Goal: Task Accomplishment & Management: Manage account settings

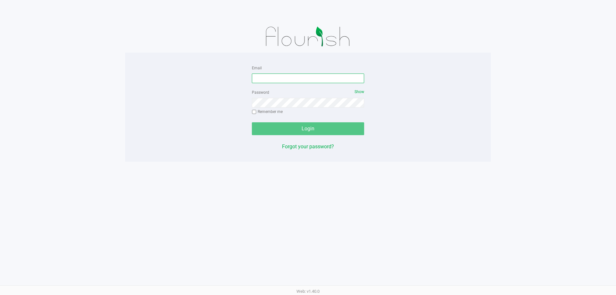
click at [257, 79] on input "Email" at bounding box center [308, 78] width 112 height 10
type input "[EMAIL_ADDRESS][DOMAIN_NAME]"
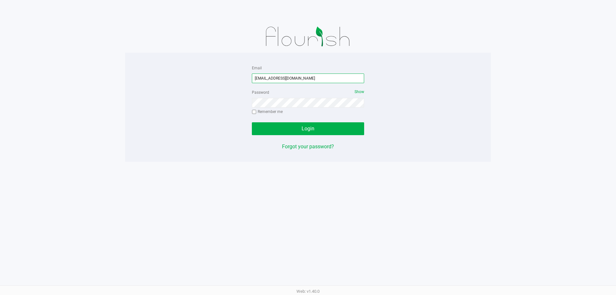
drag, startPoint x: 309, startPoint y: 80, endPoint x: 190, endPoint y: 69, distance: 119.2
click at [190, 69] on div "Email lheinzman@liveparallel.com Password Show Remember me Login Forgot your pa…" at bounding box center [308, 107] width 366 height 87
click at [252, 122] on button "Login" at bounding box center [308, 128] width 112 height 13
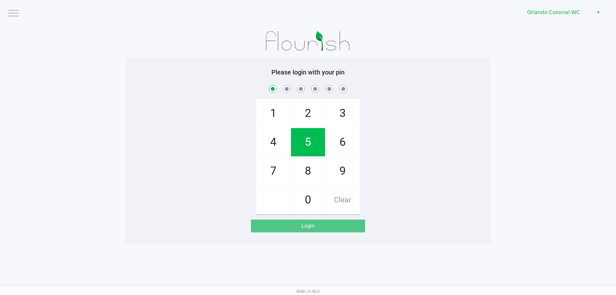
checkbox input "true"
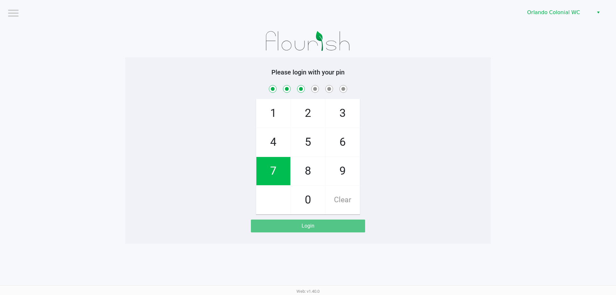
checkbox input "true"
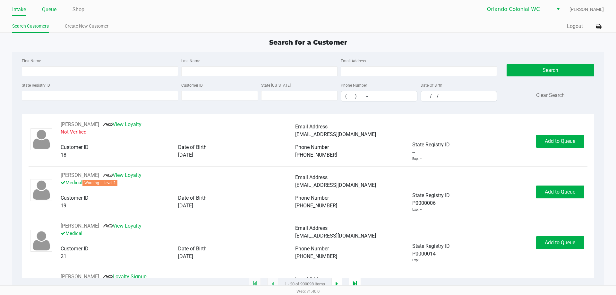
click at [46, 7] on link "Queue" at bounding box center [49, 9] width 14 height 9
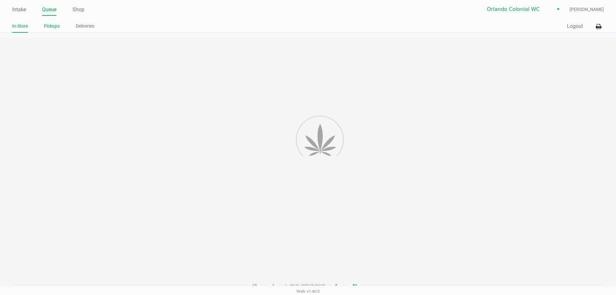
click at [52, 25] on link "Pickups" at bounding box center [52, 26] width 16 height 8
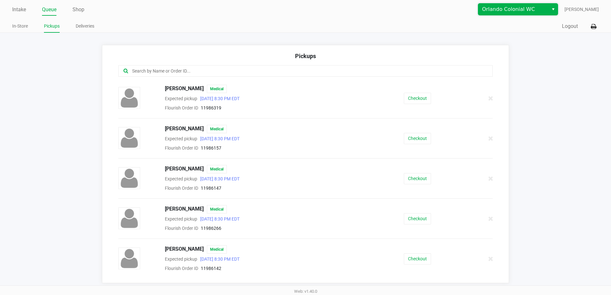
click at [523, 7] on span "Orlando Colonial WC" at bounding box center [513, 9] width 63 height 8
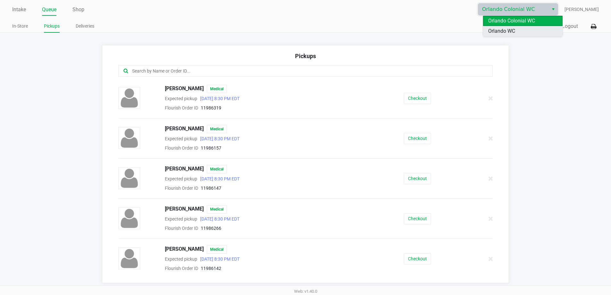
click at [514, 35] on li "Orlando WC" at bounding box center [523, 31] width 80 height 10
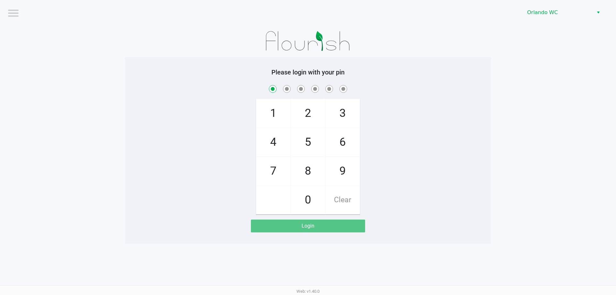
checkbox input "true"
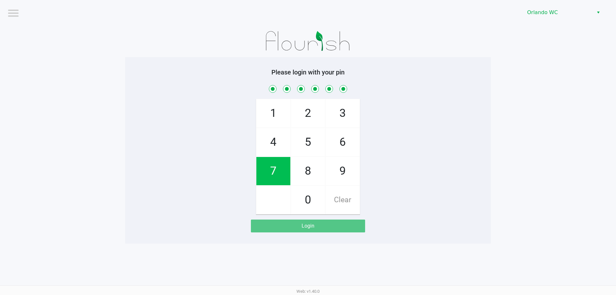
checkbox input "true"
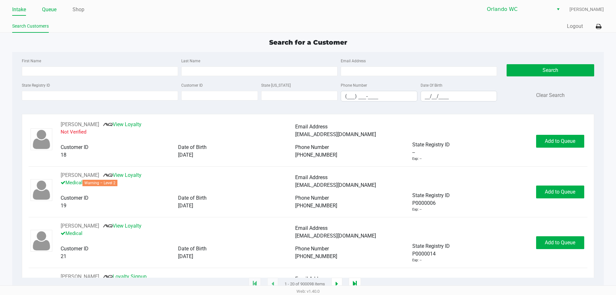
click at [51, 9] on link "Queue" at bounding box center [49, 9] width 14 height 9
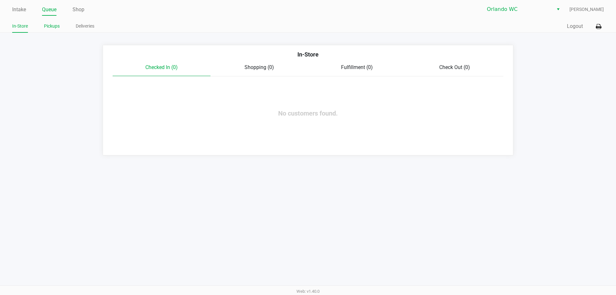
click at [52, 28] on link "Pickups" at bounding box center [52, 26] width 16 height 8
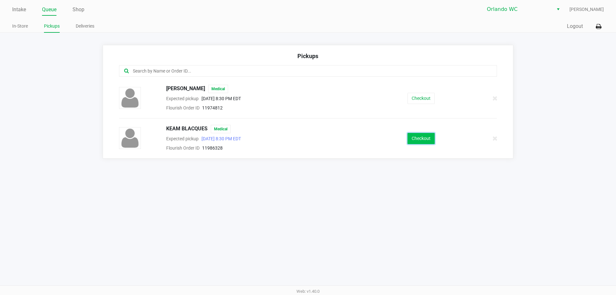
click at [413, 141] on button "Checkout" at bounding box center [421, 138] width 27 height 11
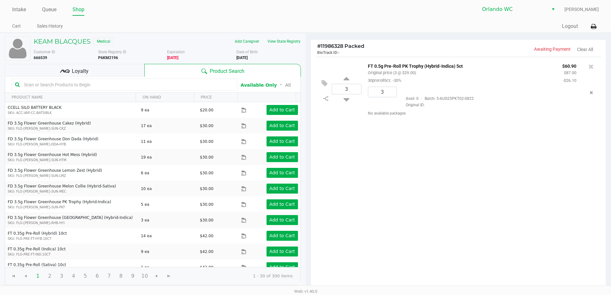
click at [601, 23] on div "Intake Queue Shop Orlando WC Lisa Heinzman Cart Sales History Quick Sale Open D…" at bounding box center [305, 16] width 611 height 33
click at [599, 23] on button at bounding box center [594, 27] width 11 height 12
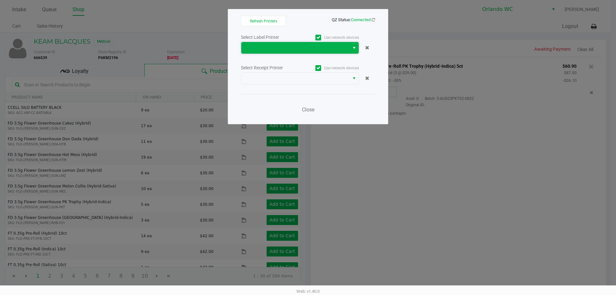
click at [276, 49] on span at bounding box center [295, 48] width 100 height 8
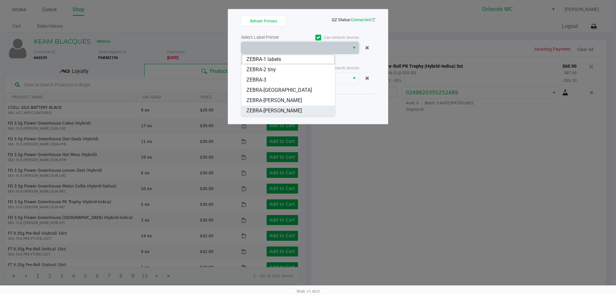
click at [279, 115] on li "ZEBRA-TYWIN-LANNISTER" at bounding box center [288, 111] width 94 height 10
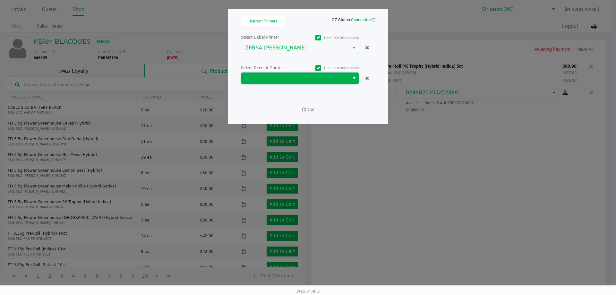
click at [286, 73] on span at bounding box center [295, 79] width 108 height 12
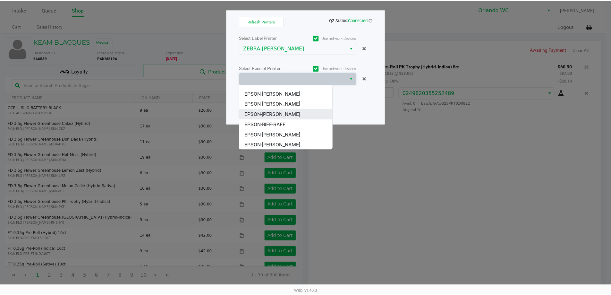
scroll to position [28, 0]
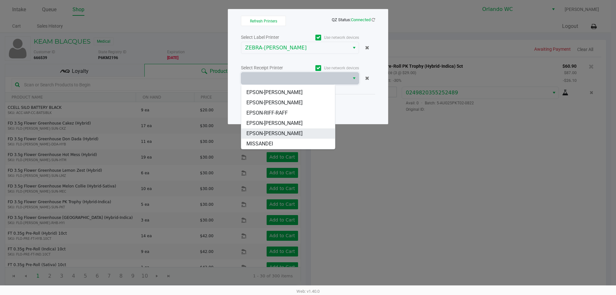
click at [286, 132] on span "EPSON-TYWIN-LANNISTER" at bounding box center [274, 134] width 56 height 8
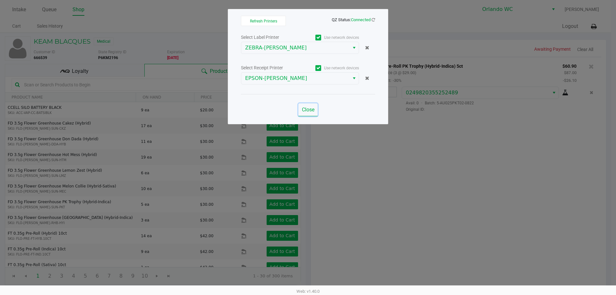
click at [305, 110] on span "Close" at bounding box center [308, 110] width 13 height 6
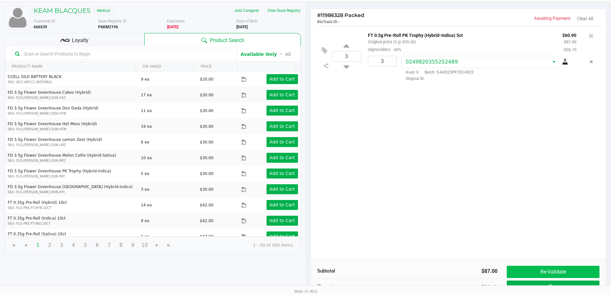
scroll to position [66, 0]
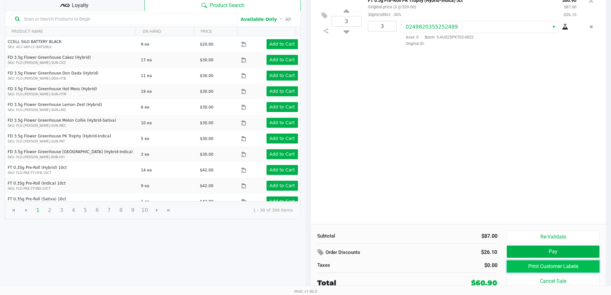
click at [570, 263] on button "Print Customer Labels" at bounding box center [553, 266] width 92 height 12
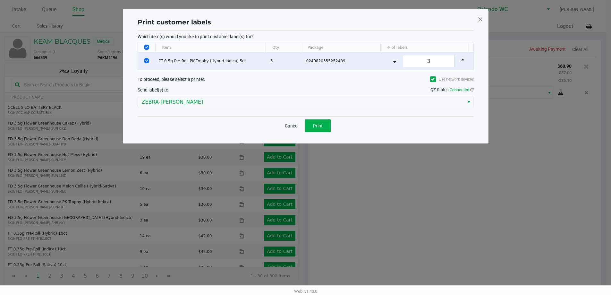
scroll to position [0, 0]
click at [318, 119] on button "Print" at bounding box center [320, 125] width 26 height 13
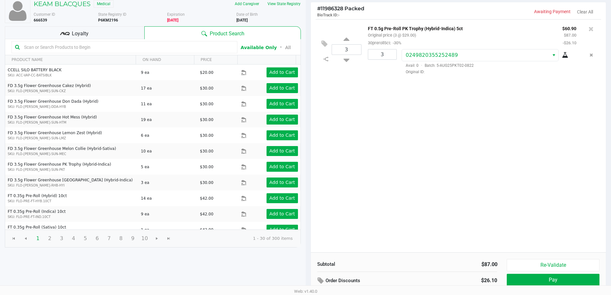
scroll to position [66, 0]
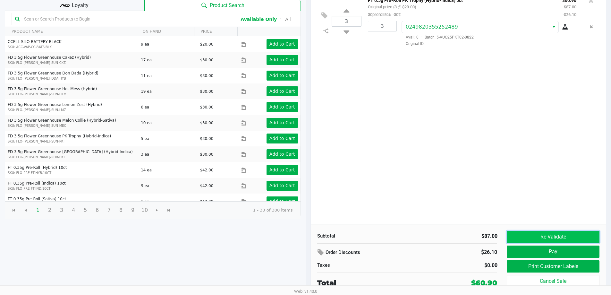
click at [529, 239] on button "Re-Validate" at bounding box center [553, 237] width 92 height 12
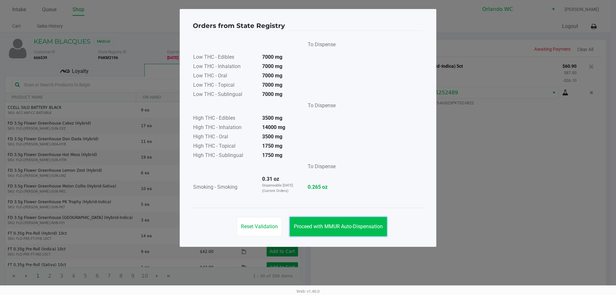
click at [350, 228] on span "Proceed with MMUR Auto-Dispensation" at bounding box center [338, 226] width 89 height 6
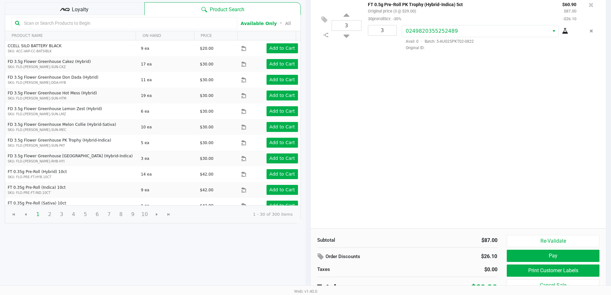
scroll to position [66, 0]
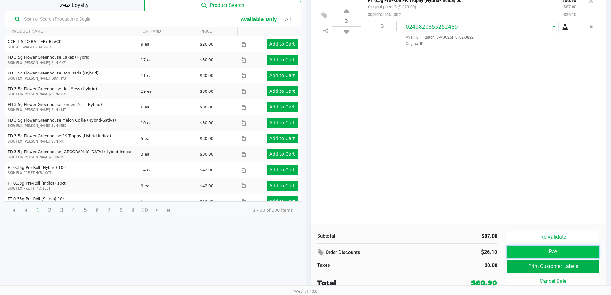
click at [544, 248] on button "Pay" at bounding box center [553, 251] width 92 height 12
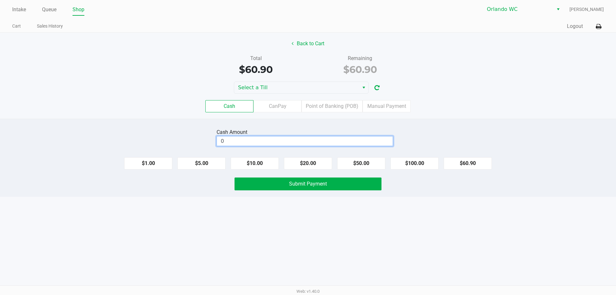
click at [305, 139] on input "0" at bounding box center [305, 140] width 176 height 9
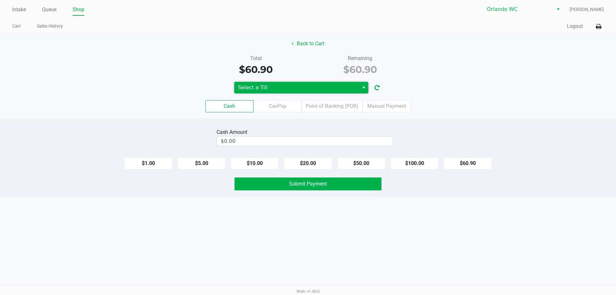
click at [287, 88] on span "Select a Till" at bounding box center [296, 88] width 117 height 8
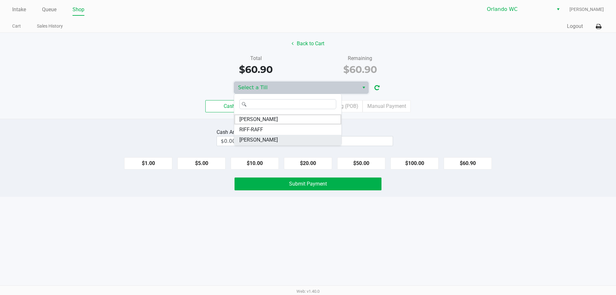
click at [290, 141] on li "TYWIN-LANNISTER" at bounding box center [287, 140] width 107 height 10
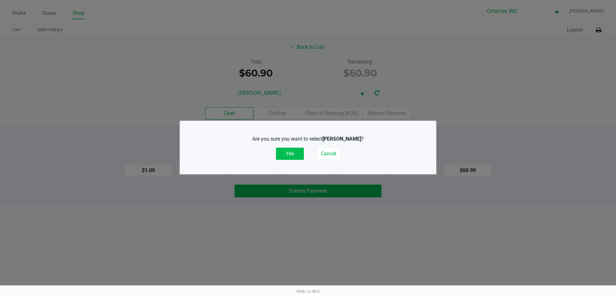
click at [291, 153] on button "Yes" at bounding box center [290, 154] width 28 height 12
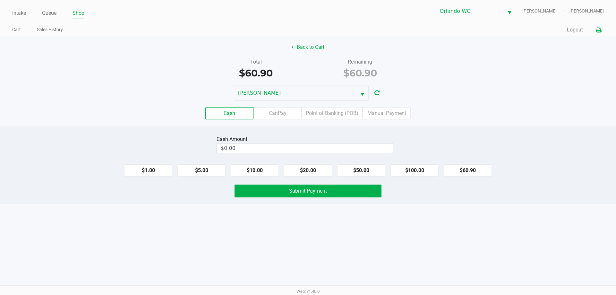
click at [599, 28] on icon at bounding box center [598, 30] width 5 height 4
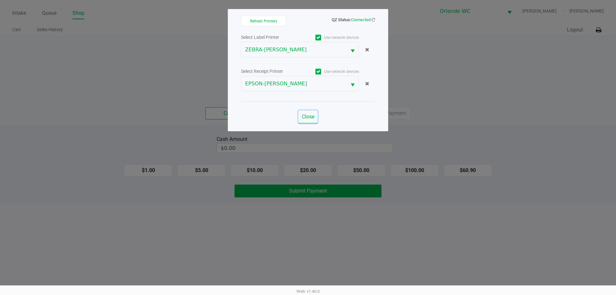
click at [314, 116] on span "Close" at bounding box center [308, 117] width 13 height 6
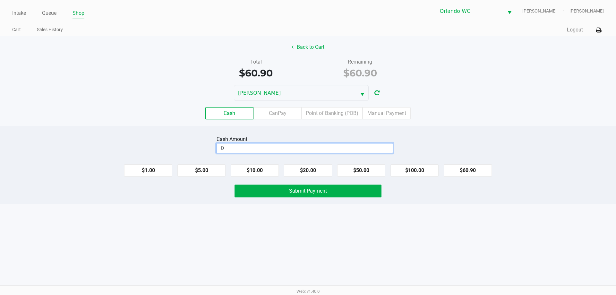
click at [305, 145] on input "0" at bounding box center [305, 147] width 176 height 9
type input "$61.00"
click at [308, 185] on button "Submit Payment" at bounding box center [308, 191] width 147 height 13
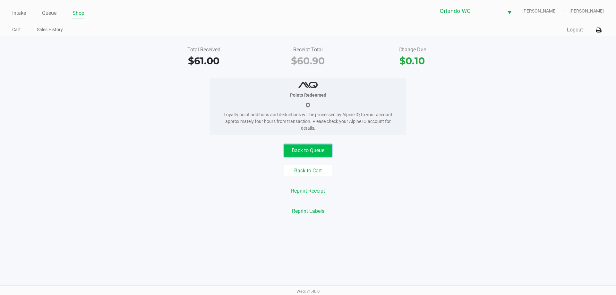
click at [309, 153] on button "Back to Queue" at bounding box center [308, 150] width 48 height 12
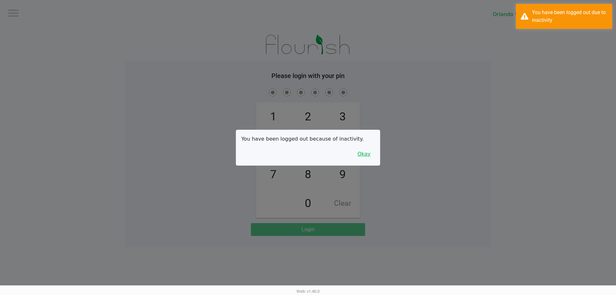
click at [359, 152] on button "Okay" at bounding box center [364, 154] width 22 height 12
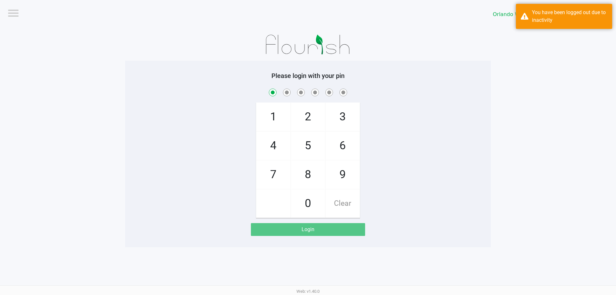
checkbox input "true"
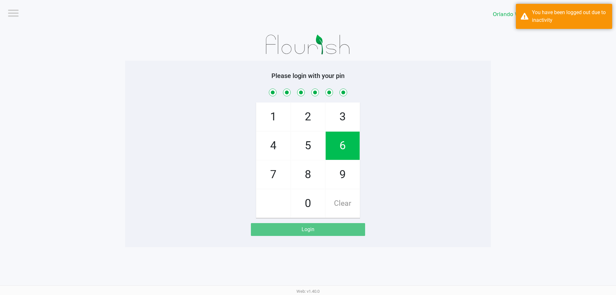
checkbox input "true"
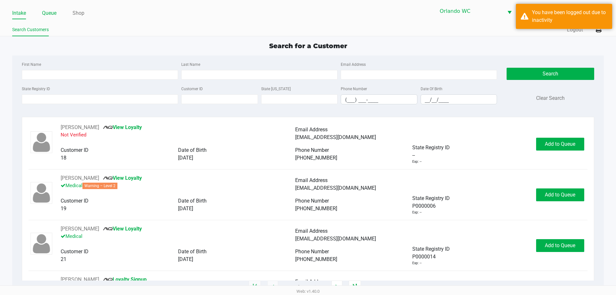
click at [52, 17] on link "Queue" at bounding box center [49, 13] width 14 height 9
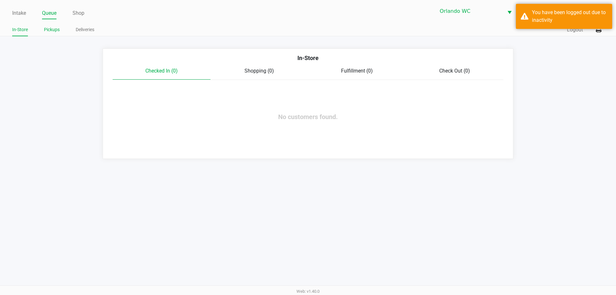
click at [51, 35] on li "Pickups" at bounding box center [52, 30] width 16 height 11
click at [48, 29] on link "Pickups" at bounding box center [52, 30] width 16 height 8
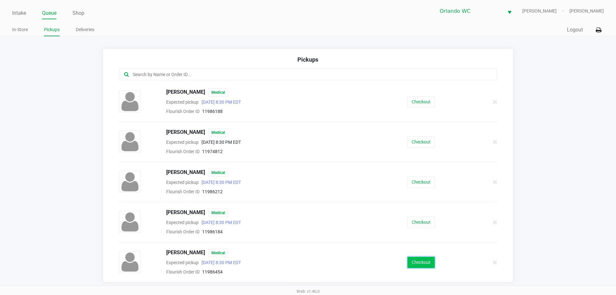
click at [415, 264] on button "Checkout" at bounding box center [421, 262] width 27 height 11
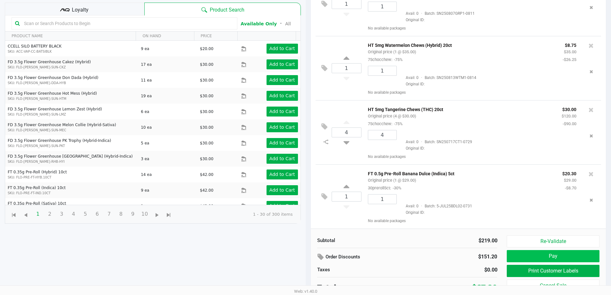
scroll to position [69, 0]
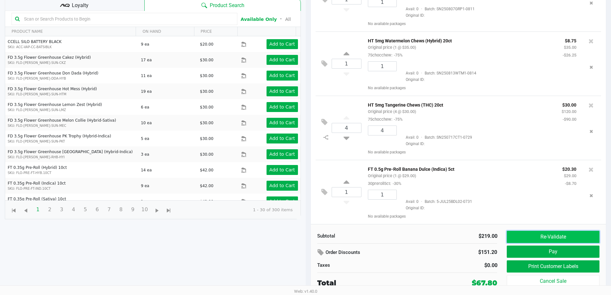
click at [561, 239] on button "Re-Validate" at bounding box center [553, 237] width 92 height 12
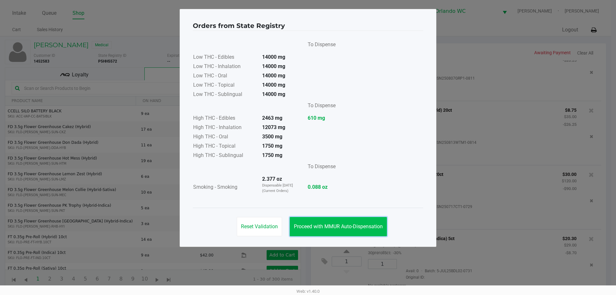
click at [351, 217] on button "Proceed with MMUR Auto-Dispensation" at bounding box center [338, 226] width 97 height 19
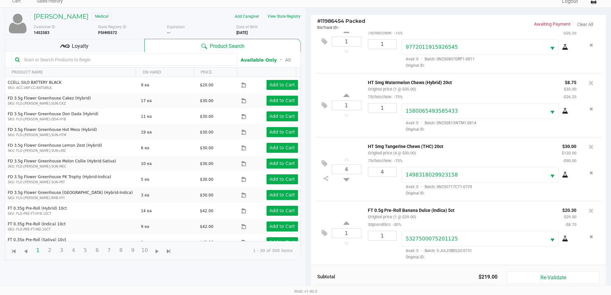
scroll to position [69, 0]
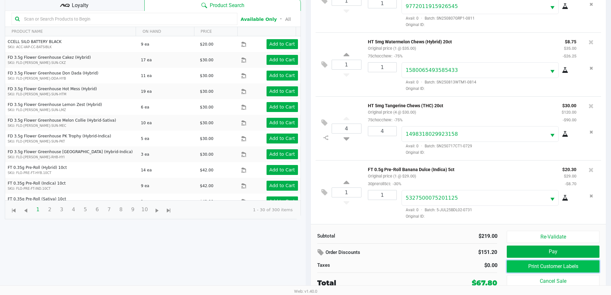
click at [565, 270] on button "Print Customer Labels" at bounding box center [553, 266] width 92 height 12
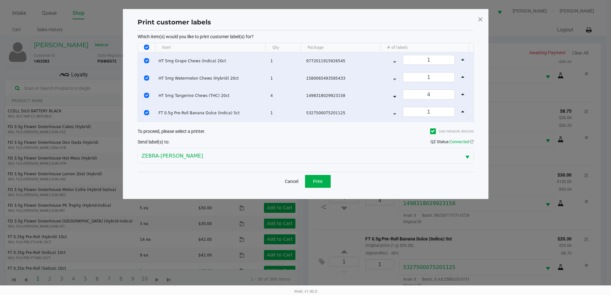
scroll to position [0, 0]
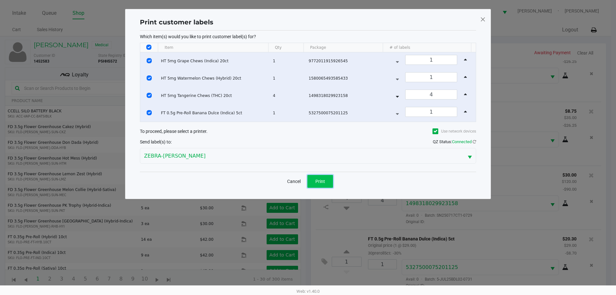
click at [312, 177] on button "Print" at bounding box center [320, 181] width 26 height 13
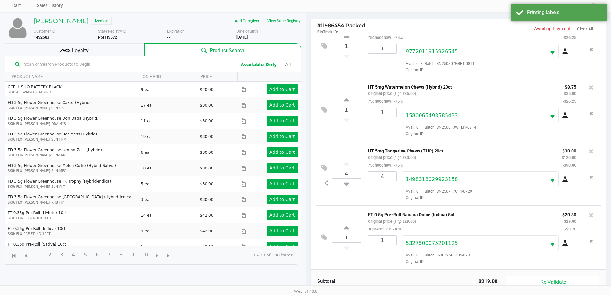
scroll to position [69, 0]
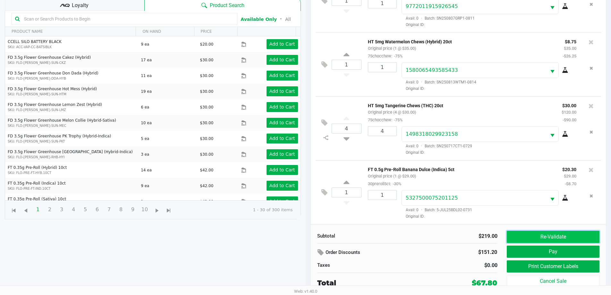
click at [566, 235] on button "Re-Validate" at bounding box center [553, 237] width 92 height 12
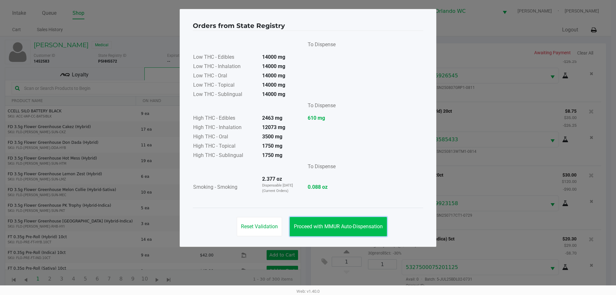
click at [357, 222] on button "Proceed with MMUR Auto-Dispensation" at bounding box center [338, 226] width 97 height 19
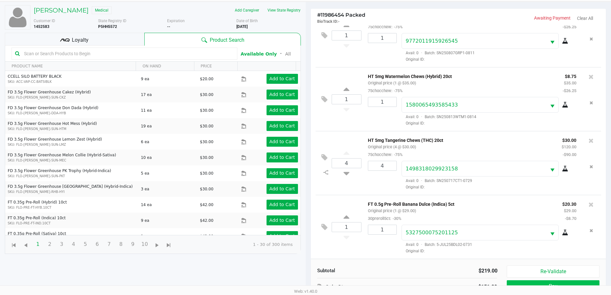
scroll to position [69, 0]
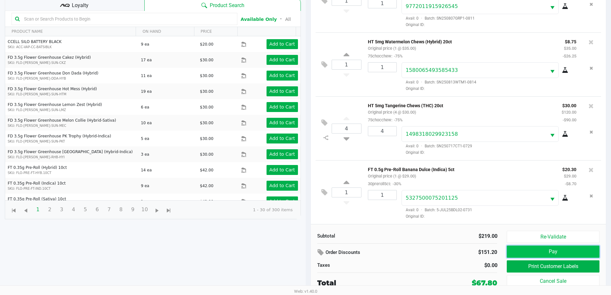
click at [515, 252] on button "Pay" at bounding box center [553, 251] width 92 height 12
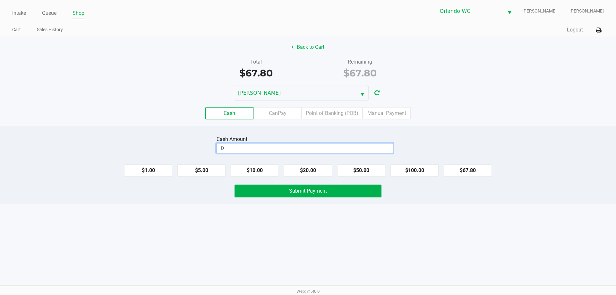
click at [281, 144] on input "0" at bounding box center [305, 147] width 176 height 9
type input "$68.00"
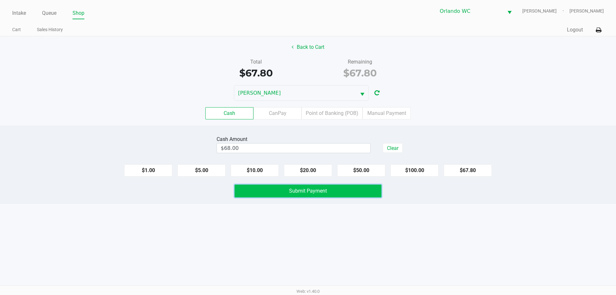
click at [277, 192] on button "Submit Payment" at bounding box center [308, 191] width 147 height 13
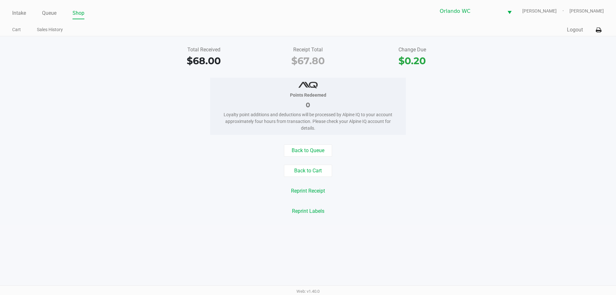
click at [318, 144] on div "Total Received $68.00 Receipt Total $67.80 Change Due $0.20 Points Redeemed 0 L…" at bounding box center [308, 130] width 616 height 189
click at [315, 148] on button "Back to Queue" at bounding box center [308, 150] width 48 height 12
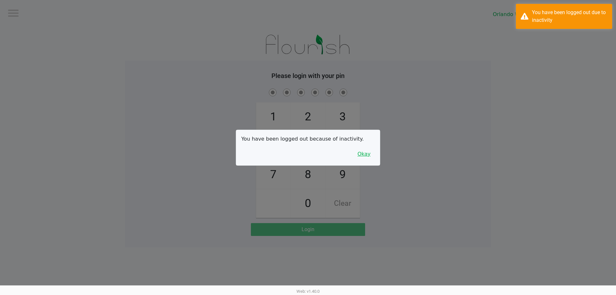
click at [365, 151] on button "Okay" at bounding box center [364, 154] width 22 height 12
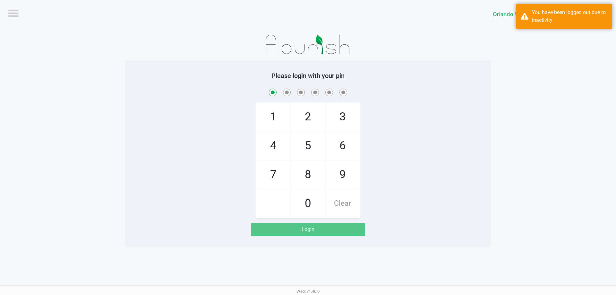
checkbox input "true"
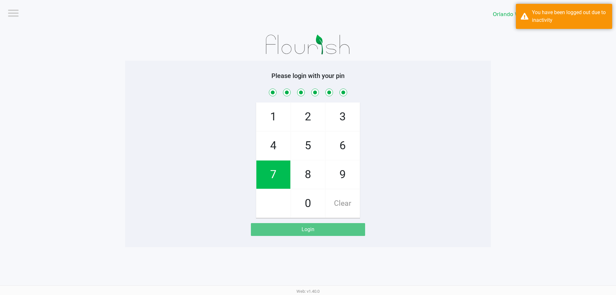
checkbox input "true"
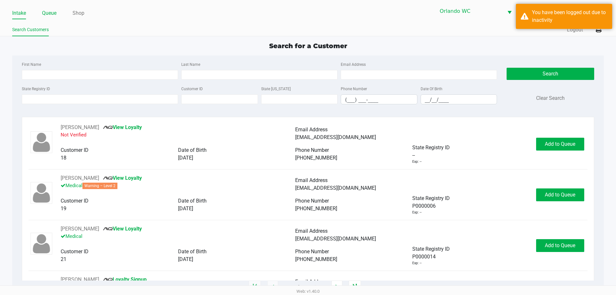
click at [49, 12] on link "Queue" at bounding box center [49, 13] width 14 height 9
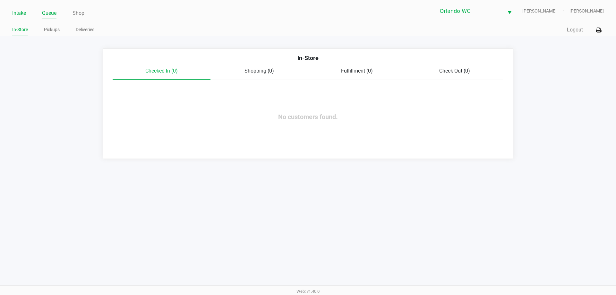
click at [19, 12] on link "Intake" at bounding box center [19, 13] width 14 height 9
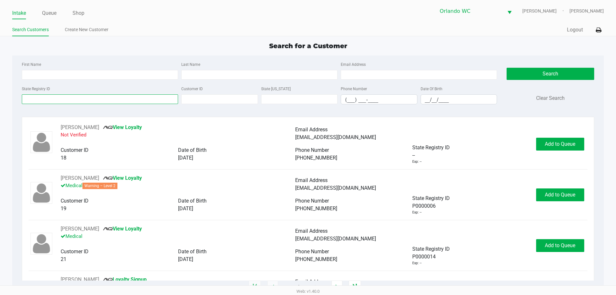
click at [69, 100] on input "State Registry ID" at bounding box center [100, 99] width 156 height 10
click at [81, 75] on input "First Name" at bounding box center [100, 75] width 156 height 10
type input "eric"
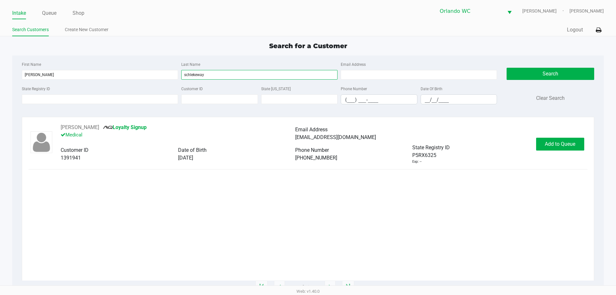
type input "schlekeway"
click at [442, 100] on input "__/__/____" at bounding box center [459, 100] width 76 height 10
type input "02/11/1980"
click at [564, 147] on button "Add to Queue" at bounding box center [560, 144] width 48 height 13
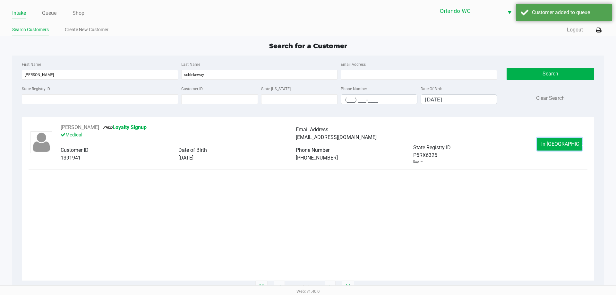
click at [563, 146] on span "In Queue" at bounding box center [568, 144] width 54 height 6
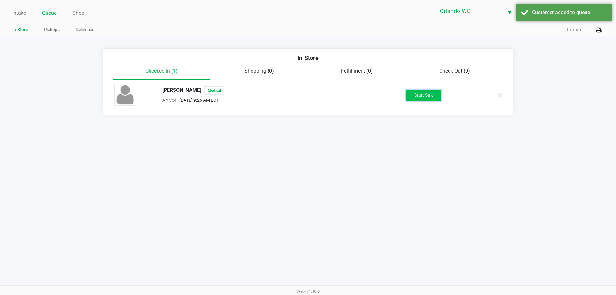
click at [418, 91] on button "Start Sale" at bounding box center [423, 95] width 35 height 11
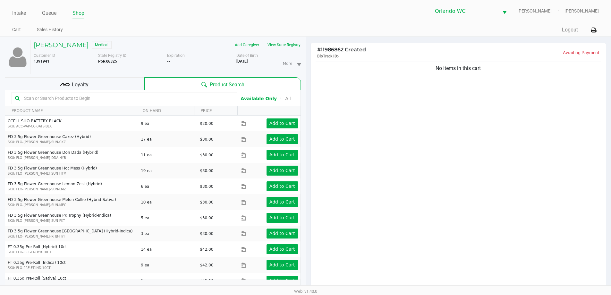
click at [59, 96] on input "text" at bounding box center [128, 98] width 212 height 10
type input "pex"
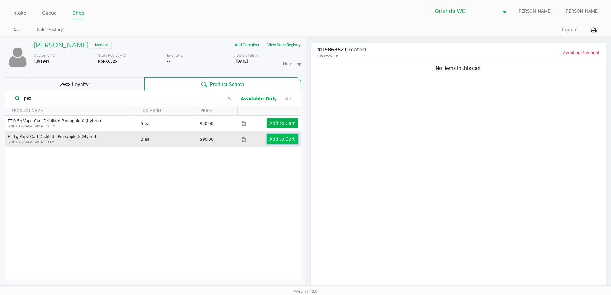
click at [272, 144] on button "Add to Cart" at bounding box center [282, 139] width 31 height 10
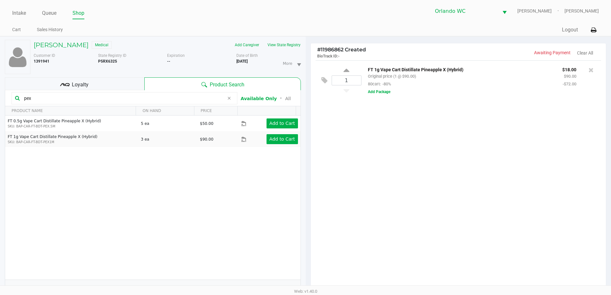
drag, startPoint x: 37, startPoint y: 98, endPoint x: 0, endPoint y: 94, distance: 37.4
click at [0, 94] on div "ERIC SCHLEKEWAY Medical Add Caregiver View State Registry Customer ID 1391941 S…" at bounding box center [153, 201] width 306 height 328
type input "klp"
drag, startPoint x: 28, startPoint y: 96, endPoint x: 18, endPoint y: 97, distance: 9.6
click at [18, 97] on div "klp" at bounding box center [125, 98] width 226 height 12
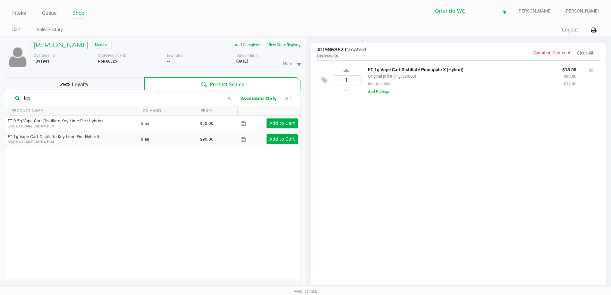
click at [47, 95] on input "klp" at bounding box center [123, 98] width 203 height 10
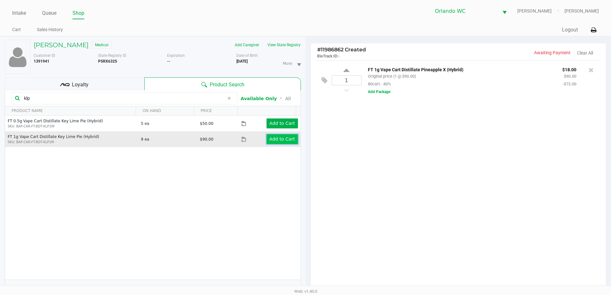
click at [281, 140] on app-button-loader "Add to Cart" at bounding box center [283, 138] width 26 height 5
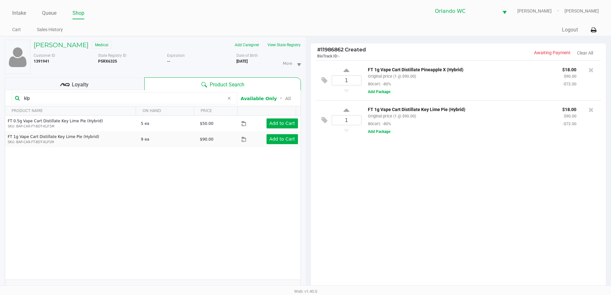
click at [393, 247] on div "1 FT 1g Vape Cart Distillate Pineapple X (Hybrid) Original price (1 @ $90.00) 8…" at bounding box center [459, 176] width 296 height 233
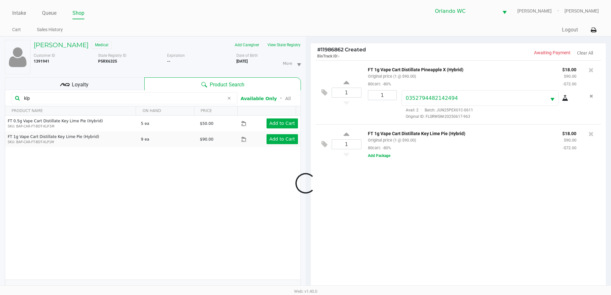
click at [122, 82] on div at bounding box center [305, 182] width 611 height 229
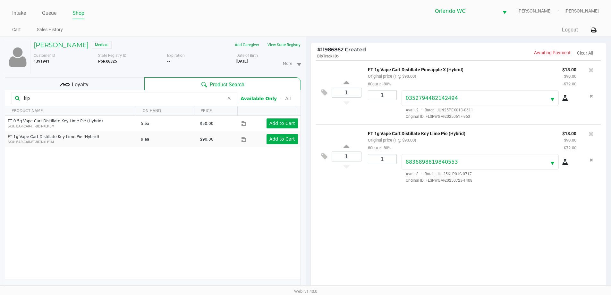
click at [122, 82] on div "Loyalty" at bounding box center [75, 83] width 140 height 13
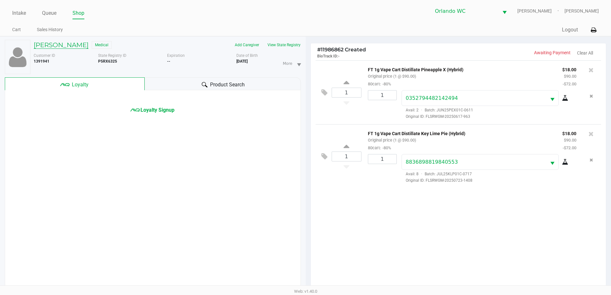
click at [80, 44] on h5 "ERIC SCHLEKEWAY" at bounding box center [61, 45] width 55 height 8
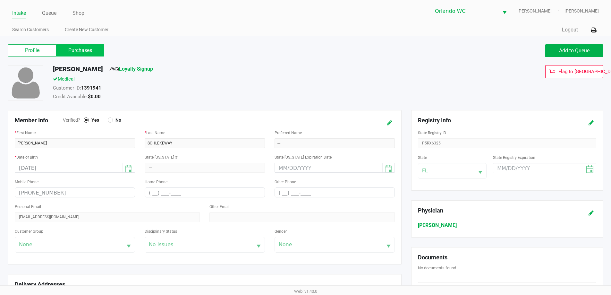
click at [67, 52] on label "Purchases" at bounding box center [80, 50] width 48 height 12
click at [0, 0] on 1 "Purchases" at bounding box center [0, 0] width 0 height 0
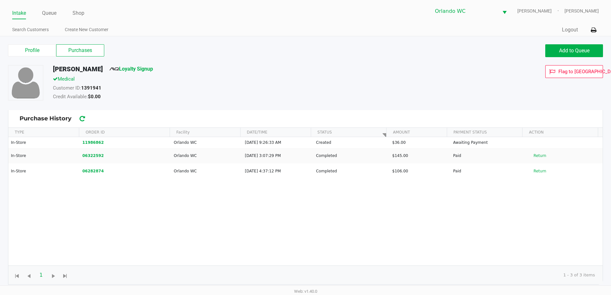
click at [67, 49] on label "Purchases" at bounding box center [80, 50] width 48 height 12
click at [0, 0] on 1 "Purchases" at bounding box center [0, 0] width 0 height 0
click at [153, 70] on link "Loyalty Signup" at bounding box center [131, 69] width 44 height 6
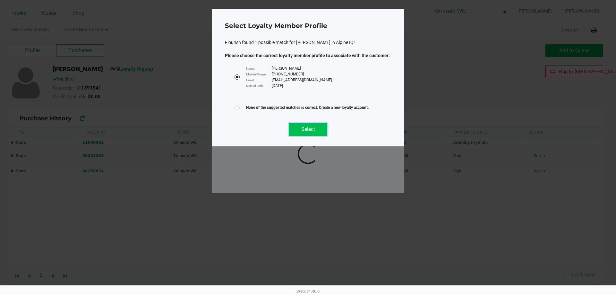
click at [304, 127] on span "Select" at bounding box center [308, 129] width 14 height 6
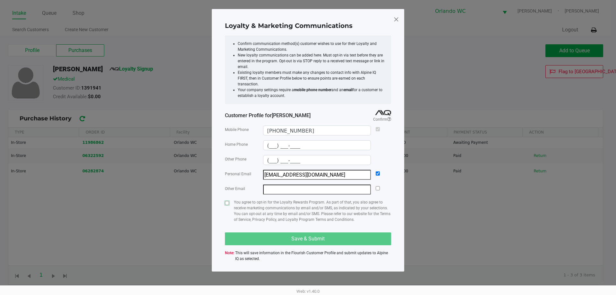
click at [226, 201] on input "checkbox" at bounding box center [227, 203] width 4 height 4
checkbox input "true"
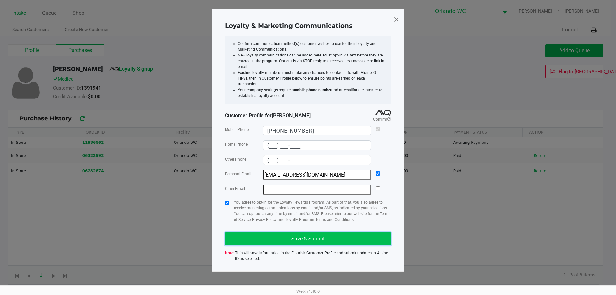
click at [270, 233] on button "Save & Submit" at bounding box center [308, 238] width 166 height 13
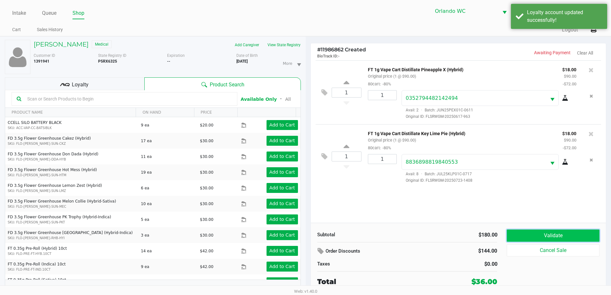
click at [543, 232] on button "Validate" at bounding box center [553, 235] width 92 height 12
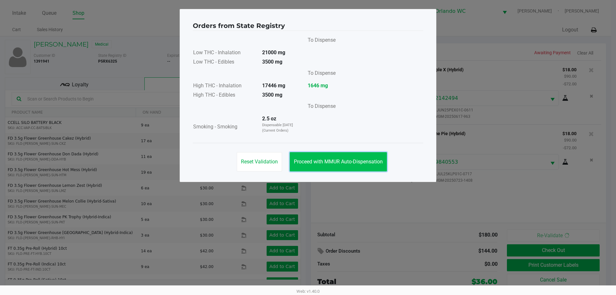
click at [308, 167] on button "Proceed with MMUR Auto-Dispensation" at bounding box center [338, 161] width 97 height 19
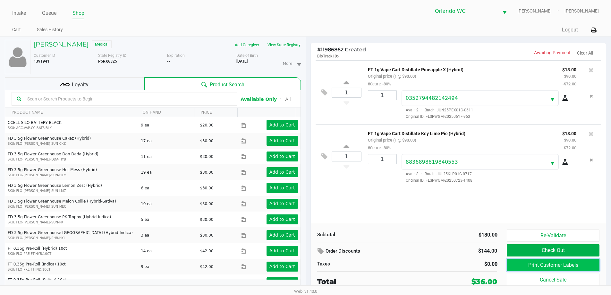
click at [547, 261] on button "Print Customer Labels" at bounding box center [553, 265] width 92 height 12
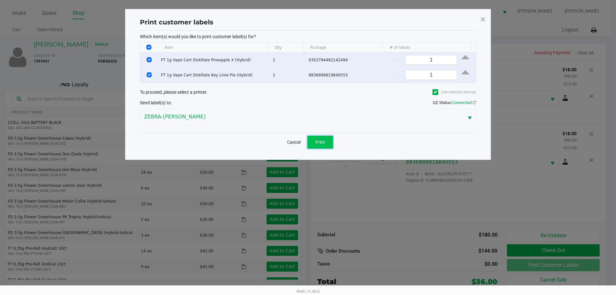
click at [315, 140] on button "Print" at bounding box center [320, 142] width 26 height 13
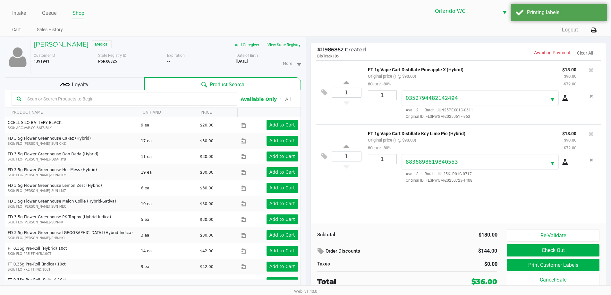
scroll to position [7, 0]
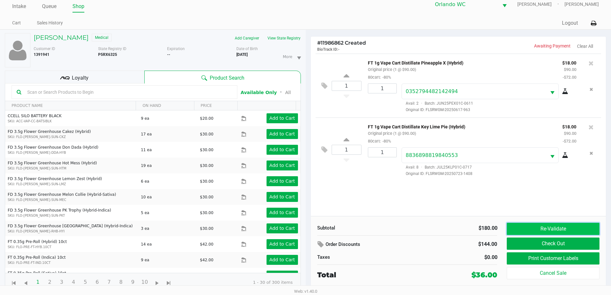
click at [518, 225] on button "Re-Validate" at bounding box center [553, 229] width 92 height 12
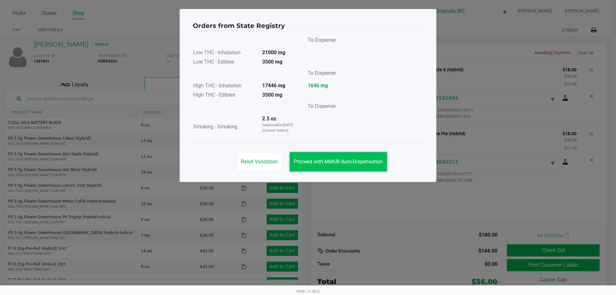
click at [358, 166] on button "Proceed with MMUR Auto-Dispensation" at bounding box center [338, 161] width 97 height 19
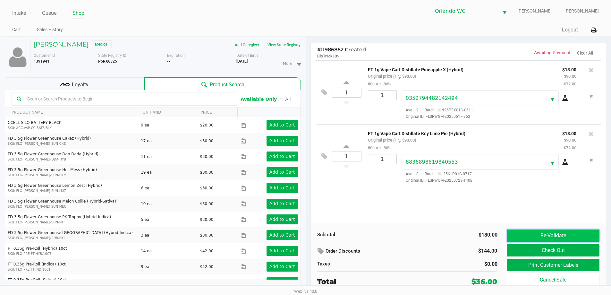
click at [526, 237] on button "Re-Validate" at bounding box center [553, 235] width 92 height 12
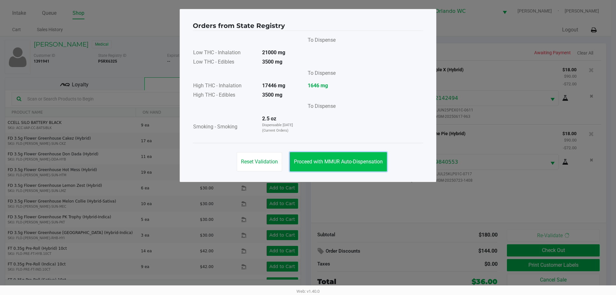
click at [365, 165] on button "Proceed with MMUR Auto-Dispensation" at bounding box center [338, 161] width 97 height 19
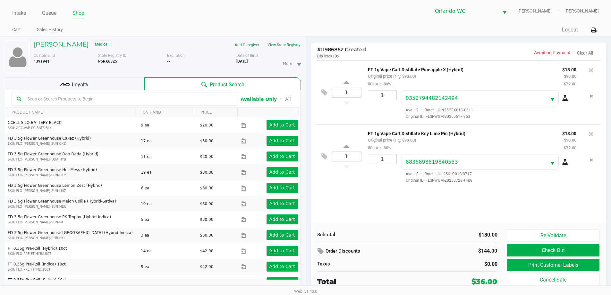
click at [545, 227] on div "Subtotal $180.00 Order Discounts $144.00 Taxes $0.00 Total $36.00 Re-Validate C…" at bounding box center [459, 258] width 296 height 71
click at [546, 235] on button "Re-Validate" at bounding box center [553, 235] width 92 height 12
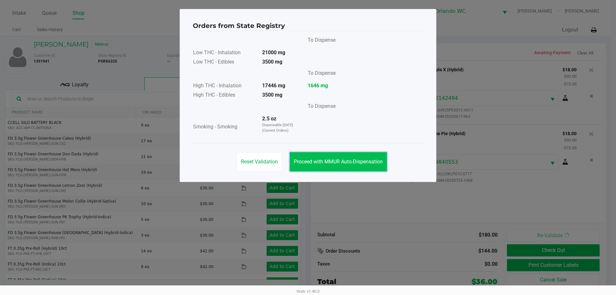
click at [362, 162] on span "Proceed with MMUR Auto-Dispensation" at bounding box center [338, 162] width 89 height 6
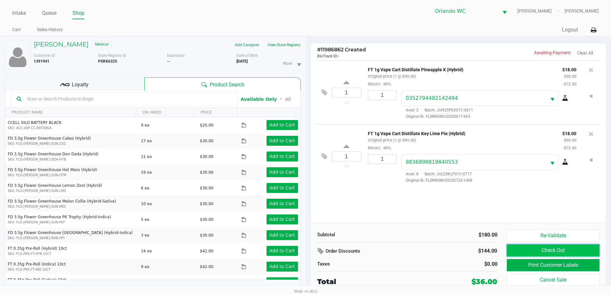
click at [569, 248] on button "Check Out" at bounding box center [553, 250] width 92 height 12
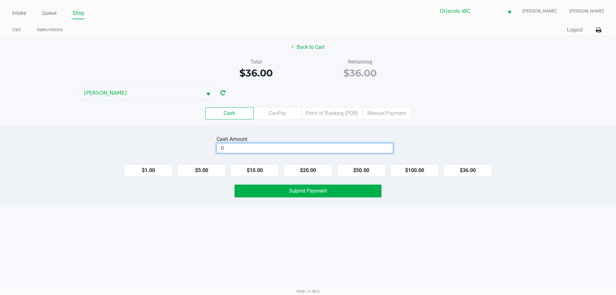
click at [273, 145] on input "0" at bounding box center [305, 147] width 176 height 9
type input "$50.00"
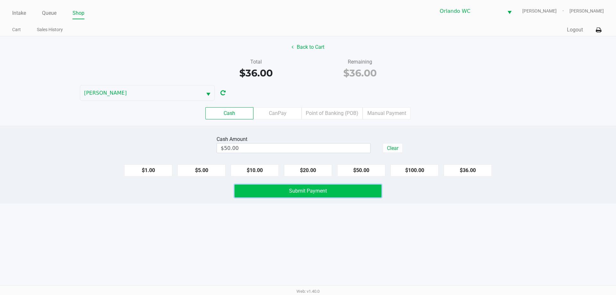
click at [352, 194] on button "Submit Payment" at bounding box center [308, 191] width 147 height 13
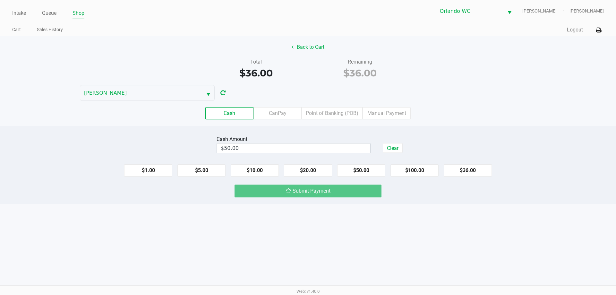
click at [352, 191] on div "Submit Payment" at bounding box center [308, 191] width 147 height 13
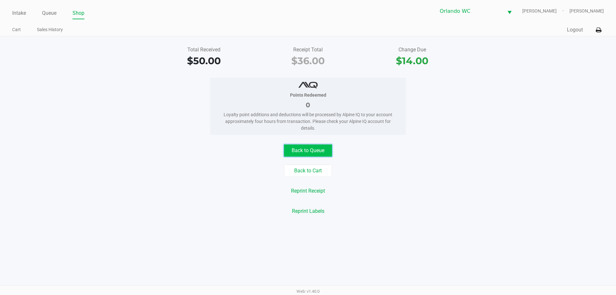
click at [323, 149] on button "Back to Queue" at bounding box center [308, 150] width 48 height 12
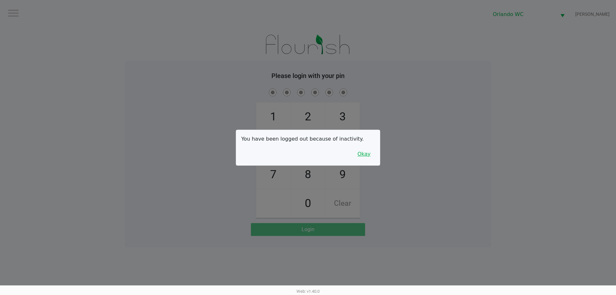
click at [366, 154] on button "Okay" at bounding box center [364, 154] width 22 height 12
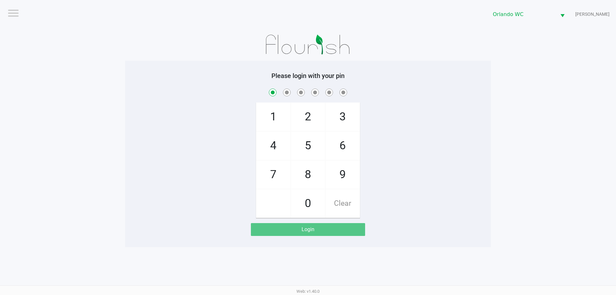
checkbox input "true"
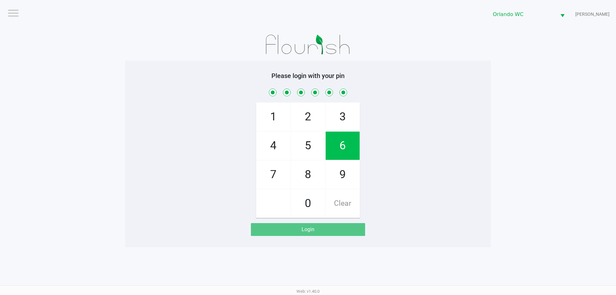
checkbox input "true"
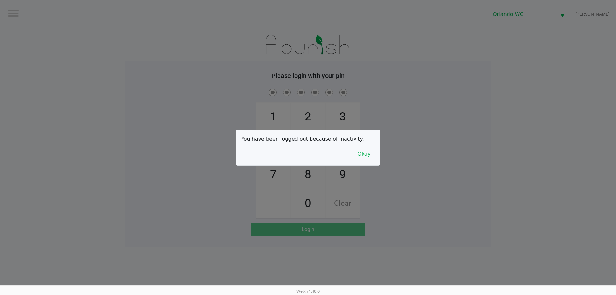
click at [0, 177] on div at bounding box center [308, 147] width 616 height 295
click at [364, 154] on button "Okay" at bounding box center [364, 154] width 22 height 12
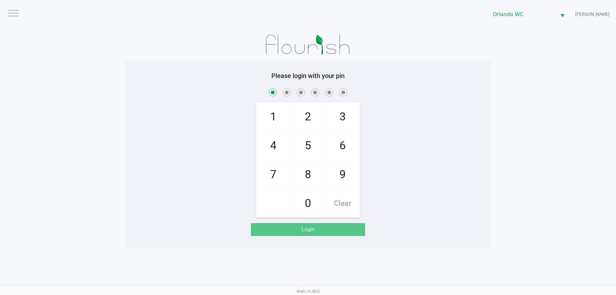
checkbox input "true"
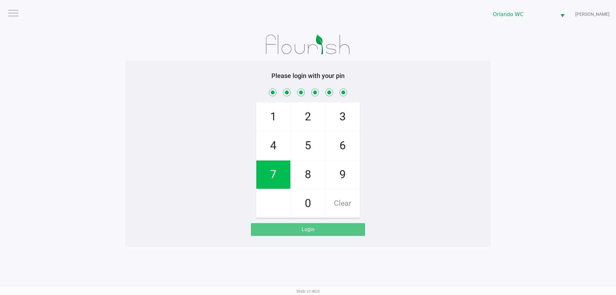
checkbox input "true"
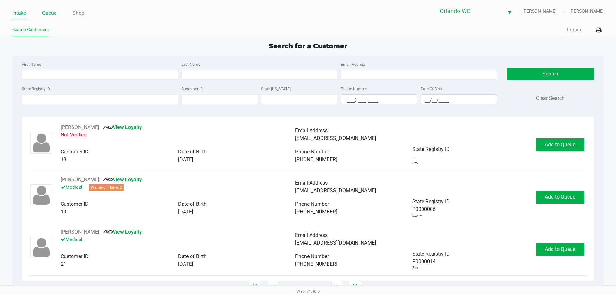
click at [52, 13] on link "Queue" at bounding box center [49, 13] width 14 height 9
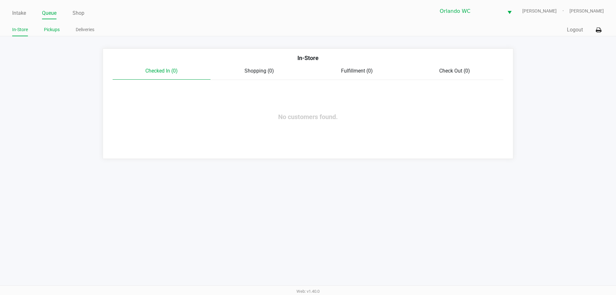
click at [52, 35] on li "Pickups" at bounding box center [52, 30] width 16 height 11
click at [53, 32] on link "Pickups" at bounding box center [52, 30] width 16 height 8
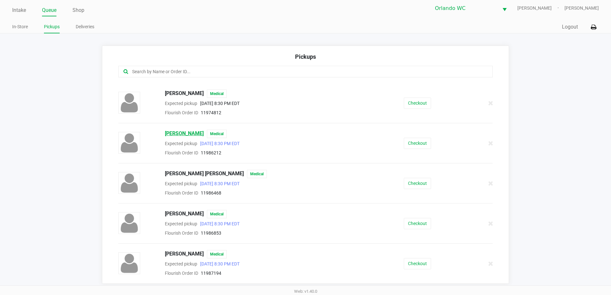
scroll to position [4, 0]
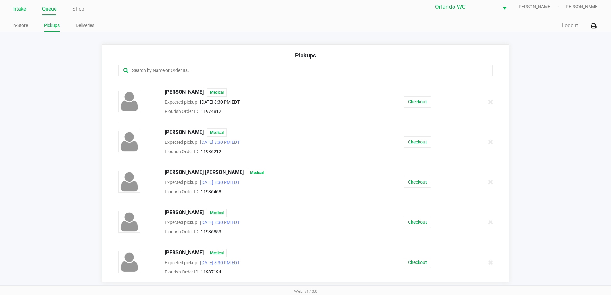
click at [23, 9] on link "Intake" at bounding box center [19, 8] width 14 height 9
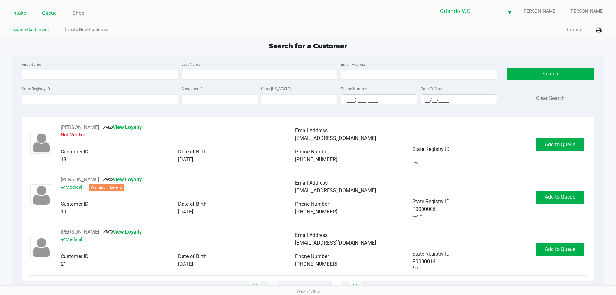
click at [49, 13] on link "Queue" at bounding box center [49, 13] width 14 height 9
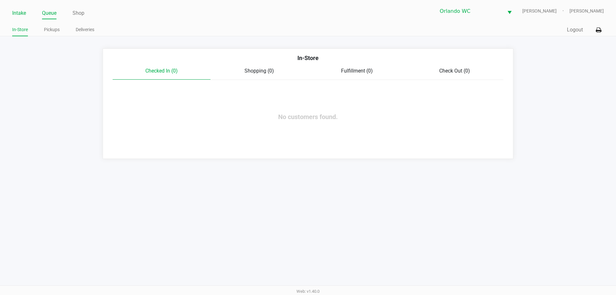
click at [15, 16] on link "Intake" at bounding box center [19, 13] width 14 height 9
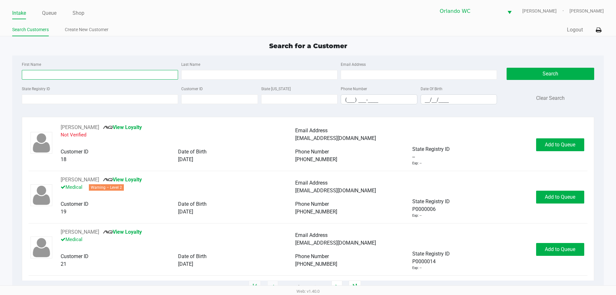
click at [62, 74] on input "First Name" at bounding box center [100, 75] width 156 height 10
type input "olivia"
type input "edwards"
click at [445, 96] on input "__/__/____" at bounding box center [459, 100] width 76 height 10
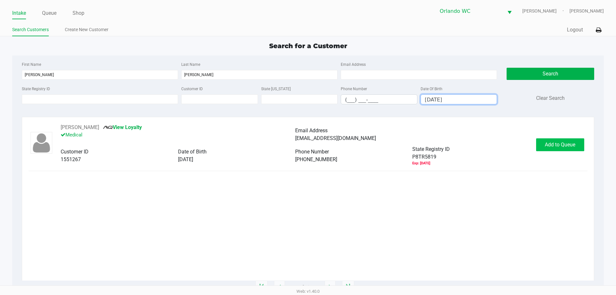
type input "02/18/2004"
click at [553, 140] on button "Add to Queue" at bounding box center [560, 144] width 48 height 13
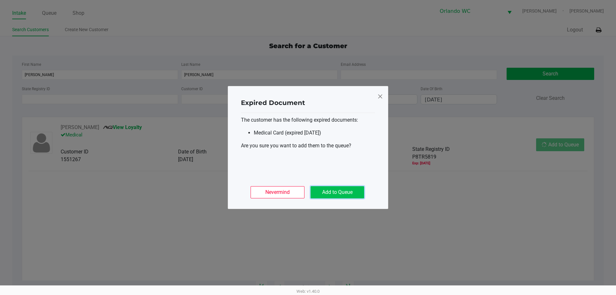
click at [332, 191] on button "Add to Queue" at bounding box center [338, 192] width 54 height 12
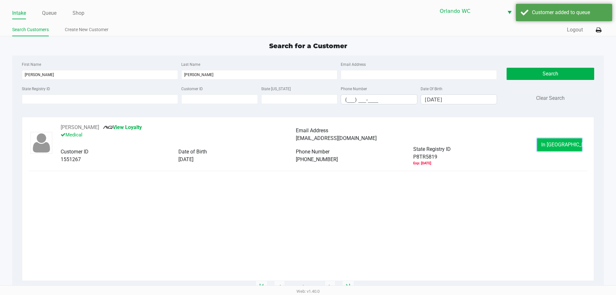
click at [559, 138] on button "In Queue" at bounding box center [559, 144] width 45 height 13
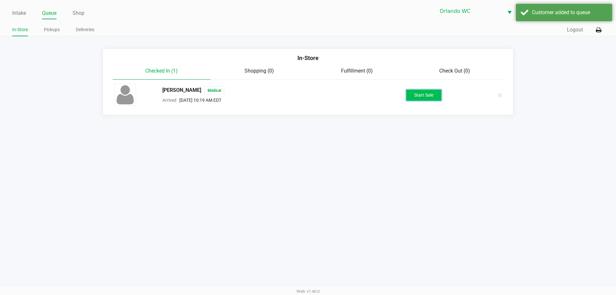
click at [436, 100] on button "Start Sale" at bounding box center [423, 95] width 35 height 11
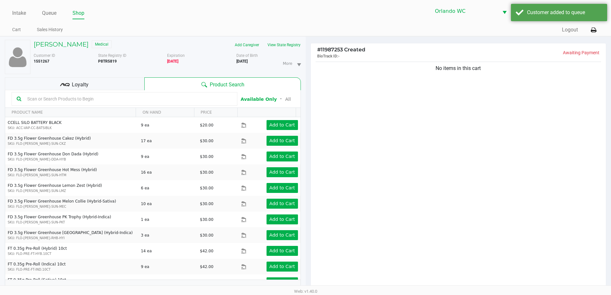
click at [164, 99] on input "text" at bounding box center [129, 99] width 208 height 10
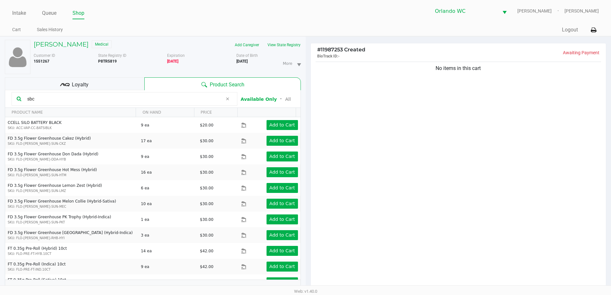
type input "sbc"
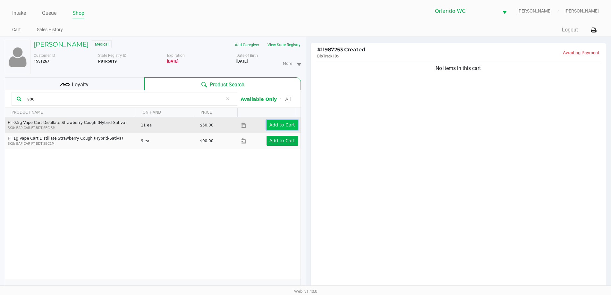
click at [278, 125] on app-button-loader "Add to Cart" at bounding box center [283, 124] width 26 height 5
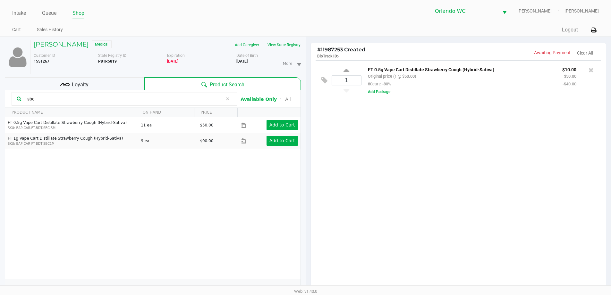
click at [361, 126] on div "1 FT 0.5g Vape Cart Distillate Strawberry Cough (Hybrid-Sativa) Original price …" at bounding box center [459, 176] width 296 height 233
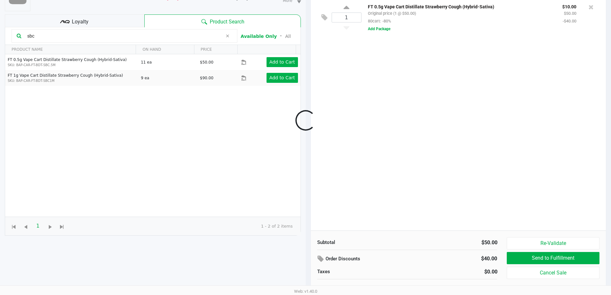
scroll to position [69, 0]
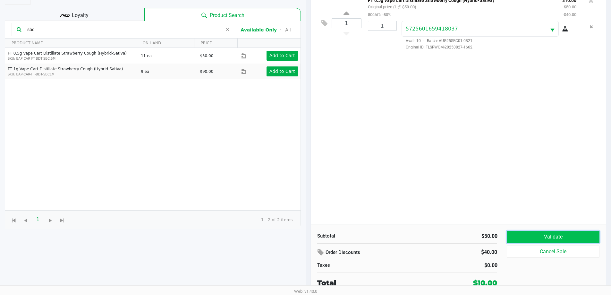
click at [549, 232] on button "Validate" at bounding box center [553, 237] width 92 height 12
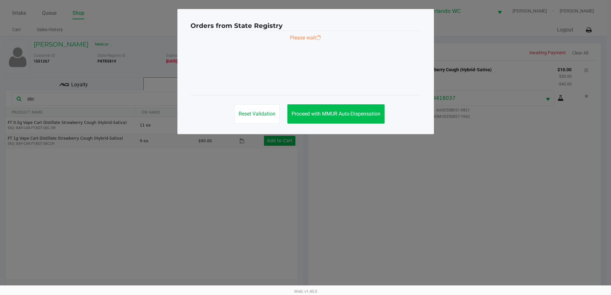
scroll to position [0, 0]
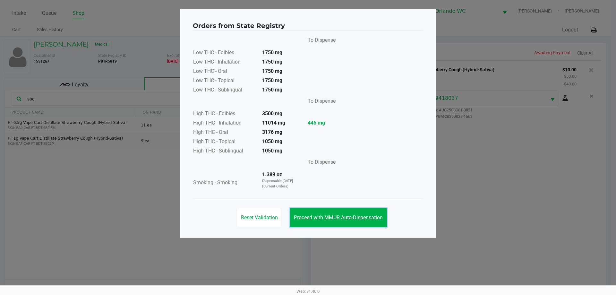
drag, startPoint x: 321, startPoint y: 219, endPoint x: 344, endPoint y: 230, distance: 25.6
click at [323, 225] on button "Proceed with MMUR Auto-Dispensation" at bounding box center [338, 217] width 97 height 19
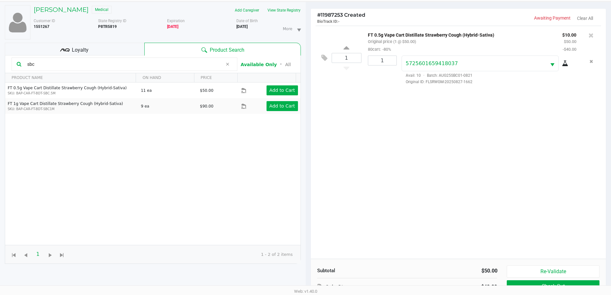
scroll to position [69, 0]
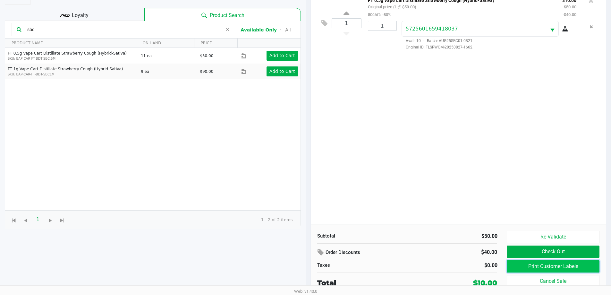
click at [530, 268] on button "Print Customer Labels" at bounding box center [553, 266] width 92 height 12
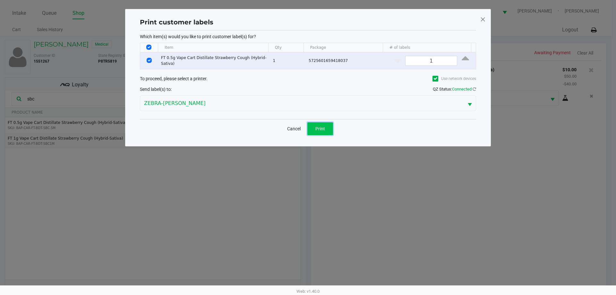
click at [326, 128] on button "Print" at bounding box center [320, 128] width 26 height 13
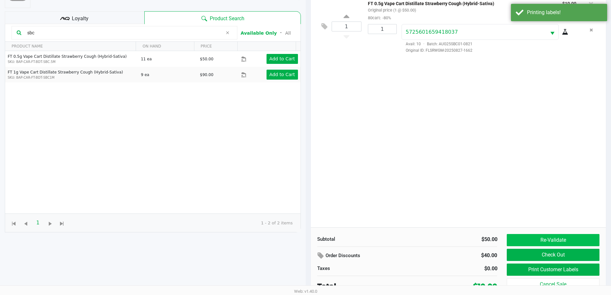
scroll to position [69, 0]
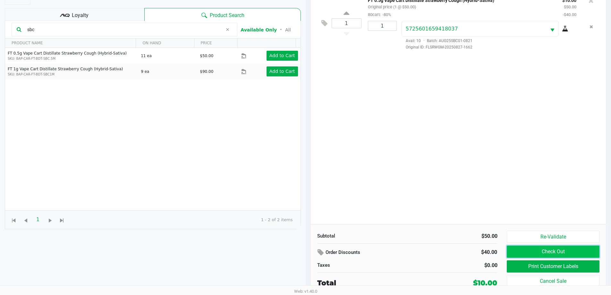
click at [560, 248] on button "Check Out" at bounding box center [553, 251] width 92 height 12
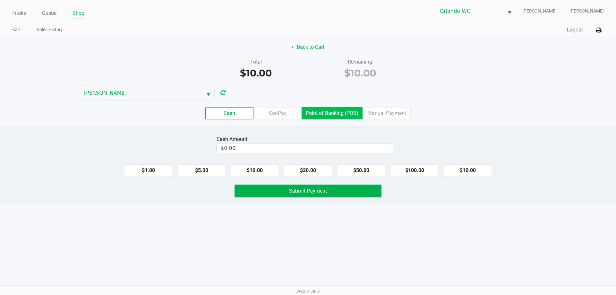
click at [332, 112] on label "Point of Banking (POB)" at bounding box center [332, 113] width 61 height 12
click at [0, 0] on 7 "Point of Banking (POB)" at bounding box center [0, 0] width 0 height 0
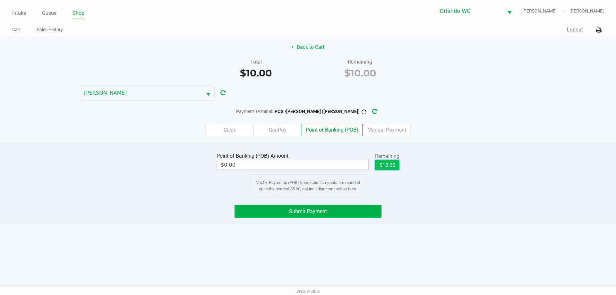
click at [385, 167] on button "$10.00" at bounding box center [387, 165] width 24 height 10
type input "$10.00"
click at [328, 209] on button "Submit Payment" at bounding box center [308, 211] width 147 height 13
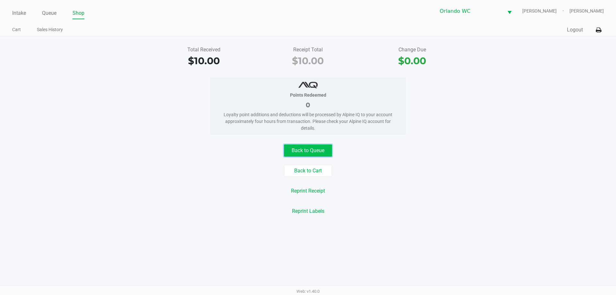
click at [307, 149] on button "Back to Queue" at bounding box center [308, 150] width 48 height 12
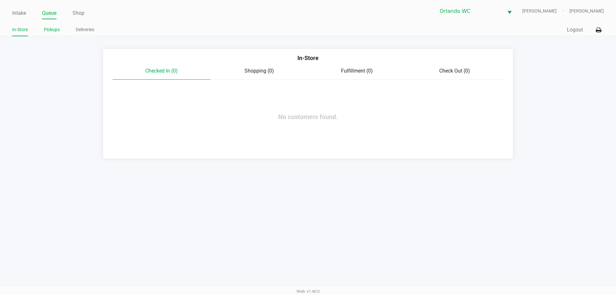
click at [48, 29] on link "Pickups" at bounding box center [52, 30] width 16 height 8
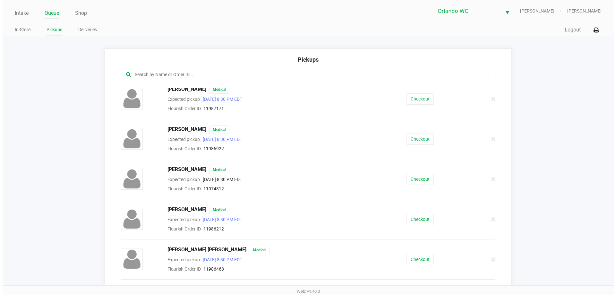
scroll to position [257, 0]
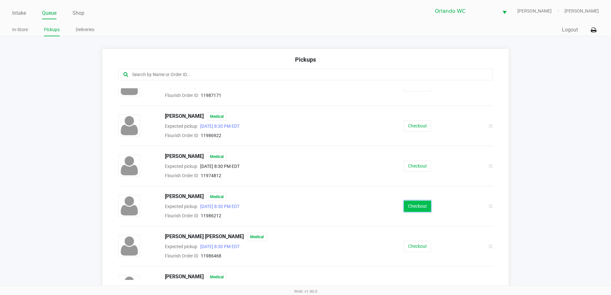
click at [410, 210] on button "Checkout" at bounding box center [417, 206] width 27 height 11
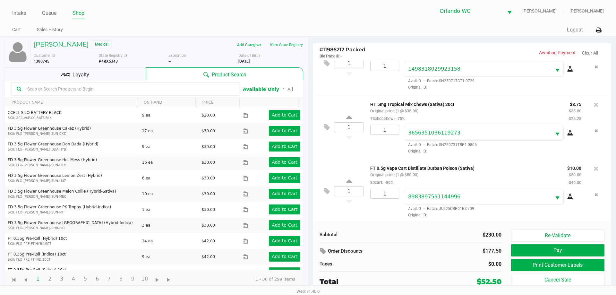
scroll to position [223, 0]
click at [572, 230] on button "Re-Validate" at bounding box center [557, 235] width 93 height 12
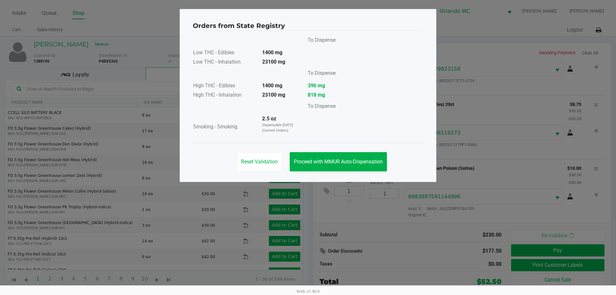
click at [340, 174] on div "Reset Validation Proceed with MMUR Auto-Dispensation" at bounding box center [308, 159] width 230 height 32
drag, startPoint x: 342, startPoint y: 165, endPoint x: 592, endPoint y: 220, distance: 256.0
click at [343, 165] on button "Proceed with MMUR Auto-Dispensation" at bounding box center [338, 161] width 97 height 19
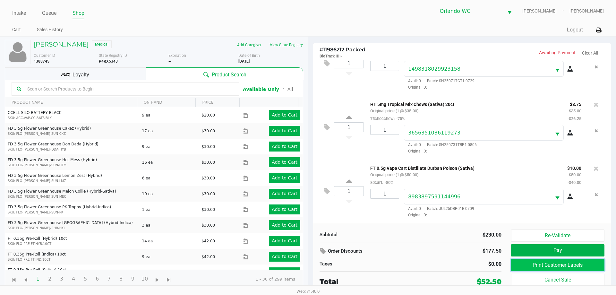
click at [550, 264] on button "Print Customer Labels" at bounding box center [557, 265] width 93 height 12
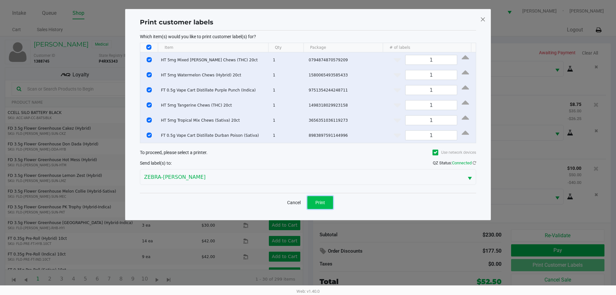
click at [329, 208] on button "Print" at bounding box center [320, 202] width 26 height 13
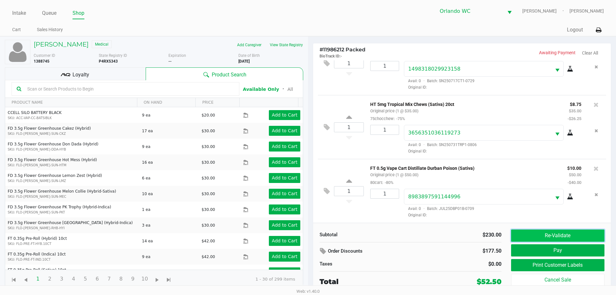
click at [549, 238] on button "Re-Validate" at bounding box center [557, 235] width 93 height 12
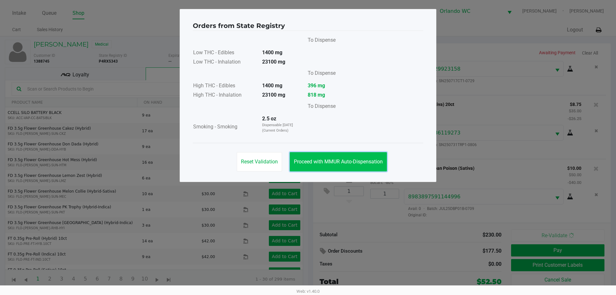
click at [365, 159] on span "Proceed with MMUR Auto-Dispensation" at bounding box center [338, 162] width 89 height 6
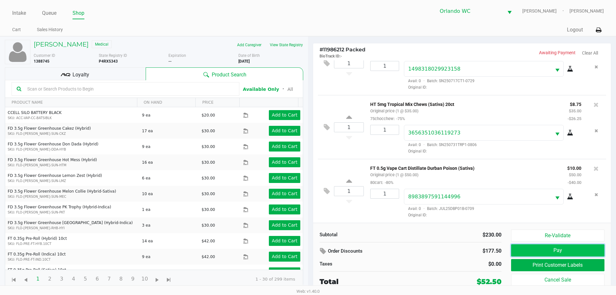
click at [528, 247] on button "Pay" at bounding box center [557, 250] width 93 height 12
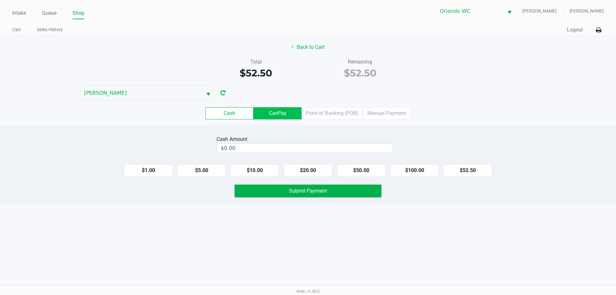
click at [291, 108] on label "CanPay" at bounding box center [278, 113] width 48 height 12
click at [0, 0] on 2 "CanPay" at bounding box center [0, 0] width 0 height 0
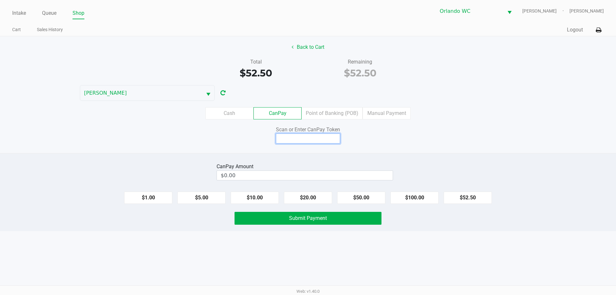
click at [316, 140] on input at bounding box center [308, 138] width 64 height 10
type input "Q1770196Q"
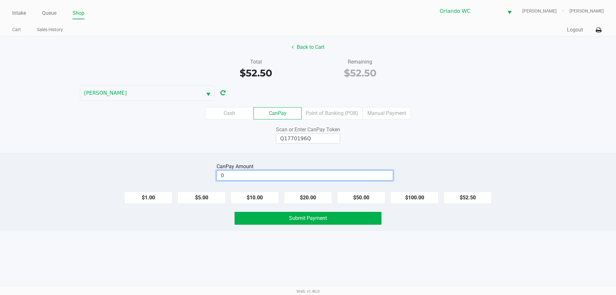
click at [341, 176] on input "0" at bounding box center [305, 175] width 176 height 9
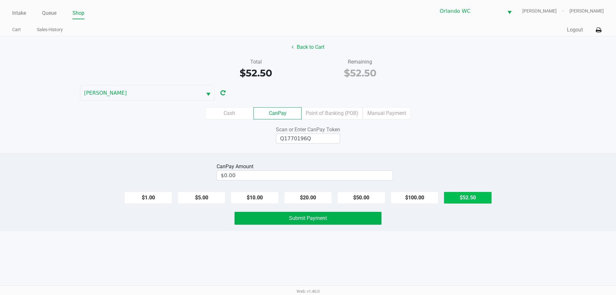
click at [480, 199] on button "$52.50" at bounding box center [468, 198] width 48 height 12
type input "$52.50"
click at [363, 220] on button "Submit Payment" at bounding box center [308, 218] width 147 height 13
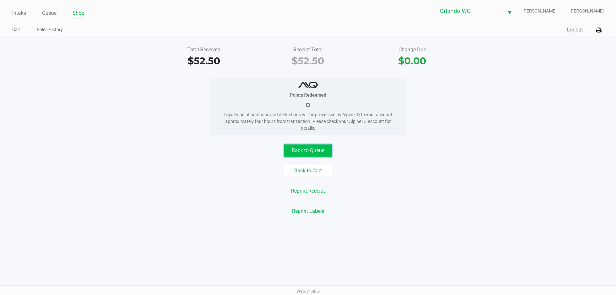
click at [317, 150] on button "Back to Queue" at bounding box center [308, 150] width 48 height 12
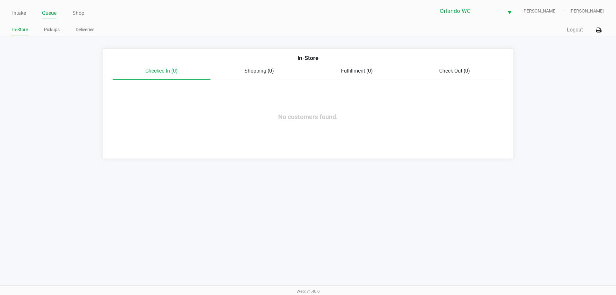
click at [11, 10] on div "Intake Queue Shop Orlando WC TYWIN-LANNISTER Lisa Heinzman In-Store Pickups Del…" at bounding box center [308, 18] width 616 height 36
click at [18, 12] on link "Intake" at bounding box center [19, 13] width 14 height 9
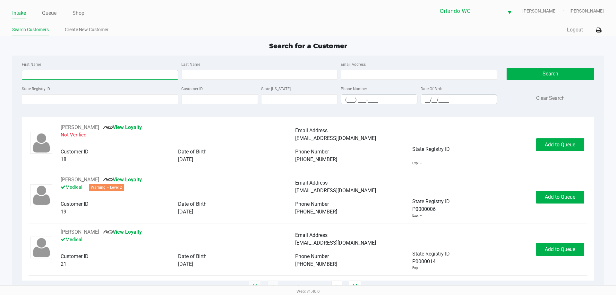
click at [57, 75] on input "First Name" at bounding box center [100, 75] width 156 height 10
type input "leslie"
type input "shoshan"
click at [435, 97] on input "__/__/____" at bounding box center [459, 100] width 76 height 10
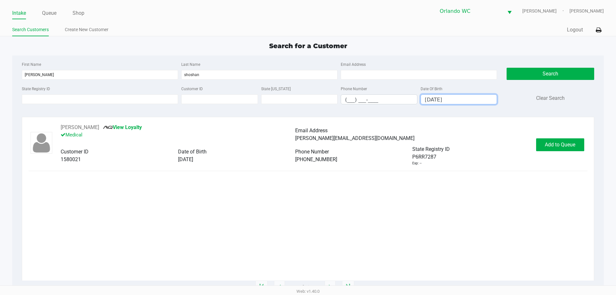
type input "11/20/1963"
click at [559, 151] on div "LESLIE SHOSHAN View Loyalty Medical Email Address shannon@theclosingagent.com C…" at bounding box center [308, 145] width 559 height 42
click at [558, 148] on button "Add to Queue" at bounding box center [560, 144] width 48 height 13
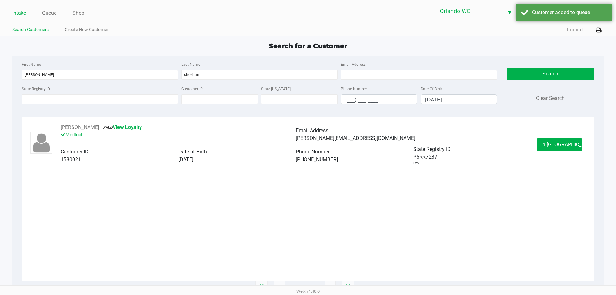
click at [551, 137] on div "LESLIE SHOSHAN View Loyalty Medical Email Address shannon@theclosingagent.com C…" at bounding box center [308, 145] width 559 height 42
click at [551, 138] on button "In Queue" at bounding box center [559, 144] width 45 height 13
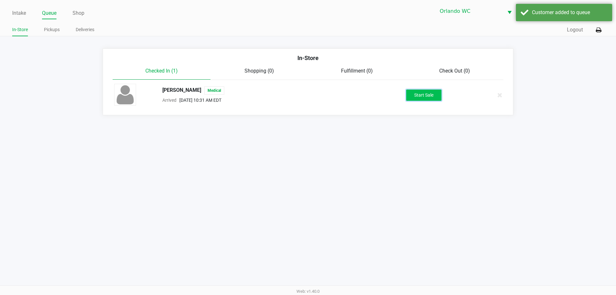
click at [433, 94] on button "Start Sale" at bounding box center [423, 95] width 35 height 11
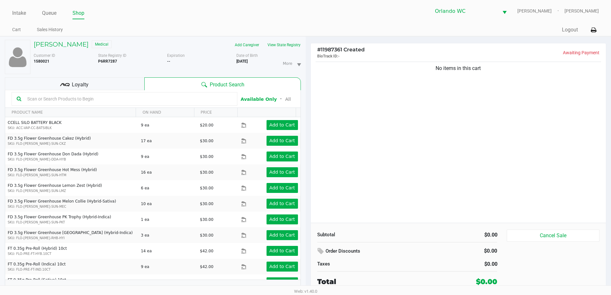
click at [105, 97] on input "text" at bounding box center [129, 99] width 208 height 10
type input "ppu"
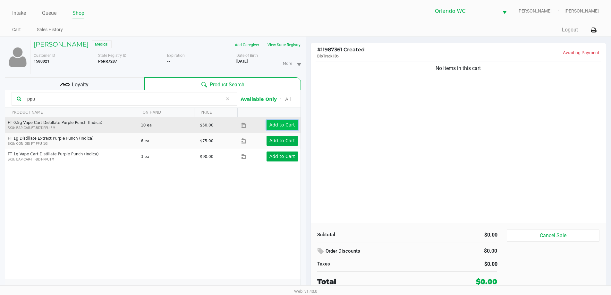
click at [277, 125] on app-button-loader "Add to Cart" at bounding box center [283, 124] width 26 height 5
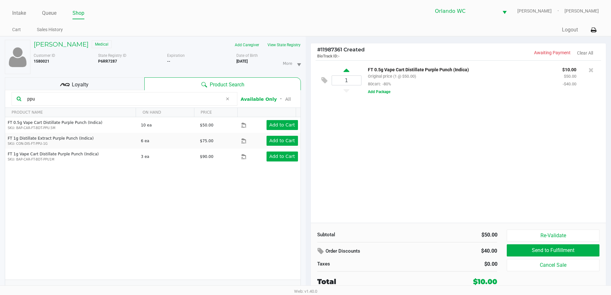
click at [346, 70] on icon at bounding box center [347, 71] width 6 height 8
type input "2"
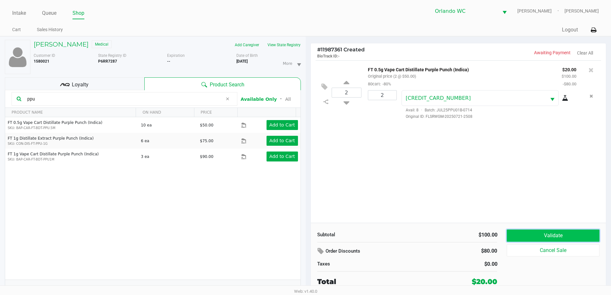
click at [531, 236] on button "Validate" at bounding box center [553, 235] width 92 height 12
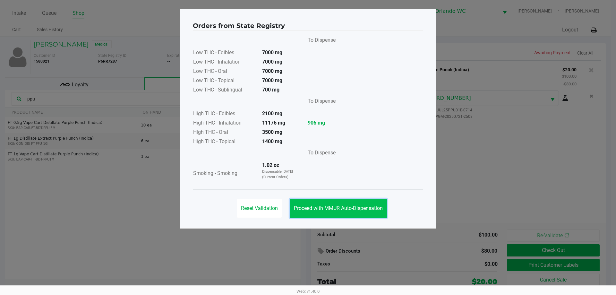
click at [365, 207] on span "Proceed with MMUR Auto-Dispensation" at bounding box center [338, 208] width 89 height 6
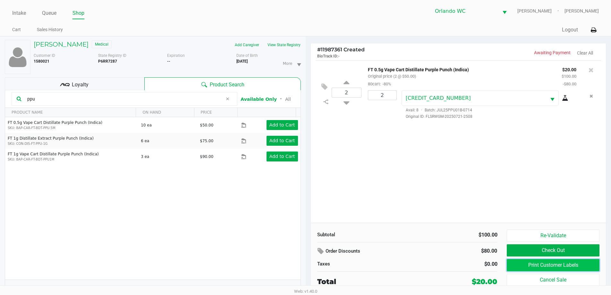
click at [527, 263] on button "Print Customer Labels" at bounding box center [553, 265] width 92 height 12
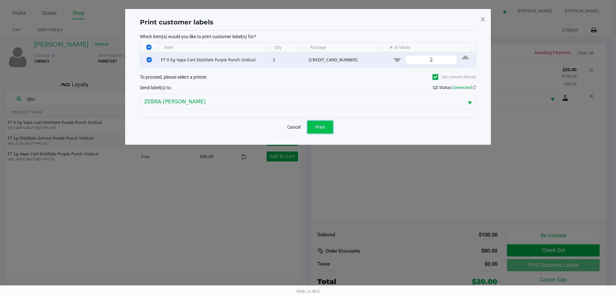
click at [328, 125] on button "Print" at bounding box center [320, 127] width 26 height 13
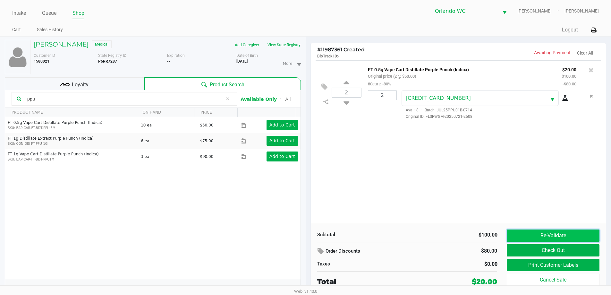
click at [520, 240] on button "Re-Validate" at bounding box center [553, 235] width 92 height 12
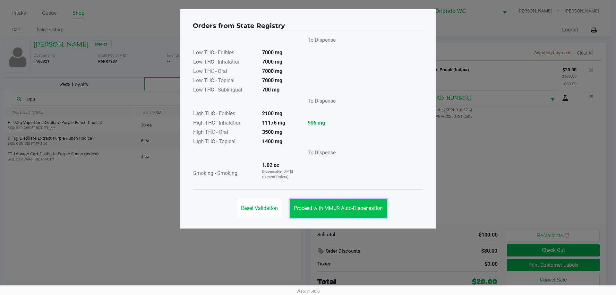
click at [352, 216] on button "Proceed with MMUR Auto-Dispensation" at bounding box center [338, 208] width 97 height 19
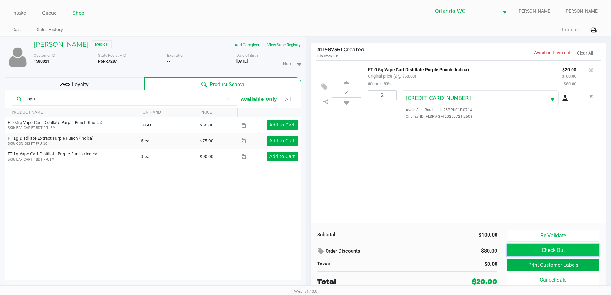
click at [555, 250] on button "Check Out" at bounding box center [553, 250] width 92 height 12
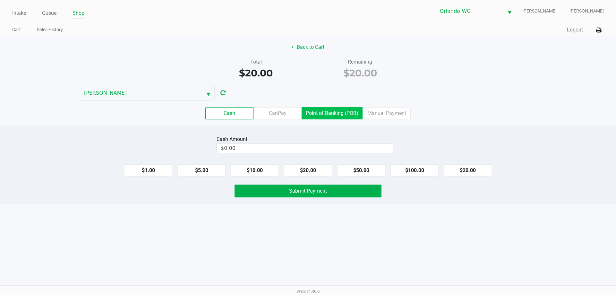
click at [330, 114] on label "Point of Banking (POB)" at bounding box center [332, 113] width 61 height 12
click at [0, 0] on 7 "Point of Banking (POB)" at bounding box center [0, 0] width 0 height 0
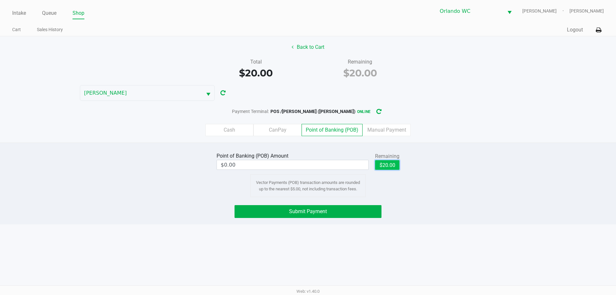
click at [384, 164] on button "$20.00" at bounding box center [387, 165] width 24 height 10
type input "$20.00"
click at [370, 206] on button "Submit Payment" at bounding box center [308, 211] width 147 height 13
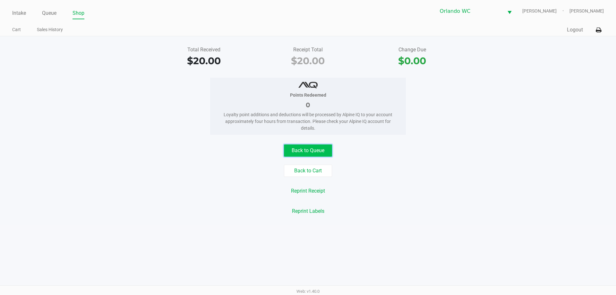
click at [300, 154] on button "Back to Queue" at bounding box center [308, 150] width 48 height 12
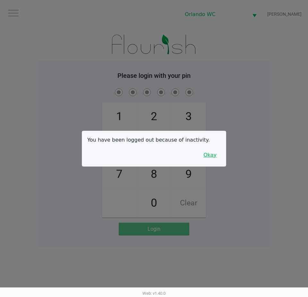
click at [217, 149] on button "Okay" at bounding box center [210, 155] width 22 height 12
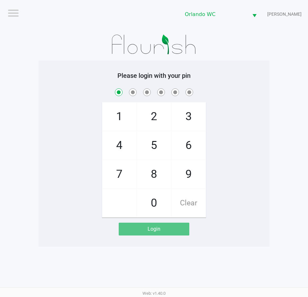
checkbox input "true"
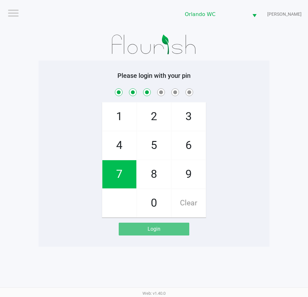
checkbox input "true"
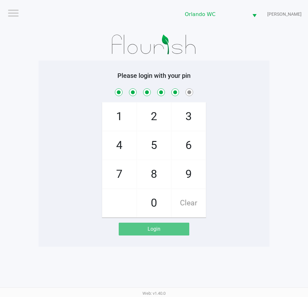
checkbox input "true"
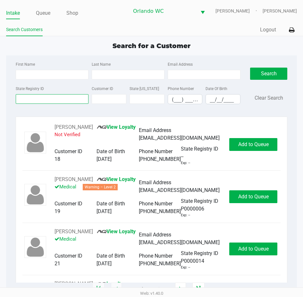
click at [38, 102] on input "State Registry ID" at bounding box center [52, 99] width 73 height 10
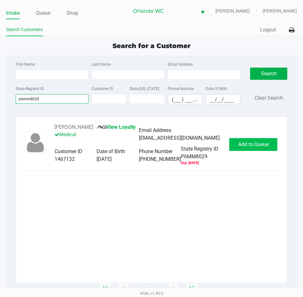
type input "p6mm8029"
click at [266, 147] on span "Add to Queue" at bounding box center [253, 145] width 30 height 6
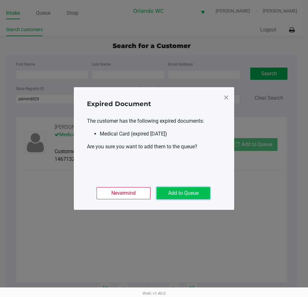
click at [200, 190] on button "Add to Queue" at bounding box center [184, 193] width 54 height 12
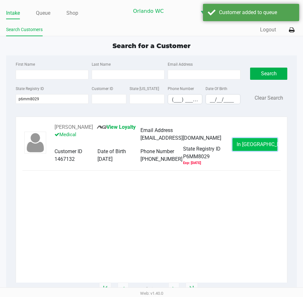
click at [246, 148] on span "In Queue" at bounding box center [264, 145] width 54 height 6
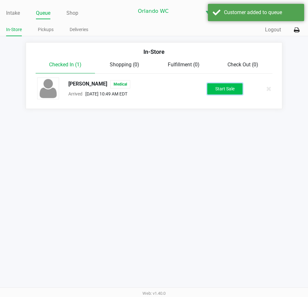
click at [230, 88] on button "Start Sale" at bounding box center [224, 88] width 35 height 11
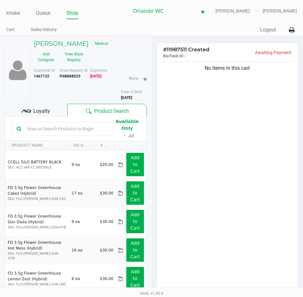
click at [46, 133] on input "text" at bounding box center [67, 129] width 84 height 10
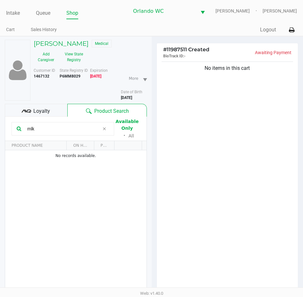
click at [31, 133] on input "mlk" at bounding box center [62, 129] width 75 height 10
type input "milk"
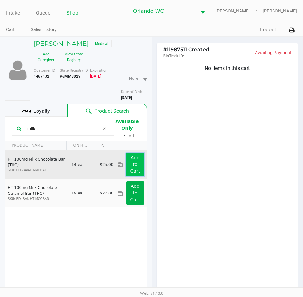
click at [133, 174] on app-button-loader "Add to Cart" at bounding box center [136, 164] width 10 height 19
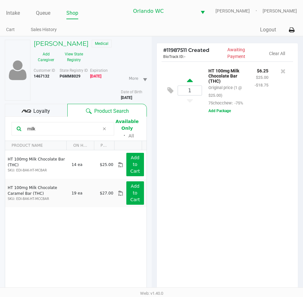
click at [190, 85] on icon at bounding box center [190, 82] width 6 height 8
type input "2"
click at [131, 198] on app-button-loader "Add to Cart" at bounding box center [136, 193] width 10 height 19
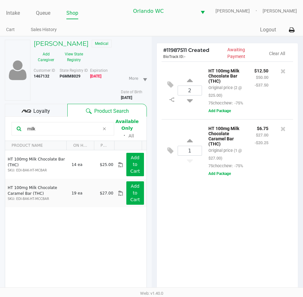
drag, startPoint x: 39, startPoint y: 133, endPoint x: 0, endPoint y: 133, distance: 38.5
click at [0, 133] on div "DANA WILLIAMS Medical Add Caregiver View State Registry Customer ID 1467132 Sta…" at bounding box center [76, 203] width 152 height 332
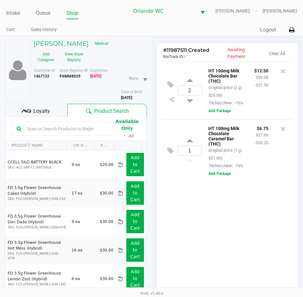
click at [42, 134] on input "text" at bounding box center [67, 129] width 84 height 10
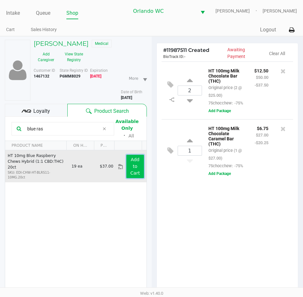
click at [131, 176] on app-button-loader "Add to Cart" at bounding box center [136, 166] width 10 height 19
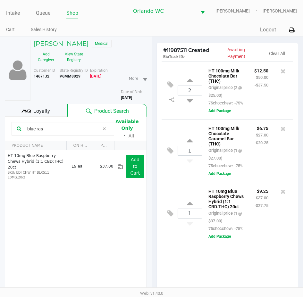
click at [218, 270] on div "2 HT 100mg Milk Chocolate Bar (THC) Original price (2 @ $25.00) 75chocchew: -75…" at bounding box center [228, 180] width 142 height 236
drag, startPoint x: 67, startPoint y: 138, endPoint x: 0, endPoint y: 134, distance: 67.2
click at [0, 134] on div "DANA WILLIAMS Medical Add Caregiver View State Registry Customer ID 1467132 Sta…" at bounding box center [76, 203] width 152 height 332
type input "tropical"
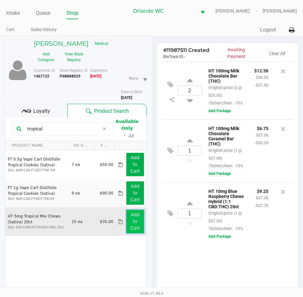
click at [131, 224] on app-button-loader "Add to Cart" at bounding box center [136, 221] width 10 height 19
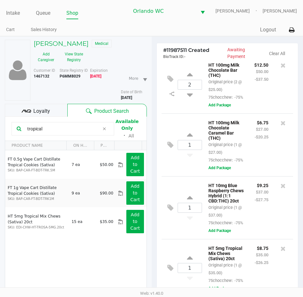
click at [34, 117] on div "Loyalty" at bounding box center [36, 110] width 63 height 13
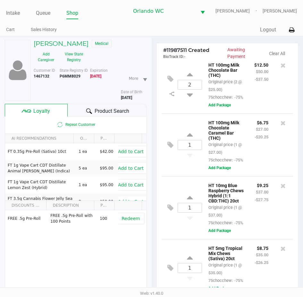
click at [86, 115] on div at bounding box center [89, 112] width 8 height 8
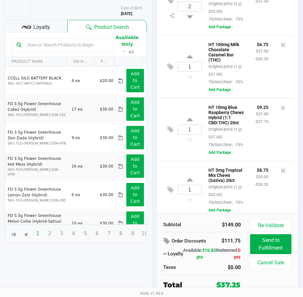
scroll to position [52, 0]
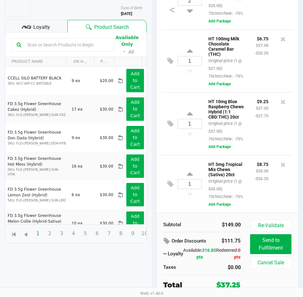
click at [53, 48] on input "text" at bounding box center [67, 45] width 84 height 10
type input "mixed berry"
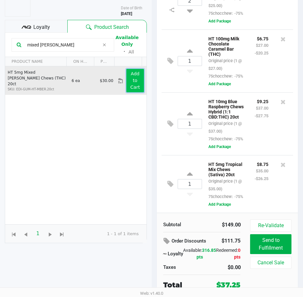
click at [139, 79] on button "Add to Cart" at bounding box center [134, 80] width 17 height 23
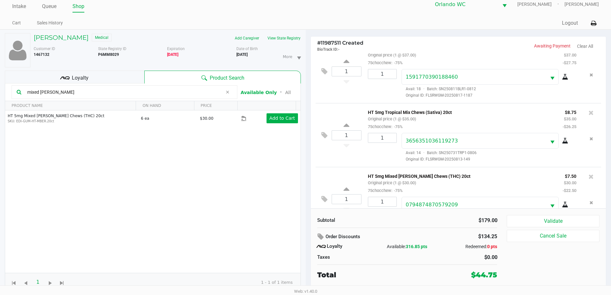
scroll to position [166, 0]
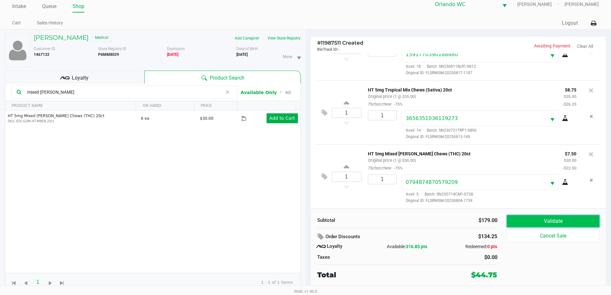
click at [565, 220] on button "Validate" at bounding box center [553, 221] width 92 height 12
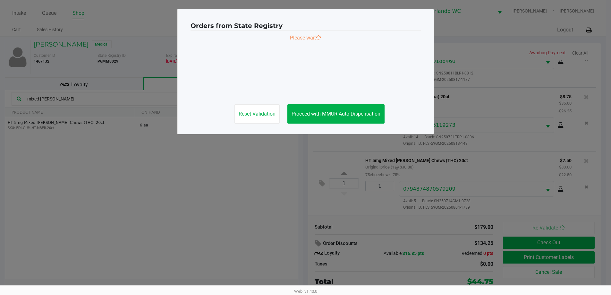
scroll to position [0, 0]
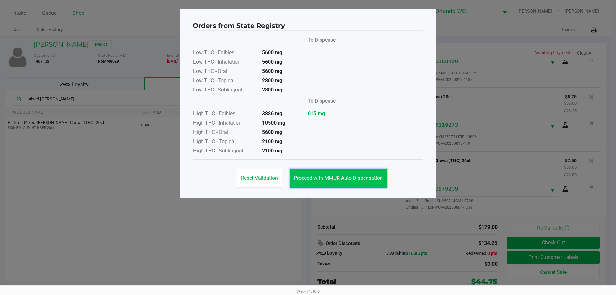
click at [379, 172] on button "Proceed with MMUR Auto-Dispensation" at bounding box center [338, 177] width 97 height 19
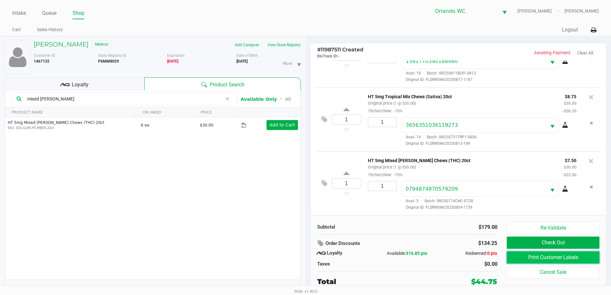
click at [566, 254] on button "Print Customer Labels" at bounding box center [553, 257] width 92 height 12
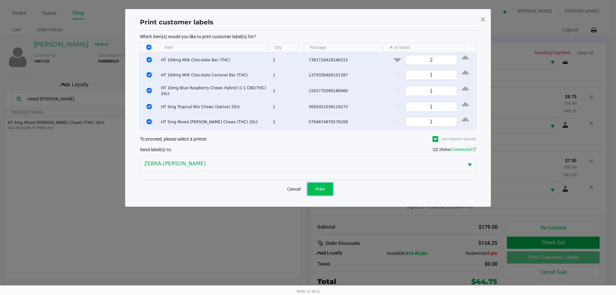
click at [329, 184] on button "Print" at bounding box center [320, 189] width 26 height 13
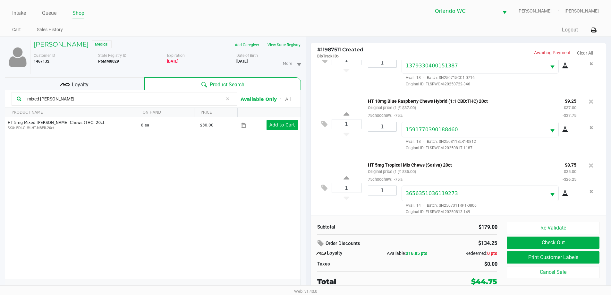
scroll to position [166, 0]
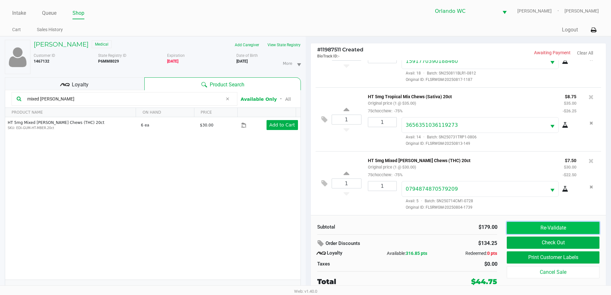
click at [572, 228] on button "Re-Validate" at bounding box center [553, 228] width 92 height 12
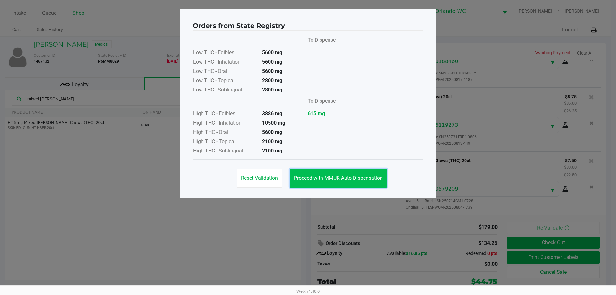
click at [357, 177] on span "Proceed with MMUR Auto-Dispensation" at bounding box center [338, 178] width 89 height 6
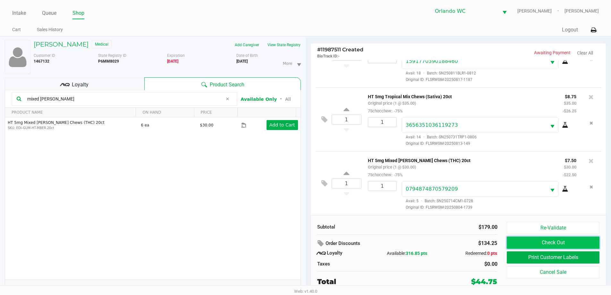
click at [544, 242] on button "Check Out" at bounding box center [553, 243] width 92 height 12
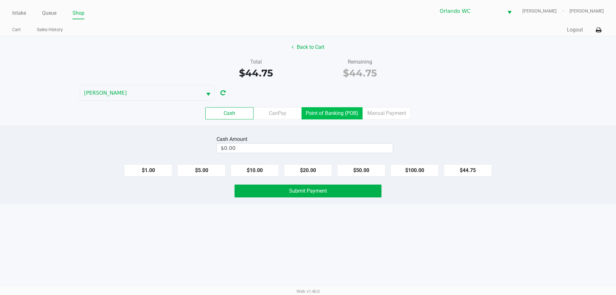
click at [318, 112] on label "Point of Banking (POB)" at bounding box center [332, 113] width 61 height 12
click at [0, 0] on 7 "Point of Banking (POB)" at bounding box center [0, 0] width 0 height 0
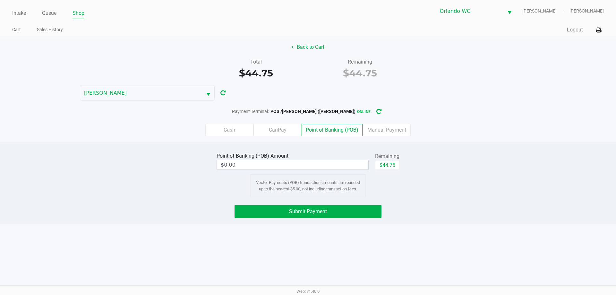
click at [400, 163] on div "Point of Banking (POB) Amount $0.00 Remaining $44.75 Vector Payments (POB) tran…" at bounding box center [308, 174] width 193 height 46
click at [393, 166] on button "$44.75" at bounding box center [387, 165] width 24 height 10
type input "$44.75"
click at [360, 214] on button "Submit Payment" at bounding box center [308, 211] width 147 height 13
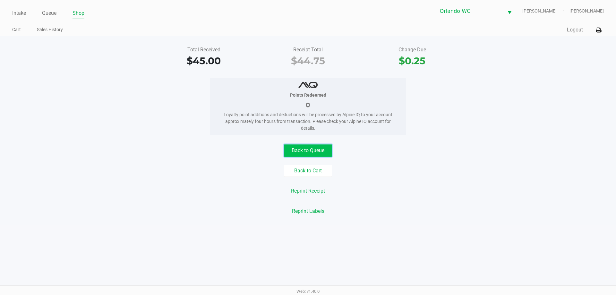
click at [326, 151] on button "Back to Queue" at bounding box center [308, 150] width 48 height 12
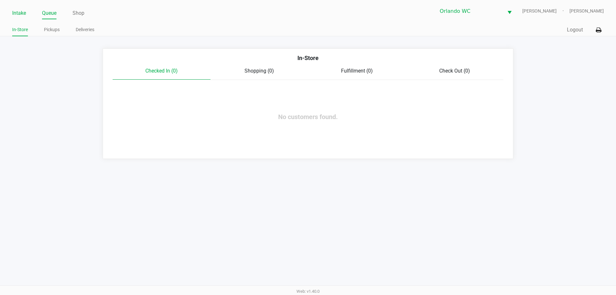
click at [20, 18] on li "Intake" at bounding box center [19, 13] width 14 height 11
click at [21, 13] on link "Intake" at bounding box center [19, 13] width 14 height 9
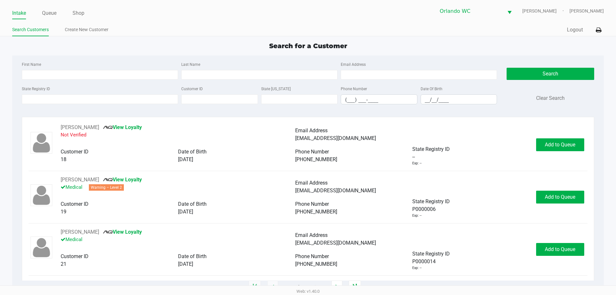
click at [48, 7] on div "Intake Queue Shop" at bounding box center [160, 13] width 296 height 12
click at [49, 11] on link "Queue" at bounding box center [49, 13] width 14 height 9
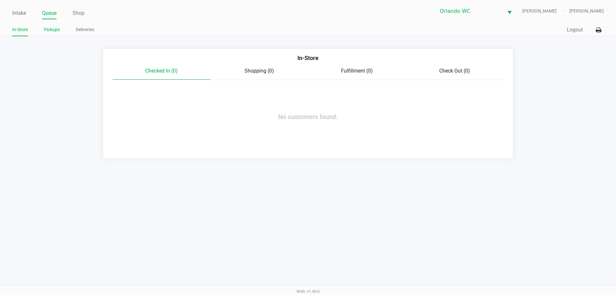
click at [53, 32] on link "Pickups" at bounding box center [52, 30] width 16 height 8
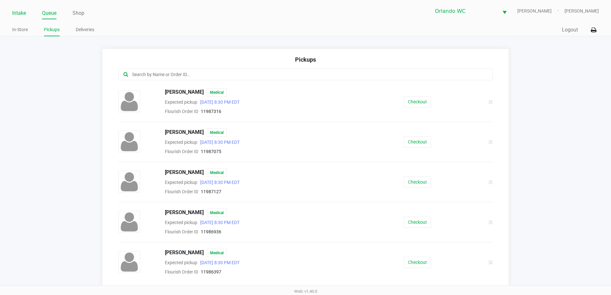
click at [23, 17] on link "Intake" at bounding box center [19, 13] width 14 height 9
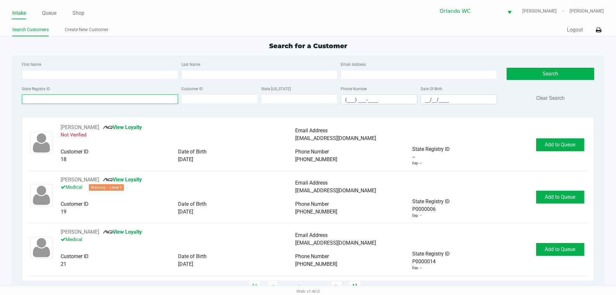
click at [29, 97] on input "State Registry ID" at bounding box center [100, 99] width 156 height 10
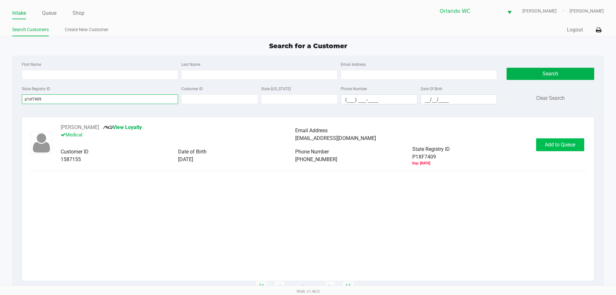
type input "p1xf7409"
click at [564, 147] on span "Add to Queue" at bounding box center [560, 145] width 30 height 6
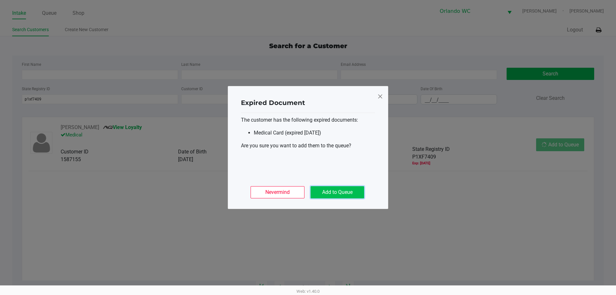
click at [343, 198] on button "Add to Queue" at bounding box center [338, 192] width 54 height 12
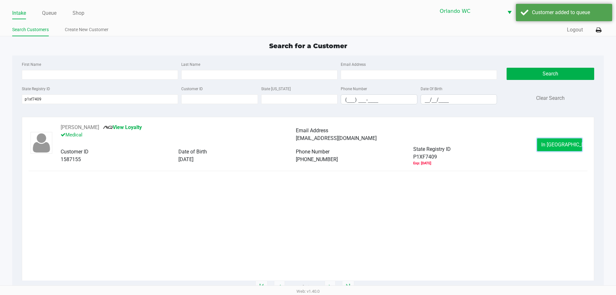
click at [552, 141] on button "In Queue" at bounding box center [559, 144] width 45 height 13
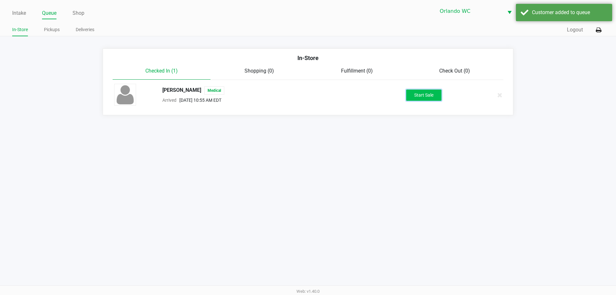
click at [430, 99] on button "Start Sale" at bounding box center [423, 95] width 35 height 11
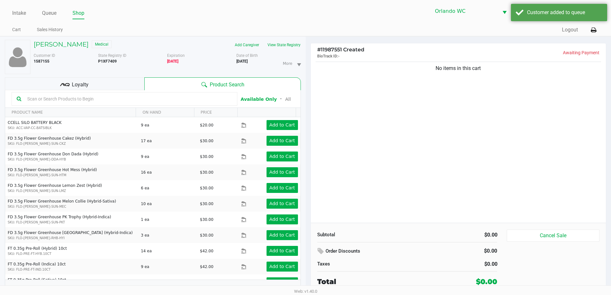
click at [83, 100] on input "text" at bounding box center [129, 99] width 208 height 10
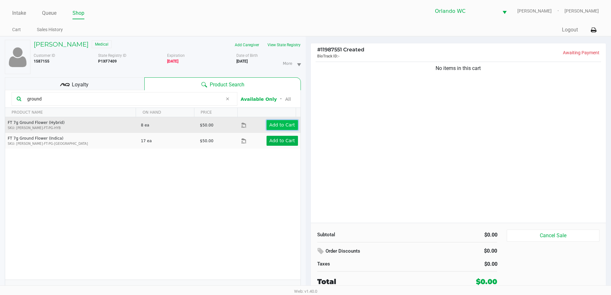
click at [276, 126] on app-button-loader "Add to Cart" at bounding box center [283, 124] width 26 height 5
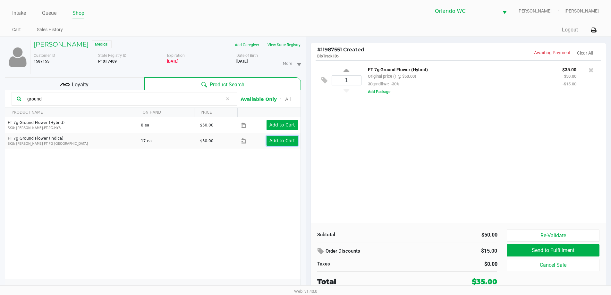
click at [271, 142] on app-button-loader "Add to Cart" at bounding box center [283, 140] width 26 height 5
click at [51, 192] on div "FT 7g Ground Flower (Hybrid) SKU: FLO-BUD-FT-PG-HYB 8 ea $50.00 Add to Cart FT …" at bounding box center [153, 198] width 296 height 162
drag, startPoint x: 59, startPoint y: 101, endPoint x: 0, endPoint y: 94, distance: 59.1
click at [0, 94] on div "Cady Shutts Medical Add Caregiver View State Registry Customer ID 1587155 State…" at bounding box center [153, 169] width 306 height 265
type input "kmt"
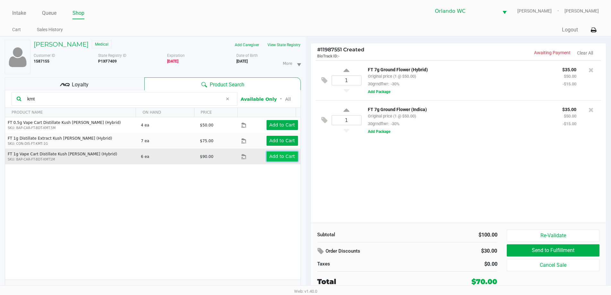
click at [274, 155] on app-button-loader "Add to Cart" at bounding box center [283, 156] width 26 height 5
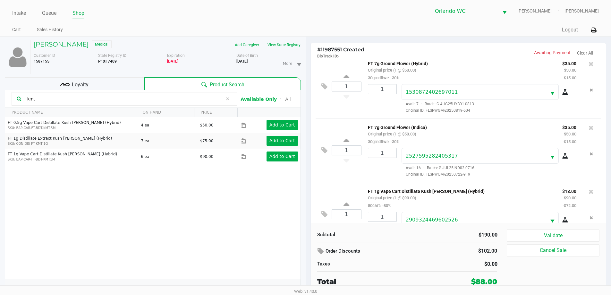
scroll to position [30, 0]
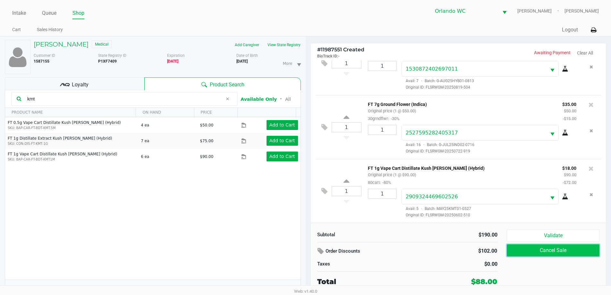
click at [563, 245] on button "Cancel Sale" at bounding box center [553, 250] width 92 height 12
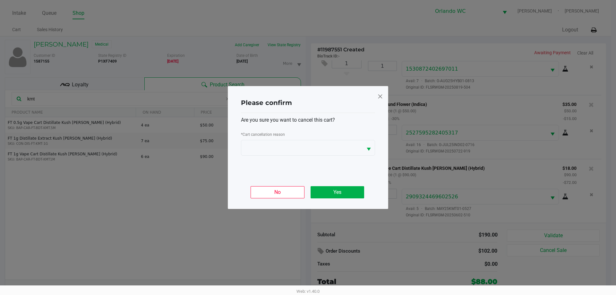
click at [378, 101] on span at bounding box center [380, 96] width 6 height 10
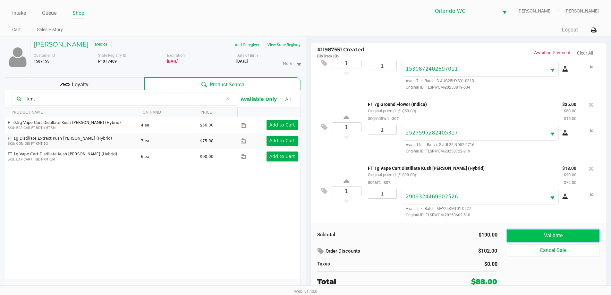
click at [561, 235] on button "Validate" at bounding box center [553, 235] width 92 height 12
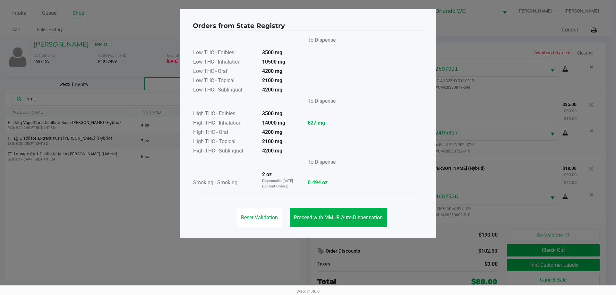
click at [350, 197] on div "To Dispense Low THC - Edibles 3500 mg Low THC - Inhalation 10500 mg Low THC - O…" at bounding box center [308, 115] width 230 height 168
click at [352, 221] on button "Proceed with MMUR Auto-Dispensation" at bounding box center [338, 217] width 97 height 19
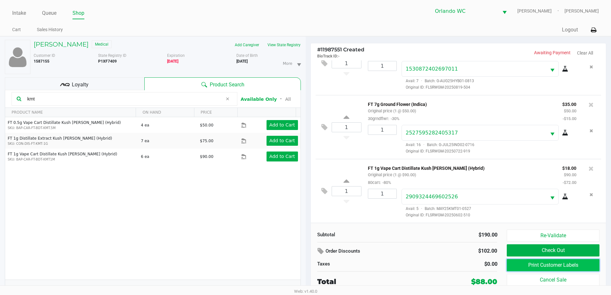
click at [576, 266] on button "Print Customer Labels" at bounding box center [553, 265] width 92 height 12
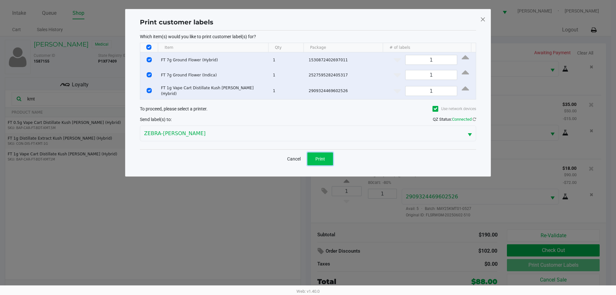
click at [315, 156] on button "Print" at bounding box center [320, 158] width 26 height 13
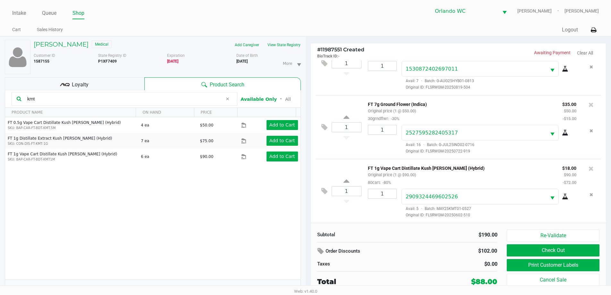
drag, startPoint x: 266, startPoint y: 271, endPoint x: 608, endPoint y: 254, distance: 342.5
click at [266, 271] on div "FT 0.5g Vape Cart Distillate Kush Mintz (Hybrid) SKU: BAP-CAR-FT-BDT-KMT.5M 4 e…" at bounding box center [153, 198] width 296 height 162
click at [531, 236] on button "Re-Validate" at bounding box center [553, 235] width 92 height 12
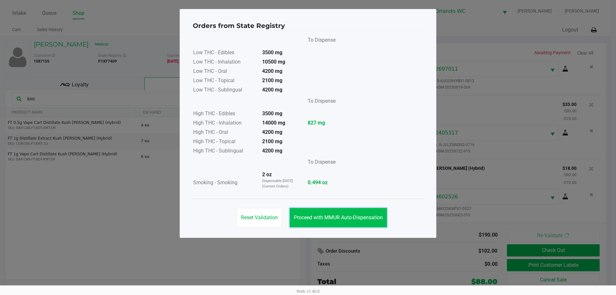
click at [347, 216] on span "Proceed with MMUR Auto-Dispensation" at bounding box center [338, 217] width 89 height 6
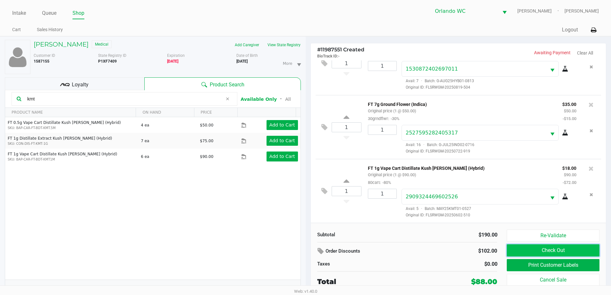
click at [547, 252] on button "Check Out" at bounding box center [553, 250] width 92 height 12
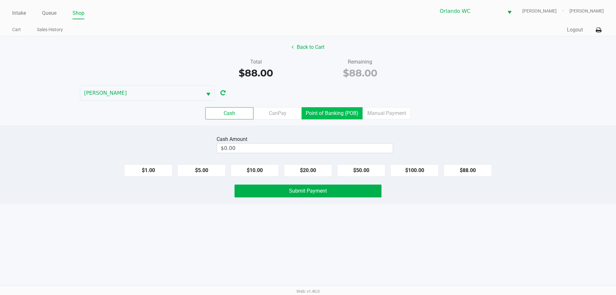
click at [331, 109] on label "Point of Banking (POB)" at bounding box center [332, 113] width 61 height 12
click at [0, 0] on 7 "Point of Banking (POB)" at bounding box center [0, 0] width 0 height 0
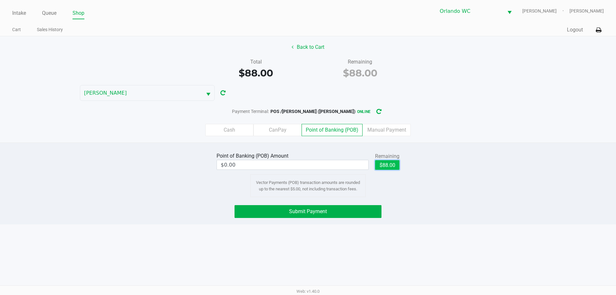
click at [389, 166] on button "$88.00" at bounding box center [387, 165] width 24 height 10
type input "$88.00"
click at [334, 218] on button "Submit Payment" at bounding box center [308, 211] width 147 height 13
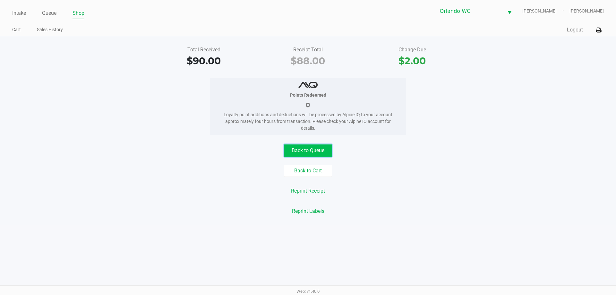
click at [323, 152] on button "Back to Queue" at bounding box center [308, 150] width 48 height 12
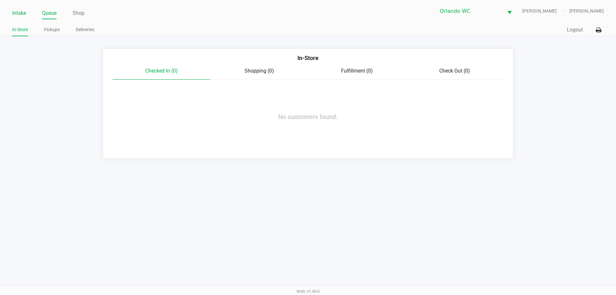
click at [24, 9] on link "Intake" at bounding box center [19, 13] width 14 height 9
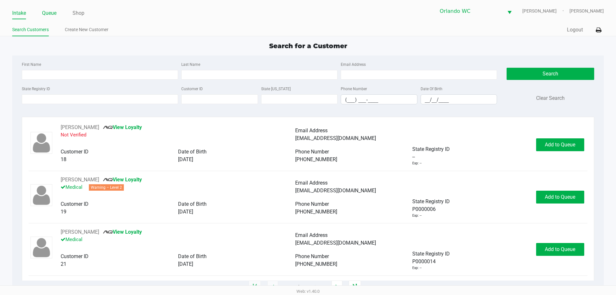
click at [51, 13] on link "Queue" at bounding box center [49, 13] width 14 height 9
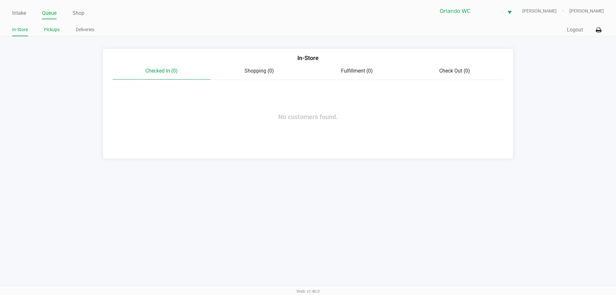
click at [56, 33] on link "Pickups" at bounding box center [52, 30] width 16 height 8
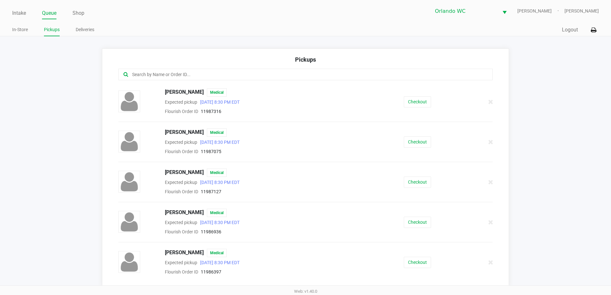
click at [52, 6] on div "Intake Queue Shop Orlando WC TYWIN-LANNISTER Lisa Heinzman" at bounding box center [305, 11] width 587 height 16
click at [28, 14] on ul "Intake Queue Shop" at bounding box center [158, 13] width 293 height 11
click at [23, 13] on link "Intake" at bounding box center [19, 13] width 14 height 9
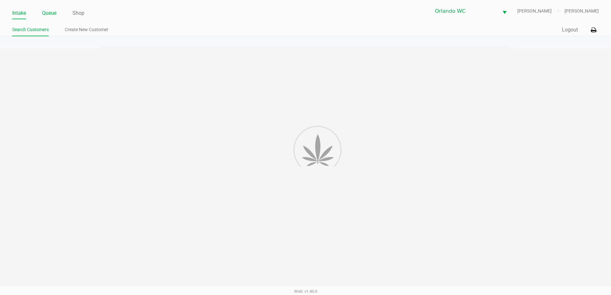
click at [46, 11] on link "Queue" at bounding box center [49, 13] width 14 height 9
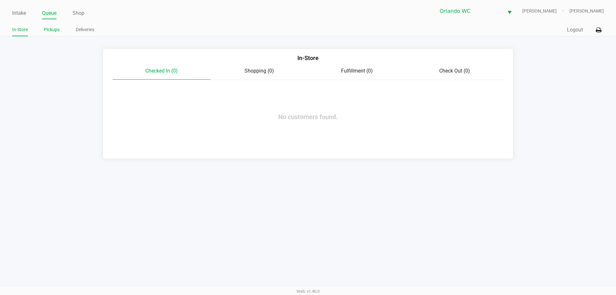
click at [57, 29] on link "Pickups" at bounding box center [52, 30] width 16 height 8
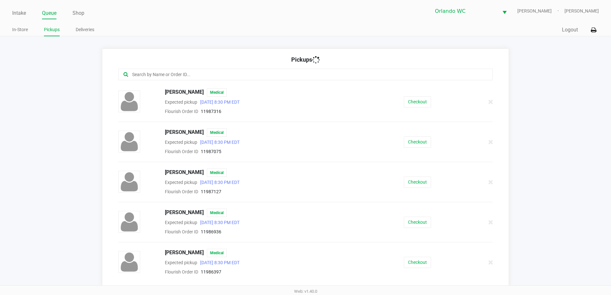
click at [50, 13] on link "Queue" at bounding box center [49, 13] width 14 height 9
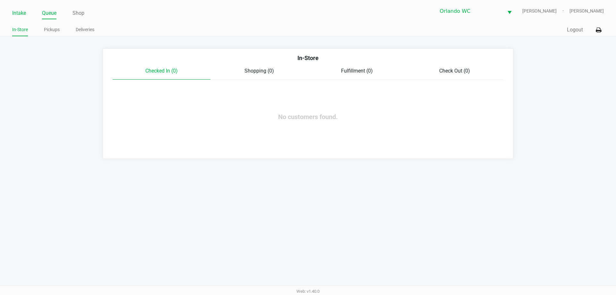
click at [22, 9] on link "Intake" at bounding box center [19, 13] width 14 height 9
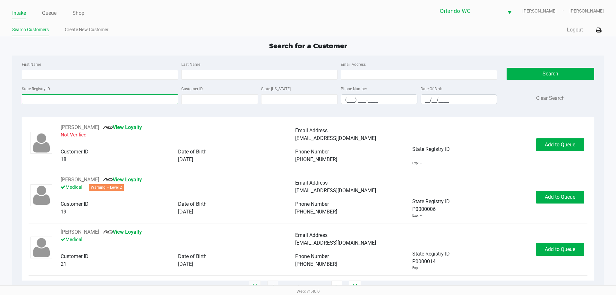
click at [57, 103] on input "State Registry ID" at bounding box center [100, 99] width 156 height 10
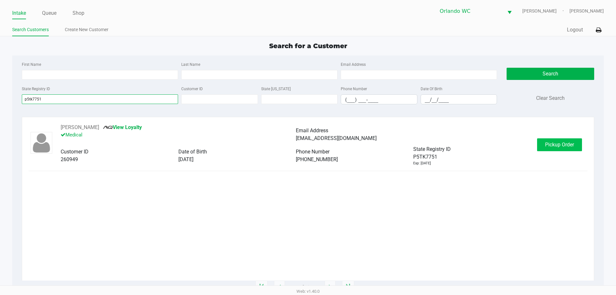
type input "p5tk7751"
click at [573, 140] on button "Pickup Order" at bounding box center [559, 144] width 45 height 13
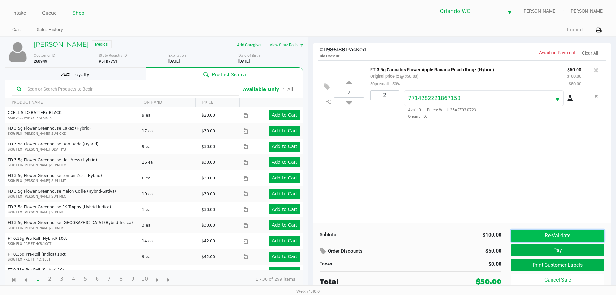
click at [545, 233] on button "Re-Validate" at bounding box center [557, 235] width 93 height 12
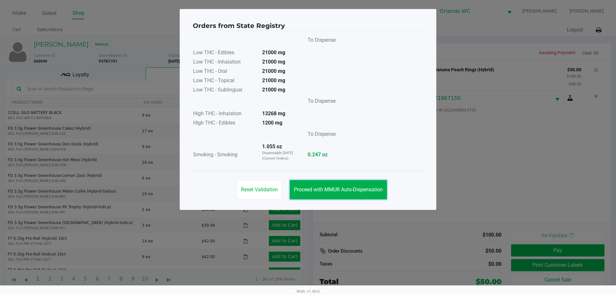
drag, startPoint x: 330, startPoint y: 189, endPoint x: 549, endPoint y: 241, distance: 225.1
click at [331, 189] on span "Proceed with MMUR Auto-Dispensation" at bounding box center [338, 189] width 89 height 6
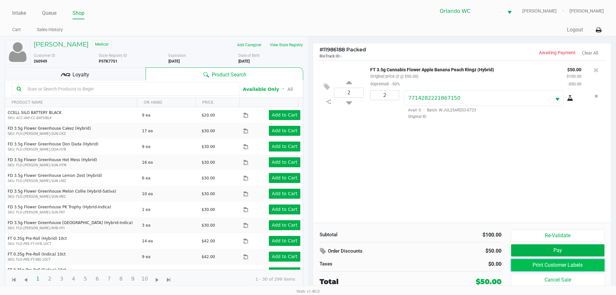
click at [550, 263] on button "Print Customer Labels" at bounding box center [557, 265] width 93 height 12
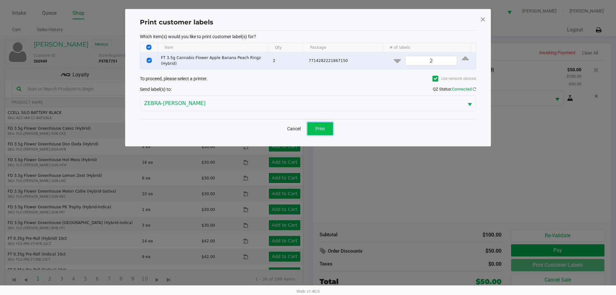
click at [321, 123] on button "Print" at bounding box center [320, 128] width 26 height 13
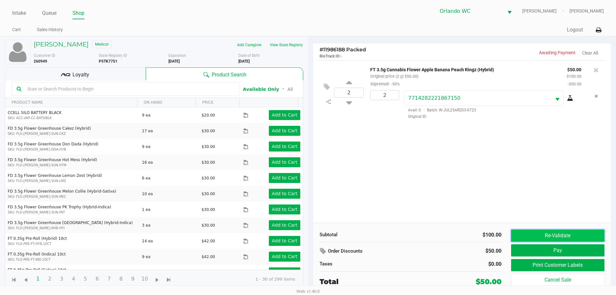
click at [552, 234] on button "Re-Validate" at bounding box center [557, 235] width 93 height 12
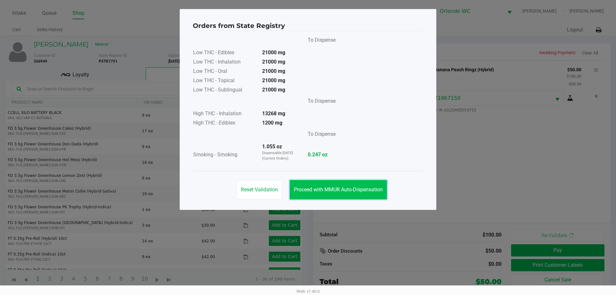
click at [333, 189] on span "Proceed with MMUR Auto-Dispensation" at bounding box center [338, 189] width 89 height 6
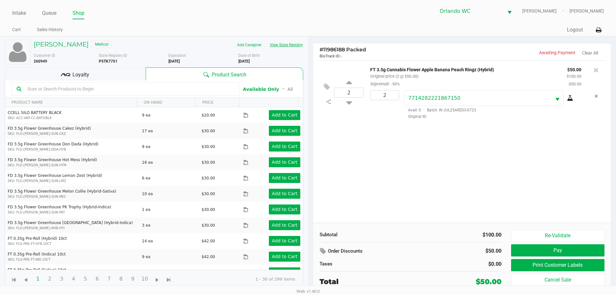
click at [280, 44] on button "View State Registry" at bounding box center [285, 45] width 38 height 10
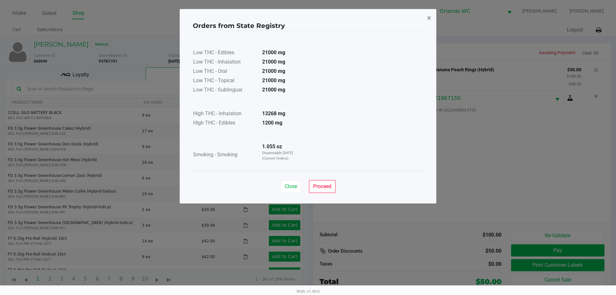
click at [426, 20] on button "×" at bounding box center [429, 18] width 14 height 18
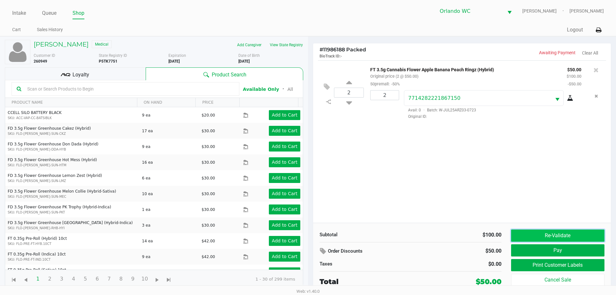
click at [540, 233] on button "Re-Validate" at bounding box center [557, 235] width 93 height 12
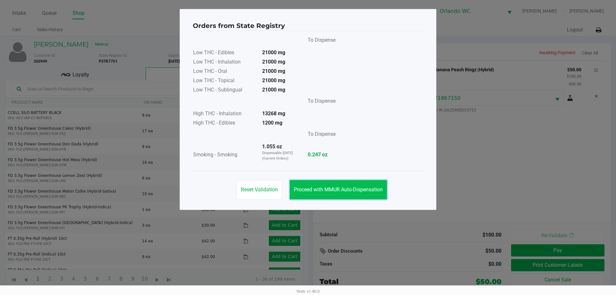
click at [322, 190] on span "Proceed with MMUR Auto-Dispensation" at bounding box center [338, 189] width 89 height 6
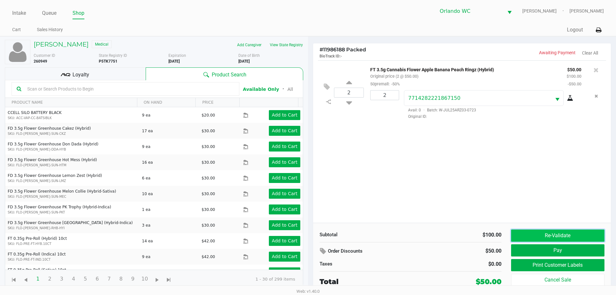
click at [532, 234] on button "Re-Validate" at bounding box center [557, 235] width 93 height 12
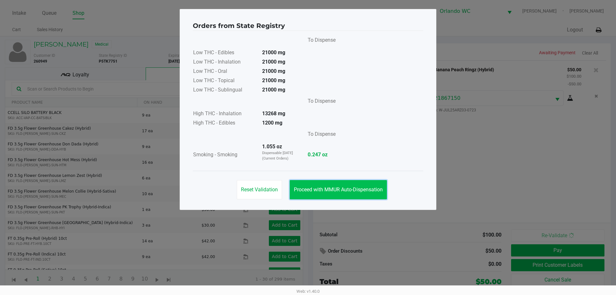
click at [336, 185] on button "Proceed with MMUR Auto-Dispensation" at bounding box center [338, 189] width 97 height 19
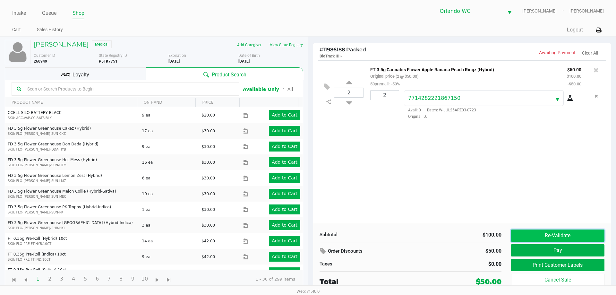
click at [557, 234] on button "Re-Validate" at bounding box center [557, 235] width 93 height 12
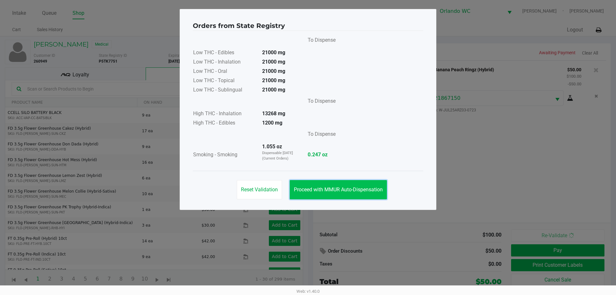
click at [356, 196] on button "Proceed with MMUR Auto-Dispensation" at bounding box center [338, 189] width 97 height 19
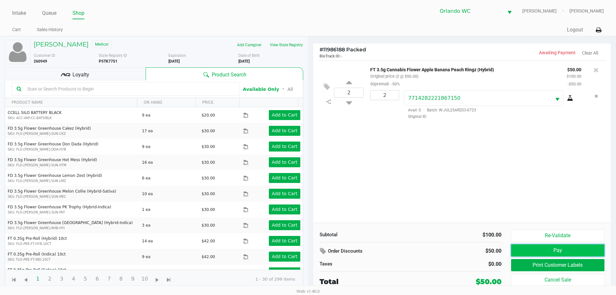
click at [545, 246] on button "Pay" at bounding box center [557, 250] width 93 height 12
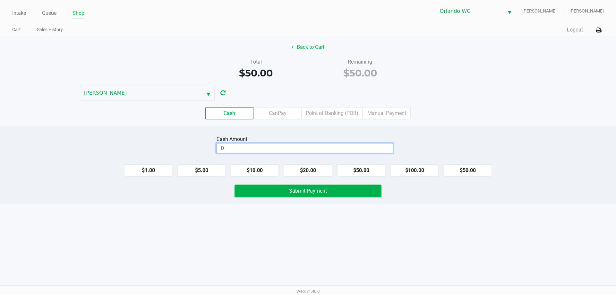
click at [316, 149] on input "0" at bounding box center [305, 147] width 176 height 9
type input "$50.00"
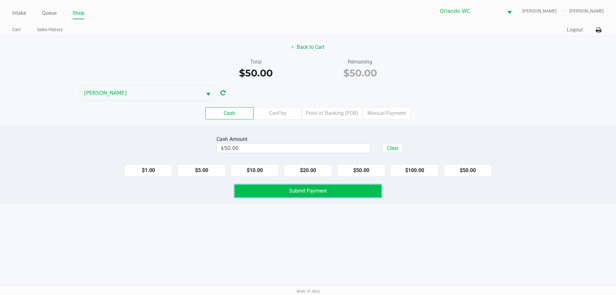
click at [327, 191] on button "Submit Payment" at bounding box center [308, 191] width 147 height 13
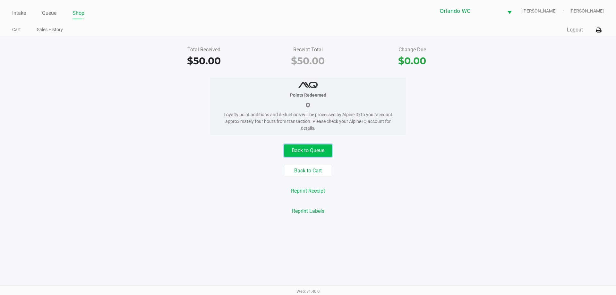
click at [299, 149] on button "Back to Queue" at bounding box center [308, 150] width 48 height 12
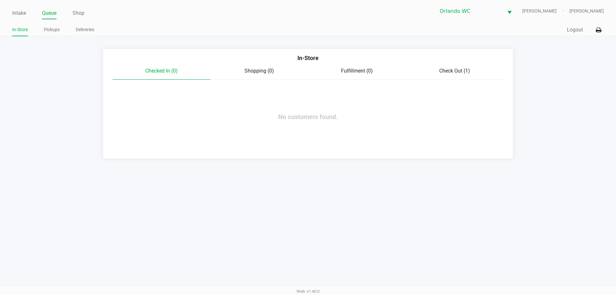
click at [43, 30] on ul "In-Store Pickups Deliveries" at bounding box center [160, 30] width 296 height 11
click at [46, 30] on link "Pickups" at bounding box center [52, 30] width 16 height 8
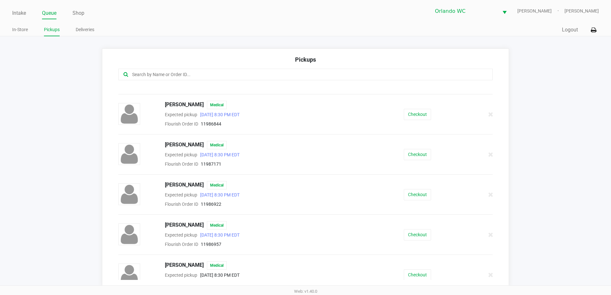
scroll to position [225, 0]
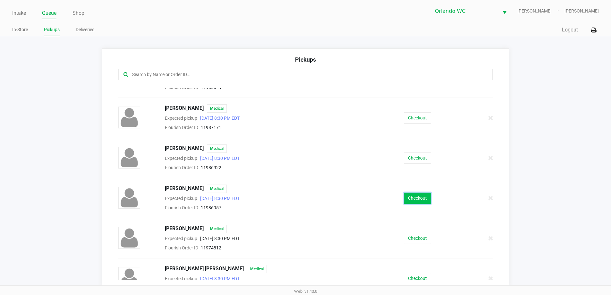
click at [409, 198] on button "Checkout" at bounding box center [417, 198] width 27 height 11
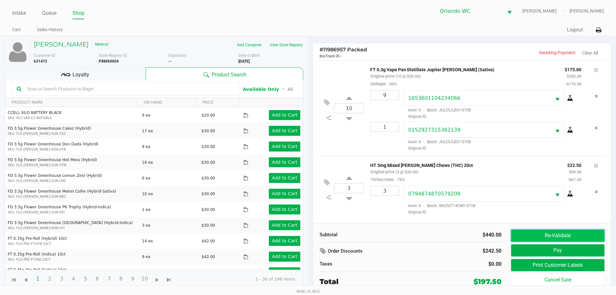
click at [530, 235] on button "Re-Validate" at bounding box center [557, 235] width 93 height 12
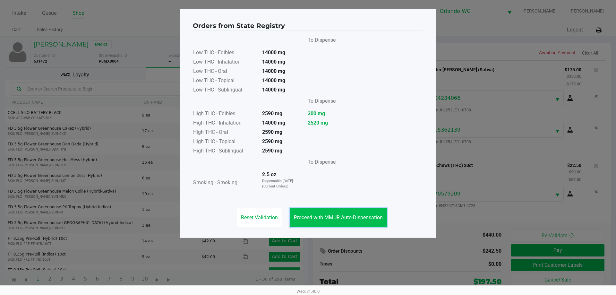
click at [347, 211] on button "Proceed with MMUR Auto-Dispensation" at bounding box center [338, 217] width 97 height 19
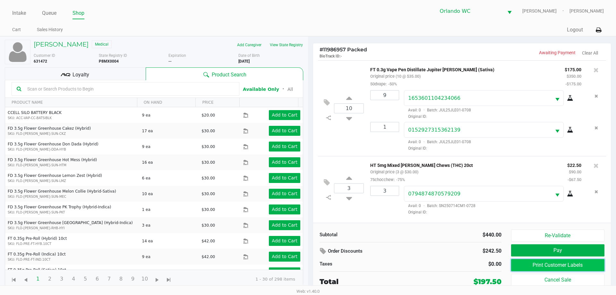
click at [547, 268] on button "Print Customer Labels" at bounding box center [557, 265] width 93 height 12
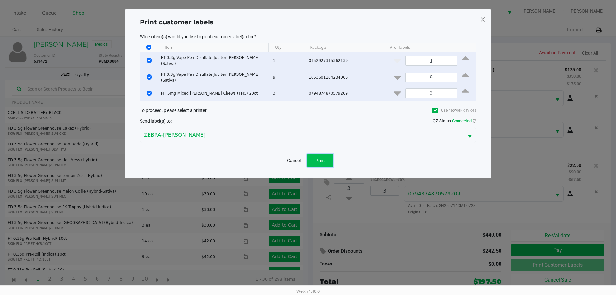
click at [327, 158] on button "Print" at bounding box center [320, 160] width 26 height 13
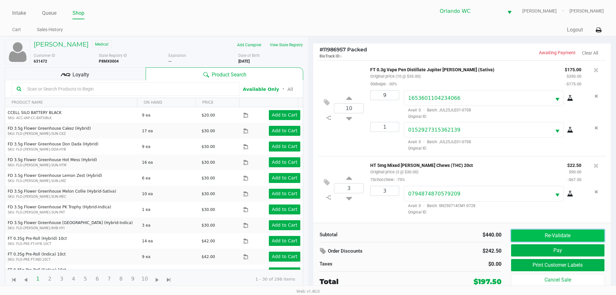
click at [540, 232] on button "Re-Validate" at bounding box center [557, 235] width 93 height 12
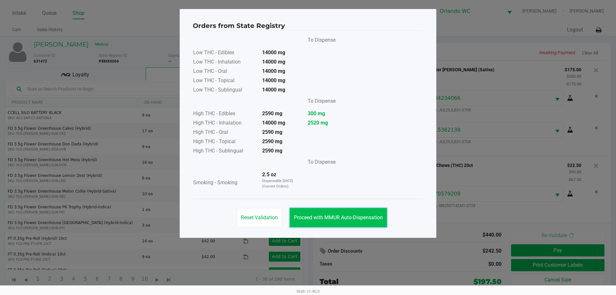
click at [345, 214] on button "Proceed with MMUR Auto-Dispensation" at bounding box center [338, 217] width 97 height 19
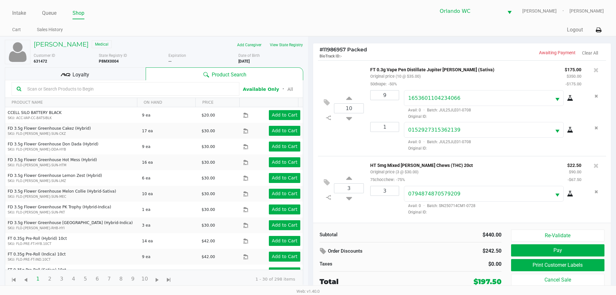
click at [130, 69] on div "Loyalty" at bounding box center [75, 73] width 141 height 13
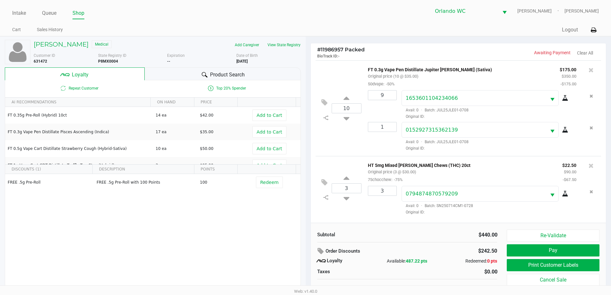
click at [177, 72] on div "Product Search" at bounding box center [223, 73] width 156 height 13
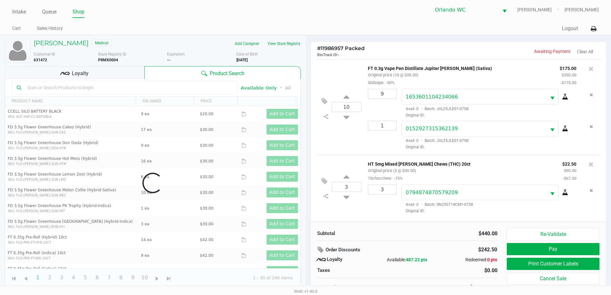
scroll to position [6, 0]
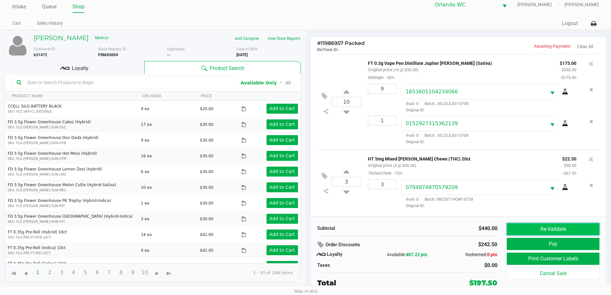
click at [540, 229] on button "Re-Validate" at bounding box center [553, 229] width 92 height 12
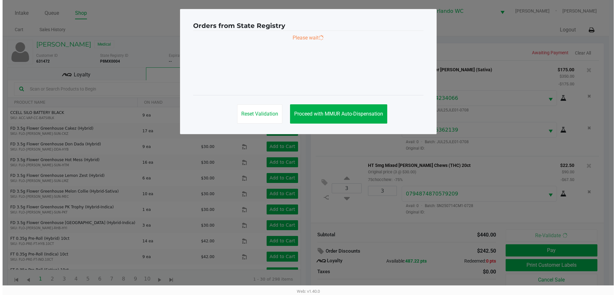
scroll to position [0, 0]
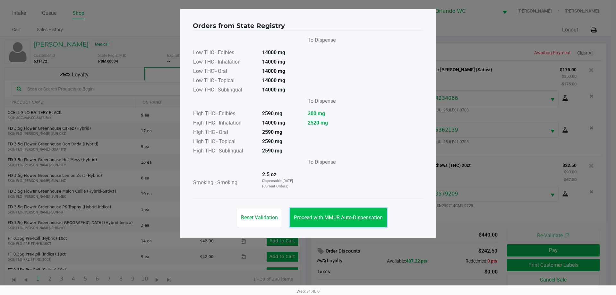
click at [360, 224] on button "Proceed with MMUR Auto-Dispensation" at bounding box center [338, 217] width 97 height 19
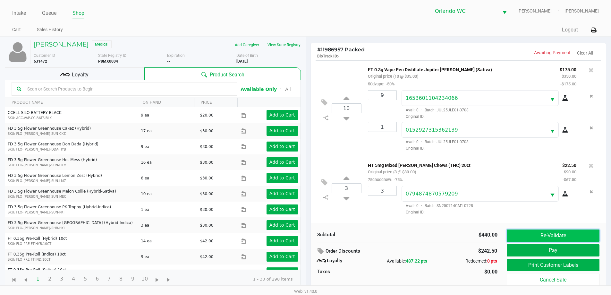
click at [555, 235] on button "Re-Validate" at bounding box center [553, 235] width 92 height 12
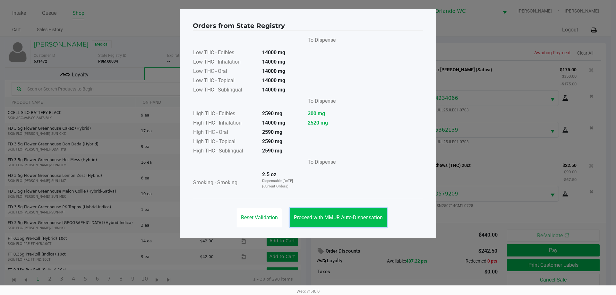
click at [352, 220] on button "Proceed with MMUR Auto-Dispensation" at bounding box center [338, 217] width 97 height 19
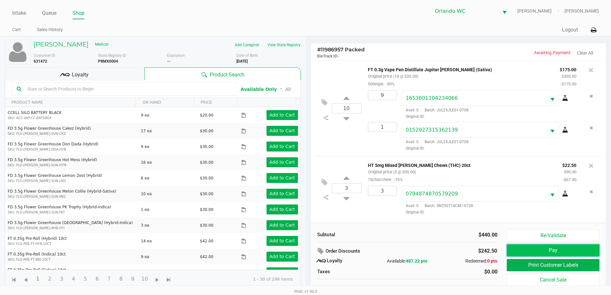
click at [532, 251] on button "Pay" at bounding box center [553, 250] width 92 height 12
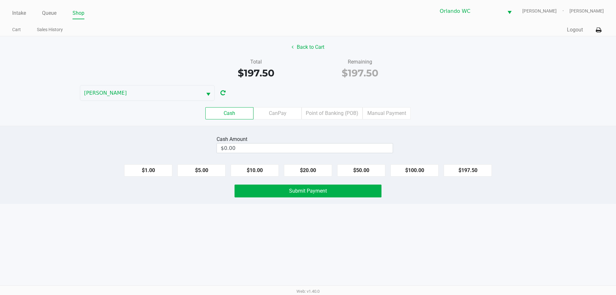
click at [258, 142] on div "Cash Amount" at bounding box center [305, 139] width 177 height 8
click at [260, 149] on input "0" at bounding box center [305, 147] width 176 height 9
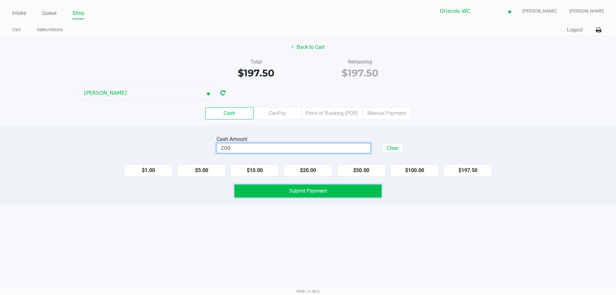
type input "$200.00"
click at [254, 193] on button "Submit Payment" at bounding box center [308, 191] width 147 height 13
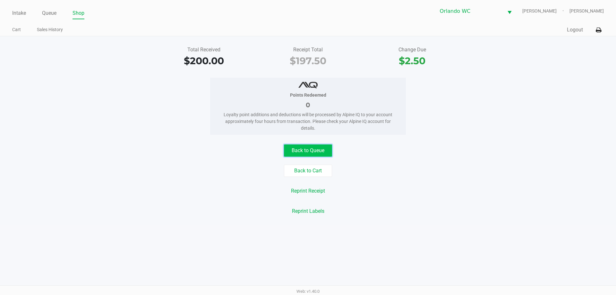
click at [308, 151] on button "Back to Queue" at bounding box center [308, 150] width 48 height 12
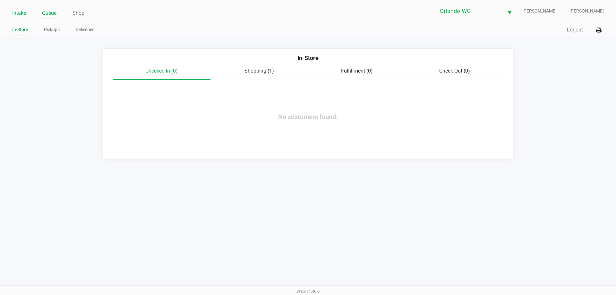
click at [22, 16] on link "Intake" at bounding box center [19, 13] width 14 height 9
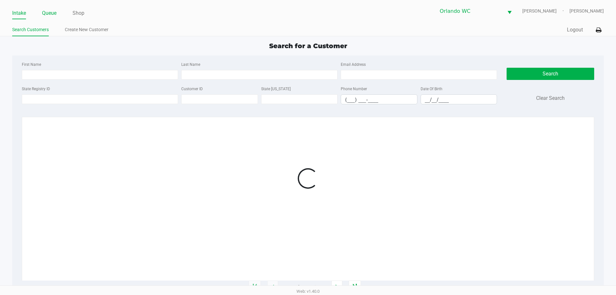
click at [50, 16] on link "Queue" at bounding box center [49, 13] width 14 height 9
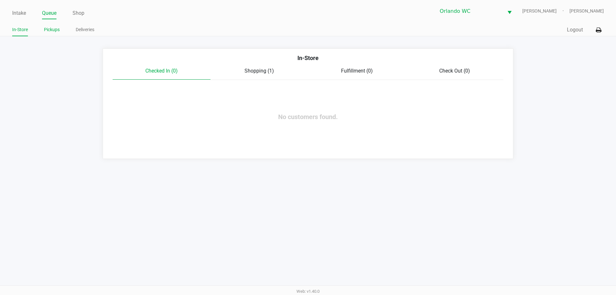
click at [49, 33] on link "Pickups" at bounding box center [52, 30] width 16 height 8
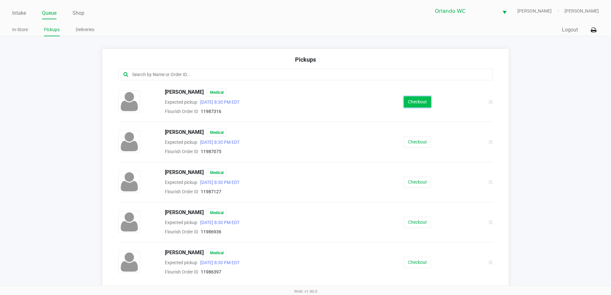
click at [415, 100] on button "Checkout" at bounding box center [417, 101] width 27 height 11
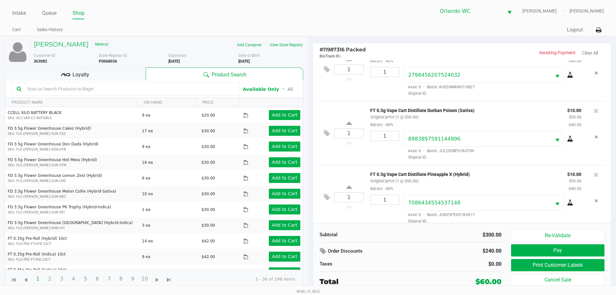
scroll to position [32, 0]
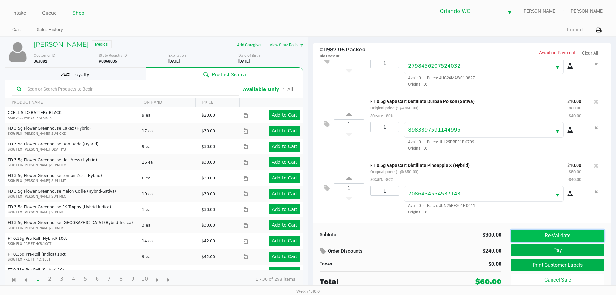
click at [541, 232] on button "Re-Validate" at bounding box center [557, 235] width 93 height 12
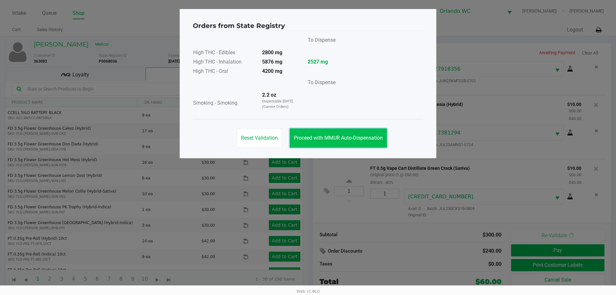
click at [347, 146] on button "Proceed with MMUR Auto-Dispensation" at bounding box center [338, 137] width 97 height 19
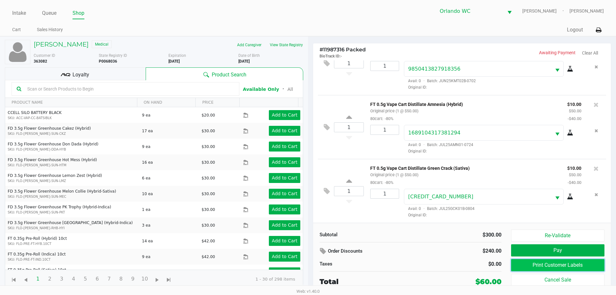
click at [543, 263] on button "Print Customer Labels" at bounding box center [557, 265] width 93 height 12
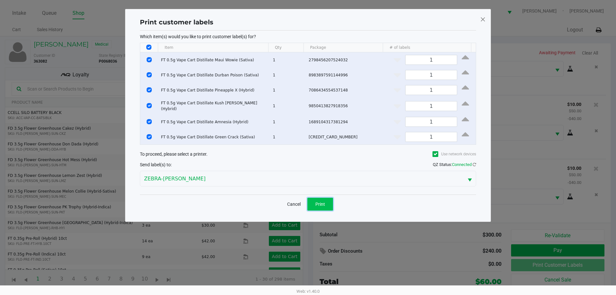
click at [323, 202] on span "Print" at bounding box center [320, 204] width 10 height 5
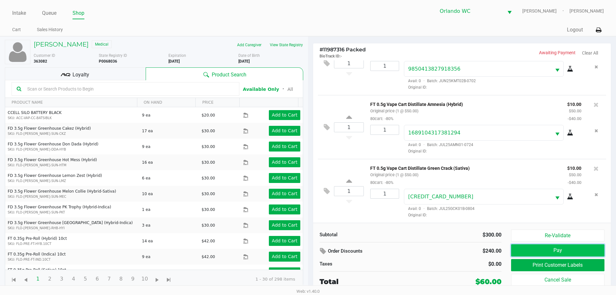
click at [544, 251] on button "Pay" at bounding box center [557, 250] width 93 height 12
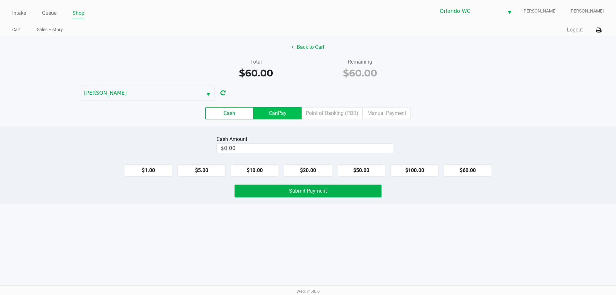
click at [289, 110] on label "CanPay" at bounding box center [278, 113] width 48 height 12
click at [0, 0] on 2 "CanPay" at bounding box center [0, 0] width 0 height 0
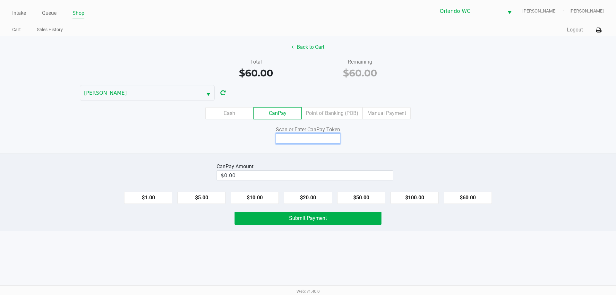
click at [294, 142] on input at bounding box center [308, 138] width 64 height 10
type input "X6725274Q"
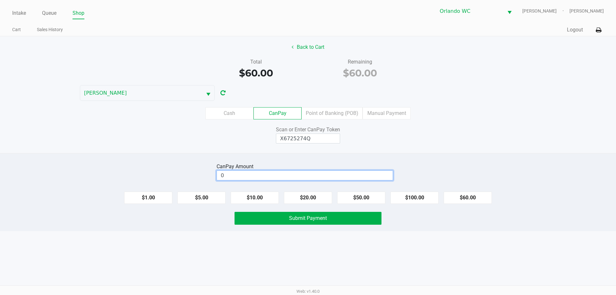
click at [328, 173] on input "0" at bounding box center [305, 175] width 176 height 9
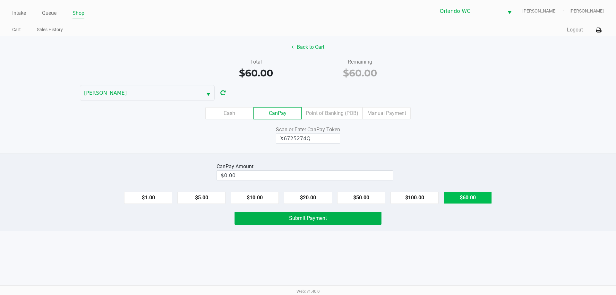
click at [473, 200] on button "$60.00" at bounding box center [468, 198] width 48 height 12
type input "$60.00"
click at [337, 218] on button "Submit Payment" at bounding box center [308, 218] width 147 height 13
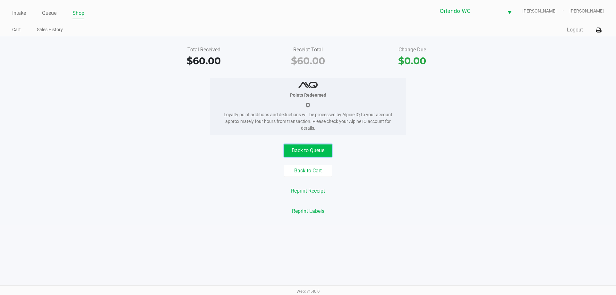
click at [305, 155] on button "Back to Queue" at bounding box center [308, 150] width 48 height 12
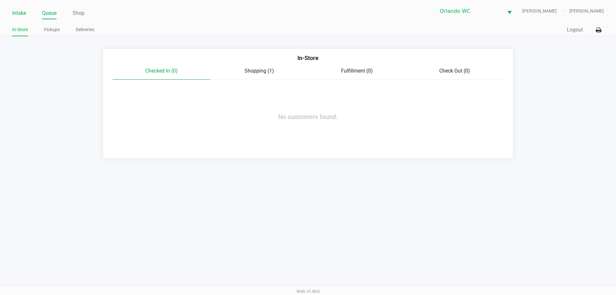
click at [17, 15] on link "Intake" at bounding box center [19, 13] width 14 height 9
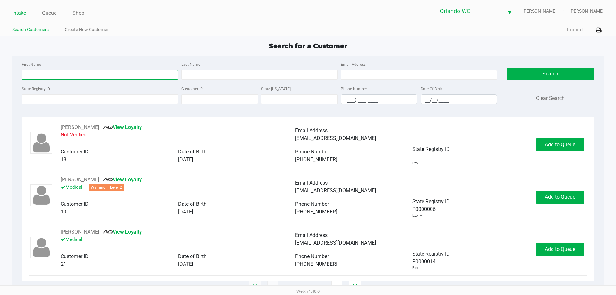
click at [71, 76] on input "First Name" at bounding box center [100, 75] width 156 height 10
type input "kelly"
type input "shafor"
click at [424, 99] on input "__/__/____" at bounding box center [459, 100] width 76 height 10
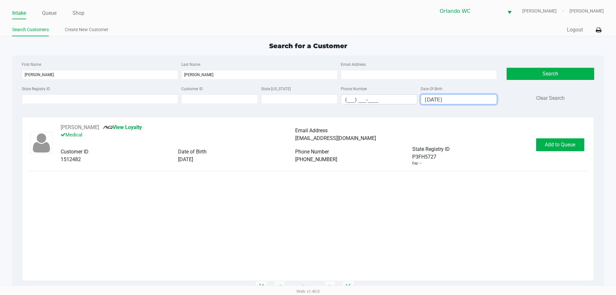
type input "08/07/1975"
click at [576, 151] on div "KELLY SHAFOR View Loyalty Medical Email Address kellyshafor@gmail.com Customer …" at bounding box center [308, 145] width 559 height 42
click at [572, 151] on button "Add to Queue" at bounding box center [560, 144] width 48 height 13
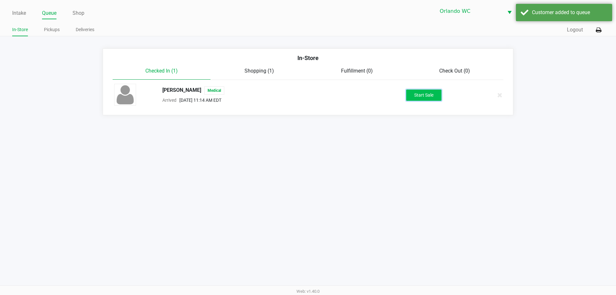
click at [434, 91] on button "Start Sale" at bounding box center [423, 95] width 35 height 11
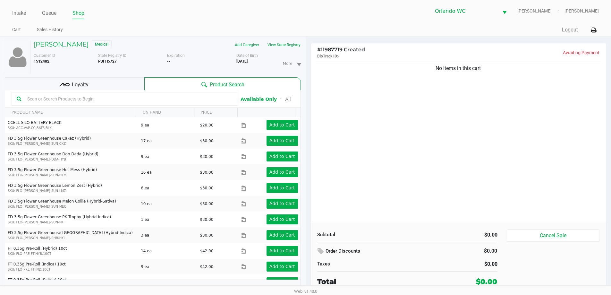
click at [34, 102] on input "text" at bounding box center [129, 99] width 208 height 10
type input "f"
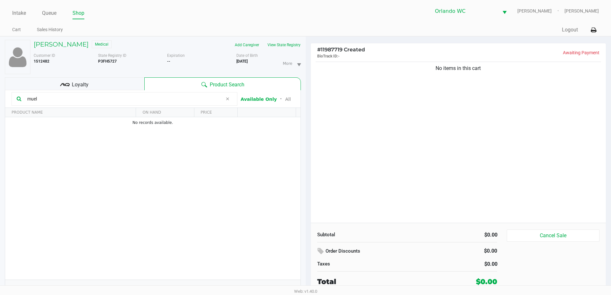
drag, startPoint x: 44, startPoint y: 94, endPoint x: 13, endPoint y: 99, distance: 30.8
click at [13, 99] on div "muel" at bounding box center [125, 98] width 226 height 13
type input "fuel"
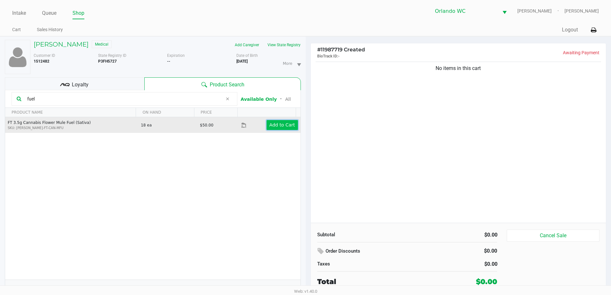
click at [287, 123] on app-button-loader "Add to Cart" at bounding box center [283, 124] width 26 height 5
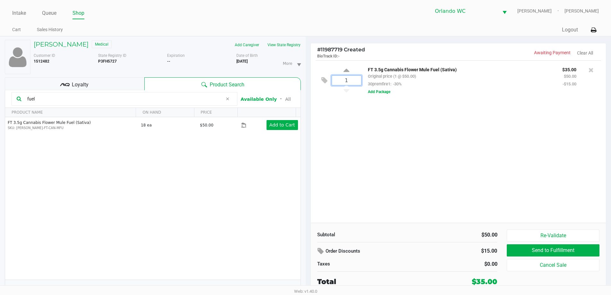
click at [349, 80] on input "1" at bounding box center [346, 80] width 29 height 9
type input "2"
click at [468, 163] on div "KELLY SHAFOR Medical Add Caregiver View State Registry Customer ID 1512482 Stat…" at bounding box center [305, 168] width 611 height 265
click at [47, 97] on input "fuel" at bounding box center [124, 99] width 198 height 10
drag, startPoint x: 47, startPoint y: 97, endPoint x: 0, endPoint y: 98, distance: 47.2
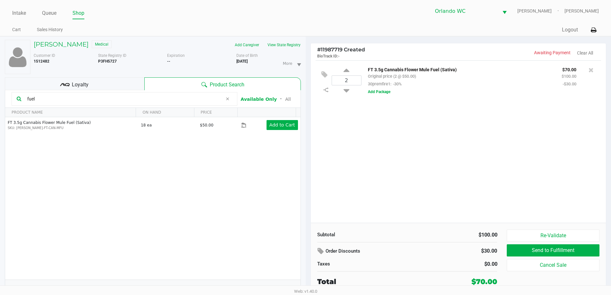
click at [0, 98] on div "KELLY SHAFOR Medical Add Caregiver View State Registry Customer ID 1512482 Stat…" at bounding box center [153, 169] width 306 height 265
type input "ya hemi"
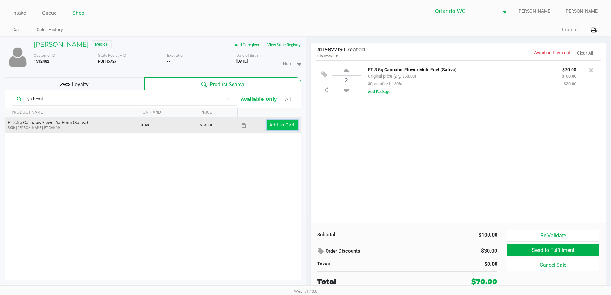
click at [285, 127] on app-button-loader "Add to Cart" at bounding box center [283, 124] width 26 height 5
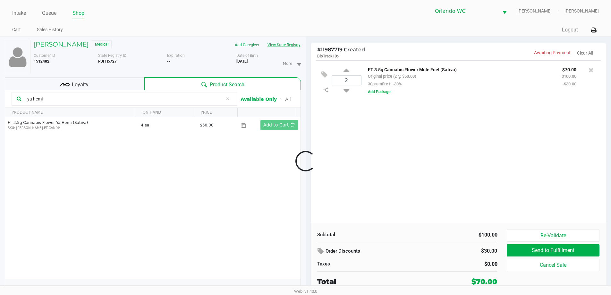
click at [278, 45] on button "View State Registry" at bounding box center [282, 45] width 38 height 10
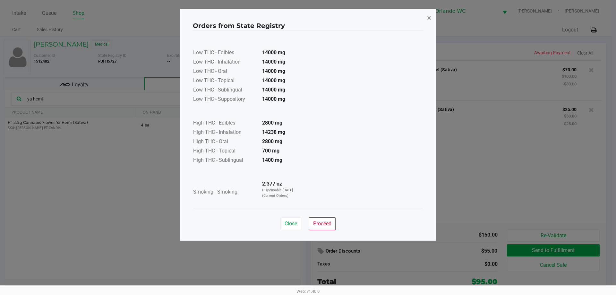
click at [433, 14] on button "×" at bounding box center [429, 18] width 14 height 18
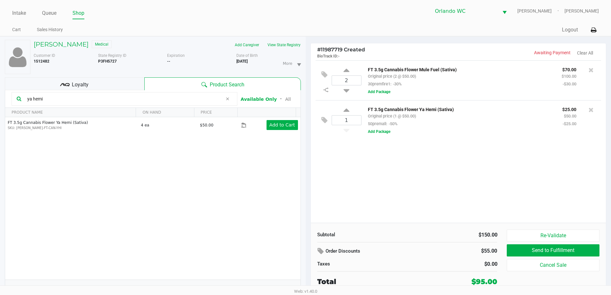
drag, startPoint x: 46, startPoint y: 98, endPoint x: 0, endPoint y: 85, distance: 48.0
click at [0, 85] on div "KELLY SHAFOR Medical Add Caregiver View State Registry Customer ID 1512482 Stat…" at bounding box center [153, 169] width 306 height 265
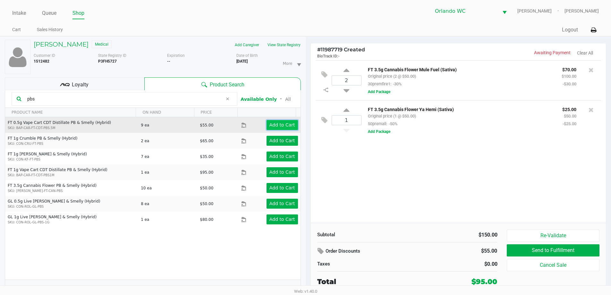
click at [278, 127] on app-button-loader "Add to Cart" at bounding box center [283, 124] width 26 height 5
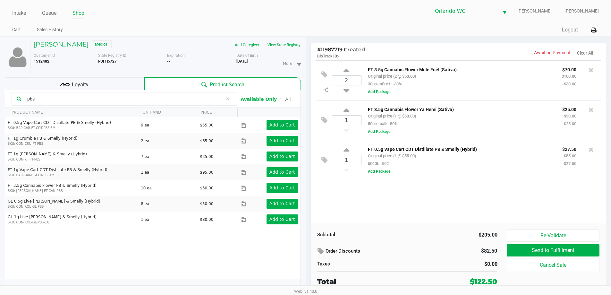
click at [0, 100] on div "KELLY SHAFOR Medical Add Caregiver View State Registry Customer ID 1512482 Stat…" at bounding box center [153, 169] width 306 height 265
type input "rainbow"
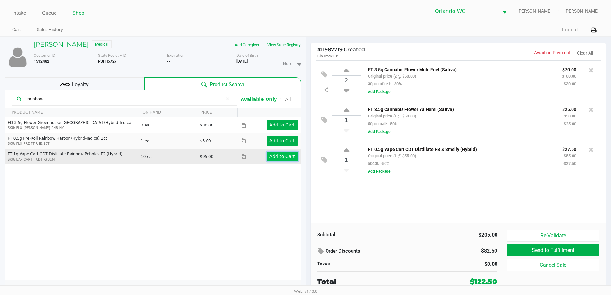
click at [284, 157] on app-button-loader "Add to Cart" at bounding box center [283, 156] width 26 height 5
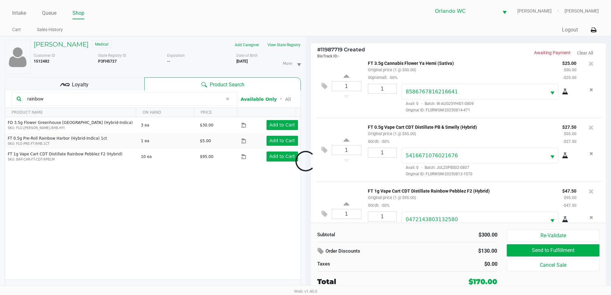
scroll to position [94, 0]
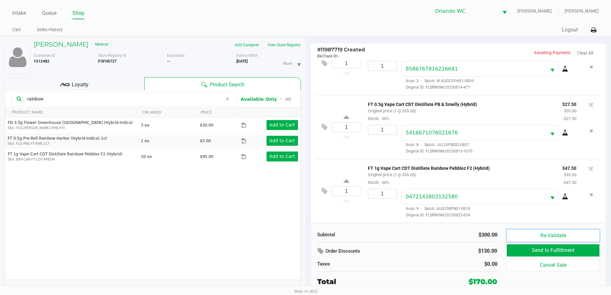
click at [550, 233] on button "Re-Validate" at bounding box center [553, 235] width 92 height 12
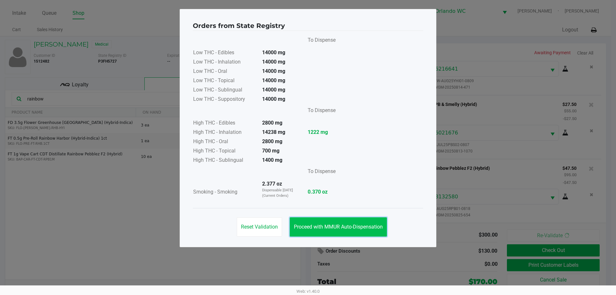
click at [344, 233] on button "Proceed with MMUR Auto-Dispensation" at bounding box center [338, 226] width 97 height 19
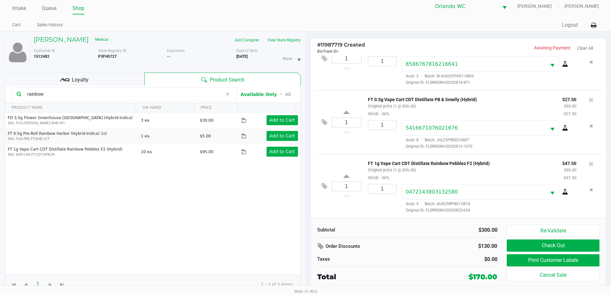
scroll to position [7, 0]
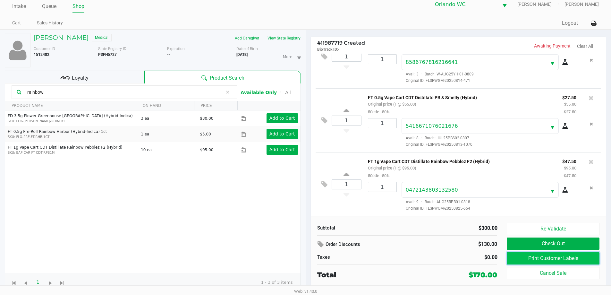
click at [560, 259] on button "Print Customer Labels" at bounding box center [553, 258] width 92 height 12
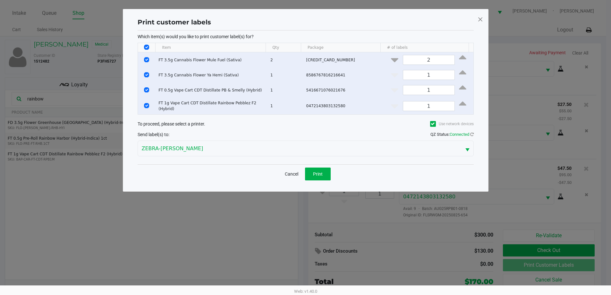
scroll to position [0, 0]
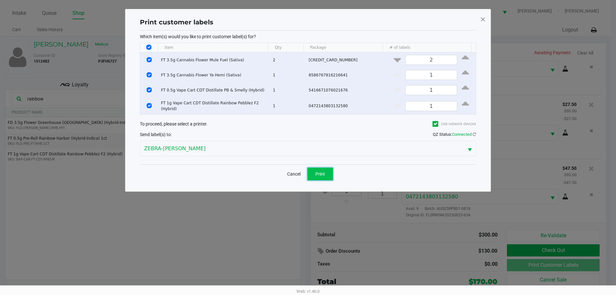
click at [323, 177] on button "Print" at bounding box center [320, 174] width 26 height 13
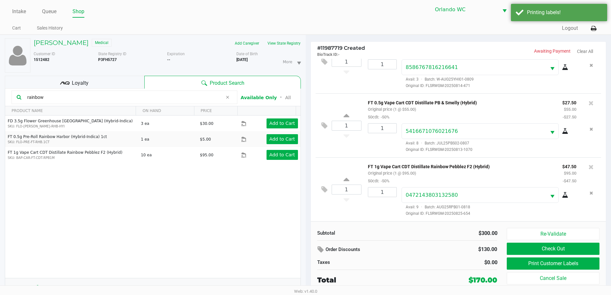
scroll to position [7, 0]
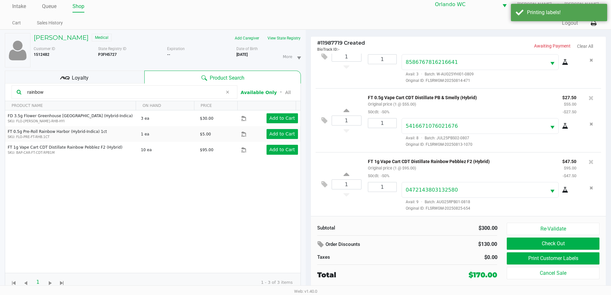
click at [100, 75] on div "Loyalty" at bounding box center [75, 77] width 140 height 13
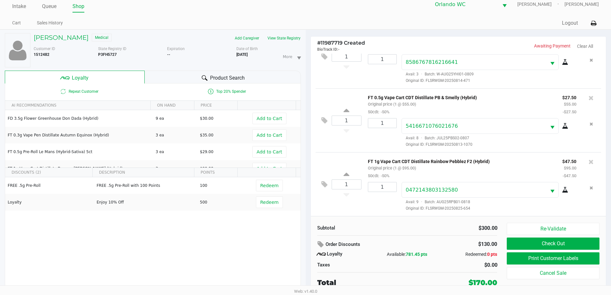
click at [233, 80] on span "Product Search" at bounding box center [227, 78] width 35 height 8
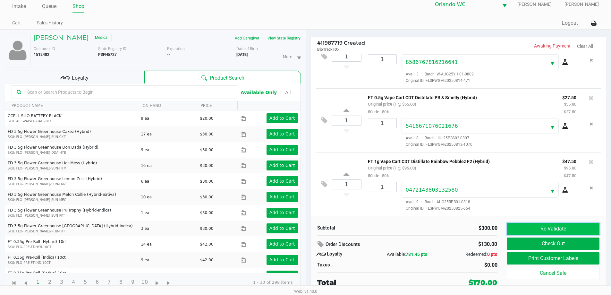
click at [575, 232] on button "Re-Validate" at bounding box center [553, 229] width 92 height 12
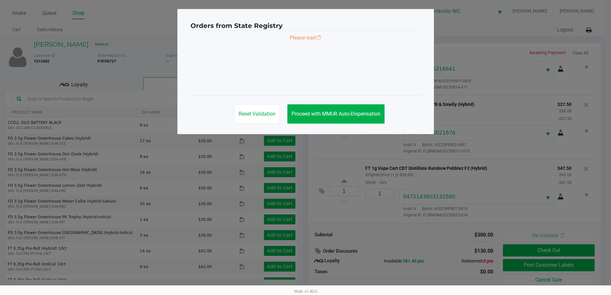
scroll to position [0, 0]
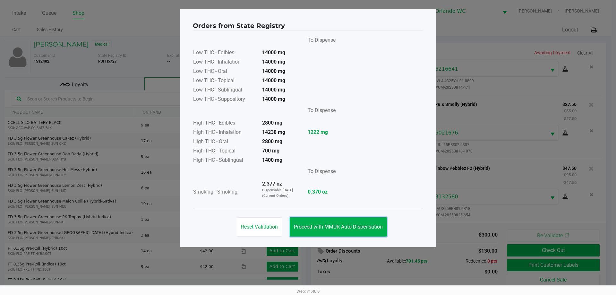
drag, startPoint x: 317, startPoint y: 222, endPoint x: 558, endPoint y: 255, distance: 243.3
click at [317, 222] on button "Proceed with MMUR Auto-Dispensation" at bounding box center [338, 226] width 97 height 19
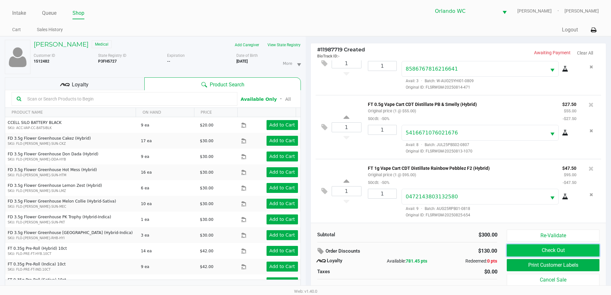
click at [568, 250] on button "Check Out" at bounding box center [553, 250] width 92 height 12
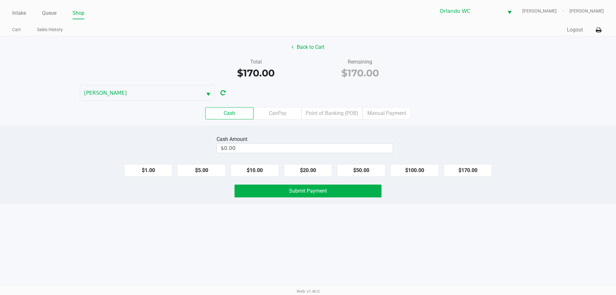
click at [315, 107] on div "Cash CanPay Point of Banking (POB) Manual Payment" at bounding box center [308, 113] width 626 height 25
click at [321, 110] on label "Point of Banking (POB)" at bounding box center [332, 113] width 61 height 12
click at [0, 0] on 7 "Point of Banking (POB)" at bounding box center [0, 0] width 0 height 0
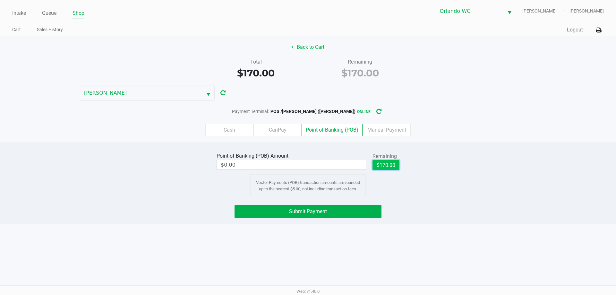
click at [387, 164] on button "$170.00" at bounding box center [386, 165] width 27 height 10
type input "$170.00"
click at [324, 209] on span "Submit Payment" at bounding box center [308, 211] width 38 height 6
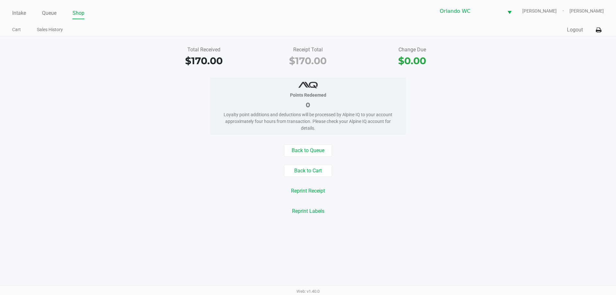
drag, startPoint x: 401, startPoint y: 243, endPoint x: 392, endPoint y: 239, distance: 10.1
click at [401, 243] on div "Intake Queue Shop Orlando WC TYWIN-LANNISTER Lisa Heinzman Cart Sales History Q…" at bounding box center [308, 147] width 616 height 295
click at [19, 11] on link "Intake" at bounding box center [19, 13] width 14 height 9
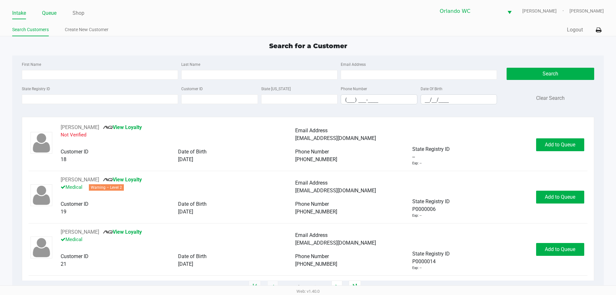
click at [50, 16] on link "Queue" at bounding box center [49, 13] width 14 height 9
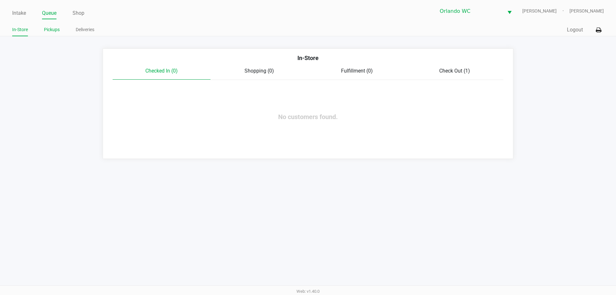
click at [55, 29] on link "Pickups" at bounding box center [52, 30] width 16 height 8
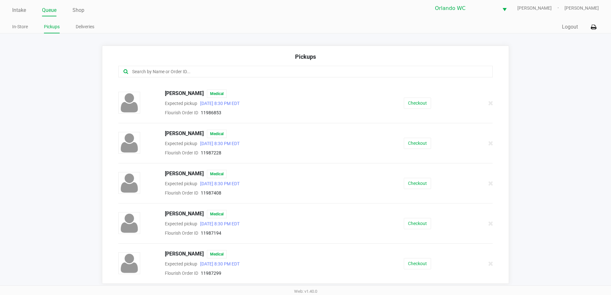
scroll to position [4, 0]
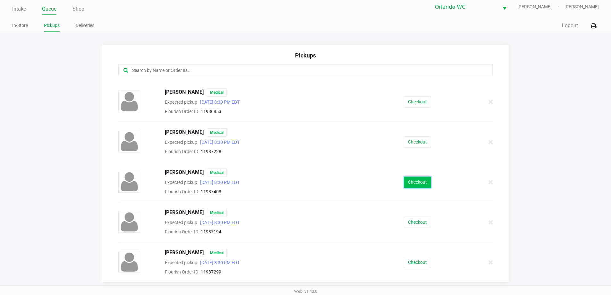
click at [418, 187] on button "Checkout" at bounding box center [417, 182] width 27 height 11
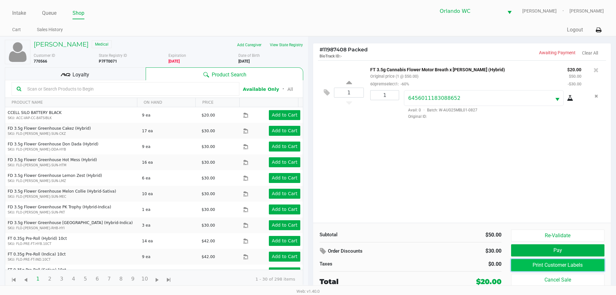
click at [579, 265] on button "Print Customer Labels" at bounding box center [557, 265] width 93 height 12
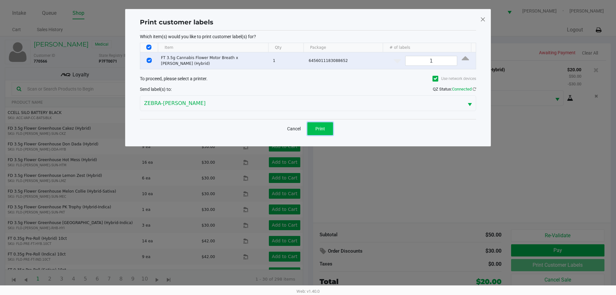
click at [317, 126] on span "Print" at bounding box center [320, 128] width 10 height 5
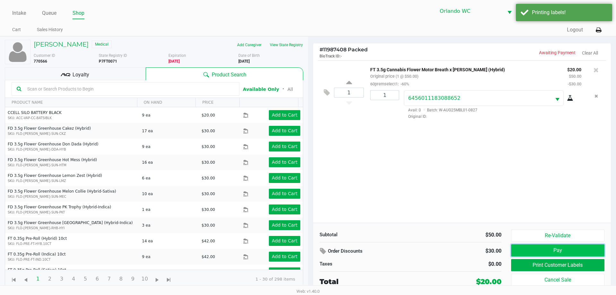
click at [579, 245] on button "Pay" at bounding box center [557, 250] width 93 height 12
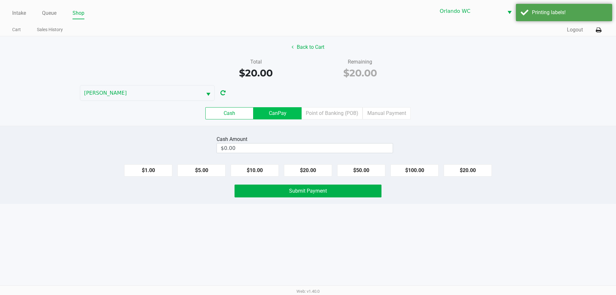
click at [301, 112] on label "CanPay" at bounding box center [278, 113] width 48 height 12
click at [0, 0] on 2 "CanPay" at bounding box center [0, 0] width 0 height 0
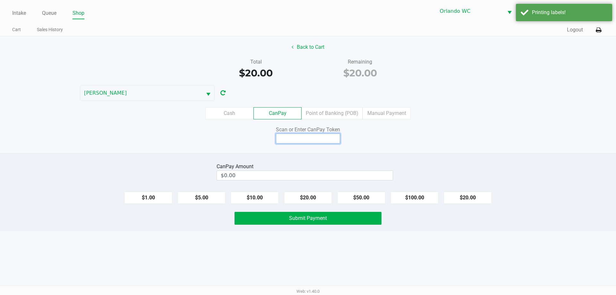
click at [309, 140] on input at bounding box center [308, 138] width 64 height 10
click at [400, 113] on label "Manual Payment" at bounding box center [387, 113] width 48 height 12
click at [0, 0] on 8 "Manual Payment" at bounding box center [0, 0] width 0 height 0
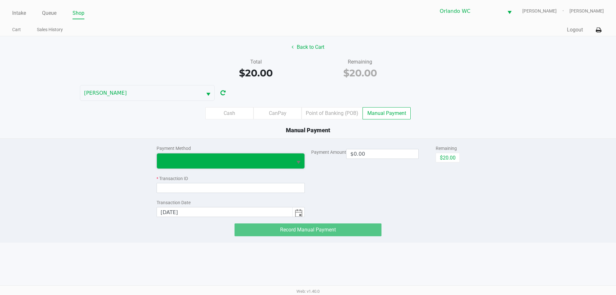
click at [219, 154] on span at bounding box center [225, 160] width 136 height 15
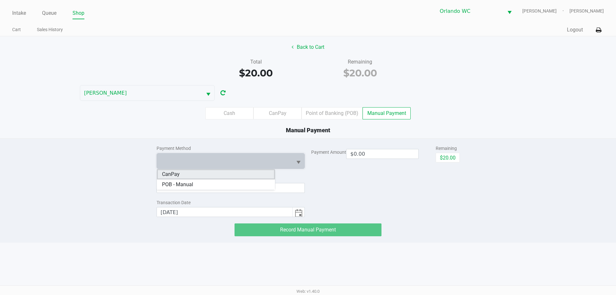
click at [202, 176] on li "CanPay" at bounding box center [216, 174] width 118 height 10
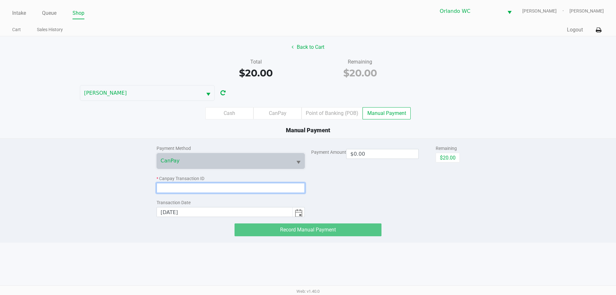
click at [203, 184] on input at bounding box center [231, 188] width 149 height 10
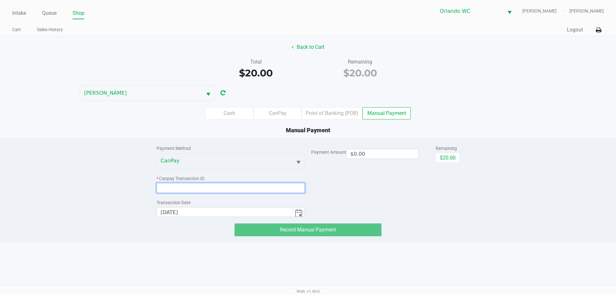
paste input "JI1UTANE8E8U"
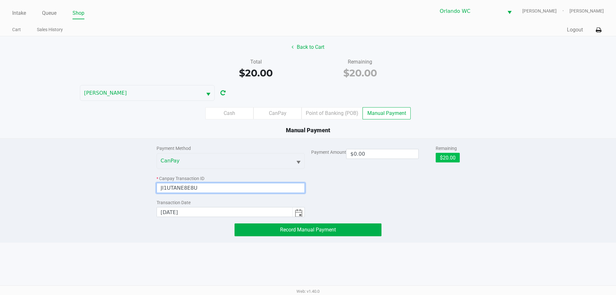
type input "JI1UTANE8E8U"
click at [445, 157] on button "$20.00" at bounding box center [448, 158] width 24 height 10
type input "$20.00"
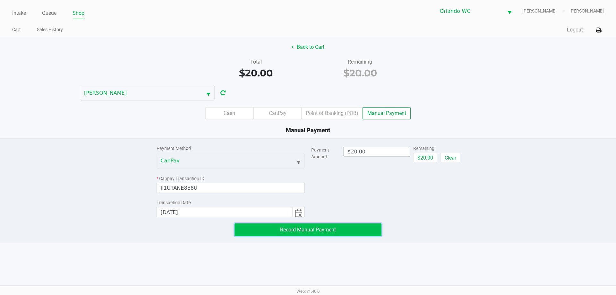
click at [338, 235] on button "Record Manual Payment" at bounding box center [308, 229] width 147 height 13
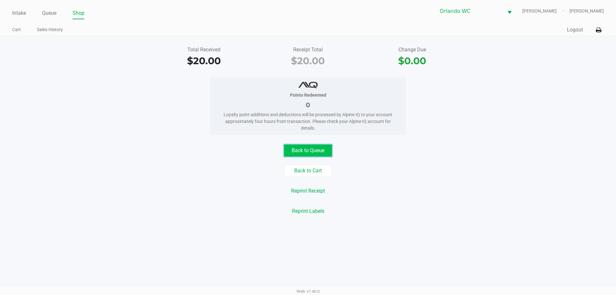
click at [326, 152] on button "Back to Queue" at bounding box center [308, 150] width 48 height 12
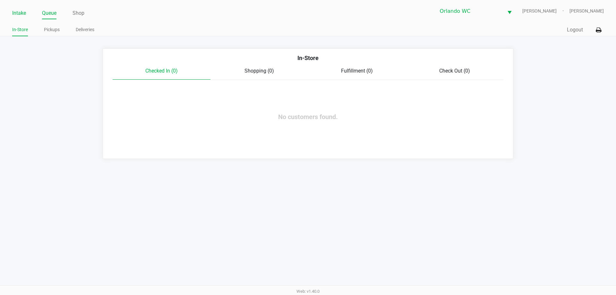
click at [17, 14] on link "Intake" at bounding box center [19, 13] width 14 height 9
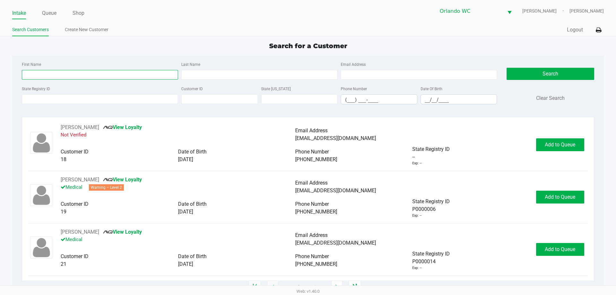
click at [63, 72] on input "First Name" at bounding box center [100, 75] width 156 height 10
type input "thomas"
drag, startPoint x: 38, startPoint y: 73, endPoint x: 0, endPoint y: 54, distance: 42.5
click at [0, 54] on app-all-customers "Search for a Customer First Name thomas Last Name Email Address State Registry …" at bounding box center [308, 164] width 616 height 246
click at [53, 10] on link "Queue" at bounding box center [49, 13] width 14 height 9
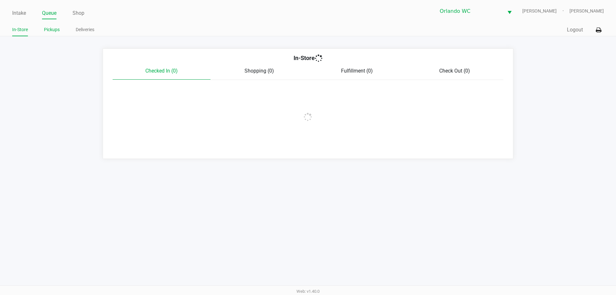
click at [56, 31] on link "Pickups" at bounding box center [52, 30] width 16 height 8
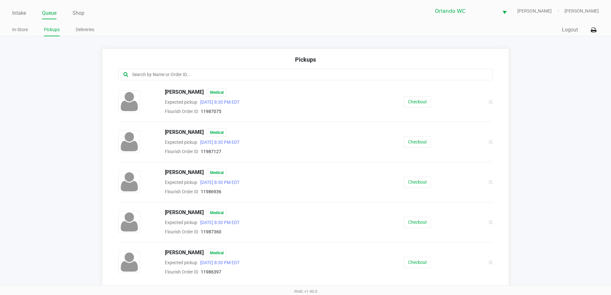
click at [531, 164] on app-pickups "Pickups Ashley Weirsten Medical Expected pickup Sep 22, 2025 8:30 PM EDT Flouri…" at bounding box center [305, 167] width 611 height 238
click at [405, 141] on button "Checkout" at bounding box center [417, 141] width 27 height 11
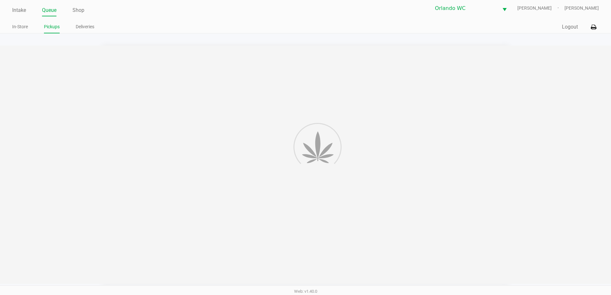
scroll to position [4, 0]
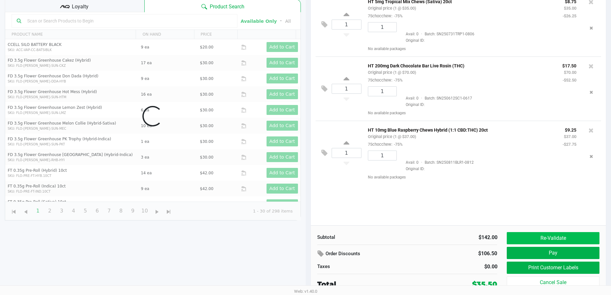
scroll to position [69, 0]
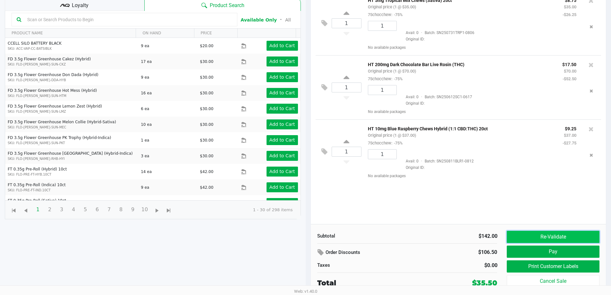
click at [561, 236] on button "Re-Validate" at bounding box center [553, 237] width 92 height 12
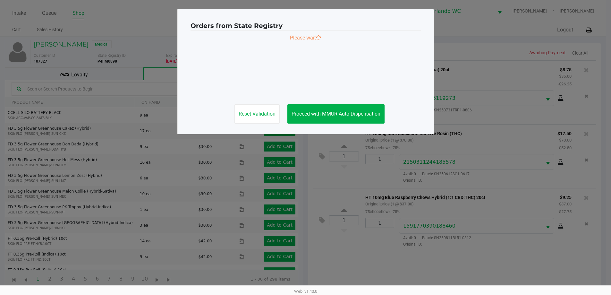
scroll to position [0, 0]
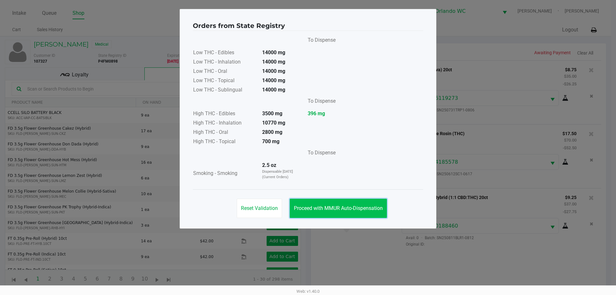
click at [332, 210] on span "Proceed with MMUR Auto-Dispensation" at bounding box center [338, 208] width 89 height 6
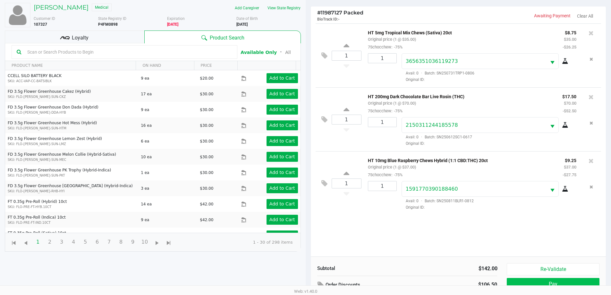
scroll to position [69, 0]
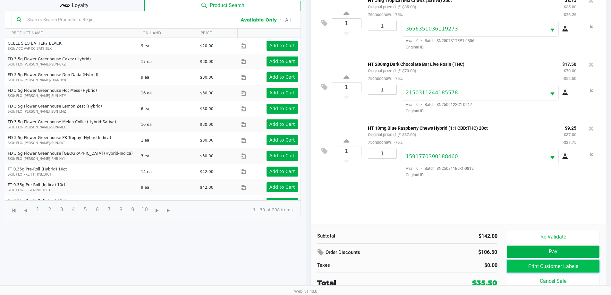
click at [538, 269] on button "Print Customer Labels" at bounding box center [553, 266] width 92 height 12
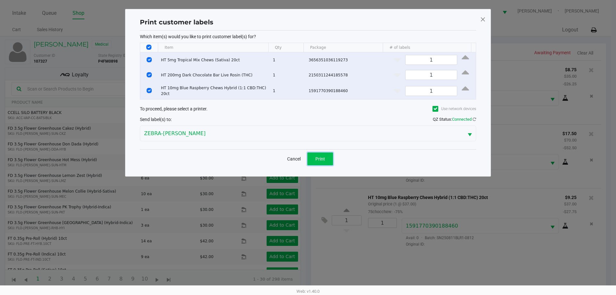
click at [323, 160] on button "Print" at bounding box center [320, 158] width 26 height 13
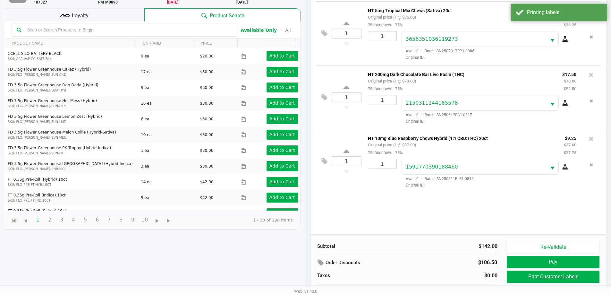
scroll to position [69, 0]
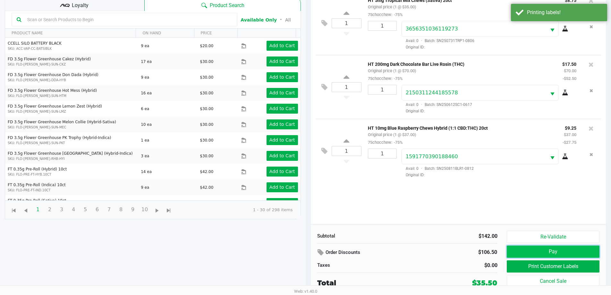
click at [540, 252] on button "Pay" at bounding box center [553, 251] width 92 height 12
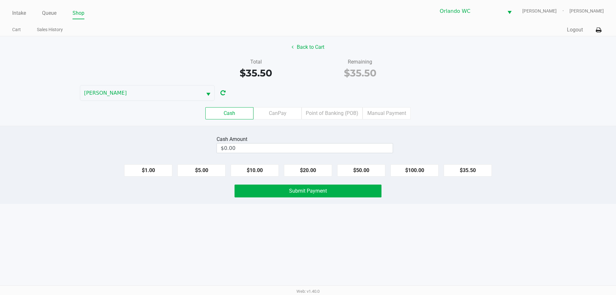
drag, startPoint x: 172, startPoint y: 261, endPoint x: 193, endPoint y: 240, distance: 30.2
click at [172, 261] on div "Intake Queue Shop Orlando WC TYWIN-LANNISTER Lisa Heinzman Cart Sales History Q…" at bounding box center [308, 147] width 616 height 295
click at [384, 109] on label "Manual Payment" at bounding box center [387, 113] width 48 height 12
click at [0, 0] on 8 "Manual Payment" at bounding box center [0, 0] width 0 height 0
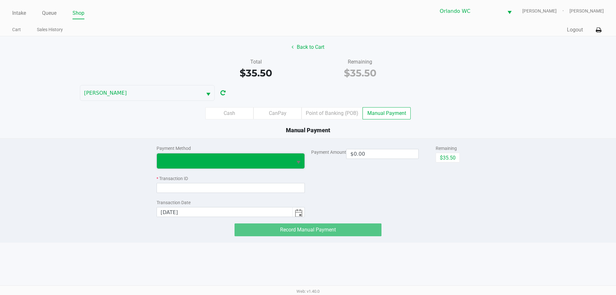
click at [240, 156] on span at bounding box center [225, 160] width 136 height 15
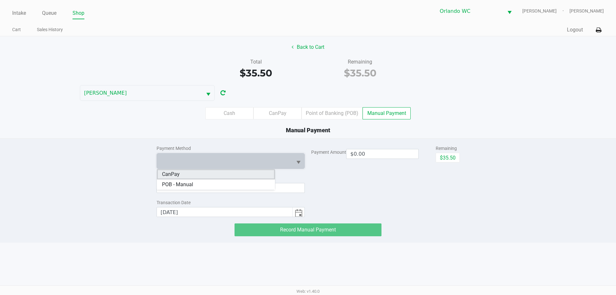
click at [197, 177] on li "CanPay" at bounding box center [216, 174] width 118 height 10
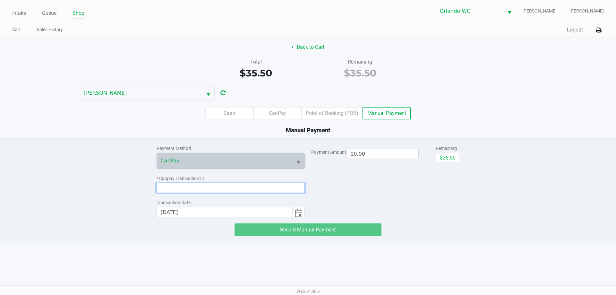
click at [195, 185] on input at bounding box center [231, 188] width 149 height 10
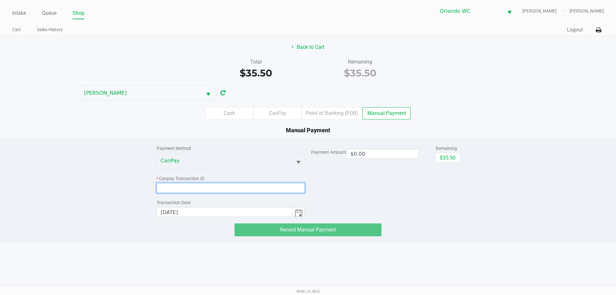
paste input "QUMU4E1E7INI"
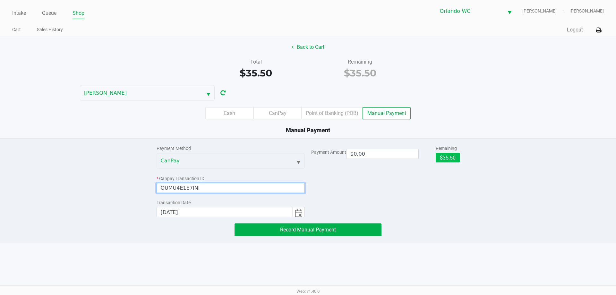
type input "QUMU4E1E7INI"
click at [450, 156] on button "$35.50" at bounding box center [448, 158] width 24 height 10
type input "$35.50"
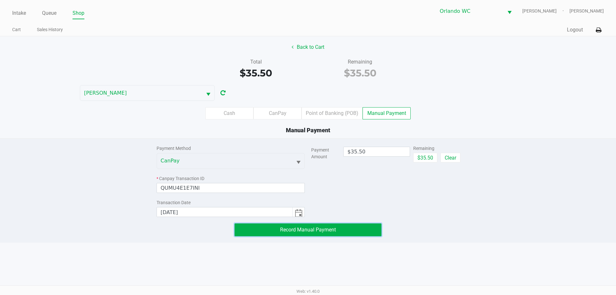
drag, startPoint x: 330, startPoint y: 234, endPoint x: 325, endPoint y: 237, distance: 5.0
click at [326, 236] on button "Record Manual Payment" at bounding box center [308, 229] width 147 height 13
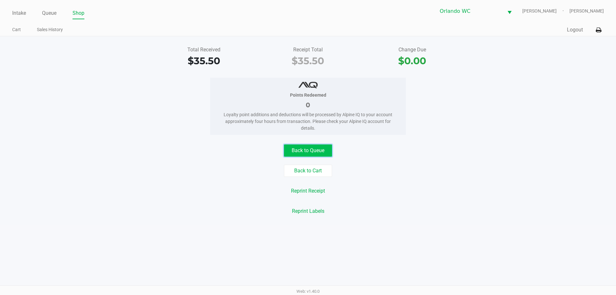
click at [322, 152] on button "Back to Queue" at bounding box center [308, 150] width 48 height 12
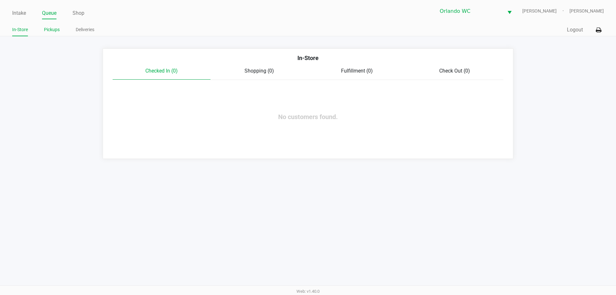
click at [46, 31] on link "Pickups" at bounding box center [52, 30] width 16 height 8
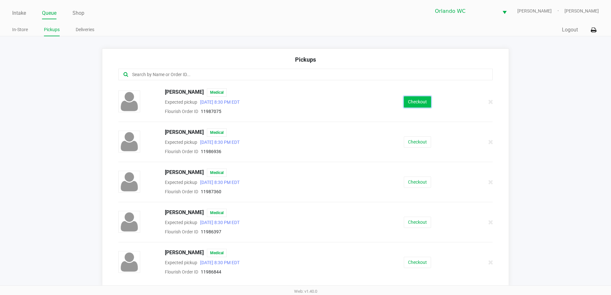
click at [413, 100] on button "Checkout" at bounding box center [417, 101] width 27 height 11
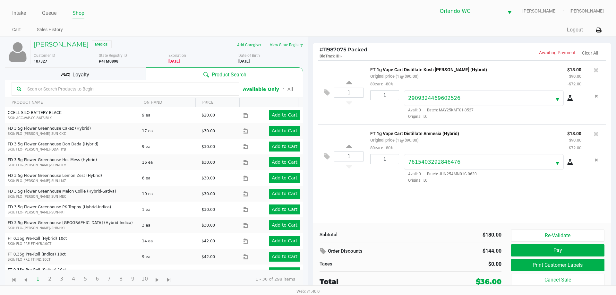
click at [443, 210] on div "1 FT 1g Vape Cart Distillate Kush Mintz (Hybrid) Original price (1 @ $90.00) 80…" at bounding box center [462, 141] width 298 height 162
click at [547, 264] on button "Print Customer Labels" at bounding box center [557, 265] width 93 height 12
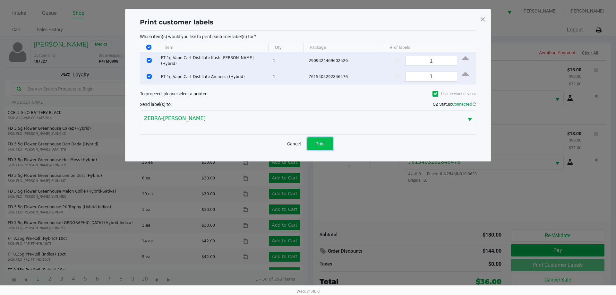
click at [321, 143] on span "Print" at bounding box center [320, 143] width 10 height 5
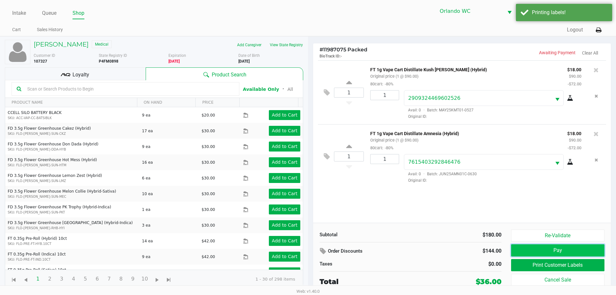
click at [534, 250] on button "Pay" at bounding box center [557, 250] width 93 height 12
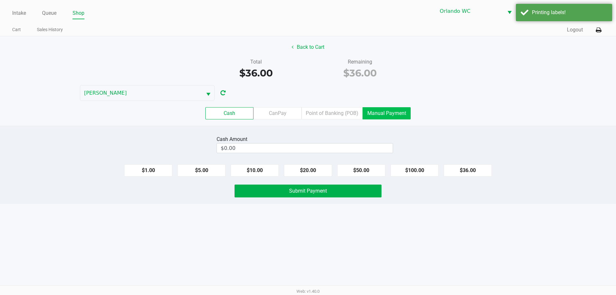
click at [385, 115] on label "Manual Payment" at bounding box center [387, 113] width 48 height 12
click at [0, 0] on 8 "Manual Payment" at bounding box center [0, 0] width 0 height 0
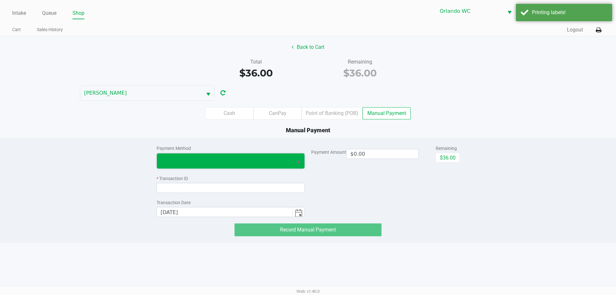
click at [217, 156] on span at bounding box center [225, 160] width 136 height 15
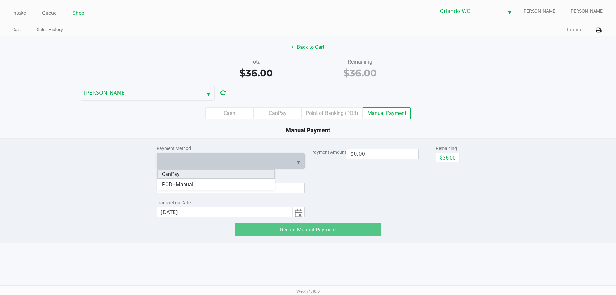
click at [211, 177] on li "CanPay" at bounding box center [216, 174] width 118 height 10
click at [446, 155] on button "$36.00" at bounding box center [448, 158] width 24 height 10
type input "$36.00"
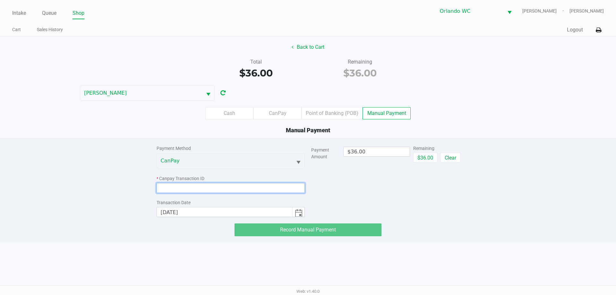
click at [221, 187] on input at bounding box center [231, 188] width 149 height 10
paste input "FARIHEBU4U4I"
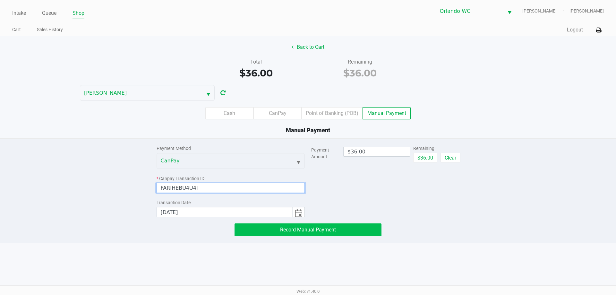
type input "FARIHEBU4U4I"
click at [352, 228] on button "Record Manual Payment" at bounding box center [308, 229] width 147 height 13
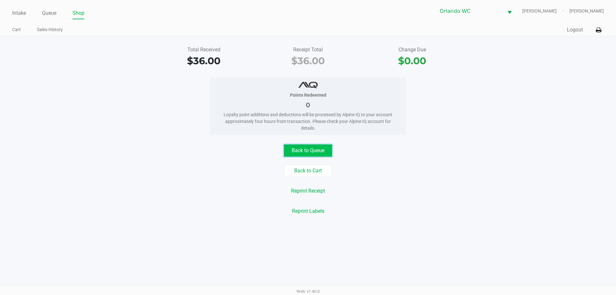
click at [328, 152] on button "Back to Queue" at bounding box center [308, 150] width 48 height 12
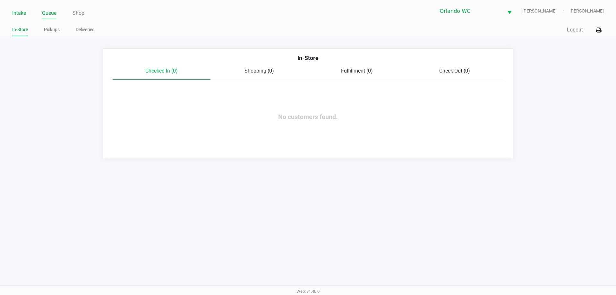
click at [16, 13] on link "Intake" at bounding box center [19, 13] width 14 height 9
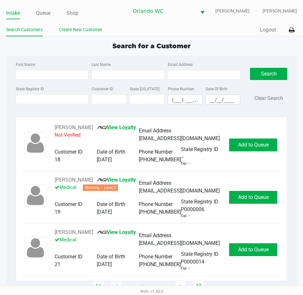
click at [95, 34] on link "Create New Customer" at bounding box center [81, 30] width 44 height 8
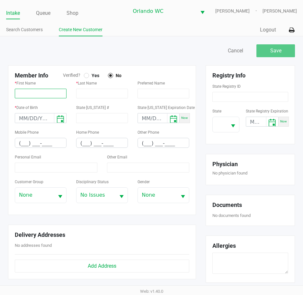
click at [37, 96] on input "text" at bounding box center [41, 94] width 52 height 10
paste input "SANDRA"
type input "SANDRA"
click at [84, 96] on input "text" at bounding box center [102, 94] width 52 height 10
paste input "NICKELL"
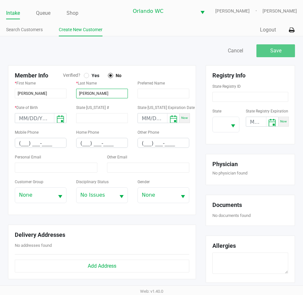
type input "NICKELL"
click at [86, 77] on div at bounding box center [86, 75] width 3 height 3
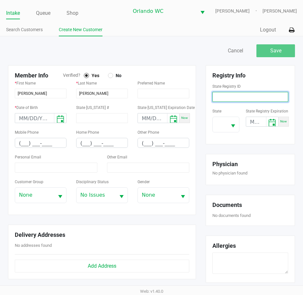
click at [224, 99] on input at bounding box center [250, 97] width 76 height 10
paste input "P2YF1601"
type input "P2YF1601"
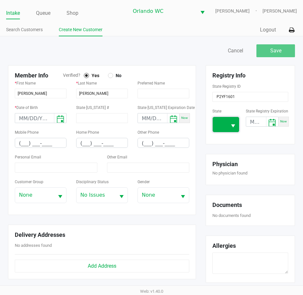
click at [225, 124] on span at bounding box center [219, 124] width 14 height 15
click at [219, 197] on span "FL" at bounding box center [221, 196] width 6 height 8
click at [21, 147] on input "(___) ___-____" at bounding box center [40, 143] width 51 height 10
paste input "606) 627-8059"
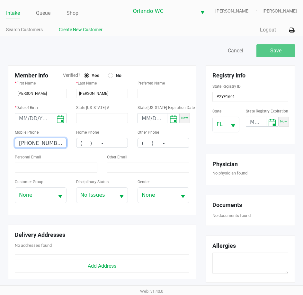
type input "(606) 627-8059"
click at [44, 169] on input at bounding box center [56, 167] width 82 height 10
paste input "snickellky@yahoo.com"
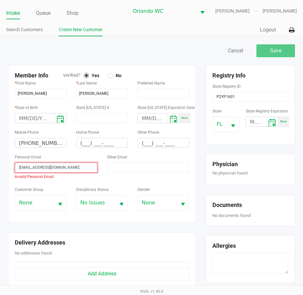
click at [19, 172] on input "snickellky@yahoo.com" at bounding box center [56, 167] width 82 height 10
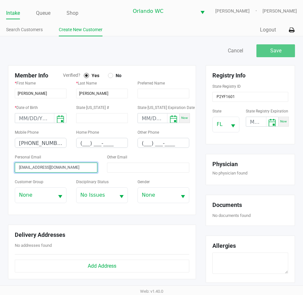
type input "snickellky@yahoo.com"
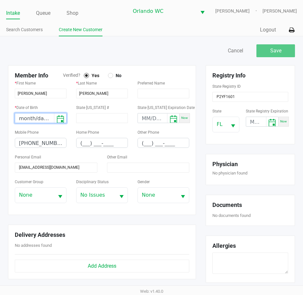
click at [23, 123] on input "month/day/year" at bounding box center [34, 118] width 39 height 10
type input "09/24/1957"
click at [264, 52] on button "Save" at bounding box center [275, 50] width 39 height 13
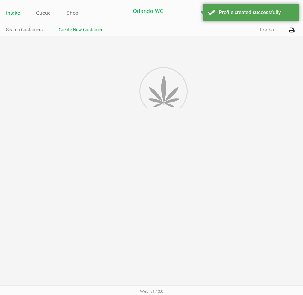
type input "---"
type input "( __) ___-____"
type input "---"
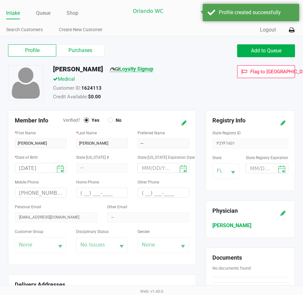
click at [136, 71] on link "Loyalty Signup" at bounding box center [131, 69] width 44 height 6
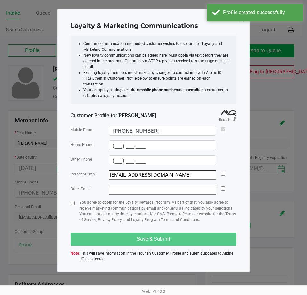
click at [220, 170] on div "Personal Email snickellky@yahoo.com" at bounding box center [154, 175] width 166 height 10
click at [222, 171] on input "checkbox" at bounding box center [223, 173] width 4 height 4
checkbox input "true"
drag, startPoint x: 114, startPoint y: 234, endPoint x: 103, endPoint y: 222, distance: 16.4
click at [113, 235] on div "Save & Submit" at bounding box center [154, 238] width 166 height 13
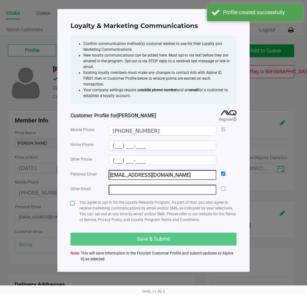
click at [72, 201] on input "checkbox" at bounding box center [73, 203] width 4 height 4
checkbox input "true"
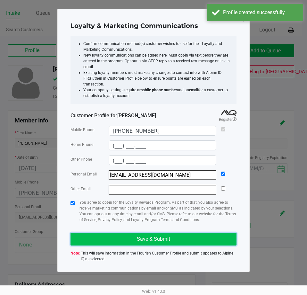
click at [93, 232] on button "Save & Submit" at bounding box center [154, 238] width 166 height 13
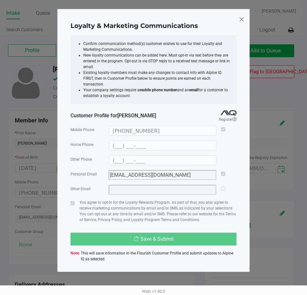
type input "(___) ___-____"
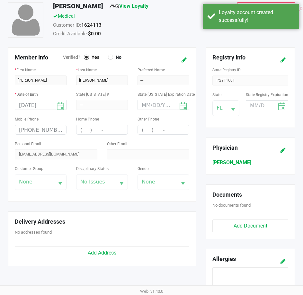
scroll to position [64, 0]
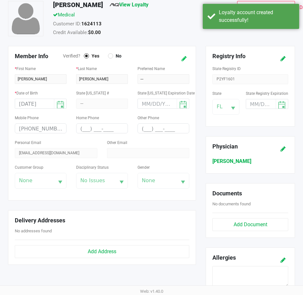
click at [186, 61] on icon at bounding box center [183, 58] width 5 height 4
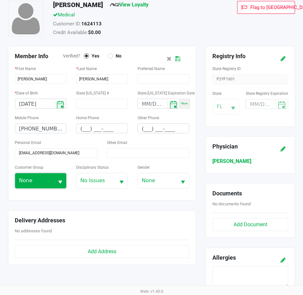
click at [47, 184] on span "None" at bounding box center [34, 181] width 31 height 8
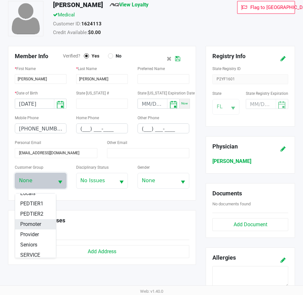
scroll to position [96, 0]
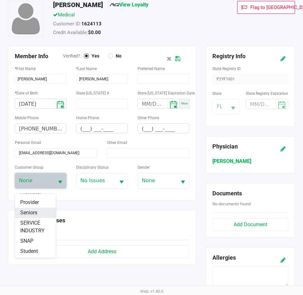
click at [36, 216] on span "Seniors" at bounding box center [28, 213] width 17 height 8
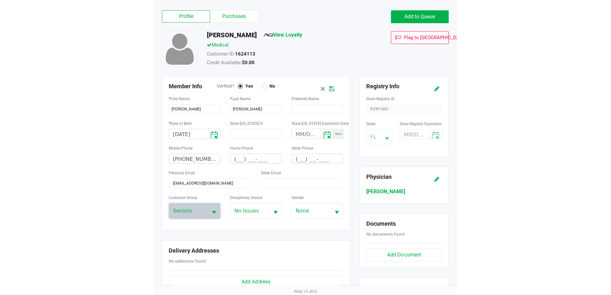
scroll to position [0, 0]
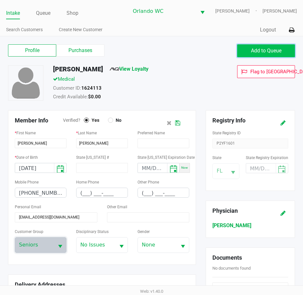
click at [272, 53] on span "Add to Queue" at bounding box center [266, 50] width 30 height 6
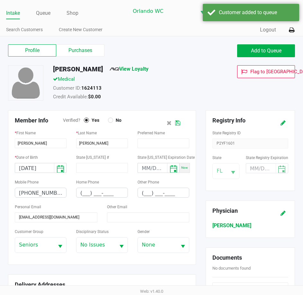
click at [177, 125] on icon at bounding box center [177, 123] width 5 height 4
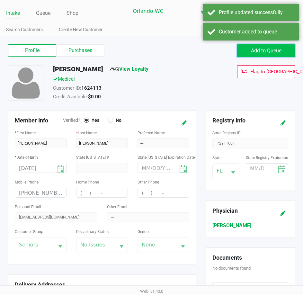
click at [252, 54] on span "Add to Queue" at bounding box center [266, 50] width 30 height 6
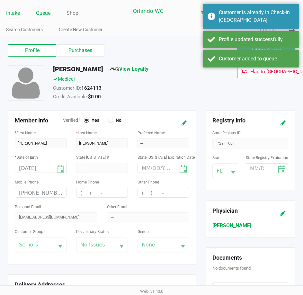
click at [45, 18] on link "Queue" at bounding box center [43, 13] width 14 height 9
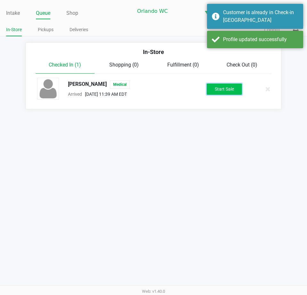
drag, startPoint x: 228, startPoint y: 93, endPoint x: 222, endPoint y: 95, distance: 5.4
click at [227, 93] on button "Start Sale" at bounding box center [224, 88] width 35 height 11
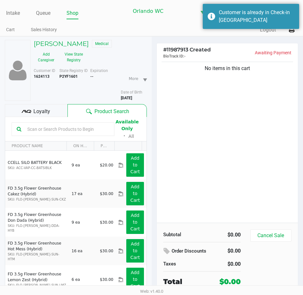
click at [46, 134] on input "text" at bounding box center [67, 129] width 84 height 10
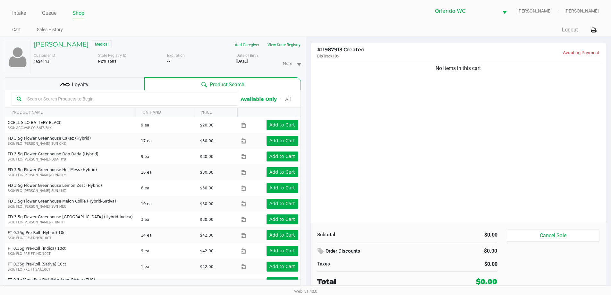
click at [67, 101] on input "text" at bounding box center [129, 99] width 208 height 10
click at [401, 275] on div "Total $0.00" at bounding box center [408, 281] width 190 height 12
click at [123, 102] on input "text" at bounding box center [129, 99] width 208 height 10
type input "pineapple coconut"
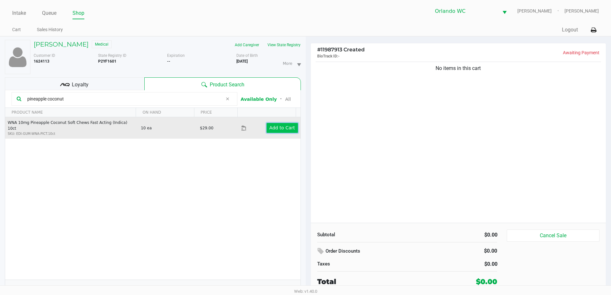
click at [281, 125] on app-button-loader "Add to Cart" at bounding box center [283, 127] width 26 height 5
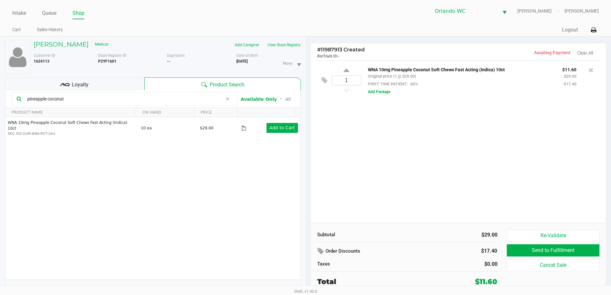
drag, startPoint x: 89, startPoint y: 99, endPoint x: 0, endPoint y: 96, distance: 88.6
click at [0, 96] on div "SANDRA NICKELL Medical Add Caregiver View State Registry Customer ID 1624113 St…" at bounding box center [153, 169] width 306 height 265
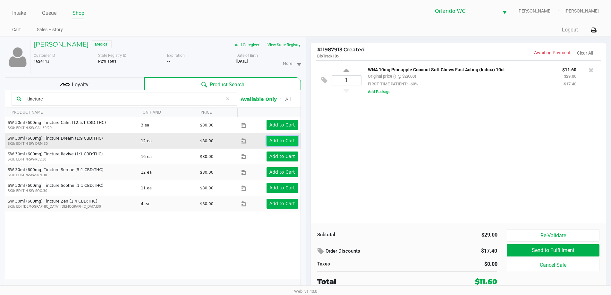
click at [287, 143] on app-button-loader "Add to Cart" at bounding box center [283, 140] width 26 height 5
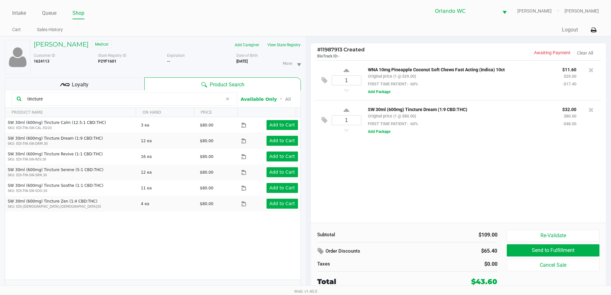
click at [354, 180] on div "1 WNA 10mg Pineapple Coconut Soft Chews Fast Acting (Indica) 10ct Original pric…" at bounding box center [459, 141] width 296 height 162
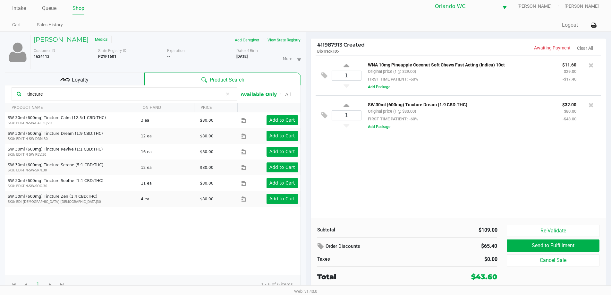
scroll to position [7, 0]
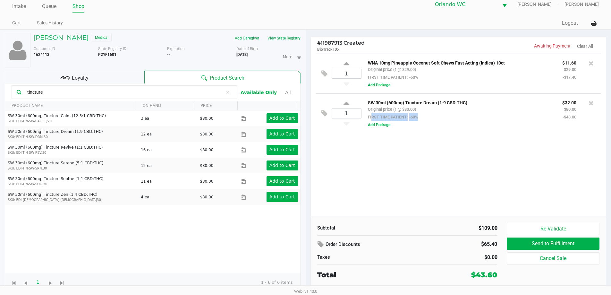
drag, startPoint x: 369, startPoint y: 119, endPoint x: 430, endPoint y: 115, distance: 60.5
click at [430, 115] on div "SW 30ml (600mg) Tincture Dream (1:9 CBD:THC) Original price (1 @ $80.00) FIRST …" at bounding box center [460, 110] width 194 height 22
click at [429, 116] on div "SW 30ml (600mg) Tincture Dream (1:9 CBD:THC) Original price (1 @ $80.00) FIRST …" at bounding box center [460, 110] width 194 height 22
drag, startPoint x: 78, startPoint y: 92, endPoint x: 0, endPoint y: 100, distance: 78.4
click at [0, 100] on div "SANDRA NICKELL Medical Add Caregiver View State Registry Customer ID 1624113 St…" at bounding box center [153, 162] width 306 height 265
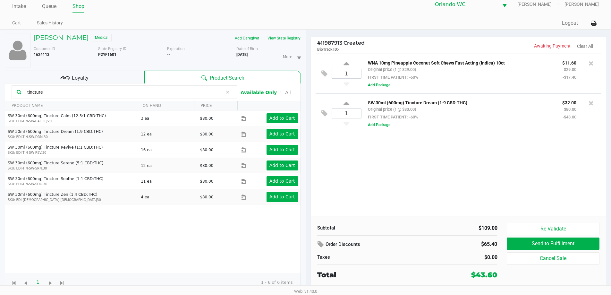
click at [56, 92] on input "tincture" at bounding box center [124, 92] width 198 height 10
click at [285, 92] on button "All" at bounding box center [287, 92] width 5 height 7
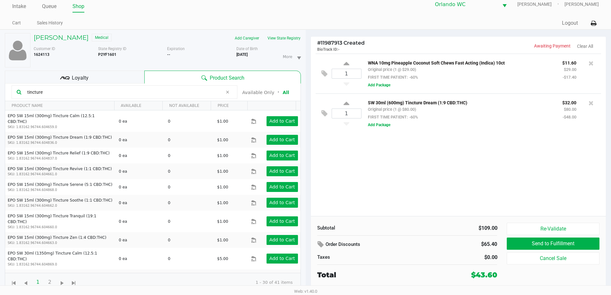
click at [59, 97] on input "tincture" at bounding box center [124, 92] width 198 height 10
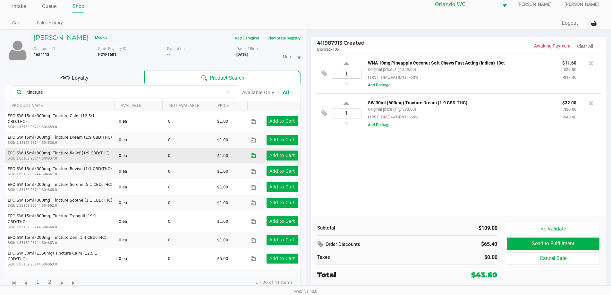
drag, startPoint x: 258, startPoint y: 150, endPoint x: 249, endPoint y: 152, distance: 9.0
click at [258, 151] on div "Add to Cart" at bounding box center [280, 156] width 45 height 10
click at [250, 153] on icon "Data table" at bounding box center [253, 155] width 6 height 5
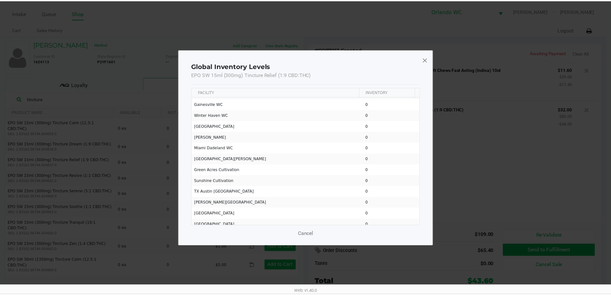
scroll to position [810, 0]
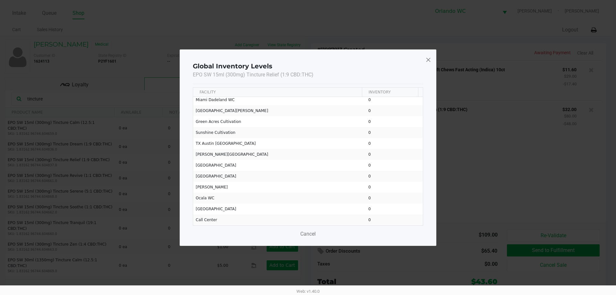
click at [426, 61] on span at bounding box center [429, 60] width 6 height 10
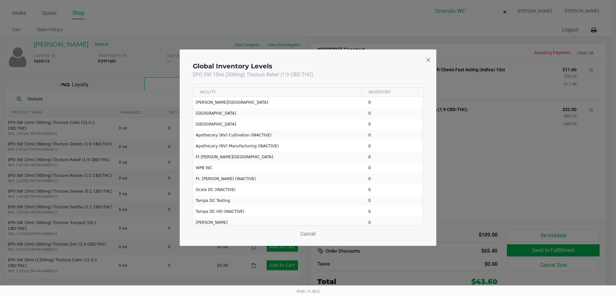
click at [430, 60] on span at bounding box center [429, 60] width 6 height 10
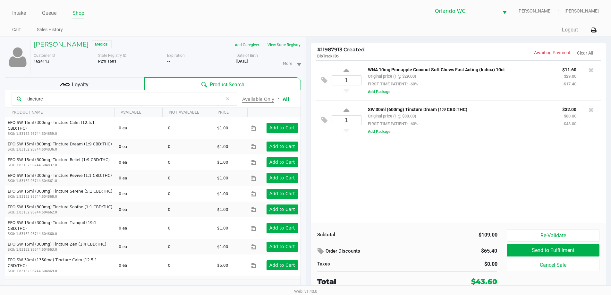
click at [270, 100] on button "Available Only" at bounding box center [258, 99] width 32 height 7
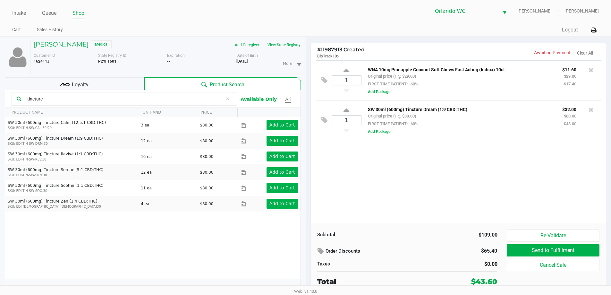
click at [286, 100] on button "All" at bounding box center [287, 99] width 5 height 7
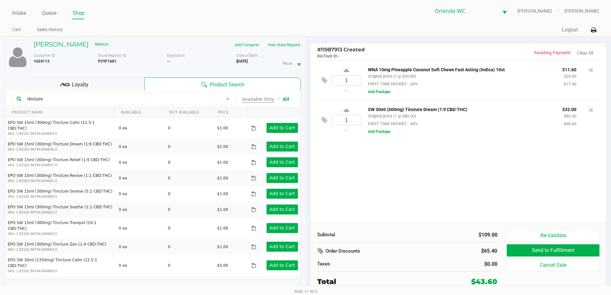
click at [265, 101] on button "Available Only" at bounding box center [258, 99] width 32 height 7
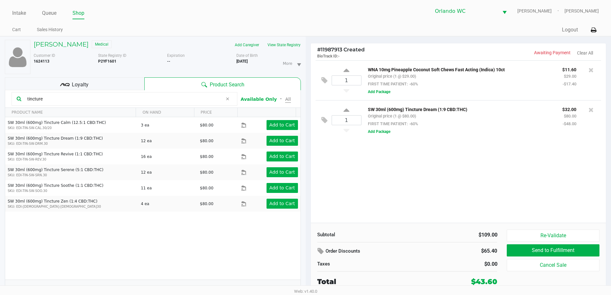
click at [285, 99] on button "All" at bounding box center [287, 99] width 5 height 7
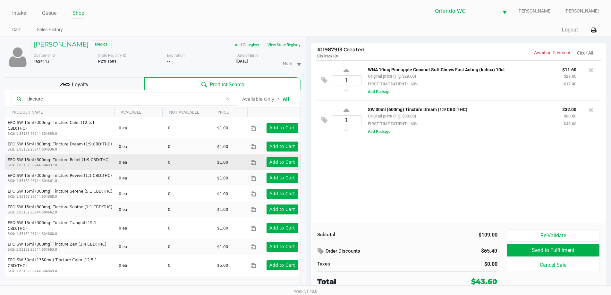
click at [250, 160] on icon "Data table" at bounding box center [253, 162] width 6 height 5
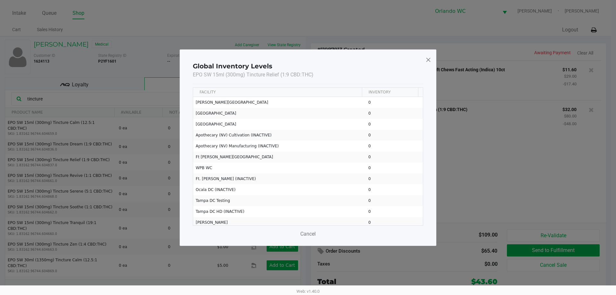
click at [423, 59] on div "Global Inventory Levels EPO SW 15ml (300mg) Tincture Relief (1:9 CBD:THC)" at bounding box center [308, 70] width 230 height 28
click at [426, 59] on span at bounding box center [429, 60] width 6 height 10
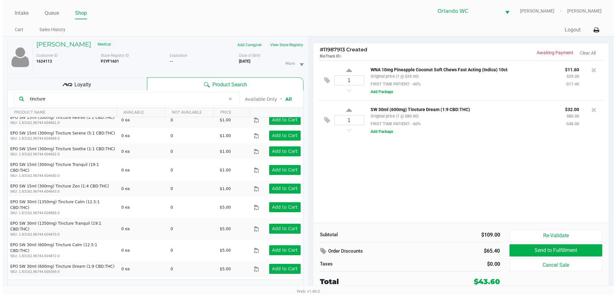
scroll to position [0, 0]
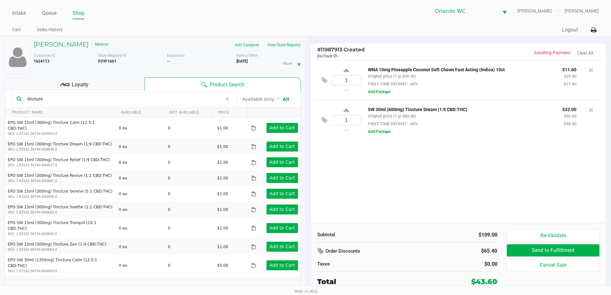
click at [58, 100] on input "tincture" at bounding box center [124, 99] width 198 height 10
type input "tincture relief"
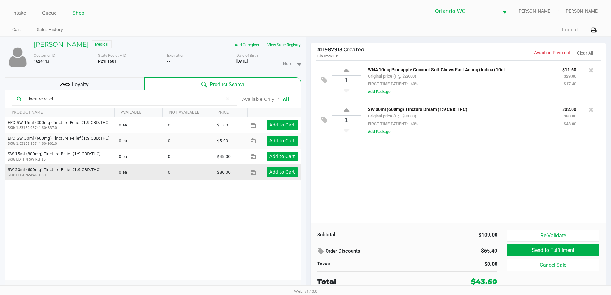
click at [250, 172] on icon "Data table" at bounding box center [253, 172] width 6 height 5
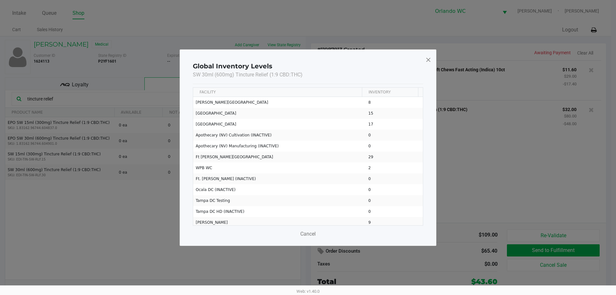
click at [430, 58] on span at bounding box center [429, 60] width 6 height 10
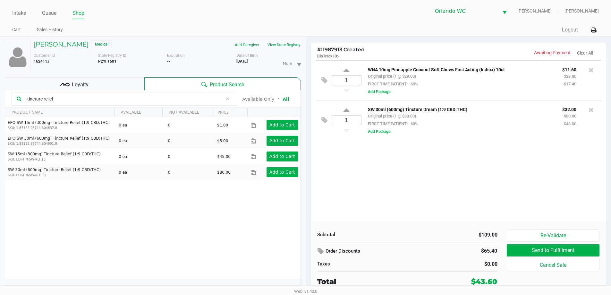
click at [389, 153] on div "1 WNA 10mg Pineapple Coconut Soft Chews Fast Acting (Indica) 10ct Original pric…" at bounding box center [459, 141] width 296 height 162
drag, startPoint x: 406, startPoint y: 129, endPoint x: 362, endPoint y: 123, distance: 43.8
click at [362, 123] on div "SW 30ml (600mg) Tincture Dream (1:9 CBD:THC) Original price (1 @ $80.00) FIRST …" at bounding box center [479, 120] width 235 height 30
click at [497, 144] on div "1 WNA 10mg Pineapple Coconut Soft Chews Fast Acting (Indica) 10ct Original pric…" at bounding box center [459, 141] width 296 height 162
drag, startPoint x: 369, startPoint y: 112, endPoint x: 462, endPoint y: 119, distance: 93.7
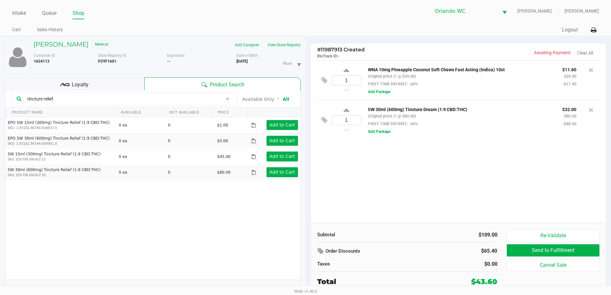
click at [462, 119] on div "SW 30ml (600mg) Tincture Dream (1:9 CBD:THC) Original price (1 @ $80.00) FIRST …" at bounding box center [460, 116] width 194 height 22
click at [463, 119] on div "SW 30ml (600mg) Tincture Dream (1:9 CBD:THC) Original price (1 @ $80.00) FIRST …" at bounding box center [460, 116] width 194 height 22
click at [452, 81] on div "WNA 10mg Pineapple Coconut Soft Chews Fast Acting (Indica) 10ct Original price …" at bounding box center [460, 76] width 194 height 22
click at [592, 111] on icon at bounding box center [591, 110] width 5 height 6
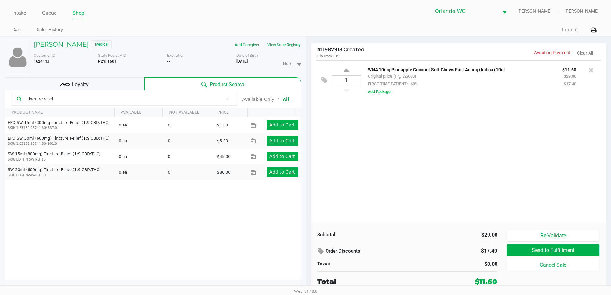
drag, startPoint x: 55, startPoint y: 61, endPoint x: 38, endPoint y: 59, distance: 16.8
click at [38, 59] on div "Customer ID 1624113" at bounding box center [63, 64] width 69 height 22
click at [56, 64] on div "Customer ID 1624113" at bounding box center [63, 64] width 69 height 22
drag, startPoint x: 51, startPoint y: 61, endPoint x: 29, endPoint y: 63, distance: 22.3
click at [29, 63] on div "Customer ID 1624113" at bounding box center [63, 64] width 69 height 22
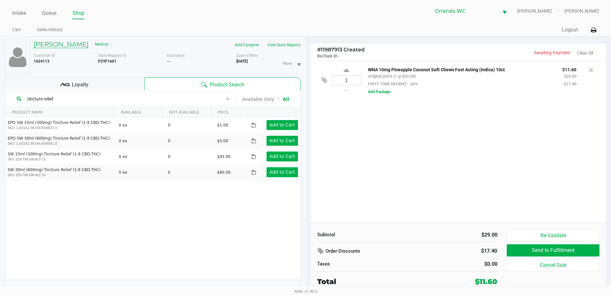
copy b "1624113"
drag, startPoint x: 121, startPoint y: 62, endPoint x: 99, endPoint y: 60, distance: 22.2
click at [99, 60] on div "State Registry ID P2YF1601" at bounding box center [132, 64] width 69 height 22
copy b "P2YF1601"
click at [21, 13] on link "Intake" at bounding box center [19, 13] width 14 height 9
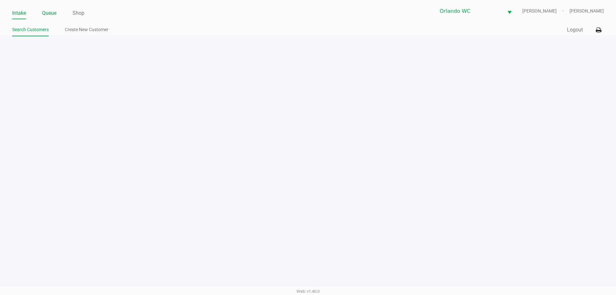
click at [55, 15] on link "Queue" at bounding box center [49, 13] width 14 height 9
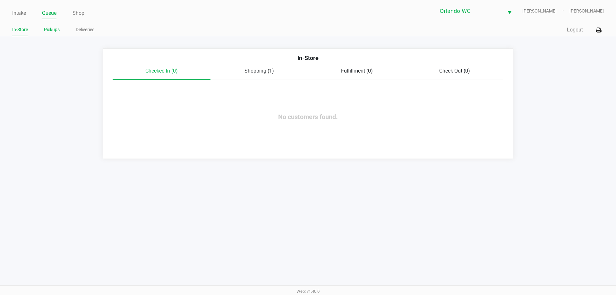
click at [55, 29] on link "Pickups" at bounding box center [52, 30] width 16 height 8
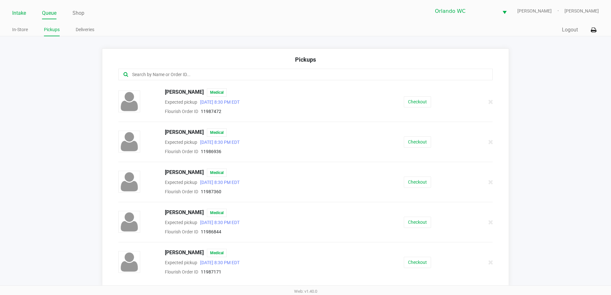
click at [14, 14] on link "Intake" at bounding box center [19, 13] width 14 height 9
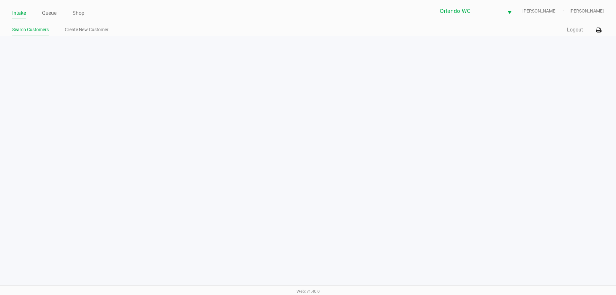
click at [39, 13] on ul "Intake Queue Shop" at bounding box center [160, 13] width 296 height 11
click at [44, 12] on link "Queue" at bounding box center [49, 13] width 14 height 9
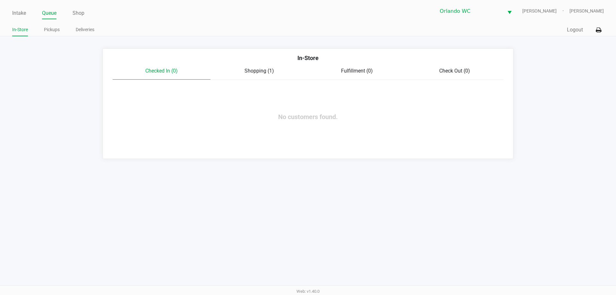
click at [11, 11] on div "Intake Queue Shop Orlando WC TYWIN-LANNISTER Lisa Heinzman In-Store Pickups Del…" at bounding box center [308, 18] width 616 height 36
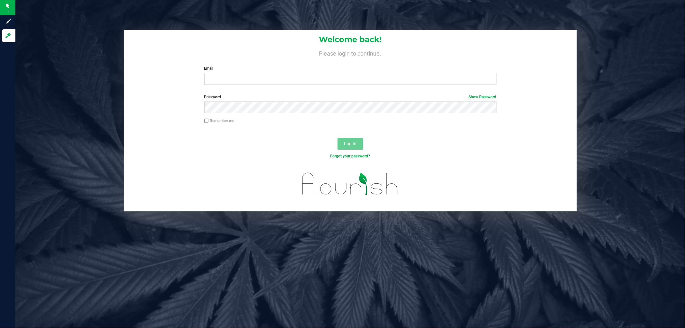
click at [271, 72] on div "Email Required Please format your email correctly." at bounding box center [350, 74] width 302 height 19
click at [271, 77] on input "Email" at bounding box center [350, 79] width 292 height 12
paste input "lheinzman@liveparallel.com"
type input "lheinzman@liveparallel.com"
click at [337, 138] on button "Log In" at bounding box center [350, 144] width 26 height 12
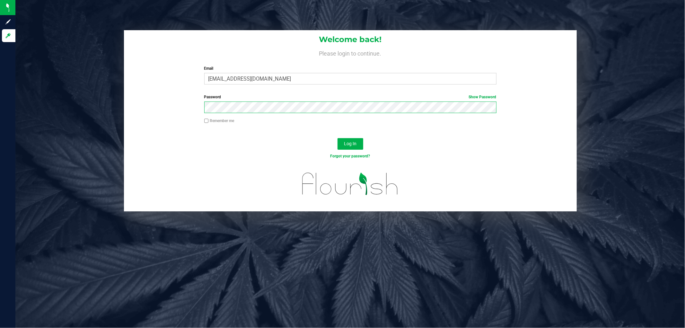
click at [337, 138] on button "Log In" at bounding box center [350, 144] width 26 height 12
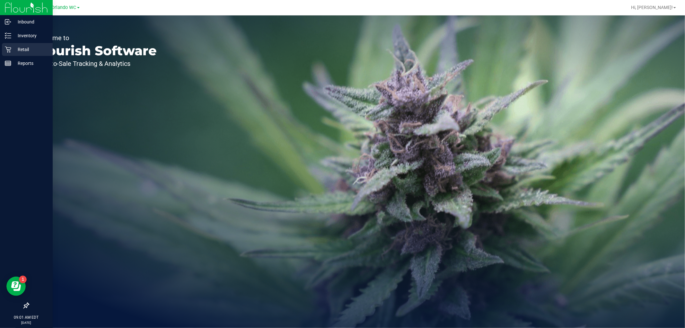
click at [10, 48] on icon at bounding box center [8, 49] width 6 height 6
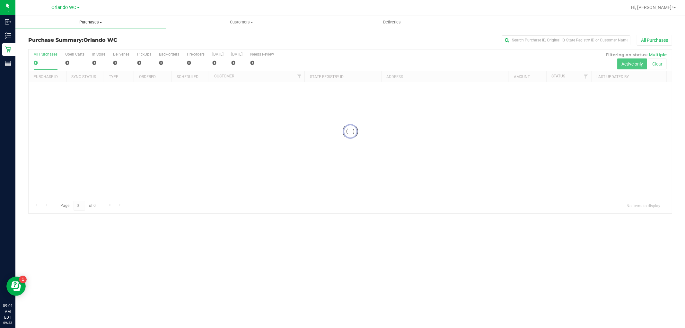
click at [95, 20] on span "Purchases" at bounding box center [90, 22] width 151 height 6
click at [86, 50] on li "All purchases" at bounding box center [90, 54] width 151 height 8
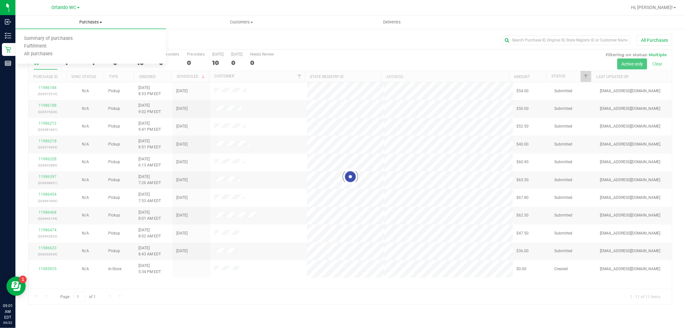
click at [82, 22] on span "Purchases" at bounding box center [90, 22] width 151 height 6
click at [82, 21] on span "Purchases" at bounding box center [90, 22] width 151 height 6
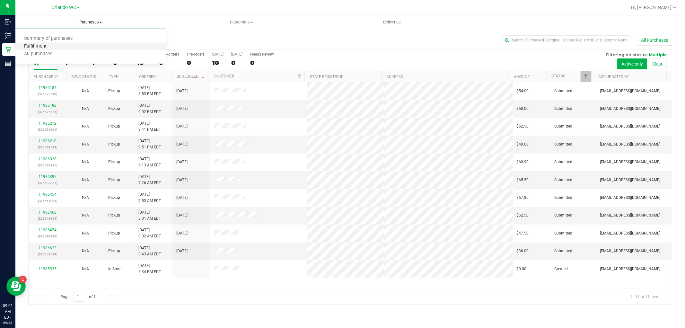
click at [25, 45] on span "Fulfillment" at bounding box center [35, 46] width 40 height 5
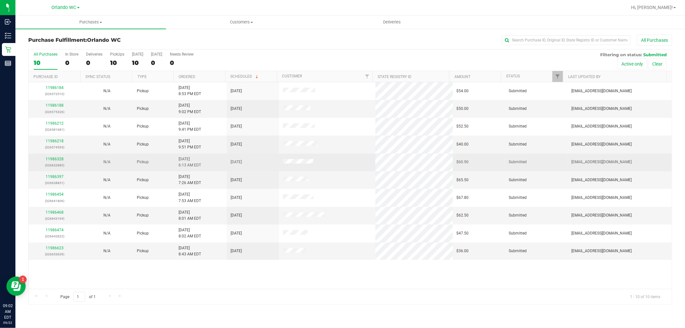
click at [47, 156] on div "11986328 (326632885)" at bounding box center [54, 162] width 44 height 12
click at [52, 158] on link "11986328" at bounding box center [55, 159] width 18 height 4
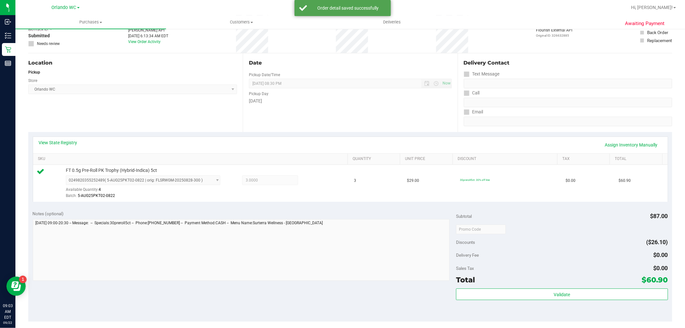
scroll to position [71, 0]
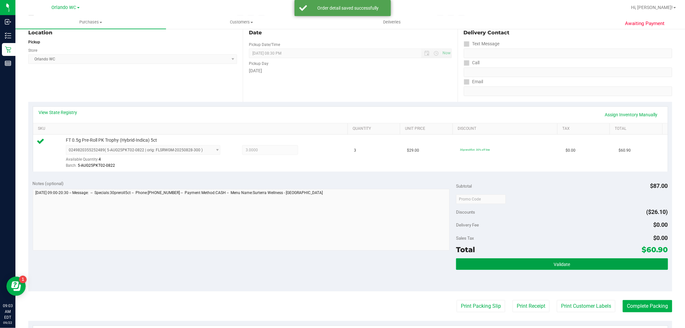
click at [556, 259] on button "Validate" at bounding box center [561, 264] width 211 height 12
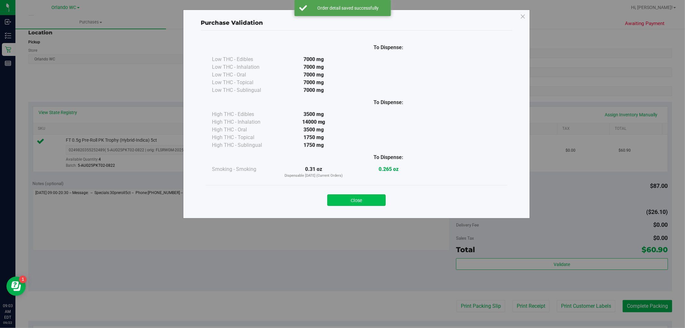
click at [367, 199] on button "Close" at bounding box center [356, 200] width 58 height 12
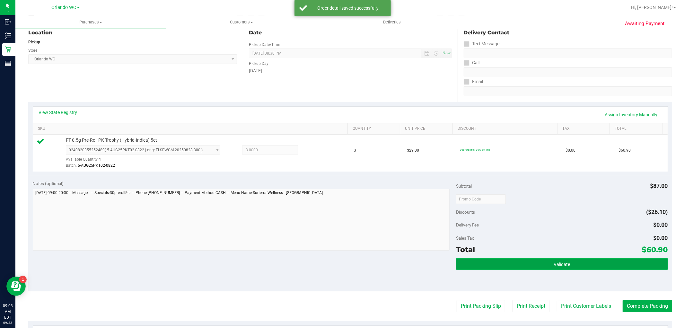
click at [623, 265] on button "Validate" at bounding box center [561, 264] width 211 height 12
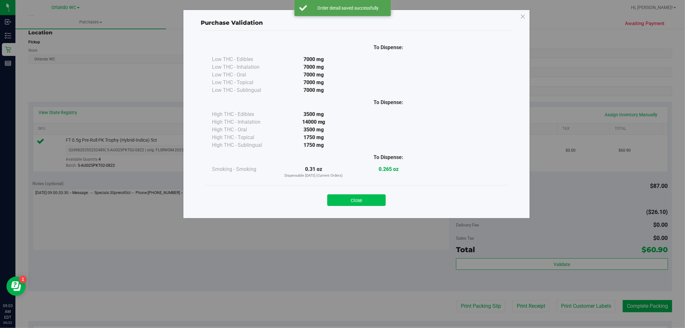
click at [341, 199] on button "Close" at bounding box center [356, 200] width 58 height 12
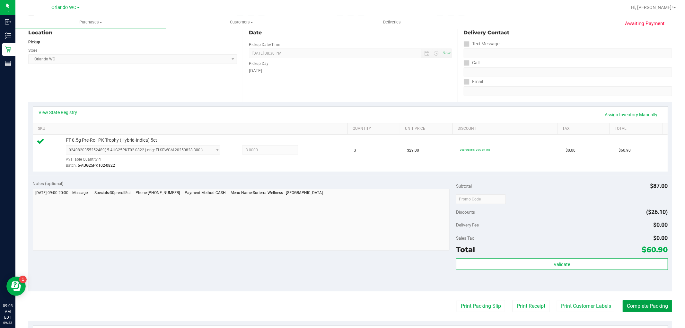
click at [623, 304] on button "Complete Packing" at bounding box center [646, 306] width 49 height 12
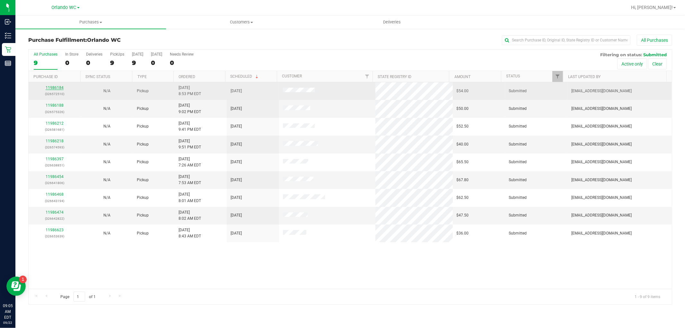
click at [55, 89] on link "11986184" at bounding box center [55, 87] width 18 height 4
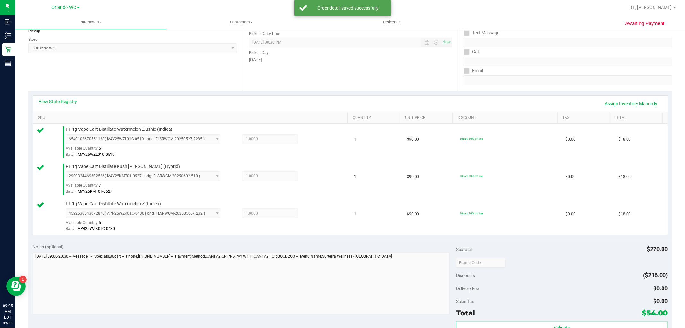
scroll to position [142, 0]
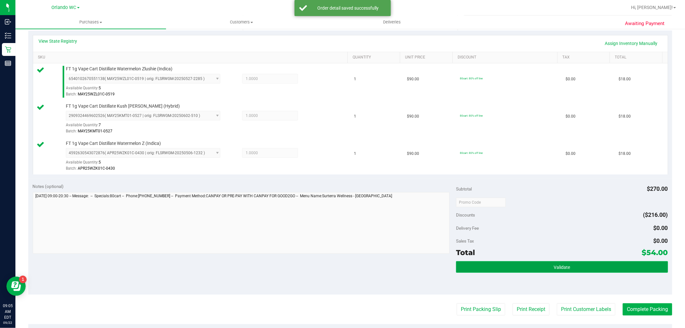
click at [587, 267] on button "Validate" at bounding box center [561, 267] width 211 height 12
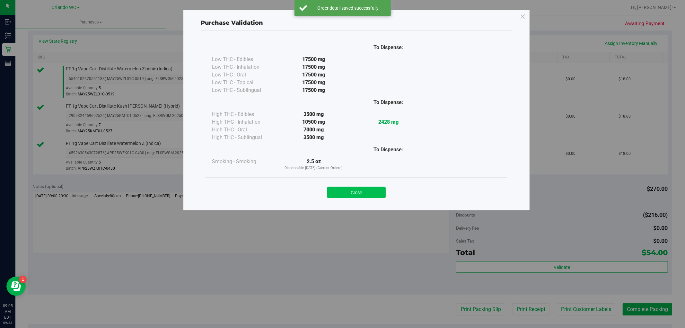
click at [376, 190] on button "Close" at bounding box center [356, 192] width 58 height 12
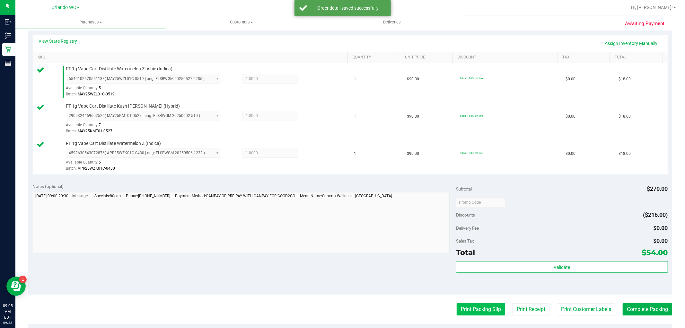
click at [490, 312] on button "Print Packing Slip" at bounding box center [480, 309] width 48 height 12
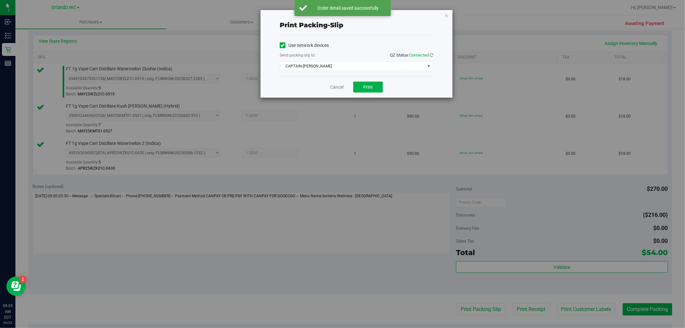
click at [367, 72] on div "Use network devices Send packing-slip to: QZ Status: Connected CAPTAIN-KANGA Ch…" at bounding box center [356, 55] width 153 height 41
click at [367, 68] on span "CAPTAIN-KANGA" at bounding box center [352, 66] width 145 height 9
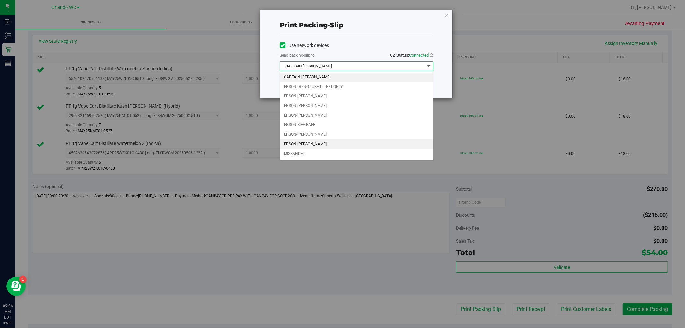
click at [334, 142] on li "EPSON-TYWIN-LANNISTER" at bounding box center [356, 144] width 153 height 10
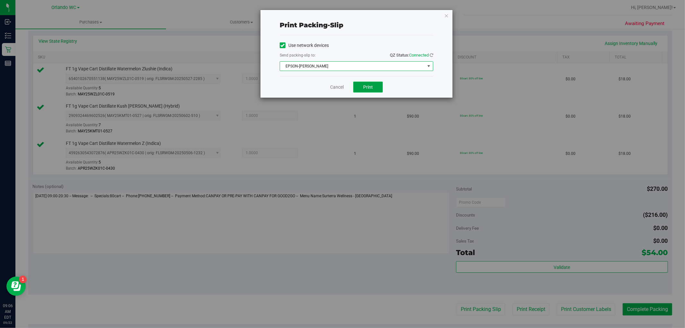
click at [378, 85] on button "Print" at bounding box center [368, 87] width 30 height 11
click at [445, 13] on icon "button" at bounding box center [446, 16] width 4 height 8
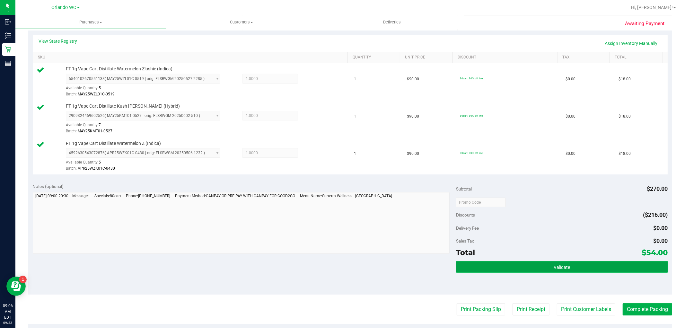
click at [558, 265] on span "Validate" at bounding box center [561, 266] width 16 height 5
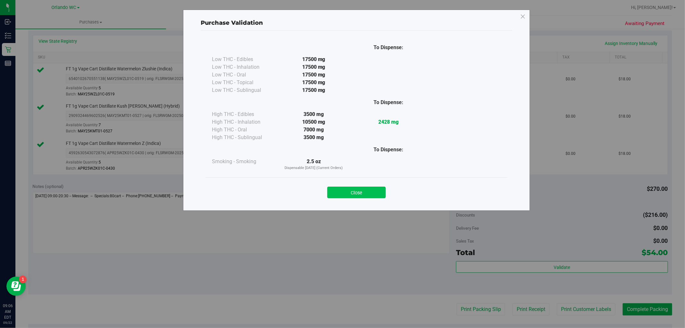
click at [361, 189] on button "Close" at bounding box center [356, 192] width 58 height 12
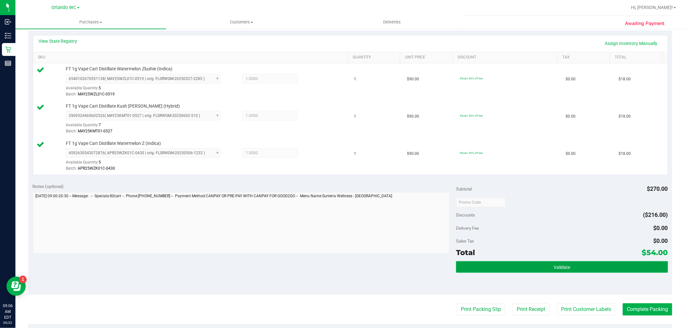
click at [614, 265] on button "Validate" at bounding box center [561, 267] width 211 height 12
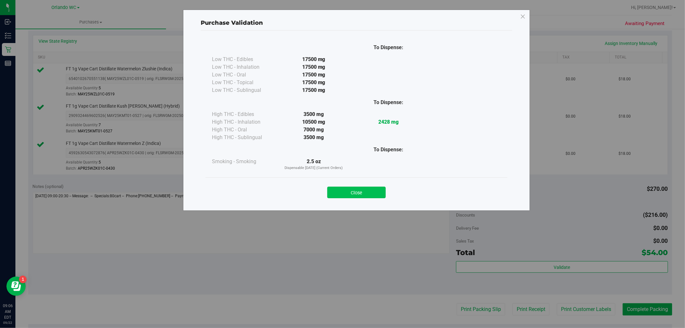
click at [365, 193] on button "Close" at bounding box center [356, 192] width 58 height 12
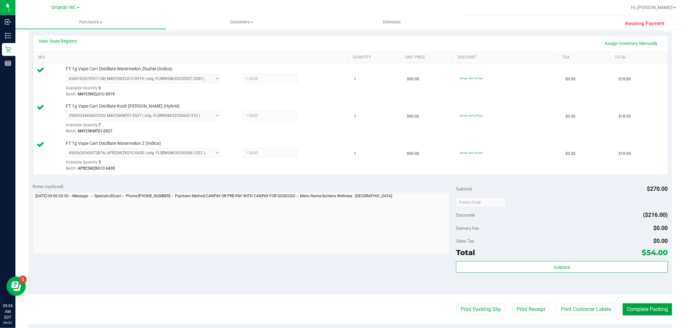
click at [624, 312] on button "Complete Packing" at bounding box center [646, 309] width 49 height 12
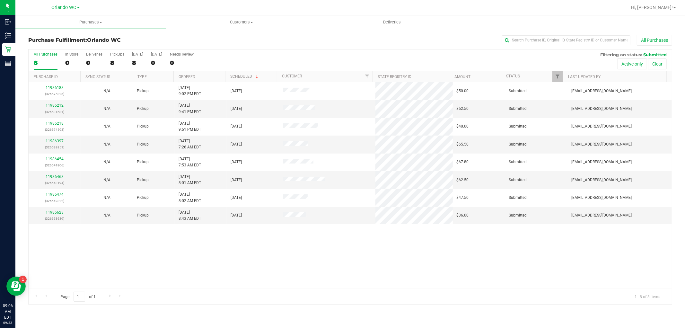
click at [141, 235] on div "11986188 (326575326) N/A Pickup 9/21/2025 9:02 PM EDT 9/22/2025 $50.00 Submitte…" at bounding box center [350, 185] width 643 height 206
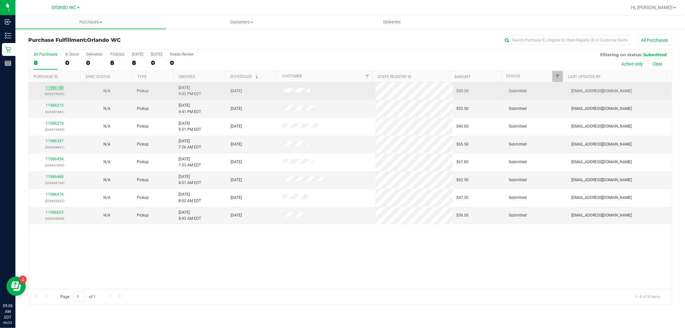
click at [59, 89] on link "11986188" at bounding box center [55, 87] width 18 height 4
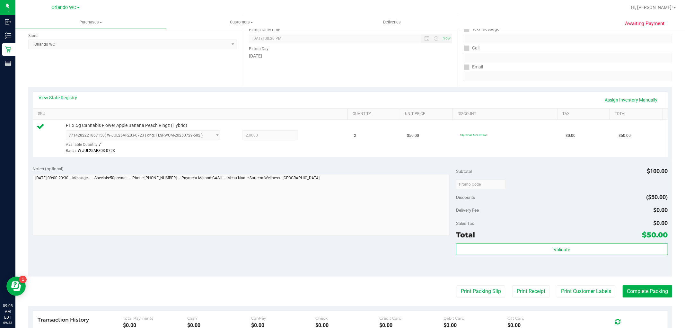
scroll to position [197, 0]
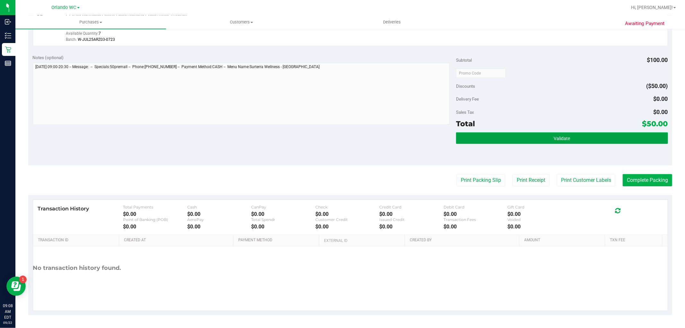
click at [553, 139] on span "Validate" at bounding box center [561, 138] width 16 height 5
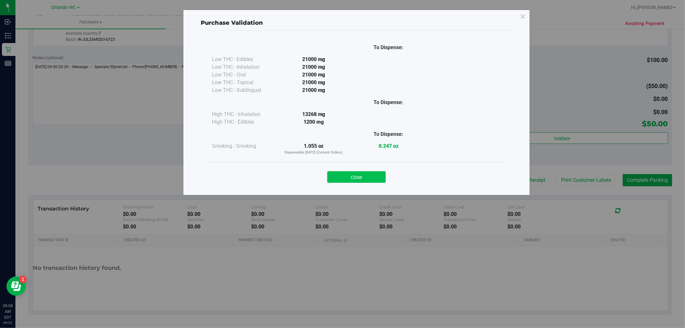
click at [346, 181] on button "Close" at bounding box center [356, 177] width 58 height 12
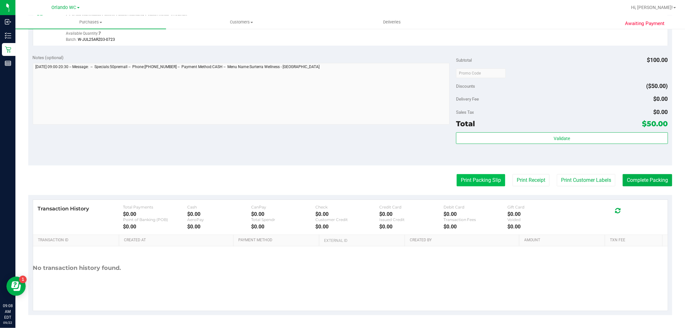
click at [465, 178] on button "Print Packing Slip" at bounding box center [480, 180] width 48 height 12
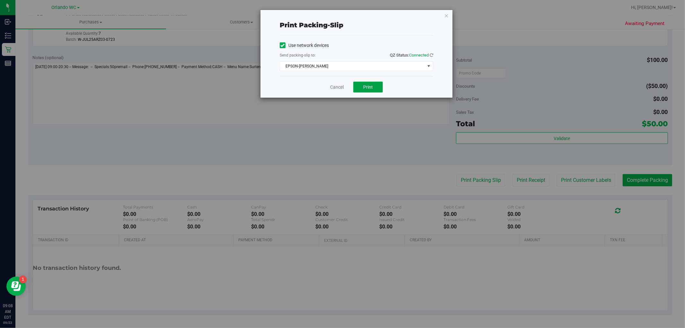
click at [367, 85] on span "Print" at bounding box center [368, 86] width 10 height 5
click at [445, 13] on icon "button" at bounding box center [446, 16] width 4 height 8
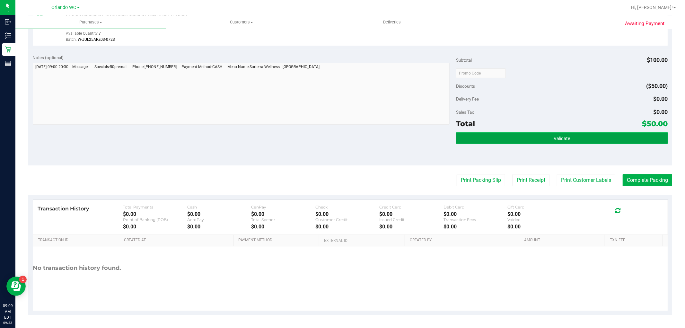
click at [521, 140] on button "Validate" at bounding box center [561, 138] width 211 height 12
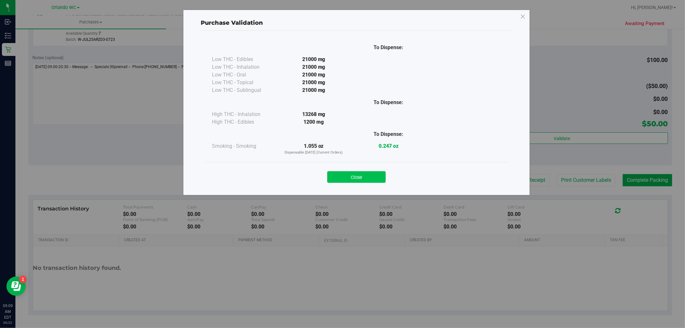
click at [371, 176] on button "Close" at bounding box center [356, 177] width 58 height 12
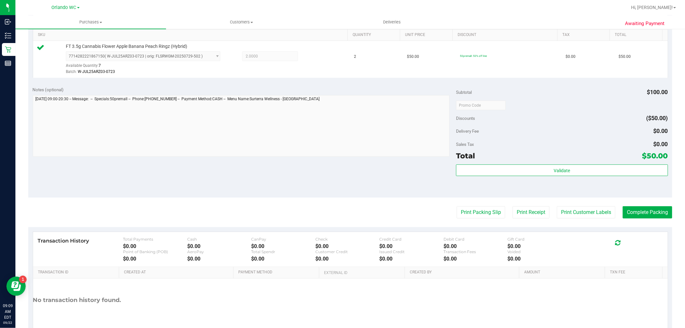
scroll to position [178, 0]
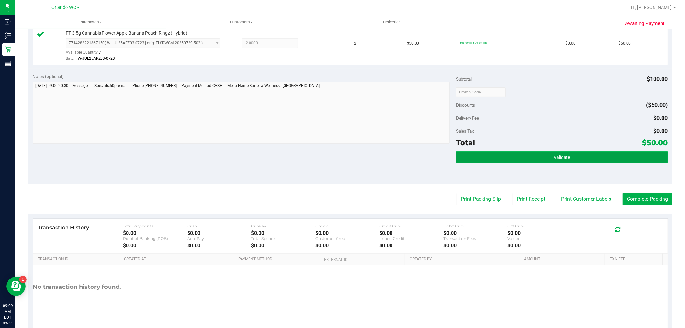
click at [582, 158] on button "Validate" at bounding box center [561, 157] width 211 height 12
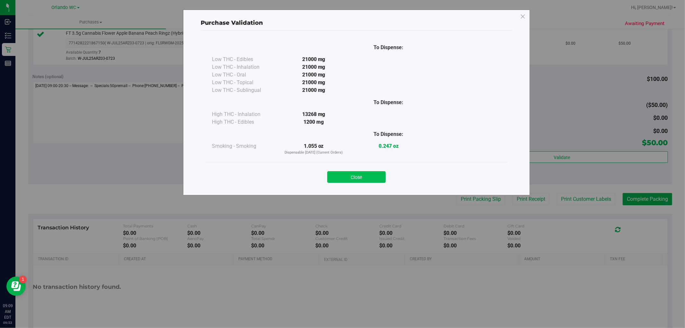
click at [358, 179] on button "Close" at bounding box center [356, 177] width 58 height 12
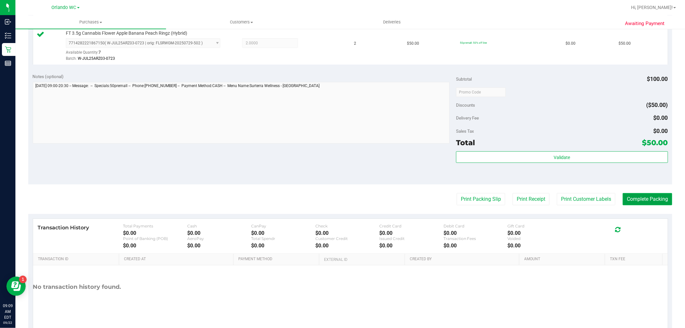
click at [636, 203] on button "Complete Packing" at bounding box center [646, 199] width 49 height 12
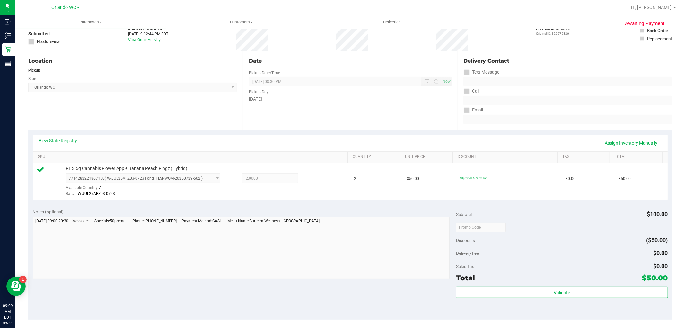
scroll to position [36, 0]
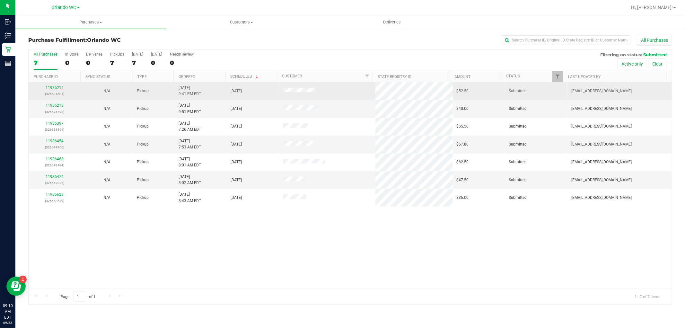
click at [57, 85] on div "11986212 (326581681)" at bounding box center [54, 91] width 44 height 12
click at [63, 88] on div "11986212 (326581681)" at bounding box center [54, 91] width 44 height 12
click at [56, 88] on link "11986212" at bounding box center [55, 87] width 18 height 4
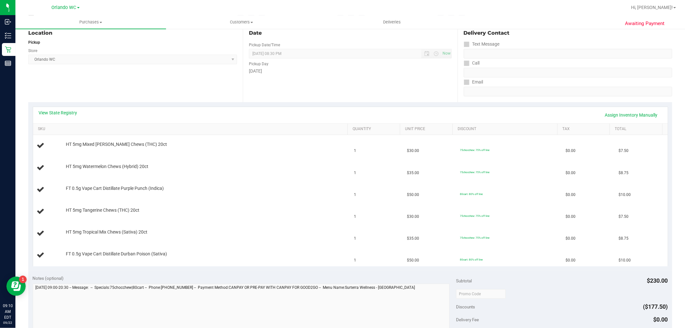
scroll to position [71, 0]
click at [70, 113] on link "View State Registry" at bounding box center [58, 112] width 39 height 6
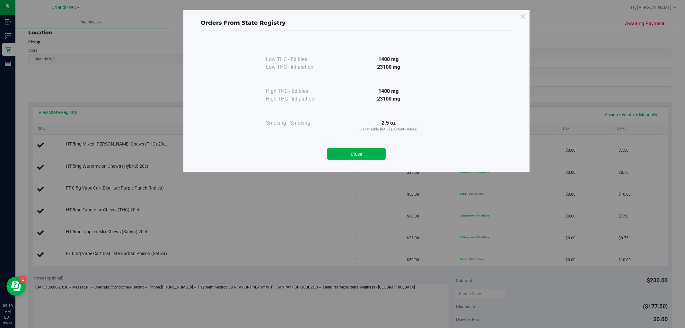
click at [363, 160] on div "Close" at bounding box center [356, 152] width 302 height 26
click at [363, 156] on button "Close" at bounding box center [356, 154] width 58 height 12
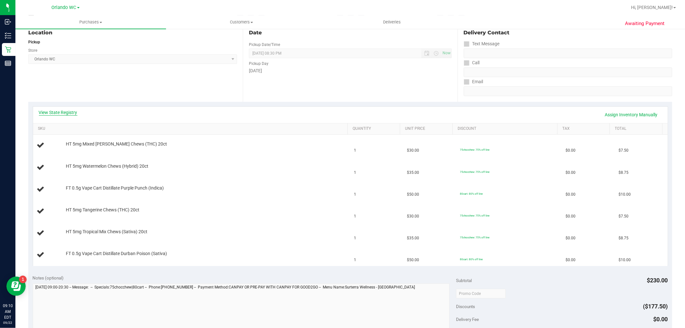
click at [58, 115] on link "View State Registry" at bounding box center [58, 112] width 39 height 6
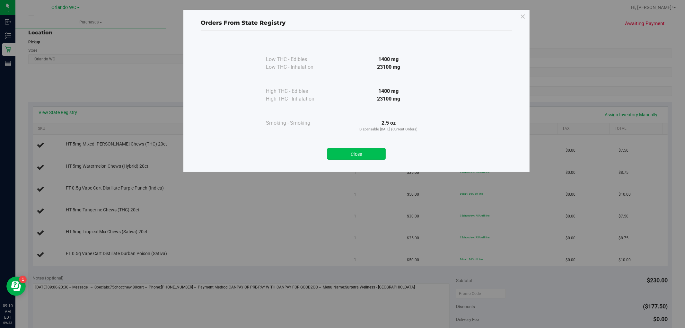
click at [370, 153] on button "Close" at bounding box center [356, 154] width 58 height 12
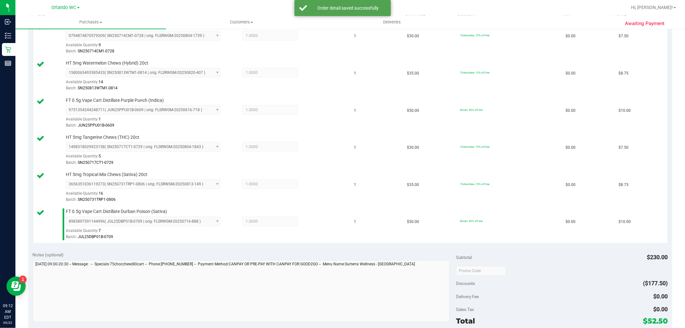
scroll to position [249, 0]
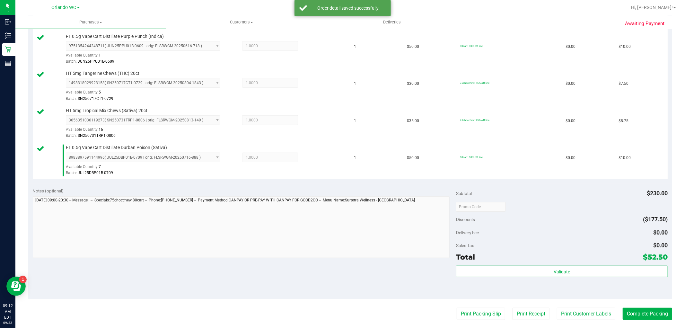
click at [618, 280] on div "Validate" at bounding box center [561, 279] width 211 height 29
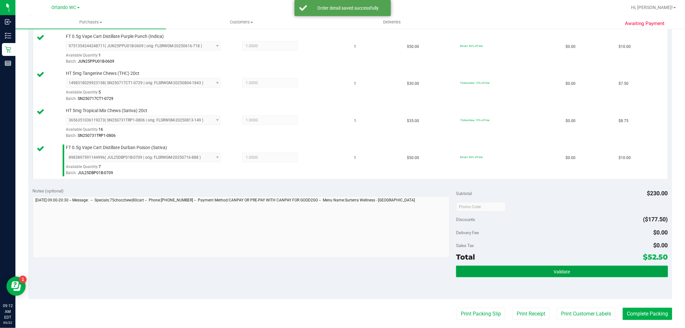
click at [618, 277] on button "Validate" at bounding box center [561, 271] width 211 height 12
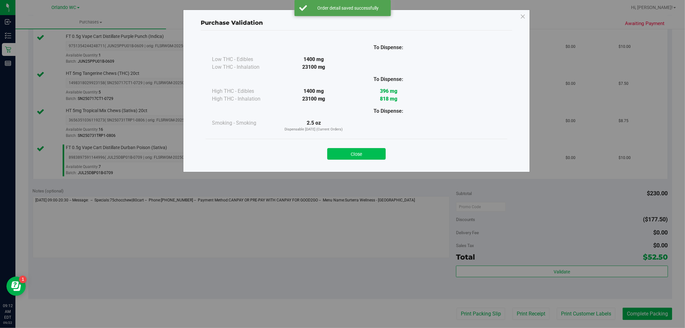
click at [371, 156] on button "Close" at bounding box center [356, 154] width 58 height 12
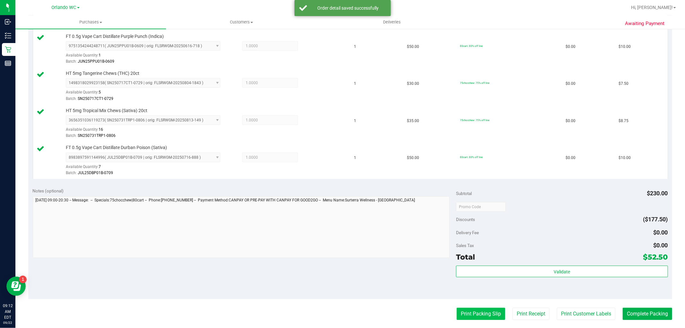
click at [466, 309] on button "Print Packing Slip" at bounding box center [480, 313] width 48 height 12
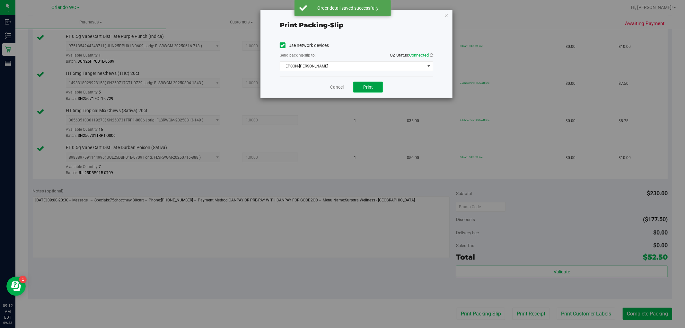
click at [370, 82] on button "Print" at bounding box center [368, 87] width 30 height 11
click at [444, 12] on icon "button" at bounding box center [446, 16] width 4 height 8
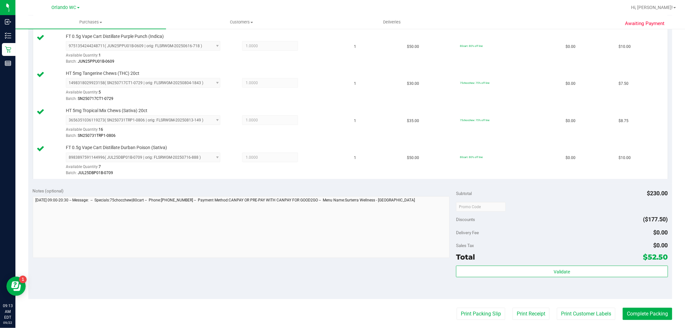
click at [531, 277] on div "Validate" at bounding box center [561, 271] width 211 height 12
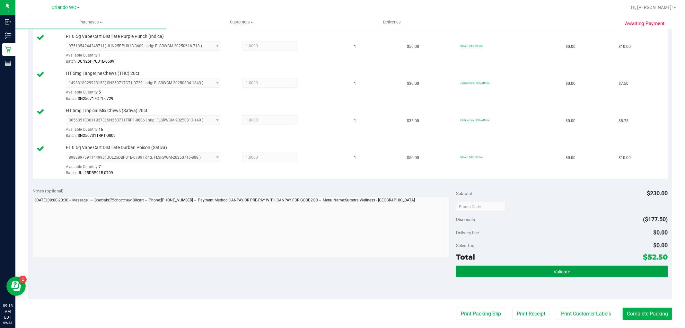
click at [530, 269] on button "Validate" at bounding box center [561, 271] width 211 height 12
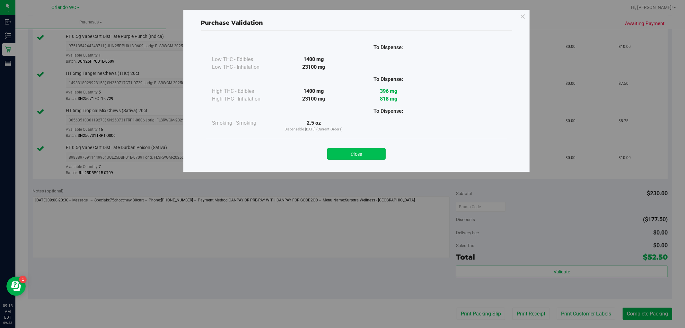
click at [360, 151] on button "Close" at bounding box center [356, 154] width 58 height 12
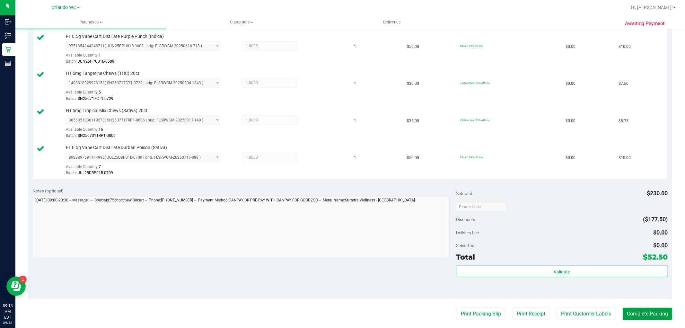
click at [657, 314] on button "Complete Packing" at bounding box center [646, 313] width 49 height 12
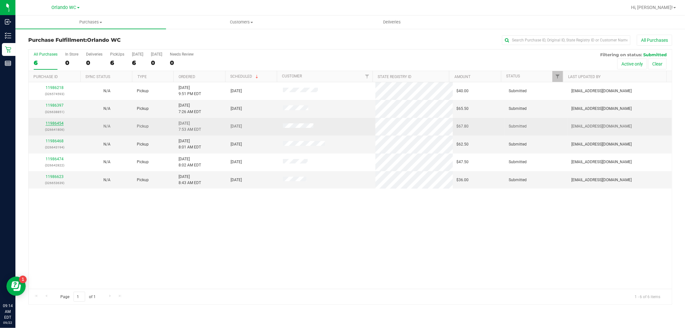
click at [54, 123] on link "11986454" at bounding box center [55, 123] width 18 height 4
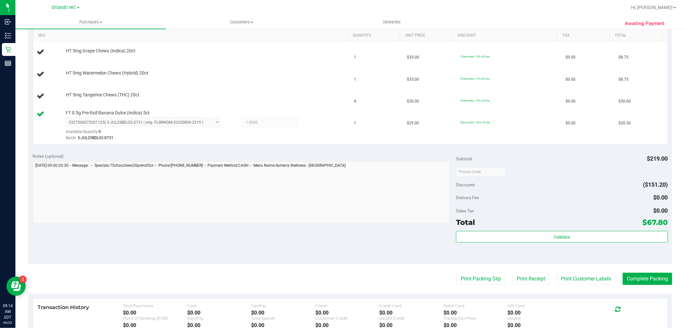
scroll to position [156, 0]
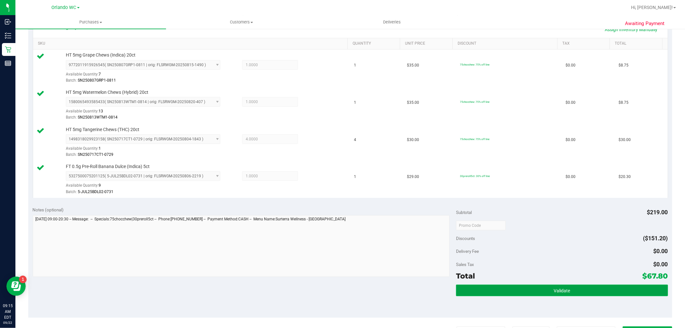
click at [535, 285] on button "Validate" at bounding box center [561, 290] width 211 height 12
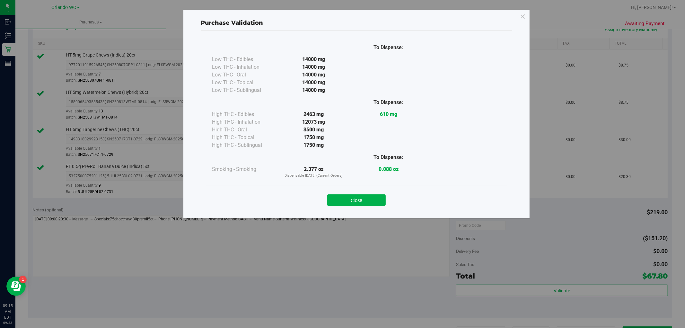
drag, startPoint x: 363, startPoint y: 182, endPoint x: 363, endPoint y: 207, distance: 25.0
click at [363, 187] on div "To Dispense: Low THC - Edibles 14000 mg" at bounding box center [356, 121] width 311 height 182
click at [363, 207] on div "Close" at bounding box center [356, 198] width 302 height 26
click at [363, 206] on button "Close" at bounding box center [356, 200] width 58 height 12
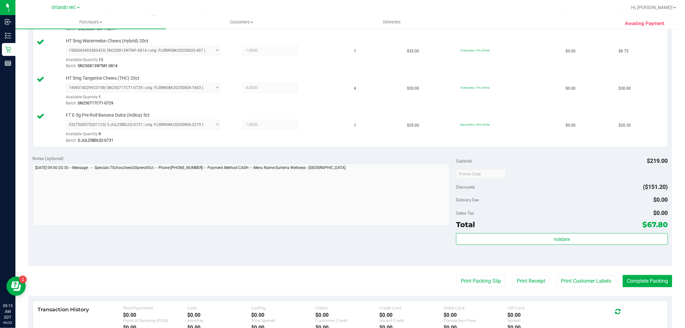
scroll to position [299, 0]
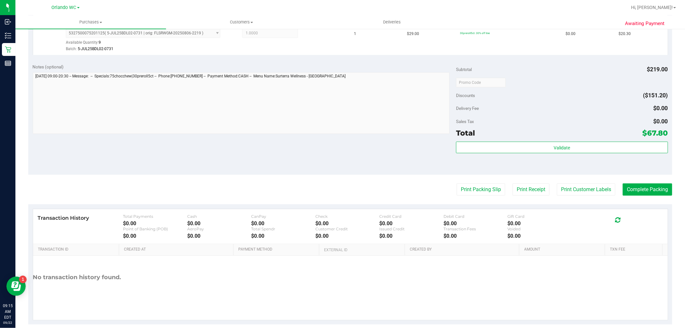
click at [633, 181] on purchase-details "Back Edit Purchase Cancel Purchase View Profile # 11986454 BioTrack ID: - Submi…" at bounding box center [349, 30] width 643 height 589
click at [633, 187] on button "Complete Packing" at bounding box center [646, 189] width 49 height 12
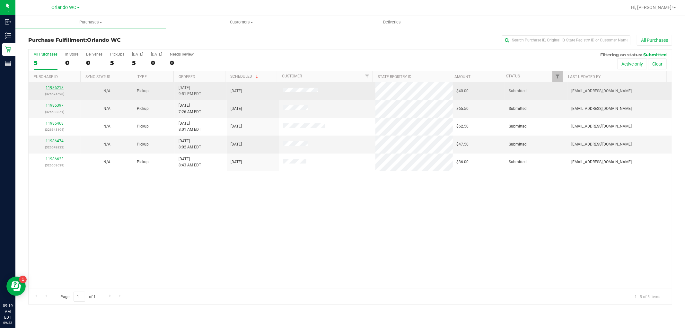
click at [61, 90] on link "11986218" at bounding box center [55, 87] width 18 height 4
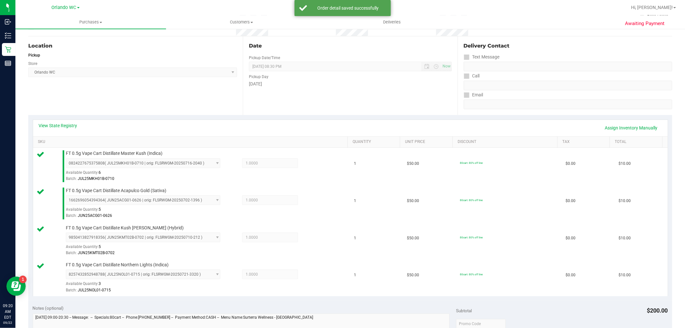
scroll to position [142, 0]
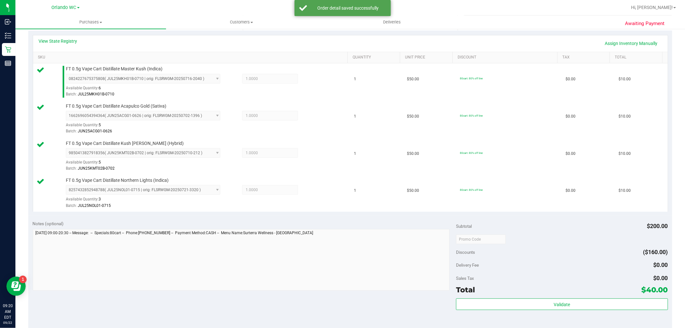
click at [532, 296] on div "Subtotal $200.00 Discounts ($160.00) Delivery Fee $0.00 Sales Tax $0.00 Total $…" at bounding box center [561, 273] width 211 height 107
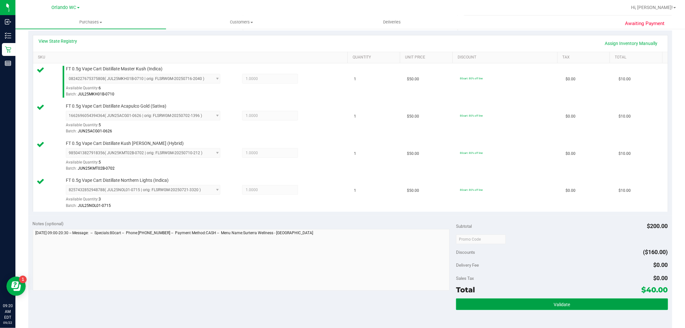
click at [531, 307] on button "Validate" at bounding box center [561, 304] width 211 height 12
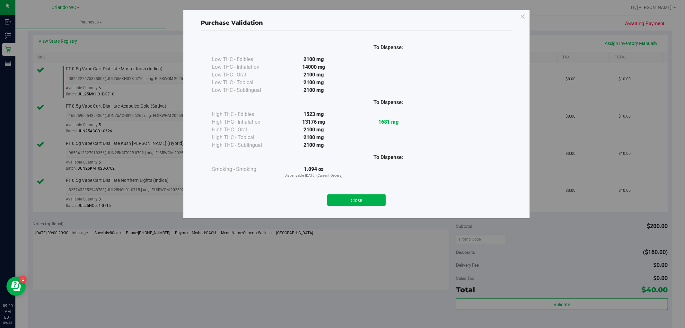
click at [356, 213] on div "Purchase Validation To Dispense: Low THC - Edibles 2100 mg" at bounding box center [356, 114] width 347 height 209
click at [358, 204] on button "Close" at bounding box center [356, 200] width 58 height 12
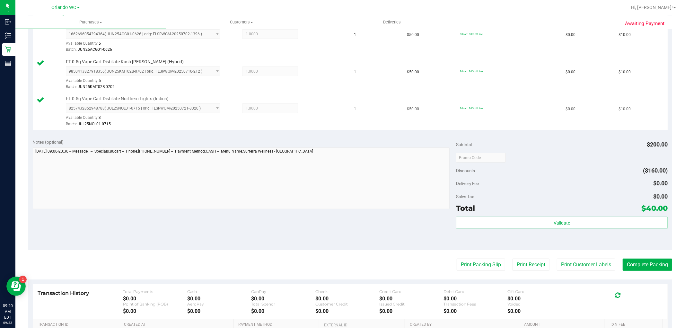
scroll to position [285, 0]
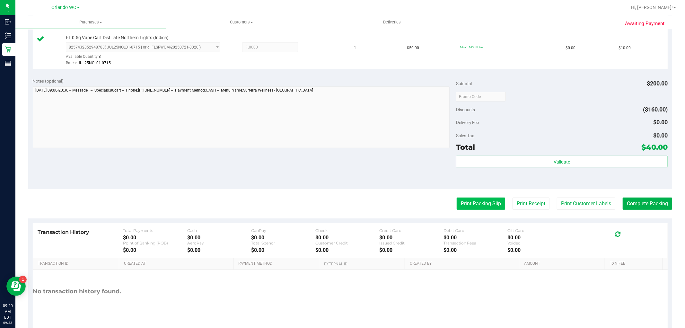
click at [481, 206] on button "Print Packing Slip" at bounding box center [480, 203] width 48 height 12
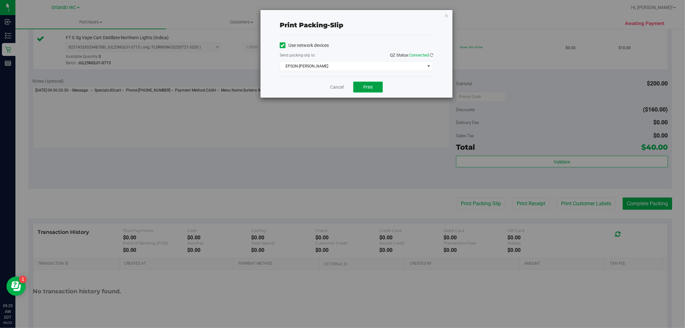
click at [366, 87] on span "Print" at bounding box center [368, 86] width 10 height 5
click at [445, 18] on icon "button" at bounding box center [446, 16] width 4 height 8
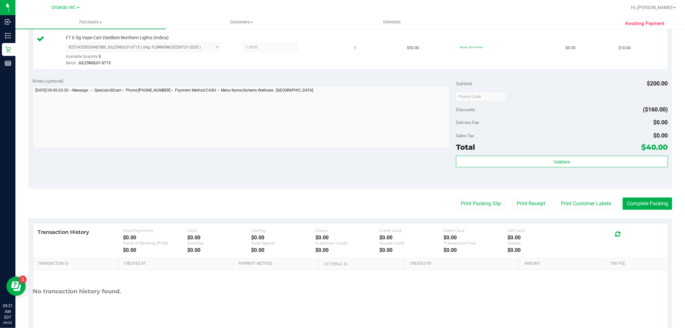
click at [533, 153] on div "Subtotal $200.00 Discounts ($160.00) Delivery Fee $0.00 Sales Tax $0.00 Total $…" at bounding box center [561, 131] width 211 height 107
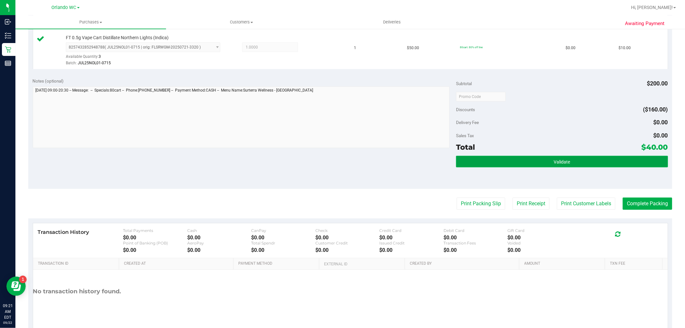
click at [530, 162] on button "Validate" at bounding box center [561, 162] width 211 height 12
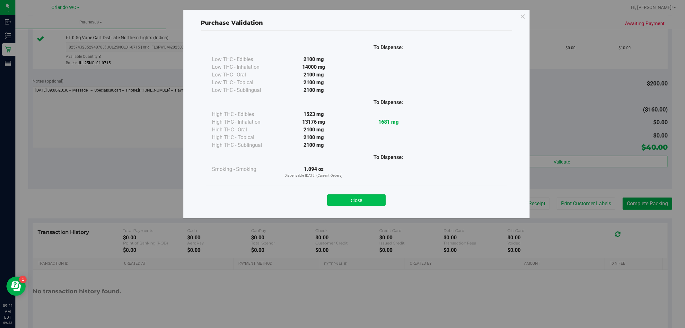
click at [339, 199] on button "Close" at bounding box center [356, 200] width 58 height 12
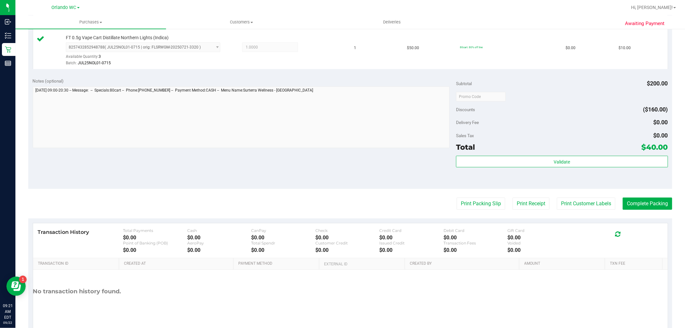
click at [471, 212] on purchase-details "Back Edit Purchase Cancel Purchase View Profile # 11986218 BioTrack ID: - Submi…" at bounding box center [349, 44] width 643 height 589
click at [472, 210] on purchase-details "Back Edit Purchase Cancel Purchase View Profile # 11986218 BioTrack ID: - Submi…" at bounding box center [349, 44] width 643 height 589
click at [472, 207] on button "Print Packing Slip" at bounding box center [480, 203] width 48 height 12
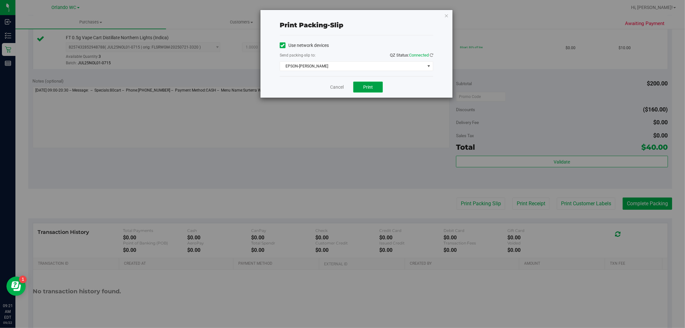
click at [370, 85] on span "Print" at bounding box center [368, 86] width 10 height 5
click at [445, 17] on icon "button" at bounding box center [446, 16] width 4 height 8
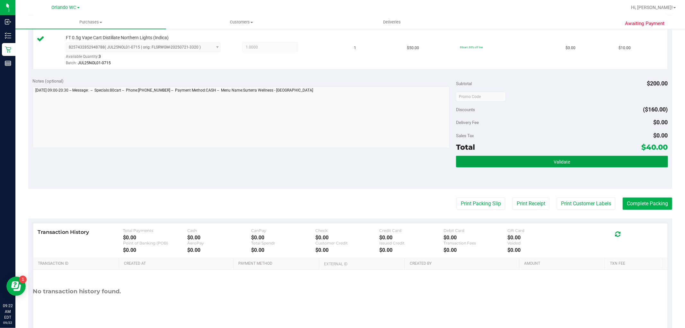
click at [538, 156] on button "Validate" at bounding box center [561, 162] width 211 height 12
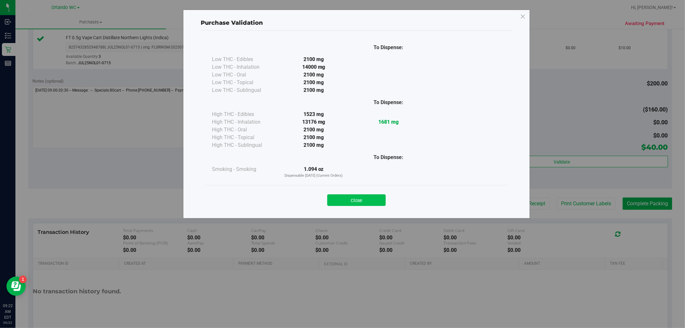
click at [358, 201] on button "Close" at bounding box center [356, 200] width 58 height 12
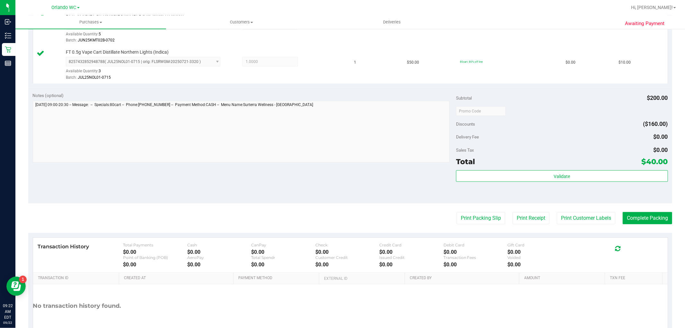
scroll to position [309, 0]
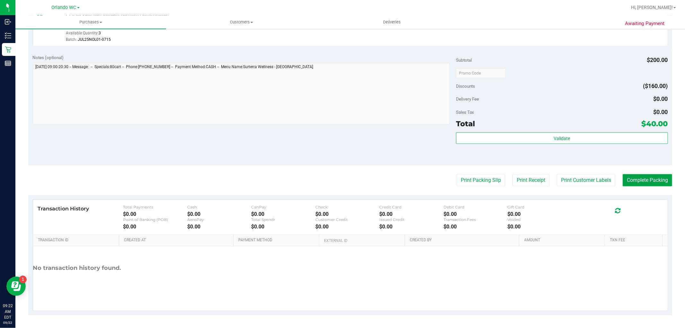
click at [646, 179] on button "Complete Packing" at bounding box center [646, 180] width 49 height 12
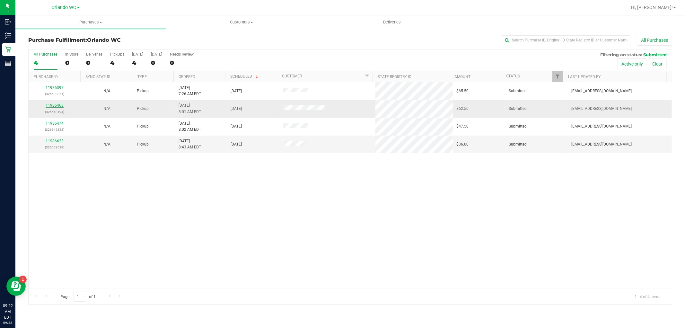
click at [56, 106] on link "11986468" at bounding box center [55, 105] width 18 height 4
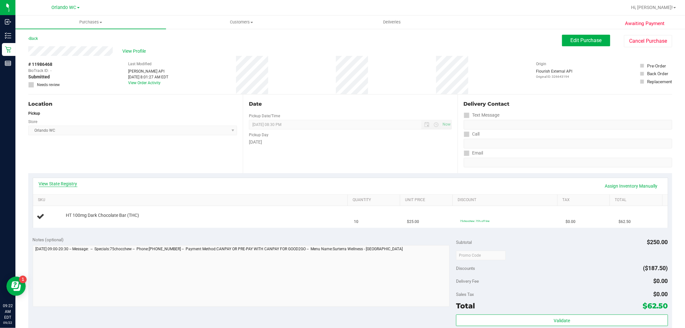
click at [60, 182] on link "View State Registry" at bounding box center [58, 183] width 39 height 6
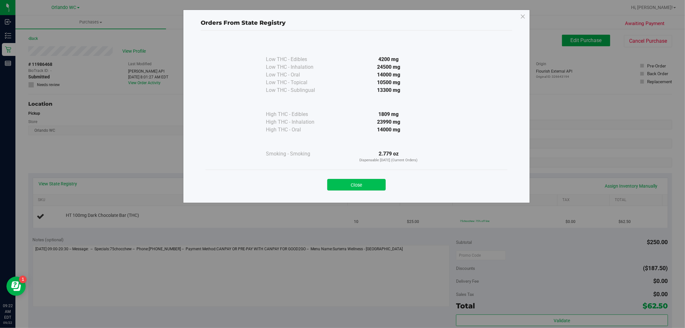
click at [353, 186] on button "Close" at bounding box center [356, 185] width 58 height 12
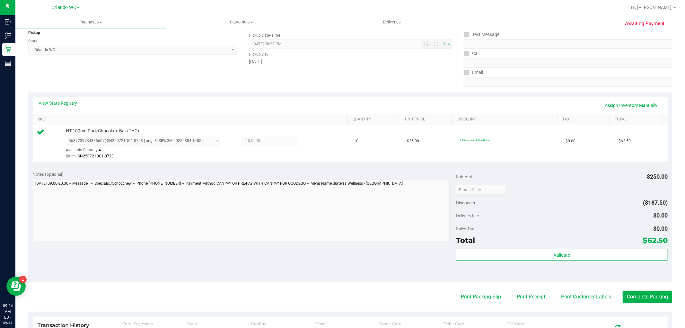
scroll to position [178, 0]
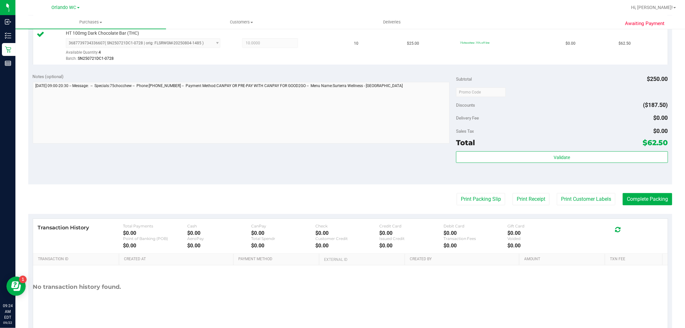
click at [495, 149] on div "Subtotal $250.00 Discounts ($187.50) Delivery Fee $0.00 Sales Tax $0.00 Total $…" at bounding box center [561, 126] width 211 height 107
click at [494, 151] on button "Validate" at bounding box center [561, 157] width 211 height 12
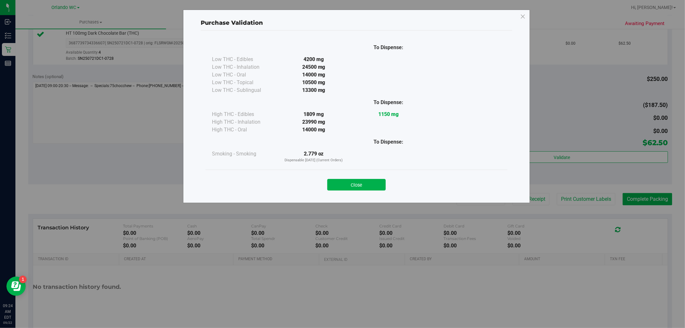
click at [364, 198] on div "Purchase Validation To Dispense: Low THC - Edibles 4200 mg" at bounding box center [356, 106] width 347 height 193
click at [365, 183] on button "Close" at bounding box center [356, 185] width 58 height 12
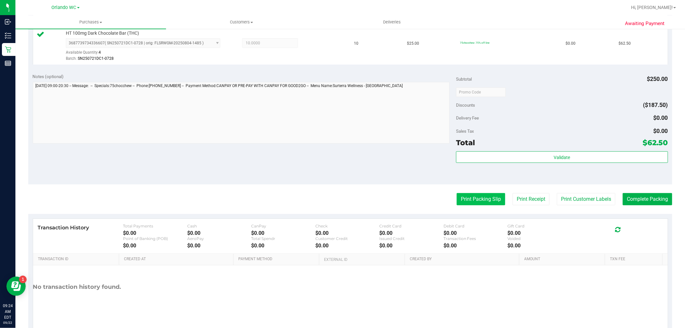
click at [474, 203] on button "Print Packing Slip" at bounding box center [480, 199] width 48 height 12
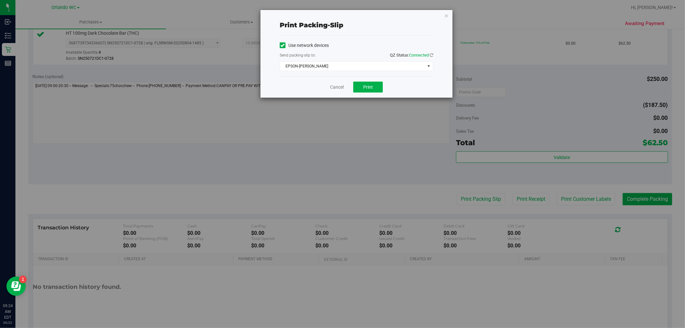
click at [361, 94] on div "Cancel Print" at bounding box center [356, 87] width 153 height 22
click at [369, 90] on button "Print" at bounding box center [368, 87] width 30 height 11
click at [445, 14] on icon "button" at bounding box center [446, 16] width 4 height 8
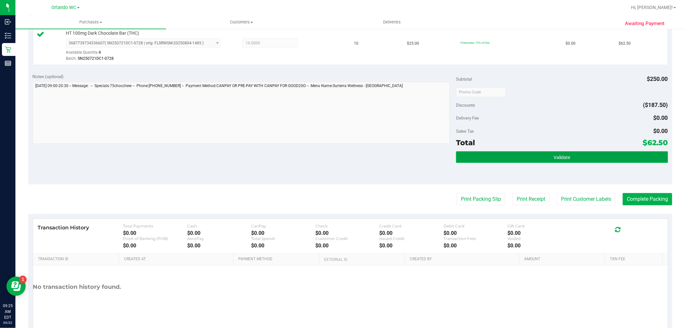
click at [569, 157] on button "Validate" at bounding box center [561, 157] width 211 height 12
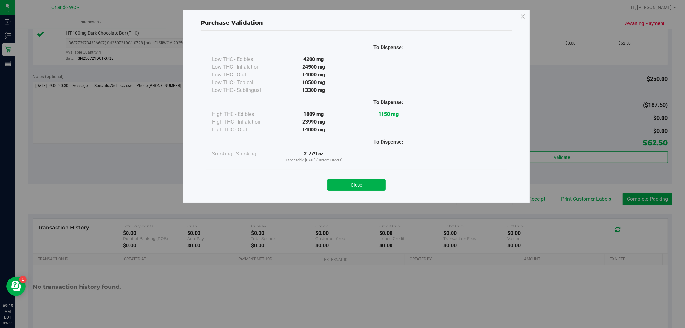
click at [367, 193] on div "Close" at bounding box center [356, 182] width 302 height 26
click at [370, 181] on button "Close" at bounding box center [356, 185] width 58 height 12
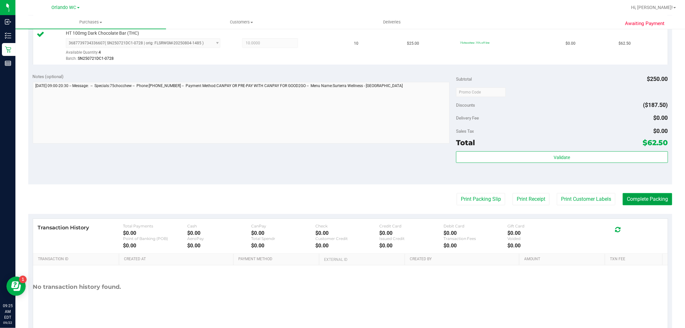
click at [626, 199] on button "Complete Packing" at bounding box center [646, 199] width 49 height 12
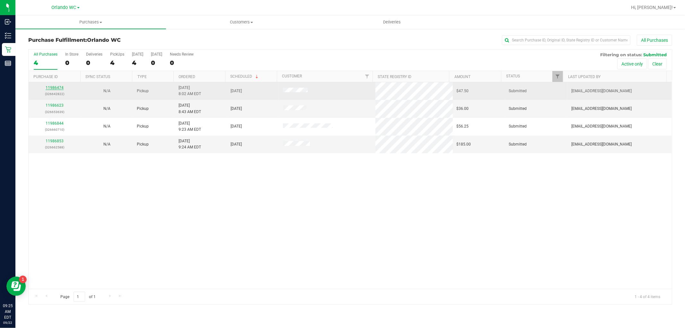
click at [59, 86] on link "11986474" at bounding box center [55, 87] width 18 height 4
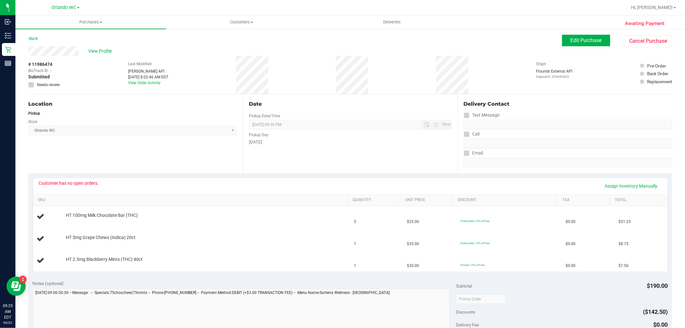
click at [102, 47] on div "View Profile" at bounding box center [294, 51] width 533 height 10
click at [103, 48] on span "View Profile" at bounding box center [101, 51] width 26 height 7
click at [572, 43] on button "Edit Purchase" at bounding box center [586, 41] width 48 height 12
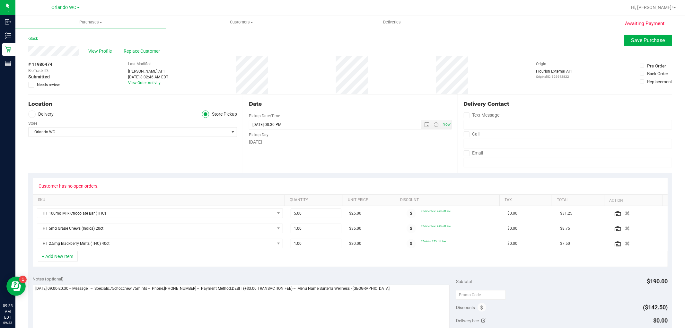
click at [30, 85] on icon at bounding box center [31, 85] width 4 height 0
click at [0, 0] on input "Needs review" at bounding box center [0, 0] width 0 height 0
click at [640, 34] on div "Awaiting Payment Back Save Purchase View Profile Replace Customer # 11986474 Bi…" at bounding box center [349, 288] width 669 height 521
click at [639, 38] on span "Save Purchase" at bounding box center [648, 40] width 34 height 6
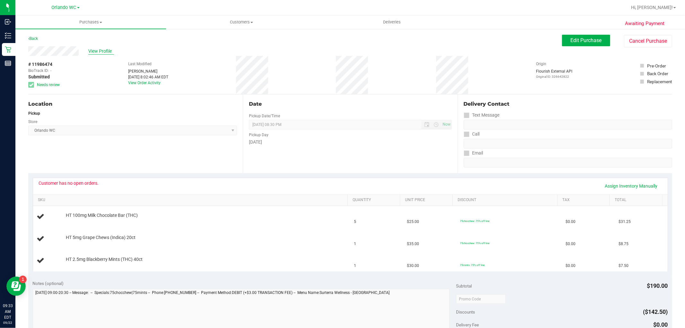
click at [101, 50] on span "View Profile" at bounding box center [101, 51] width 26 height 7
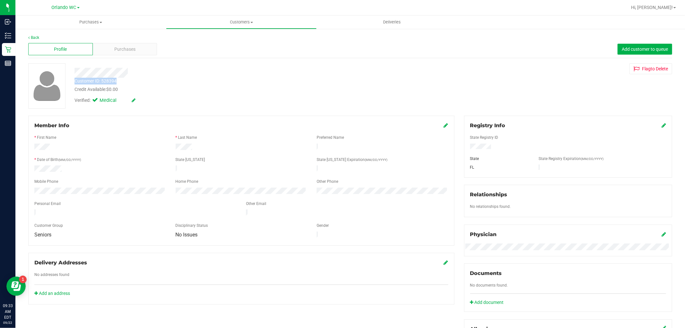
drag, startPoint x: 120, startPoint y: 80, endPoint x: 73, endPoint y: 79, distance: 46.9
click at [73, 79] on div "Customer ID: 528394 Credit Available: $0.00" at bounding box center [233, 85] width 327 height 15
copy div "Customer ID: 528394"
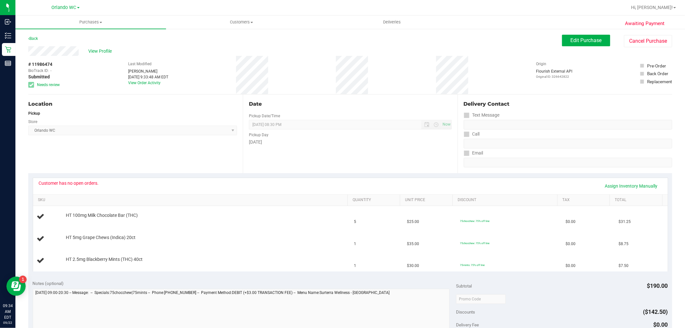
drag, startPoint x: 51, startPoint y: 62, endPoint x: 30, endPoint y: 64, distance: 21.9
click at [30, 64] on div "# 11986474 BioTrack ID: - Submitted Needs review Last Modified Lisa Heinzman Se…" at bounding box center [349, 75] width 643 height 38
click at [61, 65] on div "# 11986474 BioTrack ID: - Submitted Needs review Last Modified Lisa Heinzman Se…" at bounding box center [349, 75] width 643 height 38
drag, startPoint x: 53, startPoint y: 64, endPoint x: 26, endPoint y: 63, distance: 26.7
click at [26, 63] on div "Awaiting Payment Back Edit Purchase Cancel Purchase View Profile # 11986474 Bio…" at bounding box center [349, 290] width 669 height 525
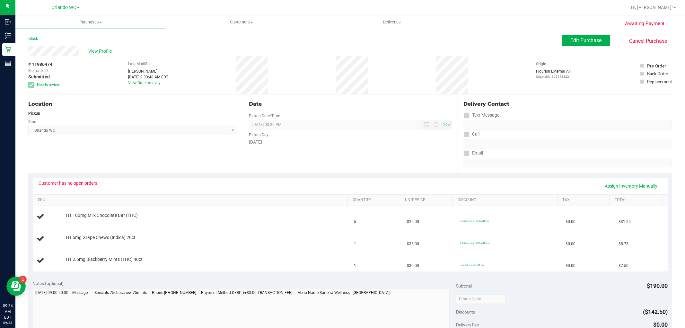
copy div "# 11986474"
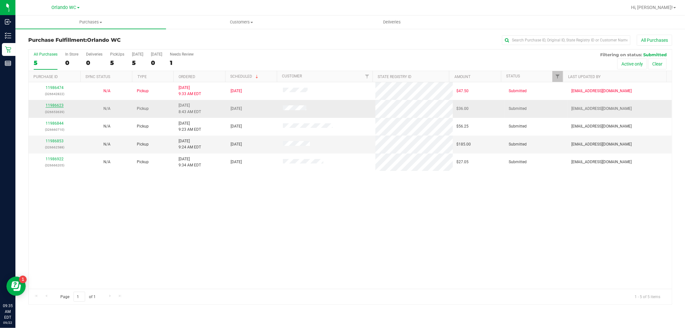
click at [55, 107] on link "11986623" at bounding box center [55, 105] width 18 height 4
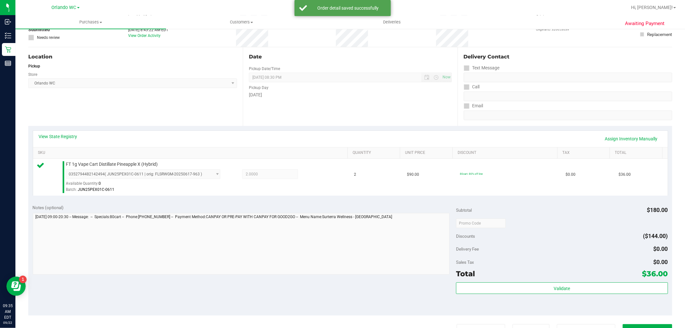
scroll to position [142, 0]
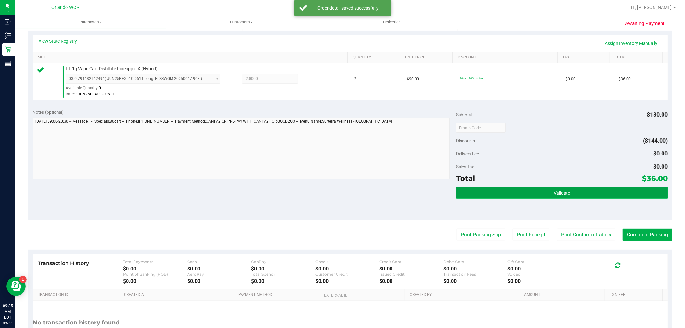
click at [564, 191] on span "Validate" at bounding box center [561, 192] width 16 height 5
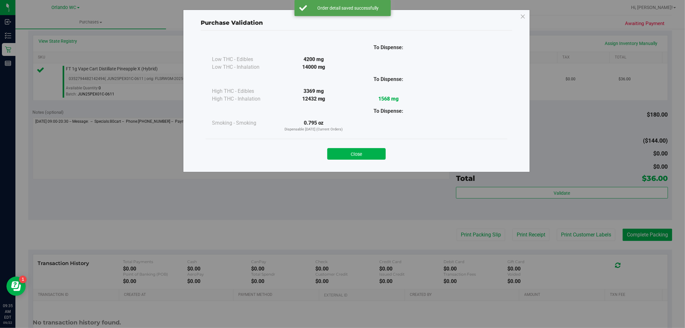
click at [360, 148] on div "Close" at bounding box center [356, 152] width 292 height 16
click at [365, 155] on button "Close" at bounding box center [356, 154] width 58 height 12
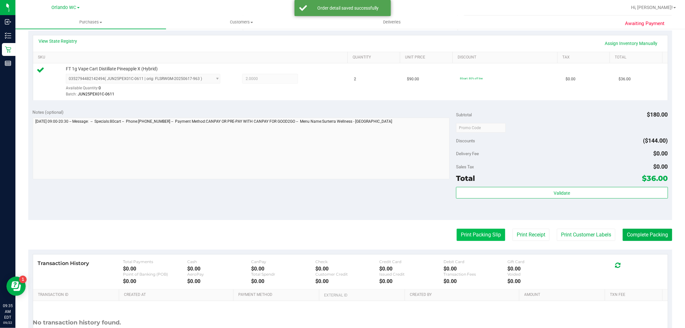
click at [490, 232] on button "Print Packing Slip" at bounding box center [480, 234] width 48 height 12
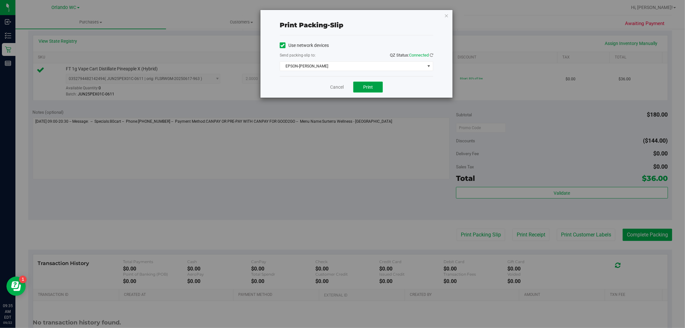
click at [363, 85] on span "Print" at bounding box center [368, 86] width 10 height 5
click at [445, 14] on icon "button" at bounding box center [446, 16] width 4 height 8
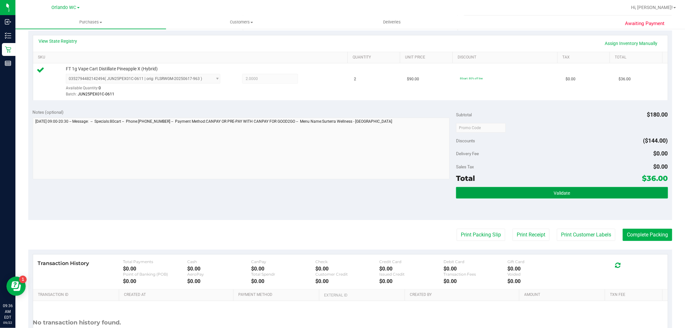
drag, startPoint x: 510, startPoint y: 189, endPoint x: 475, endPoint y: 189, distance: 35.3
click at [511, 189] on button "Validate" at bounding box center [561, 193] width 211 height 12
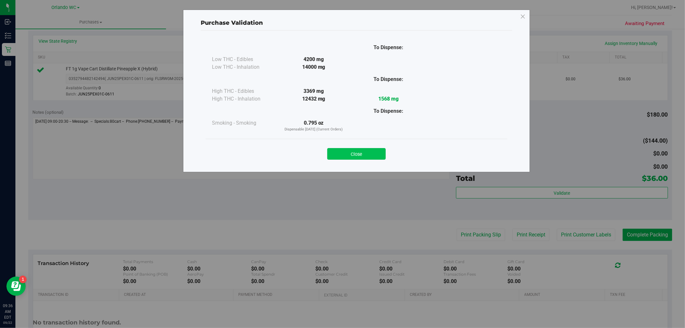
click at [351, 157] on button "Close" at bounding box center [356, 154] width 58 height 12
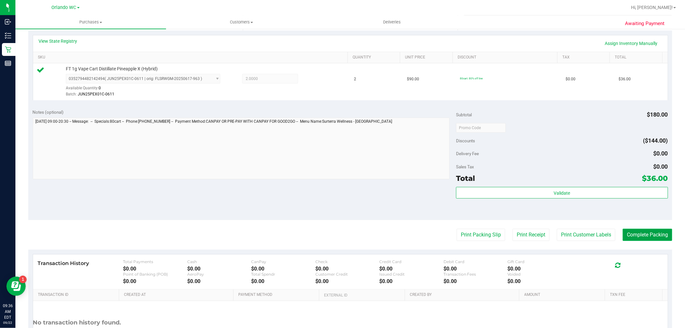
click at [628, 233] on button "Complete Packing" at bounding box center [646, 234] width 49 height 12
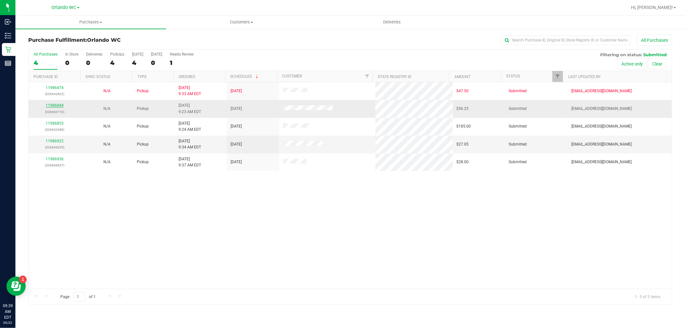
click at [53, 104] on div "All Purchases 4 In Store 0 Deliveries 0 PickUps 4 Today 4 Tomorrow 0 Needs Revi…" at bounding box center [349, 176] width 643 height 255
click at [58, 106] on link "11986844" at bounding box center [55, 105] width 18 height 4
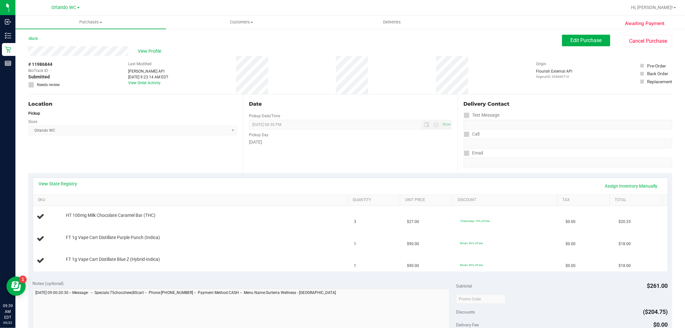
click at [89, 194] on th "SKU" at bounding box center [190, 200] width 314 height 12
click at [116, 168] on div "Location Pickup Store Orlando WC Select Store Bonita Springs WC Boynton Beach W…" at bounding box center [135, 133] width 214 height 79
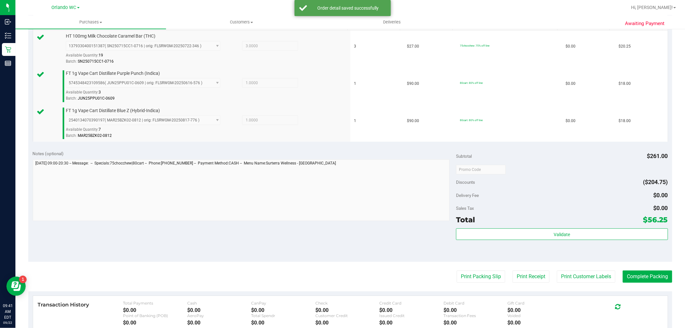
scroll to position [178, 0]
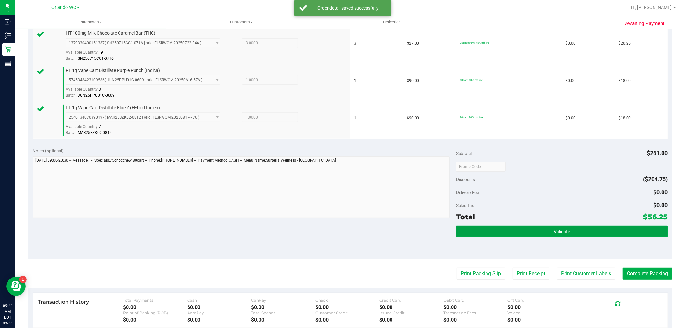
click at [544, 237] on button "Validate" at bounding box center [561, 231] width 211 height 12
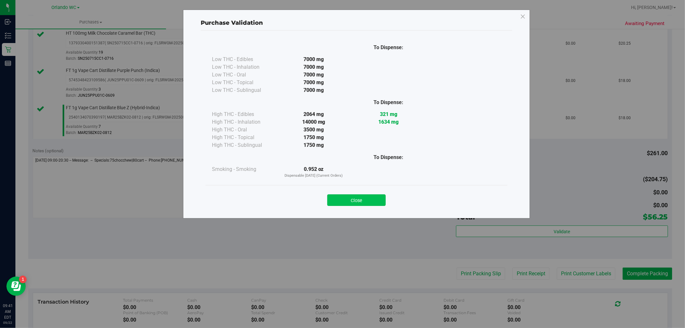
click at [346, 202] on button "Close" at bounding box center [356, 200] width 58 height 12
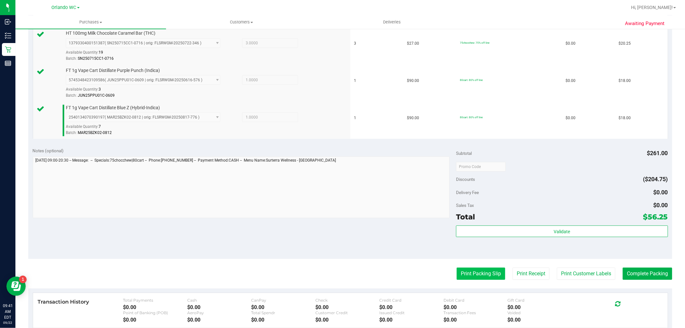
click at [456, 271] on button "Print Packing Slip" at bounding box center [480, 273] width 48 height 12
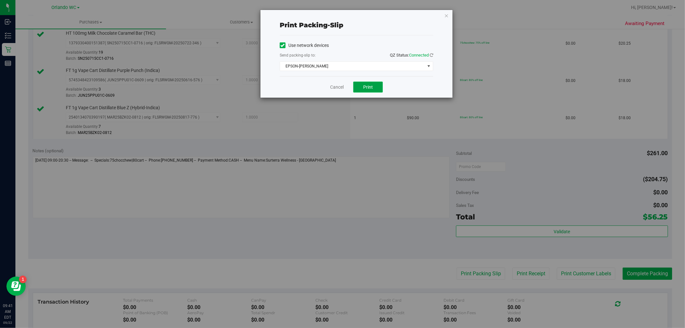
click at [370, 89] on span "Print" at bounding box center [368, 86] width 10 height 5
click at [447, 14] on icon "button" at bounding box center [446, 16] width 4 height 8
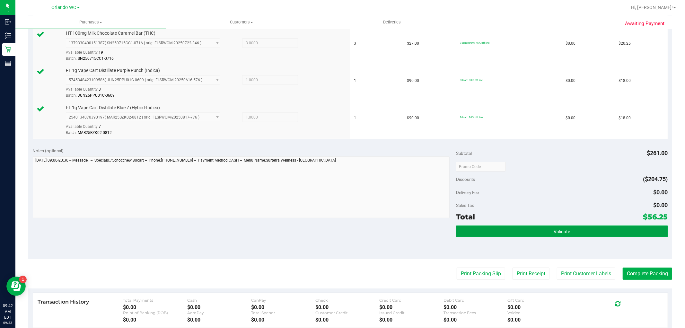
click at [564, 228] on button "Validate" at bounding box center [561, 231] width 211 height 12
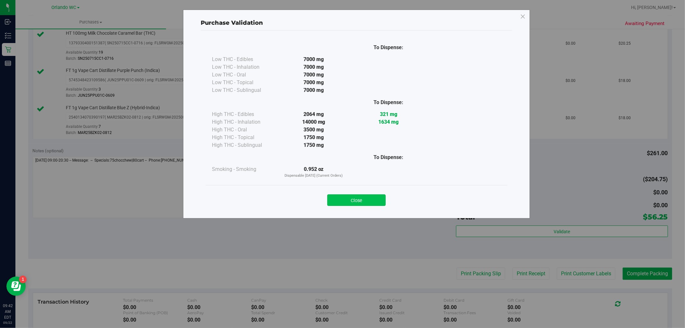
click at [368, 198] on button "Close" at bounding box center [356, 200] width 58 height 12
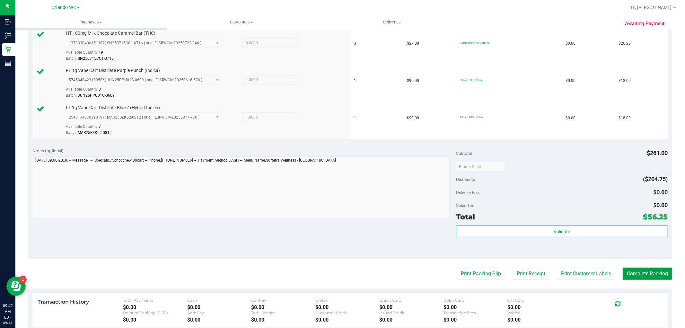
click at [631, 270] on button "Complete Packing" at bounding box center [646, 273] width 49 height 12
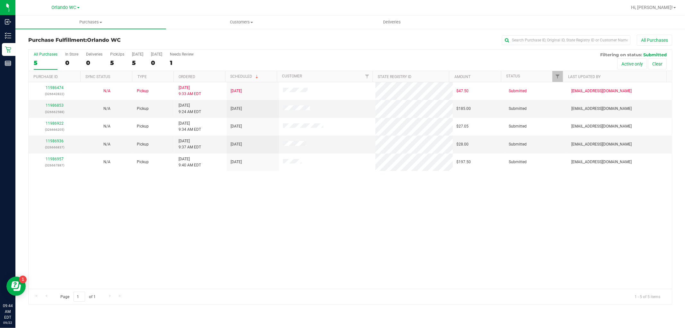
click at [340, 260] on div "11986474 (326642822) N/A Pickup 9/22/2025 9:33 AM EDT 9/22/2025 $47.50 Submitte…" at bounding box center [350, 185] width 643 height 206
click at [57, 107] on link "11986853" at bounding box center [55, 105] width 18 height 4
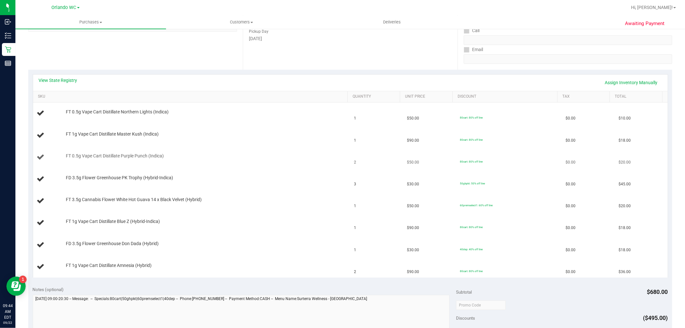
scroll to position [107, 0]
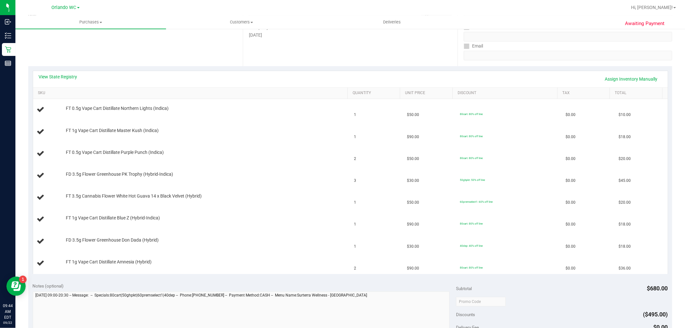
click at [72, 71] on div "View State Registry Assign Inventory Manually" at bounding box center [350, 79] width 634 height 16
click at [76, 78] on link "View State Registry" at bounding box center [58, 76] width 39 height 6
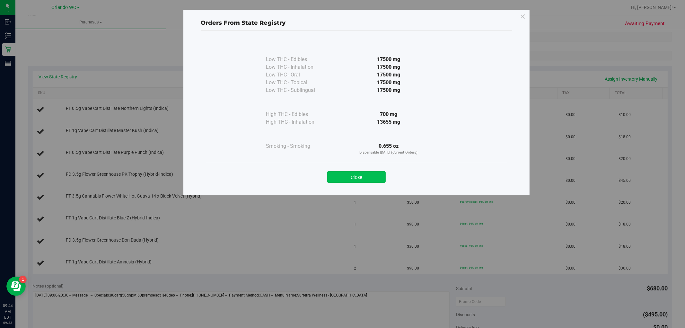
click at [357, 175] on button "Close" at bounding box center [356, 177] width 58 height 12
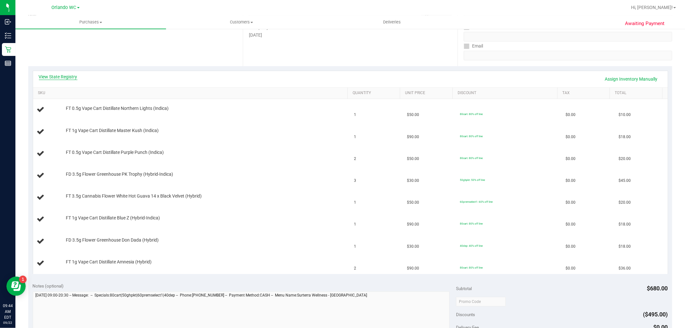
click at [70, 76] on link "View State Registry" at bounding box center [58, 76] width 39 height 6
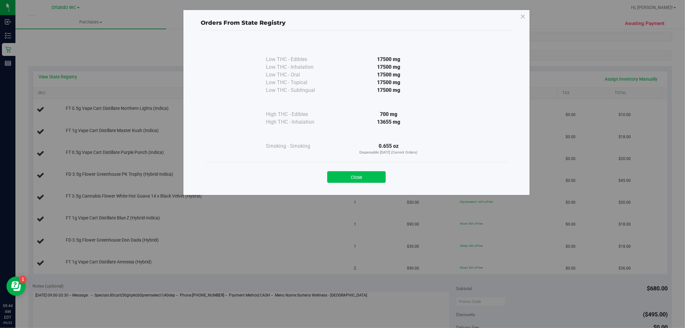
click at [364, 175] on button "Close" at bounding box center [356, 177] width 58 height 12
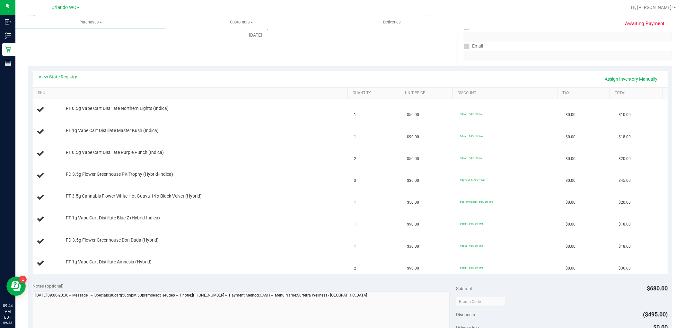
click at [136, 56] on div "Location Pickup Store Orlando WC Select Store Bonita Springs WC Boynton Beach W…" at bounding box center [135, 26] width 214 height 79
click at [60, 77] on link "View State Registry" at bounding box center [58, 76] width 39 height 6
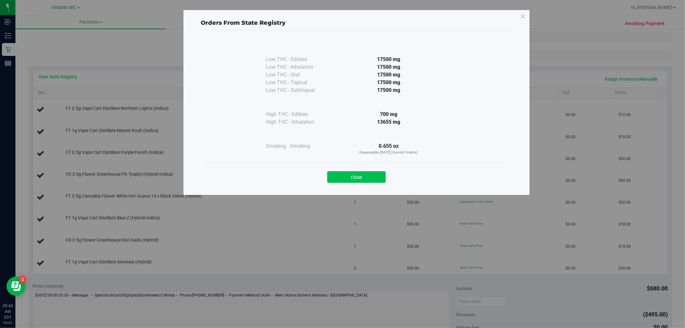
click at [351, 180] on button "Close" at bounding box center [356, 177] width 58 height 12
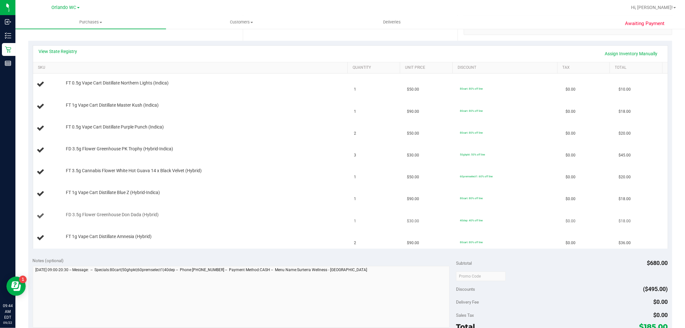
scroll to position [142, 0]
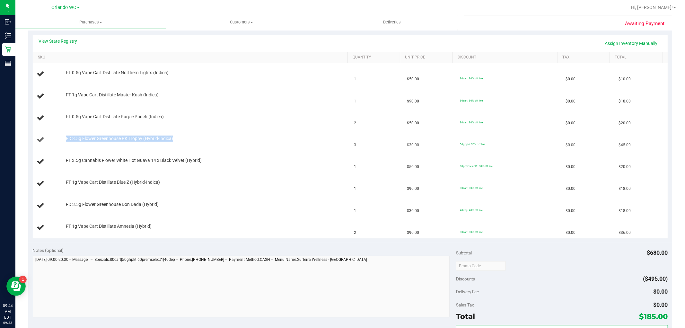
drag, startPoint x: 177, startPoint y: 139, endPoint x: 48, endPoint y: 137, distance: 129.0
click at [48, 137] on div "FD 3.5g Flower Greenhouse PK Trophy (Hybrid-Indica)" at bounding box center [191, 139] width 309 height 9
drag, startPoint x: 59, startPoint y: 165, endPoint x: 159, endPoint y: 159, distance: 100.0
click at [158, 159] on div "FT 3.5g Cannabis Flower White Hot Guava 14 x Black Velvet (Hybrid)" at bounding box center [191, 161] width 309 height 9
click at [161, 159] on span "FT 3.5g Cannabis Flower White Hot Guava 14 x Black Velvet (Hybrid)" at bounding box center [134, 160] width 136 height 6
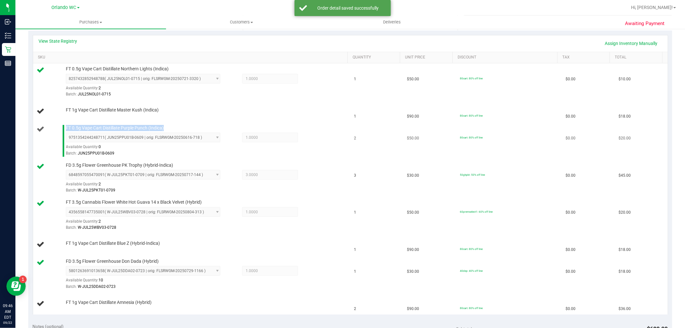
drag, startPoint x: 172, startPoint y: 128, endPoint x: 63, endPoint y: 127, distance: 109.1
click at [63, 127] on div "FT 0.5g Vape Cart Distillate Purple Punch (Indica) 9751354244248711 ( JUN25PPU0…" at bounding box center [204, 141] width 282 height 32
copy span "FT 0.5g Vape Cart Distillate Purple Punch (Indica)"
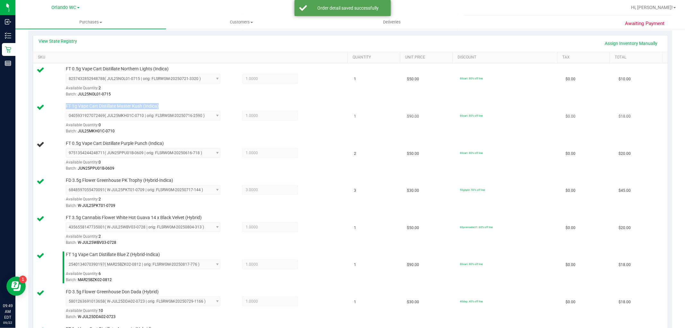
drag, startPoint x: 151, startPoint y: 108, endPoint x: 62, endPoint y: 108, distance: 88.9
click at [63, 108] on div "FT 1g Vape Cart Distillate Master Kush (Indica) 0405931927072469 ( JUL25MKH01C-…" at bounding box center [204, 119] width 282 height 32
copy span "FT 1g Vape Cart Distillate Master Kush (Indica)"
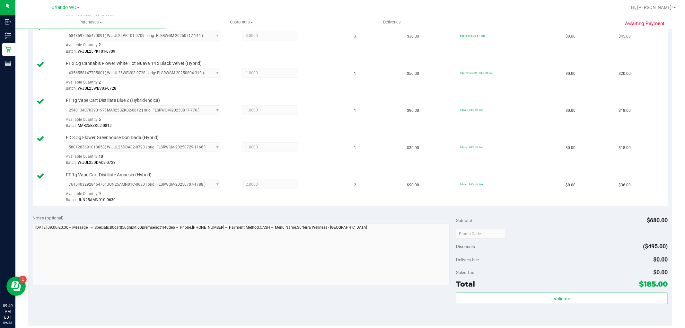
scroll to position [392, 0]
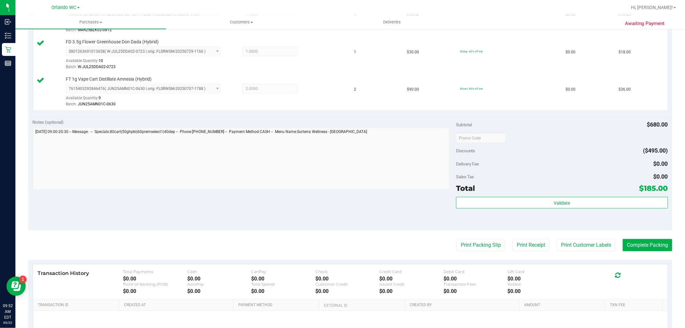
click at [150, 215] on div "Notes (optional) Subtotal $680.00 Discounts ($495.00) Delivery Fee $0.00 Sales …" at bounding box center [349, 173] width 643 height 116
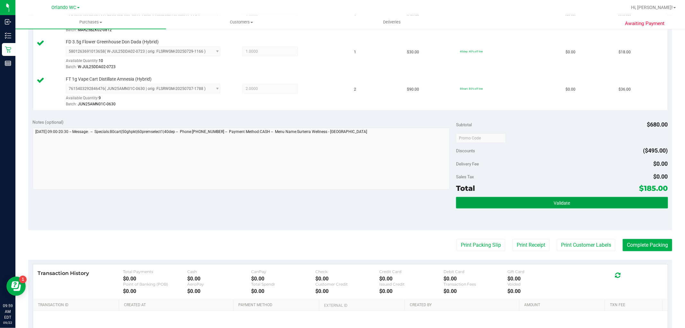
click at [602, 201] on button "Validate" at bounding box center [561, 203] width 211 height 12
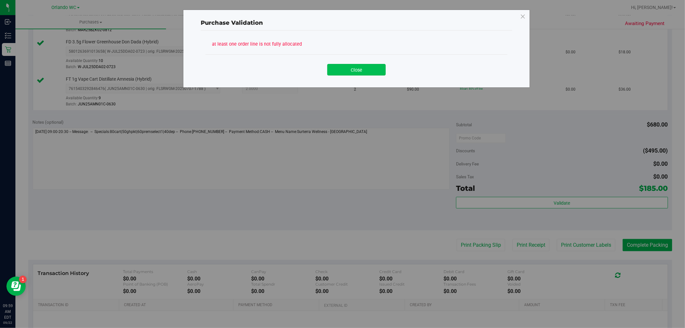
click at [358, 67] on button "Close" at bounding box center [356, 70] width 58 height 12
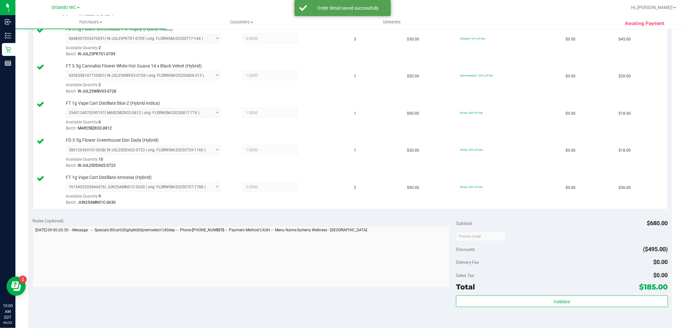
scroll to position [357, 0]
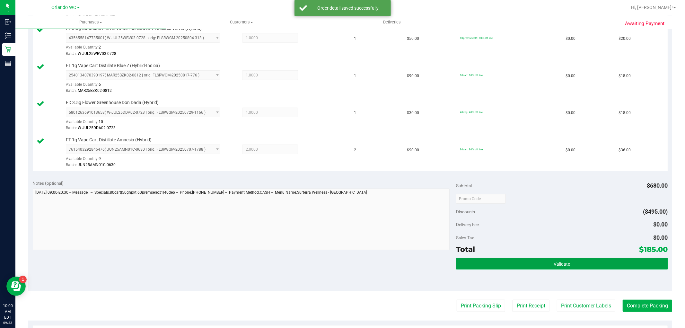
click at [533, 263] on button "Validate" at bounding box center [561, 264] width 211 height 12
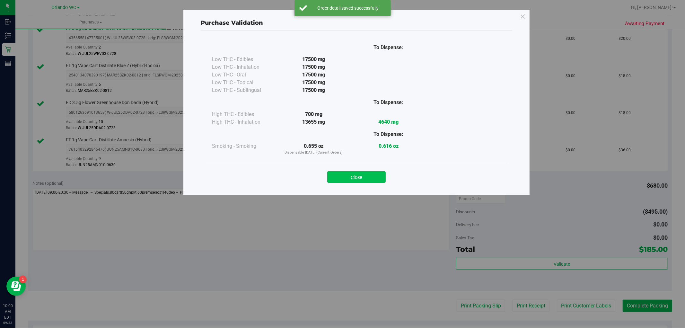
click at [377, 176] on button "Close" at bounding box center [356, 177] width 58 height 12
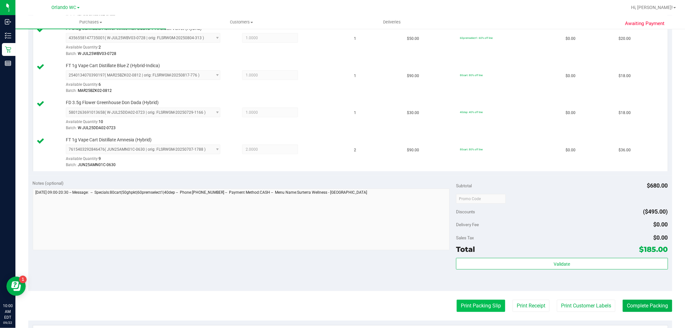
click at [483, 309] on button "Print Packing Slip" at bounding box center [480, 305] width 48 height 12
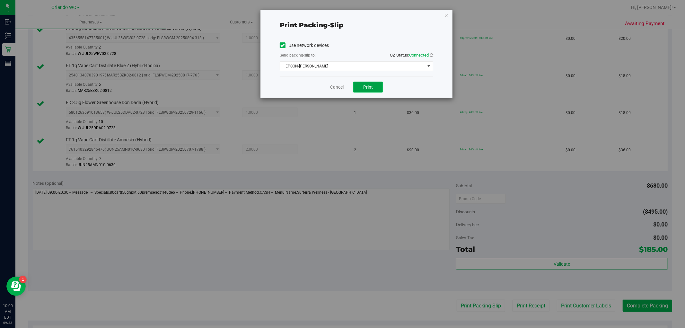
click at [365, 90] on button "Print" at bounding box center [368, 87] width 30 height 11
click at [446, 13] on icon "button" at bounding box center [446, 16] width 4 height 8
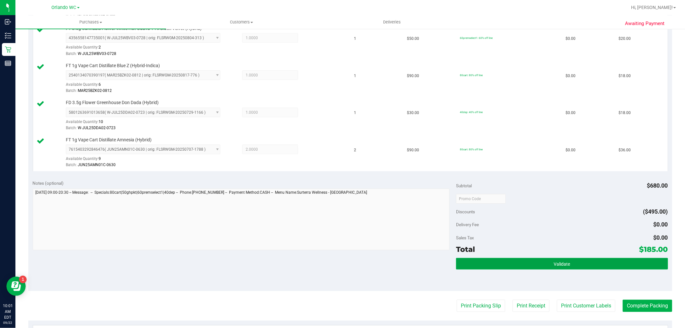
click at [592, 262] on button "Validate" at bounding box center [561, 264] width 211 height 12
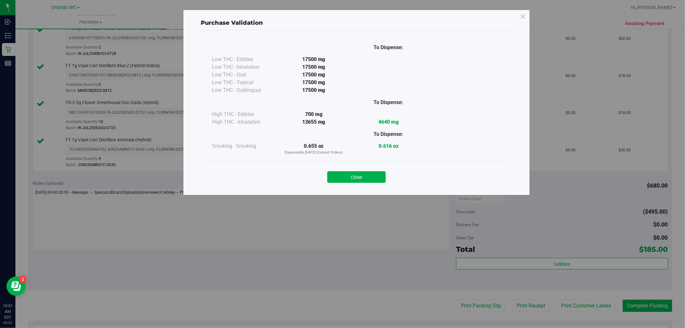
click at [342, 177] on button "Close" at bounding box center [356, 177] width 58 height 12
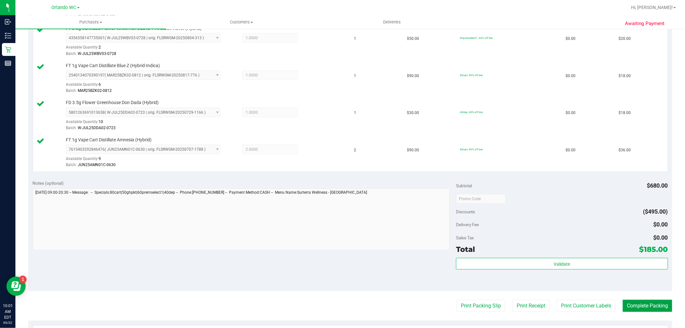
click at [655, 307] on button "Complete Packing" at bounding box center [646, 305] width 49 height 12
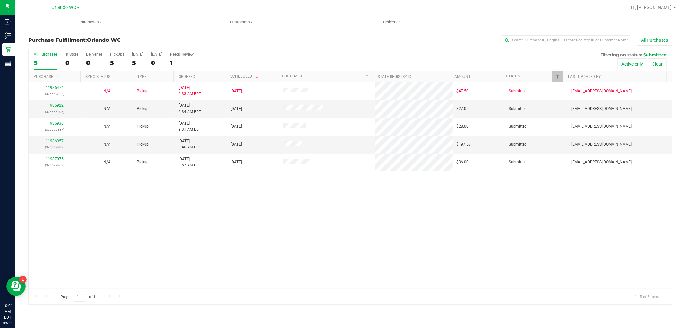
click at [219, 262] on div "11986474 (326642822) N/A Pickup 9/22/2025 9:33 AM EDT 9/22/2025 $47.50 Submitte…" at bounding box center [350, 185] width 643 height 206
click at [62, 104] on link "11986922" at bounding box center [55, 105] width 18 height 4
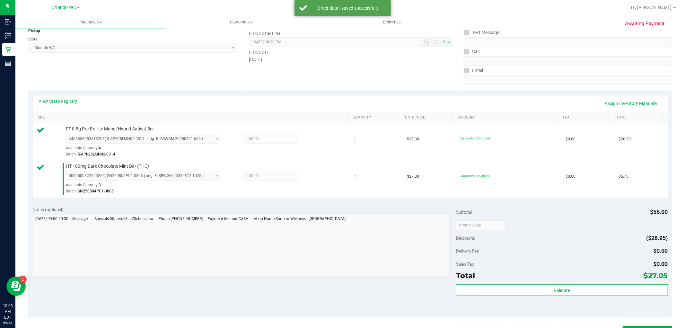
scroll to position [142, 0]
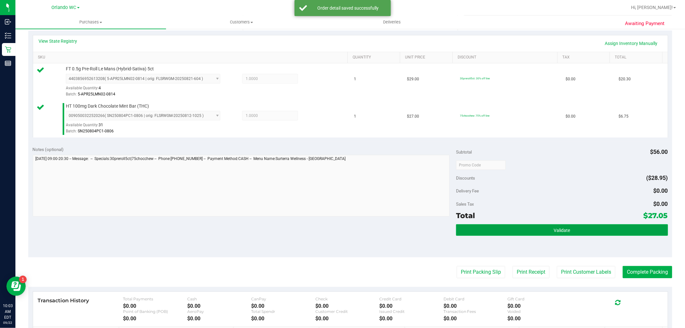
click at [472, 234] on button "Validate" at bounding box center [561, 230] width 211 height 12
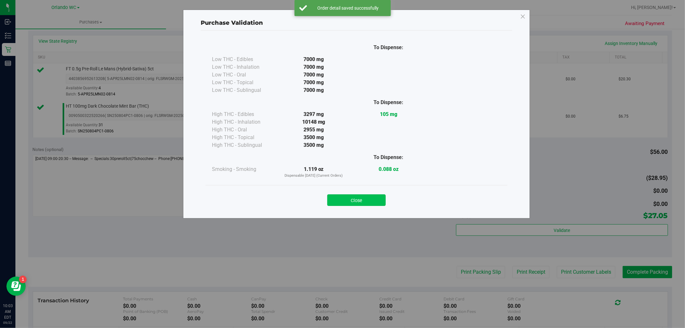
click at [372, 200] on button "Close" at bounding box center [356, 200] width 58 height 12
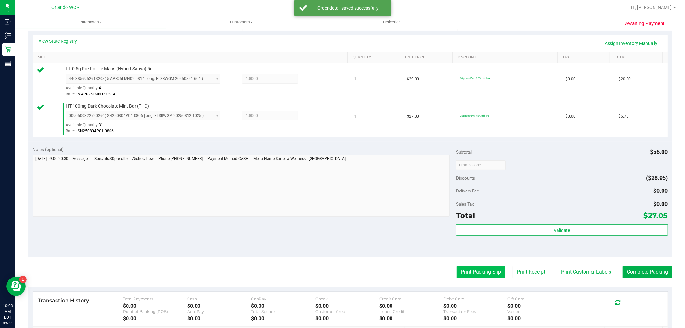
click at [467, 270] on button "Print Packing Slip" at bounding box center [480, 272] width 48 height 12
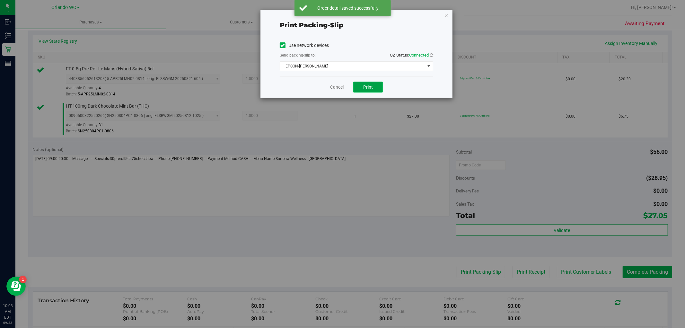
click at [366, 86] on span "Print" at bounding box center [368, 86] width 10 height 5
drag, startPoint x: 445, startPoint y: 16, endPoint x: 451, endPoint y: 16, distance: 6.1
click at [445, 16] on icon "button" at bounding box center [446, 16] width 4 height 8
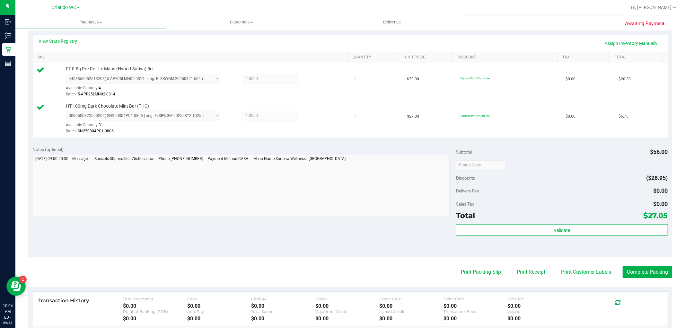
click at [522, 221] on div "Subtotal $56.00 Discounts ($28.95) Delivery Fee $0.00 Sales Tax $0.00 Total $27…" at bounding box center [561, 199] width 211 height 107
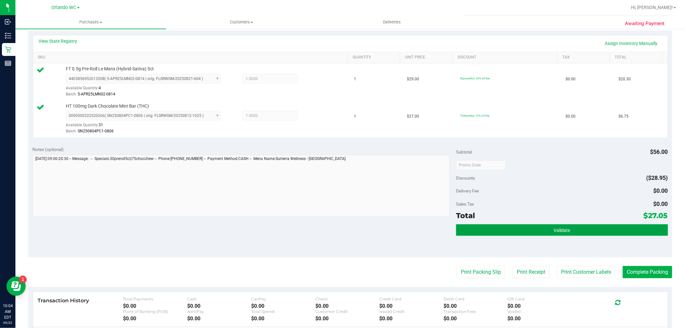
click at [523, 224] on button "Validate" at bounding box center [561, 230] width 211 height 12
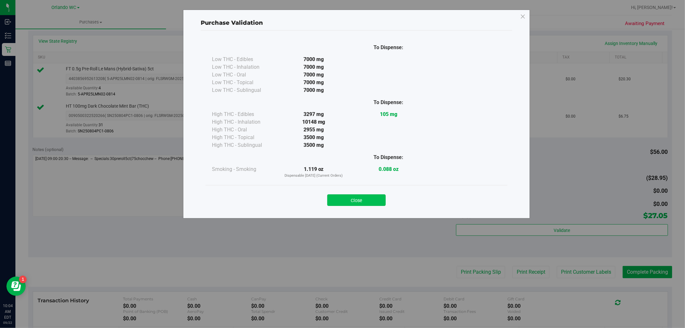
click at [371, 195] on button "Close" at bounding box center [356, 200] width 58 height 12
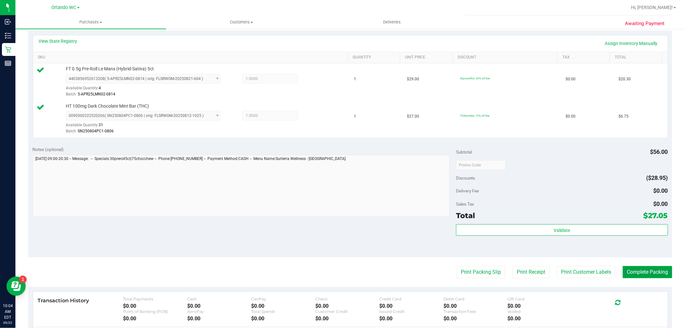
click at [631, 271] on button "Complete Packing" at bounding box center [646, 272] width 49 height 12
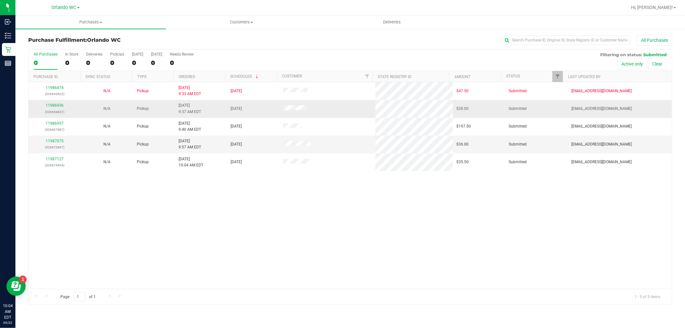
drag, startPoint x: 72, startPoint y: 122, endPoint x: 82, endPoint y: 107, distance: 18.0
drag, startPoint x: 82, startPoint y: 107, endPoint x: 378, endPoint y: 317, distance: 363.5
click at [378, 317] on div "Purchases Summary of purchases Fulfillment All purchases Customers All customer…" at bounding box center [349, 171] width 669 height 312
click at [54, 107] on link "11986936" at bounding box center [55, 105] width 18 height 4
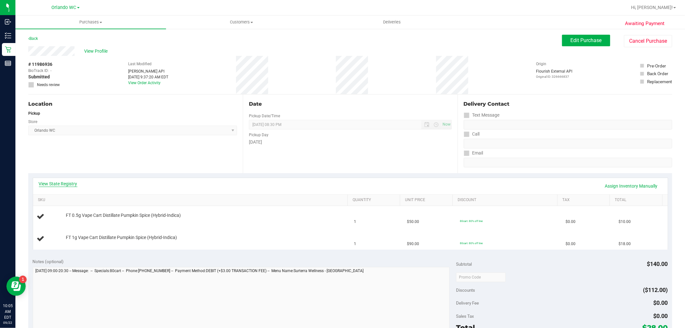
click at [64, 180] on link "View State Registry" at bounding box center [58, 183] width 39 height 6
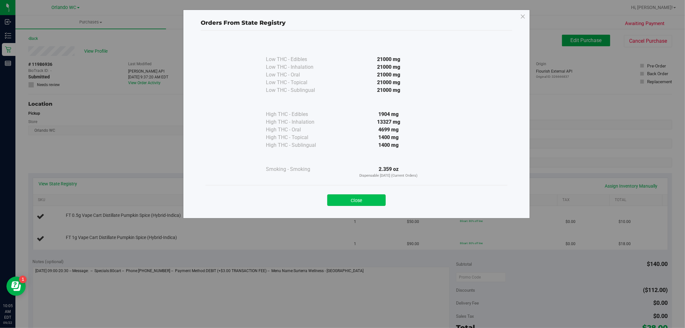
click at [352, 201] on button "Close" at bounding box center [356, 200] width 58 height 12
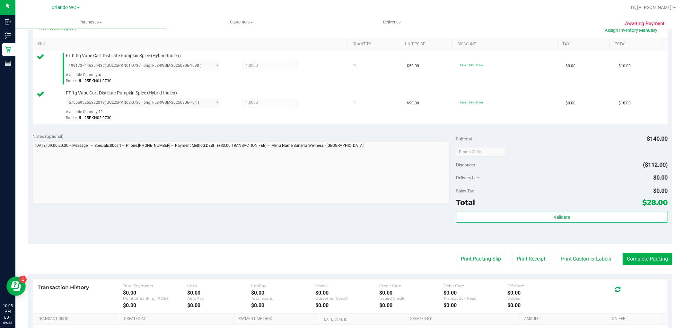
scroll to position [178, 0]
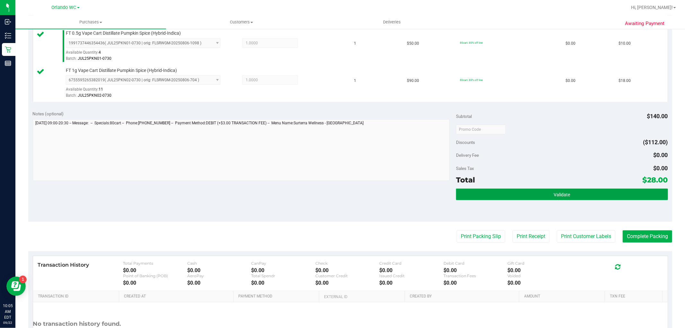
click at [536, 188] on button "Validate" at bounding box center [561, 194] width 211 height 12
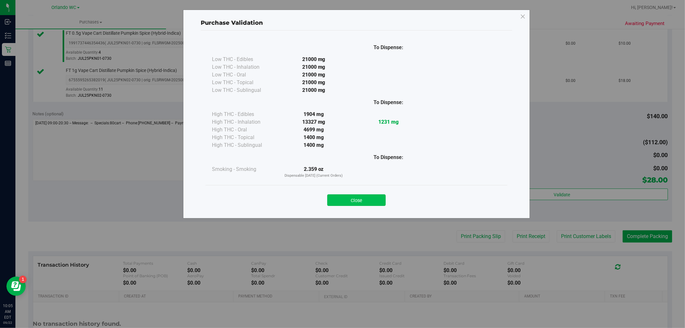
click at [359, 195] on button "Close" at bounding box center [356, 200] width 58 height 12
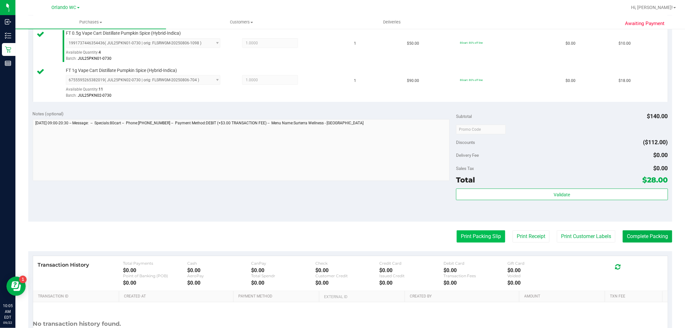
click at [488, 237] on button "Print Packing Slip" at bounding box center [480, 236] width 48 height 12
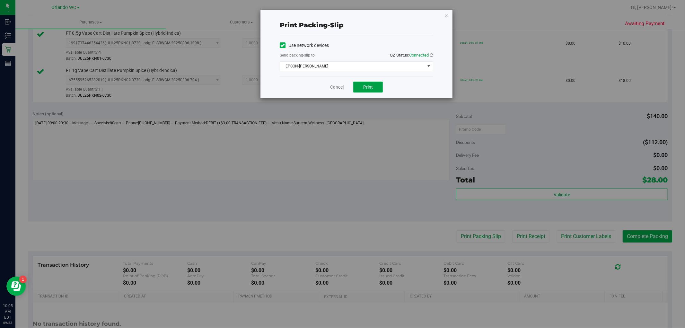
click at [366, 89] on span "Print" at bounding box center [368, 86] width 10 height 5
click at [448, 15] on icon "button" at bounding box center [446, 16] width 4 height 8
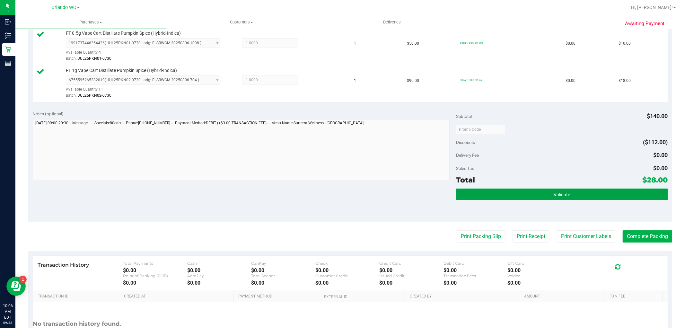
click at [522, 192] on button "Validate" at bounding box center [561, 194] width 211 height 12
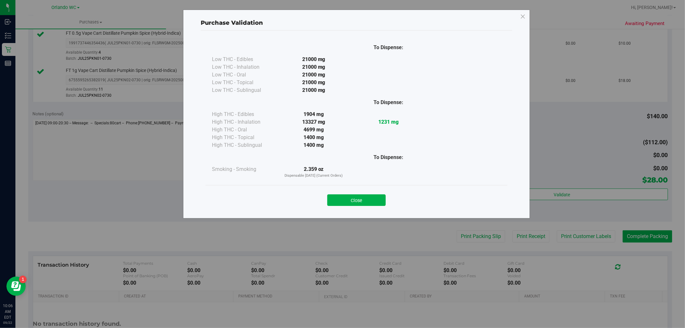
click at [377, 209] on div "Close" at bounding box center [356, 198] width 302 height 26
click at [375, 204] on button "Close" at bounding box center [356, 200] width 58 height 12
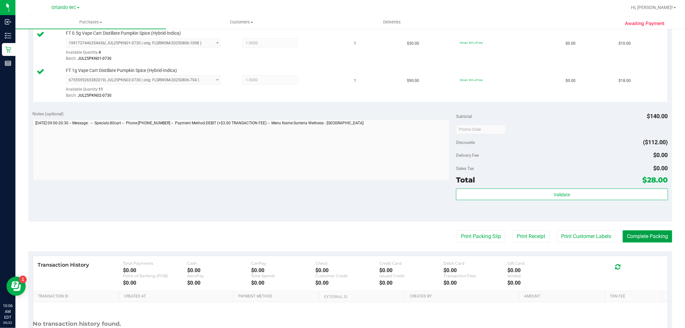
click at [623, 234] on button "Complete Packing" at bounding box center [646, 236] width 49 height 12
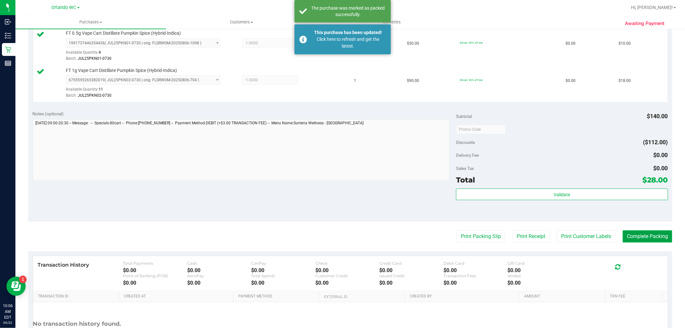
click at [624, 232] on button "Complete Packing" at bounding box center [646, 236] width 49 height 12
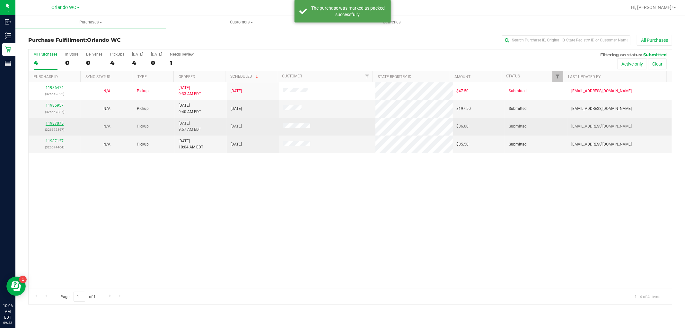
click at [56, 123] on link "11987075" at bounding box center [55, 123] width 18 height 4
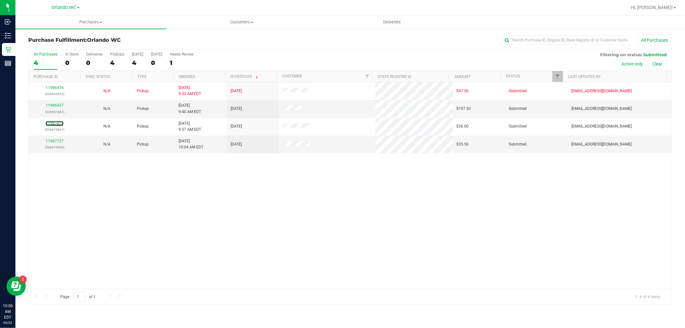
click at [56, 123] on link "11987075" at bounding box center [55, 123] width 18 height 4
click at [62, 140] on link "11987127" at bounding box center [55, 141] width 18 height 4
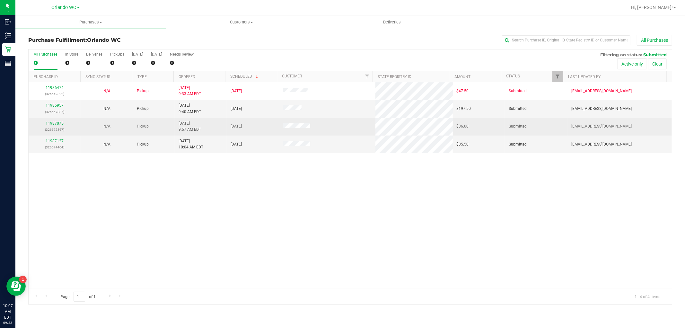
click at [55, 126] on div "11987075 (326672867)" at bounding box center [54, 126] width 44 height 12
click at [55, 125] on link "11987075" at bounding box center [55, 123] width 18 height 4
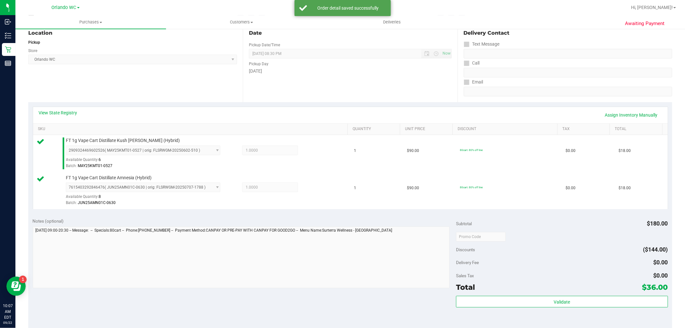
scroll to position [142, 0]
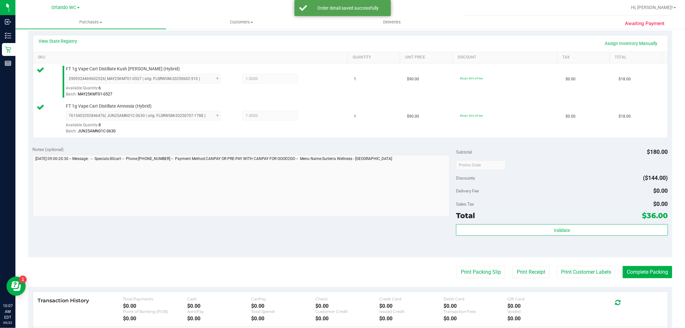
click at [515, 223] on div "Subtotal $180.00 Discounts ($144.00) Delivery Fee $0.00 Sales Tax $0.00 Total $…" at bounding box center [561, 199] width 211 height 107
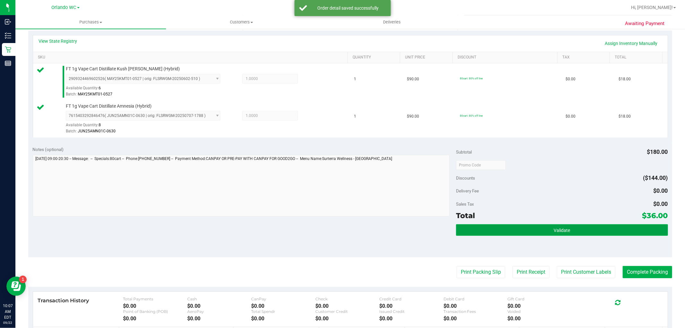
click at [511, 224] on button "Validate" at bounding box center [561, 230] width 211 height 12
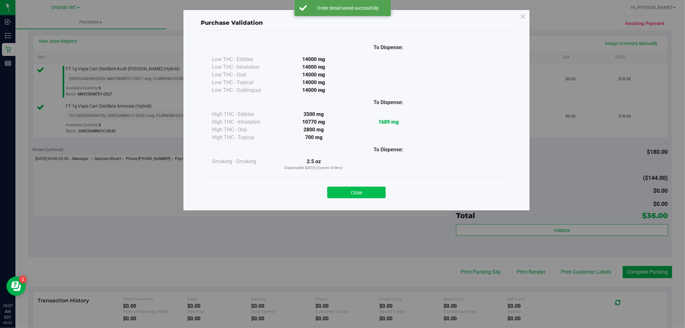
click at [375, 186] on button "Close" at bounding box center [356, 192] width 58 height 12
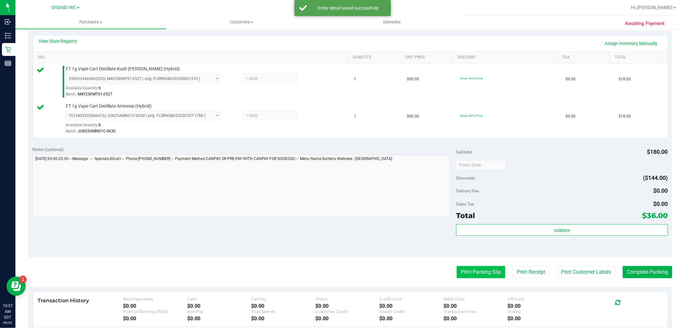
click at [463, 269] on button "Print Packing Slip" at bounding box center [480, 272] width 48 height 12
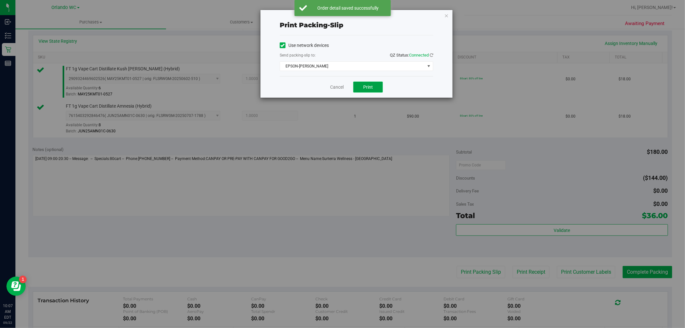
click at [371, 86] on span "Print" at bounding box center [368, 86] width 10 height 5
click at [446, 14] on icon "button" at bounding box center [446, 16] width 4 height 8
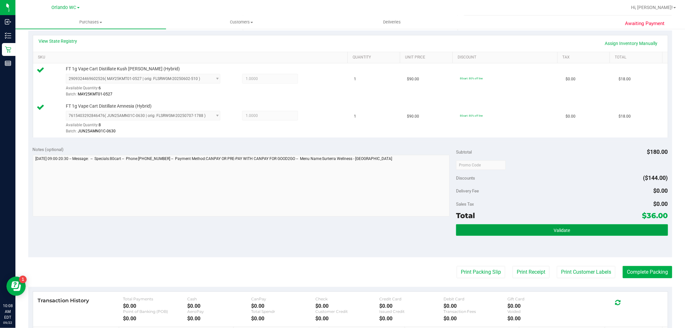
click at [508, 230] on button "Validate" at bounding box center [561, 230] width 211 height 12
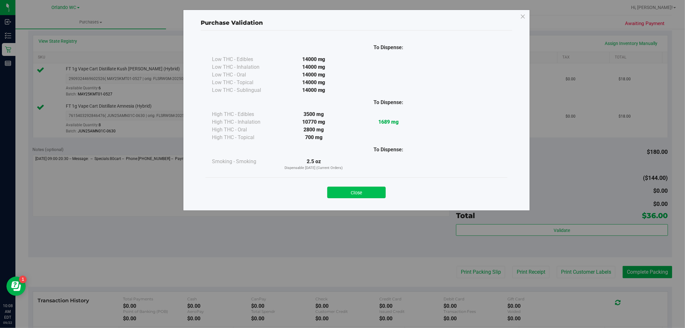
drag, startPoint x: 357, startPoint y: 192, endPoint x: 572, endPoint y: 251, distance: 223.1
click at [357, 192] on button "Close" at bounding box center [356, 192] width 58 height 12
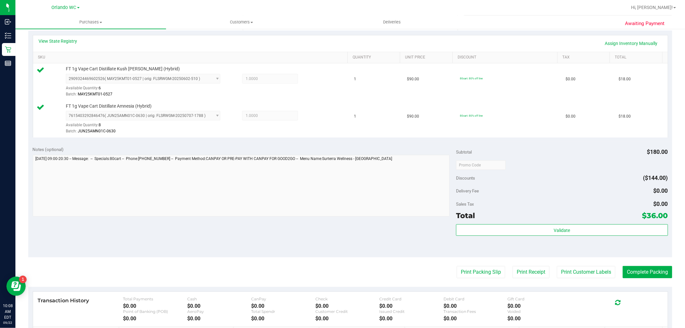
click at [614, 269] on div "Print Packing Slip Print Receipt Print Customer Labels Complete Packing" at bounding box center [349, 272] width 643 height 12
click at [631, 269] on button "Complete Packing" at bounding box center [646, 272] width 49 height 12
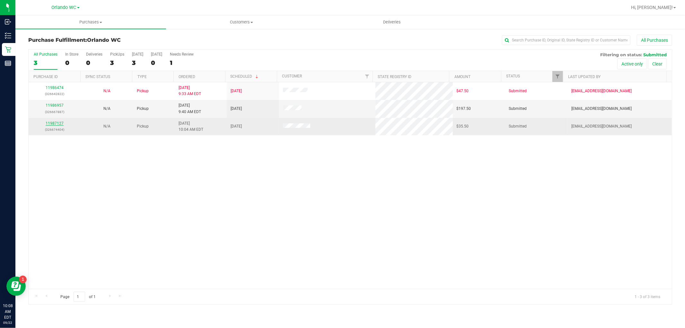
click at [52, 121] on link "11987127" at bounding box center [55, 123] width 18 height 4
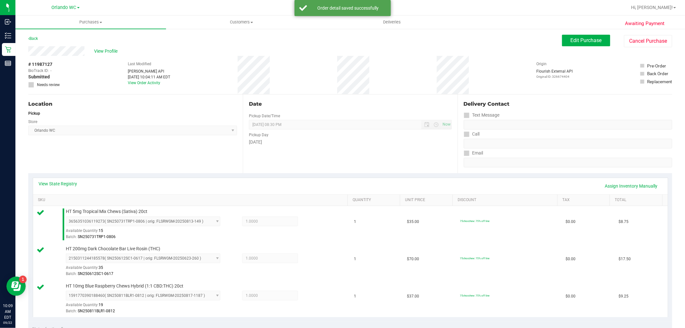
scroll to position [178, 0]
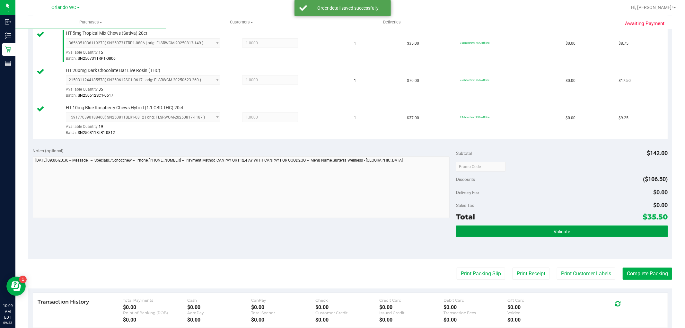
click at [517, 233] on button "Validate" at bounding box center [561, 231] width 211 height 12
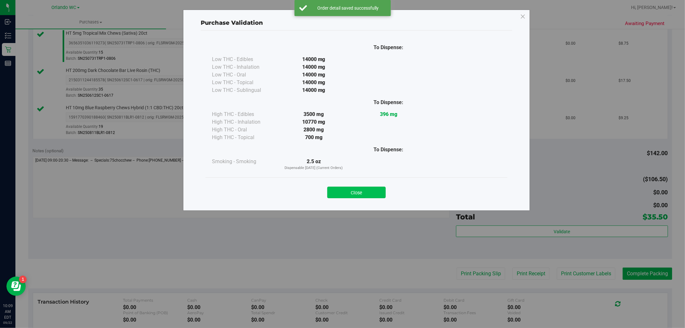
click at [368, 193] on button "Close" at bounding box center [356, 192] width 58 height 12
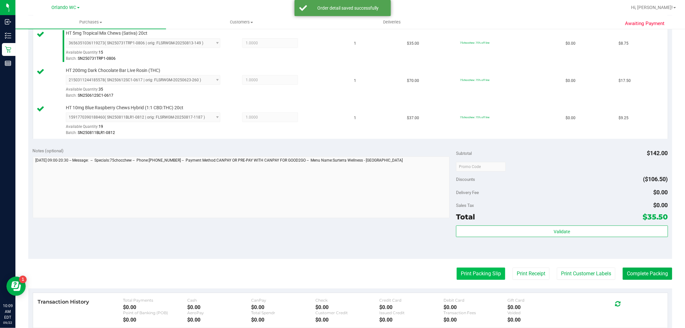
click at [481, 275] on button "Print Packing Slip" at bounding box center [480, 273] width 48 height 12
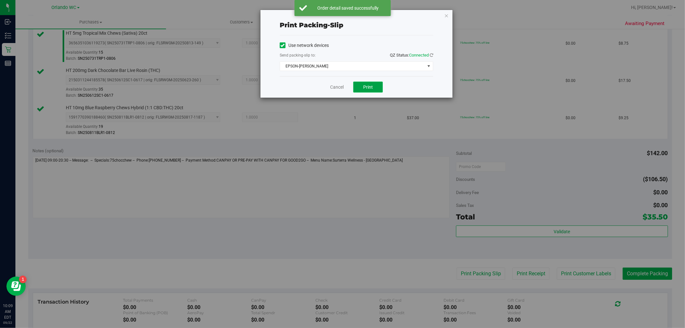
click at [371, 86] on span "Print" at bounding box center [368, 86] width 10 height 5
click at [448, 15] on div "Print packing-slip Use network devices Send packing-slip to: QZ Status: Connect…" at bounding box center [356, 54] width 192 height 88
click at [448, 14] on icon "button" at bounding box center [446, 16] width 4 height 8
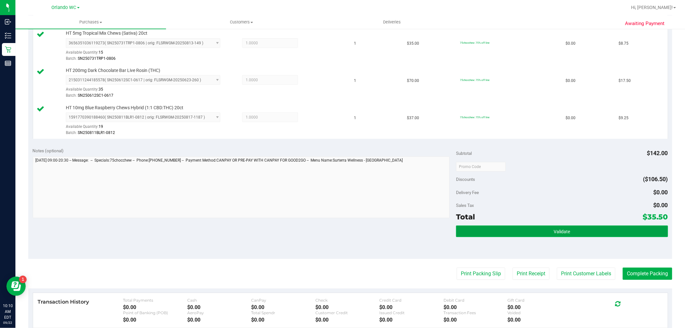
click at [553, 234] on span "Validate" at bounding box center [561, 231] width 16 height 5
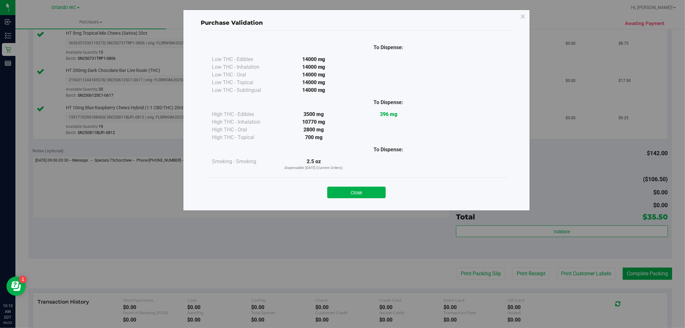
drag, startPoint x: 348, startPoint y: 193, endPoint x: 684, endPoint y: 265, distance: 343.7
click at [349, 193] on button "Close" at bounding box center [356, 192] width 58 height 12
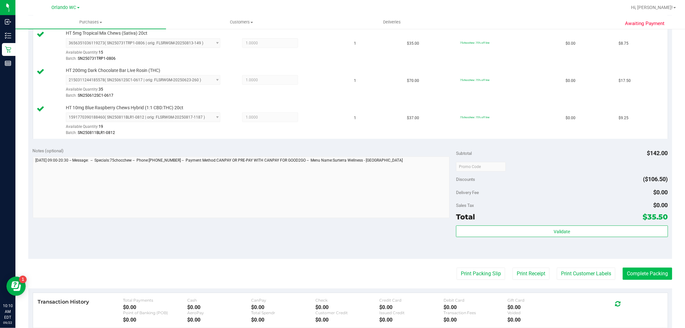
drag, startPoint x: 639, startPoint y: 265, endPoint x: 640, endPoint y: 275, distance: 9.4
click at [639, 267] on purchase-details "Back Edit Purchase Cancel Purchase View Profile # 11987127 BioTrack ID: - Submi…" at bounding box center [349, 133] width 643 height 552
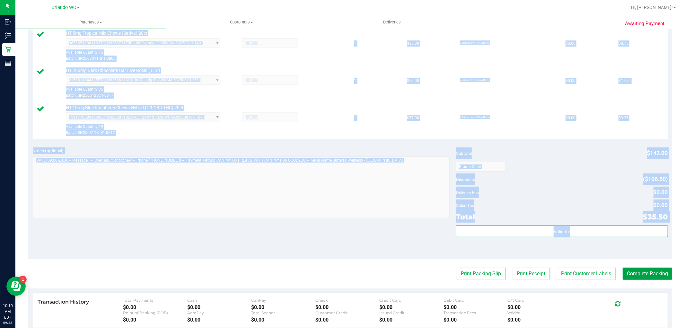
click at [640, 275] on button "Complete Packing" at bounding box center [646, 273] width 49 height 12
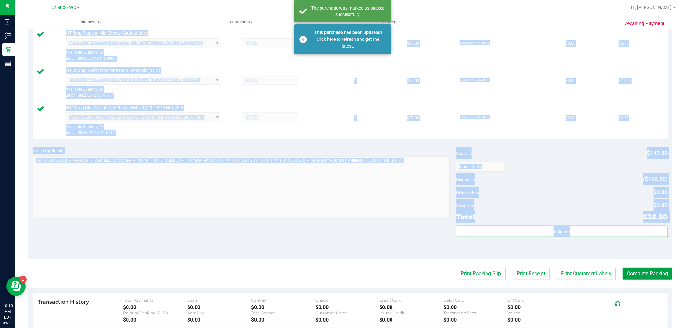
click at [643, 275] on button "Complete Packing" at bounding box center [646, 273] width 49 height 12
click at [286, 220] on div at bounding box center [241, 187] width 417 height 63
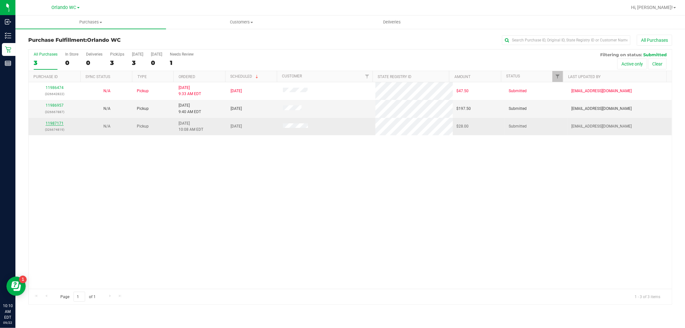
click at [59, 124] on link "11987171" at bounding box center [55, 123] width 18 height 4
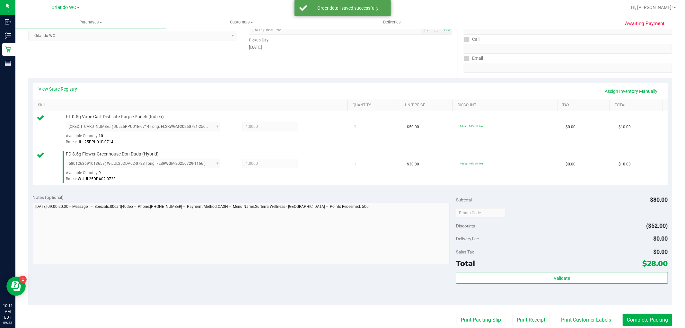
scroll to position [107, 0]
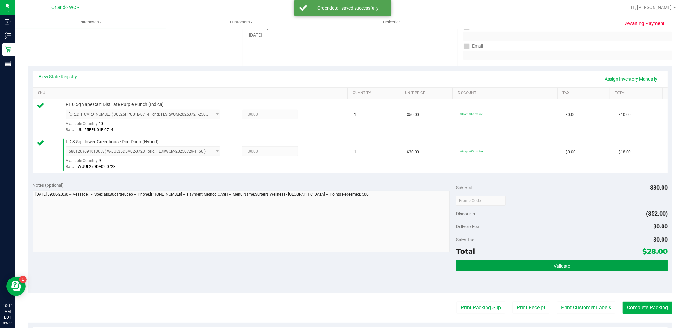
click at [507, 263] on button "Validate" at bounding box center [561, 266] width 211 height 12
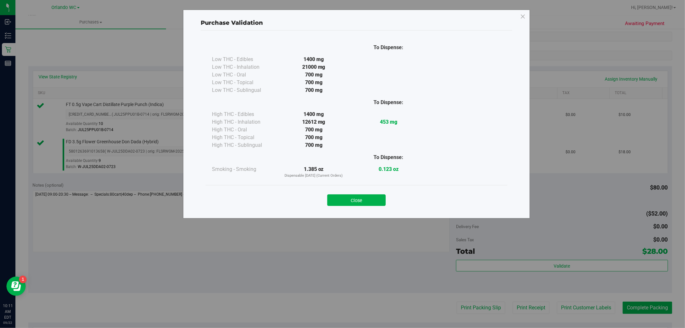
drag, startPoint x: 360, startPoint y: 183, endPoint x: 361, endPoint y: 189, distance: 6.1
click at [361, 187] on div "To Dispense: Low THC - Edibles 1400 mg" at bounding box center [356, 121] width 311 height 182
drag, startPoint x: 364, startPoint y: 198, endPoint x: 370, endPoint y: 202, distance: 7.5
click at [364, 198] on button "Close" at bounding box center [356, 200] width 58 height 12
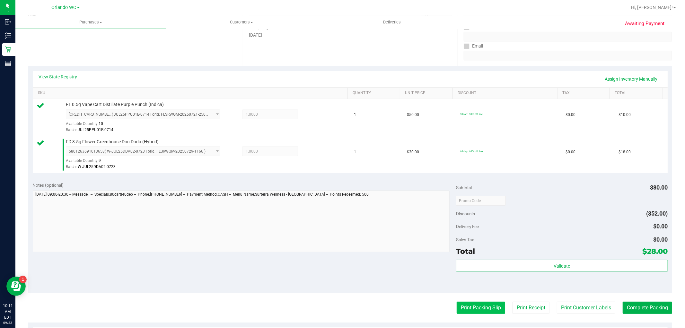
click at [485, 307] on button "Print Packing Slip" at bounding box center [480, 307] width 48 height 12
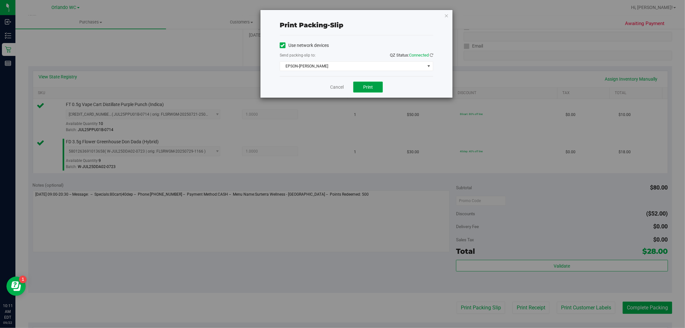
click at [374, 86] on button "Print" at bounding box center [368, 87] width 30 height 11
click at [447, 18] on icon "button" at bounding box center [446, 16] width 4 height 8
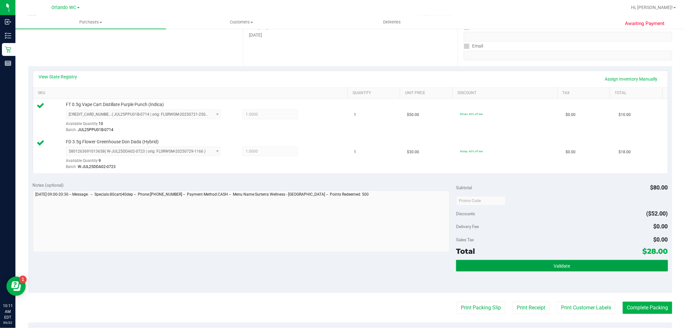
click at [565, 266] on span "Validate" at bounding box center [561, 265] width 16 height 5
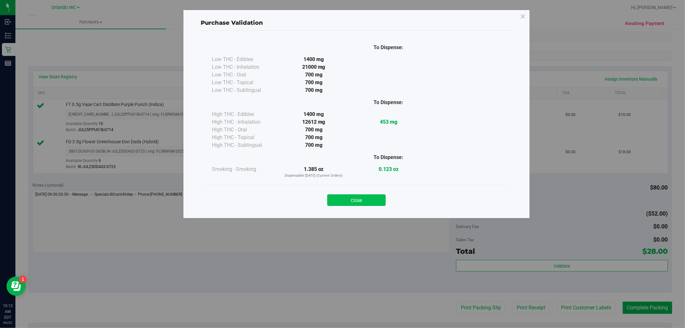
click at [350, 203] on button "Close" at bounding box center [356, 200] width 58 height 12
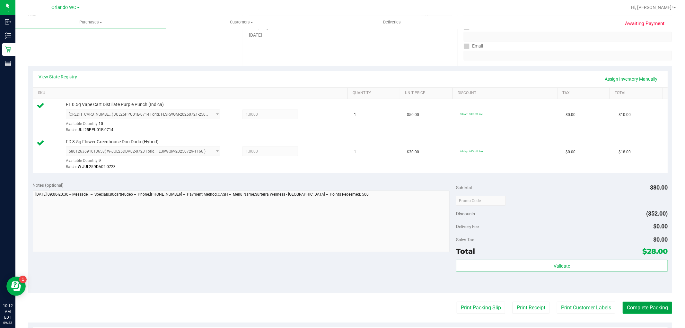
click at [652, 310] on button "Complete Packing" at bounding box center [646, 307] width 49 height 12
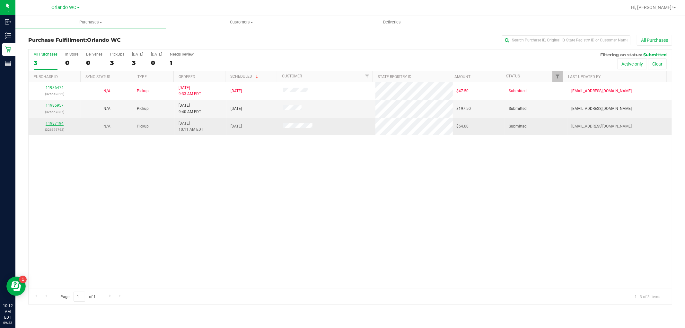
click at [56, 121] on link "11987194" at bounding box center [55, 123] width 18 height 4
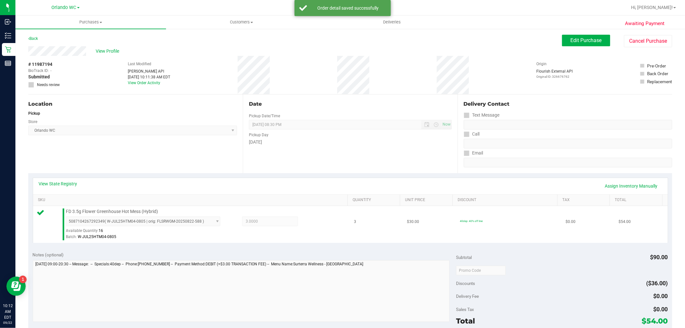
scroll to position [107, 0]
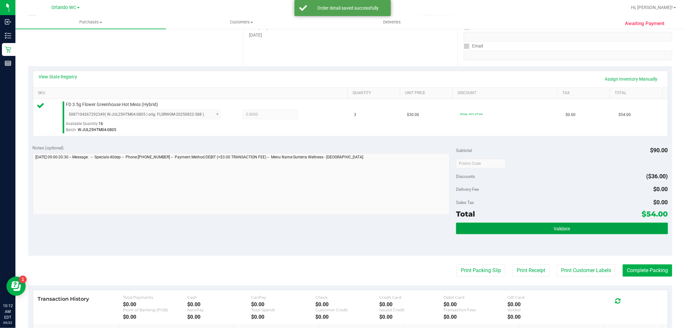
click at [511, 230] on button "Validate" at bounding box center [561, 228] width 211 height 12
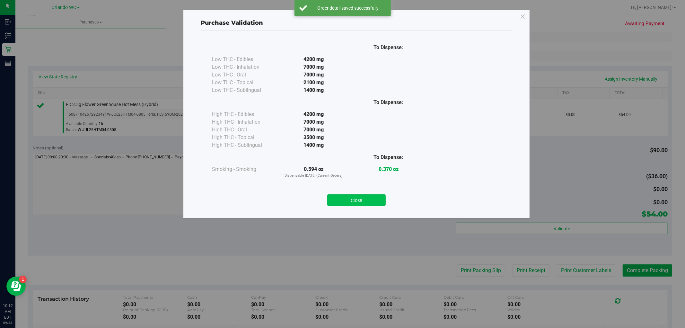
click at [353, 197] on button "Close" at bounding box center [356, 200] width 58 height 12
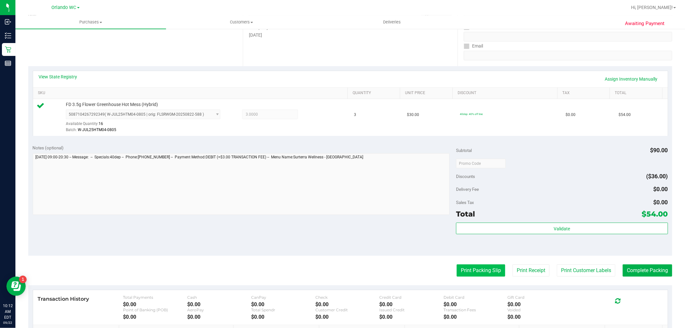
click at [474, 266] on button "Print Packing Slip" at bounding box center [480, 270] width 48 height 12
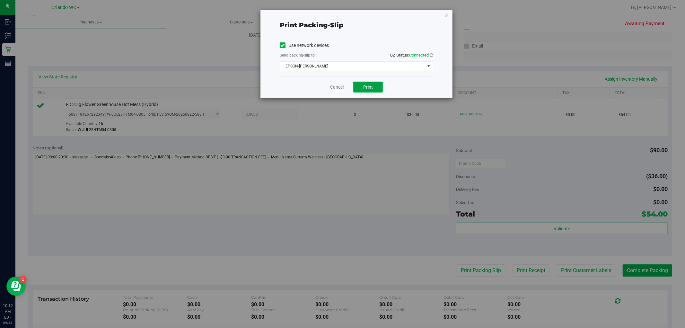
click at [372, 85] on span "Print" at bounding box center [368, 86] width 10 height 5
click at [446, 16] on icon "button" at bounding box center [446, 16] width 4 height 8
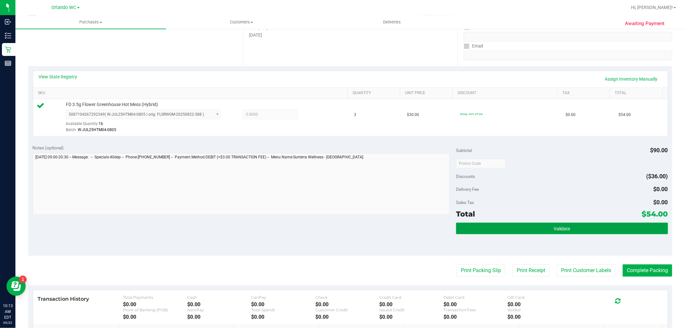
click at [558, 233] on button "Validate" at bounding box center [561, 228] width 211 height 12
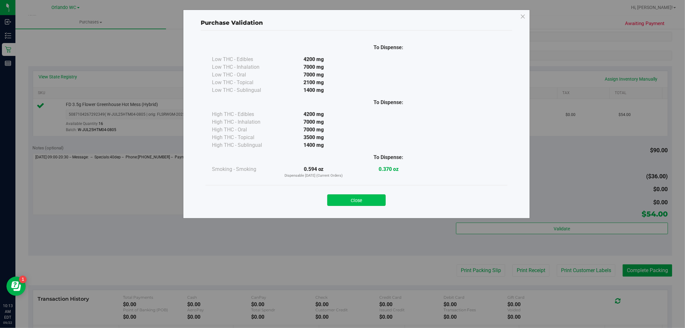
click at [378, 206] on button "Close" at bounding box center [356, 200] width 58 height 12
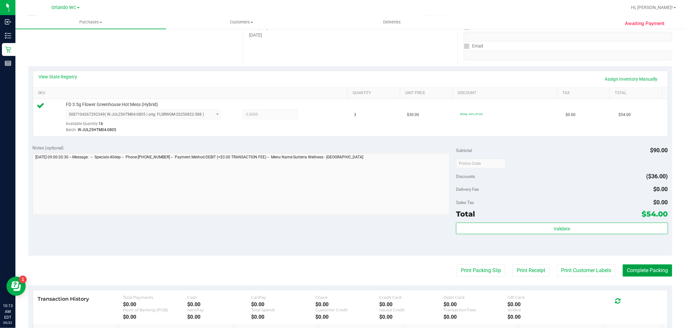
drag, startPoint x: 651, startPoint y: 272, endPoint x: 463, endPoint y: 216, distance: 196.2
click at [650, 272] on button "Complete Packing" at bounding box center [646, 270] width 49 height 12
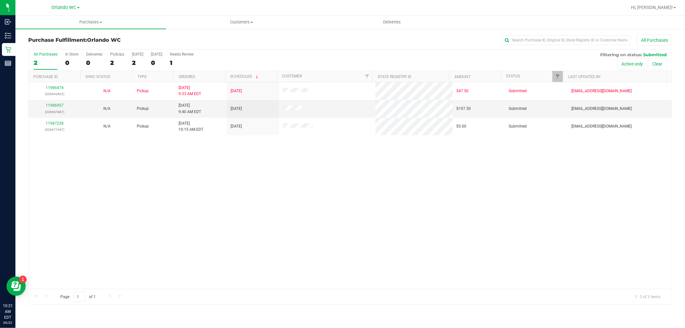
click at [66, 300] on span "Page 1 of 1" at bounding box center [78, 296] width 46 height 10
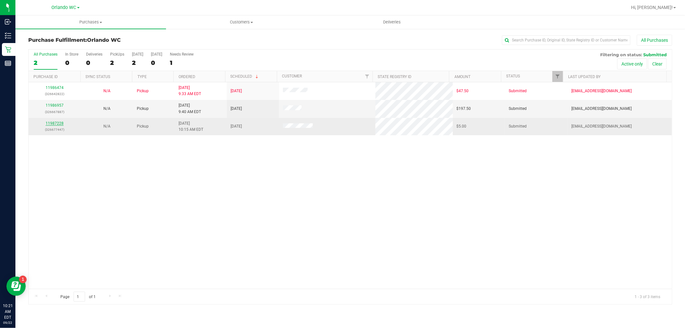
click at [48, 125] on link "11987228" at bounding box center [55, 123] width 18 height 4
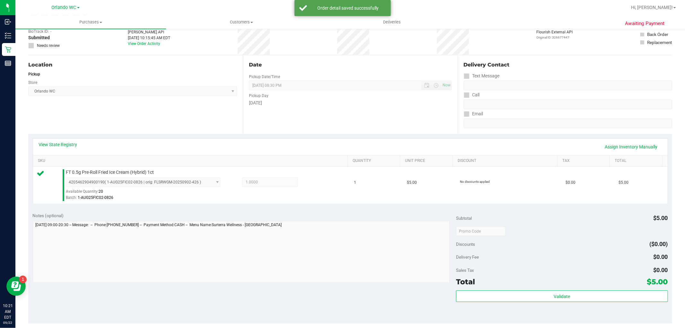
scroll to position [142, 0]
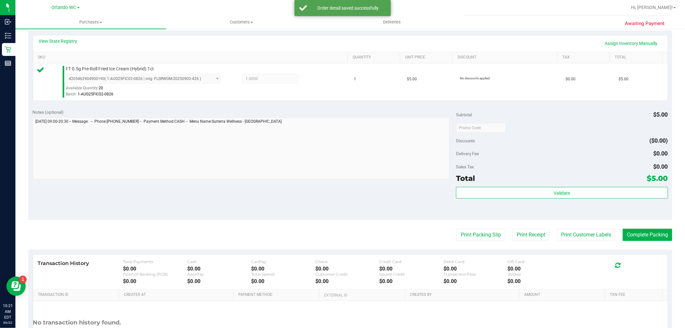
click at [556, 185] on div "Subtotal $5.00 Discounts ($0.00) Delivery Fee $0.00 Sales Tax $0.00 Total $5.00…" at bounding box center [561, 162] width 211 height 107
drag, startPoint x: 556, startPoint y: 190, endPoint x: 537, endPoint y: 185, distance: 19.7
click at [556, 190] on span "Validate" at bounding box center [561, 192] width 16 height 5
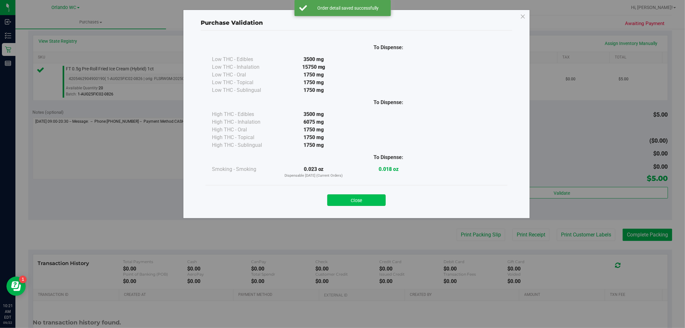
click at [375, 197] on button "Close" at bounding box center [356, 200] width 58 height 12
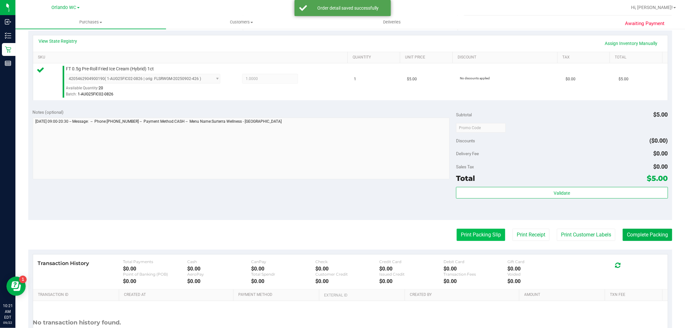
click at [458, 237] on button "Print Packing Slip" at bounding box center [480, 234] width 48 height 12
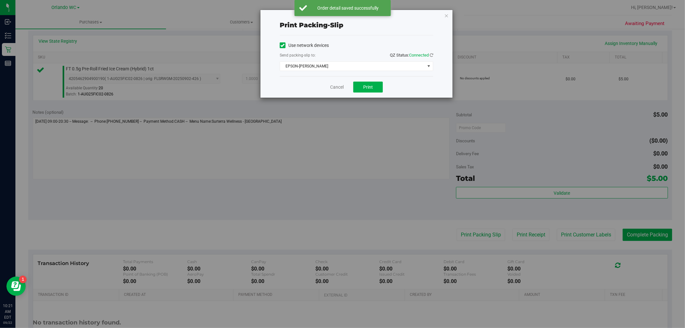
click at [383, 90] on div "Cancel Print" at bounding box center [356, 87] width 153 height 22
click at [373, 89] on span "Print" at bounding box center [368, 86] width 10 height 5
click at [452, 18] on div "Print packing-slip Use network devices Send packing-slip to: QZ Status: Connect…" at bounding box center [356, 54] width 192 height 88
click at [448, 15] on div "Print packing-slip Use network devices Send packing-slip to: QZ Status: Connect…" at bounding box center [356, 54] width 192 height 88
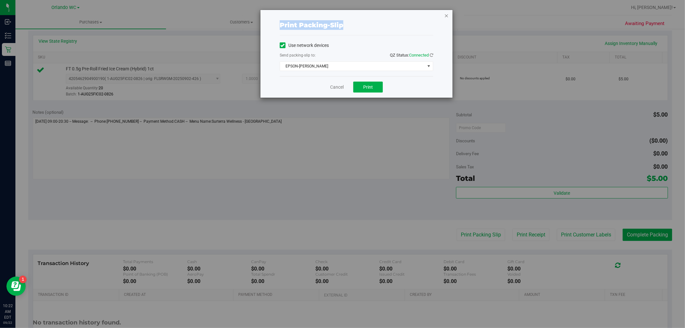
click at [447, 15] on icon "button" at bounding box center [446, 16] width 4 height 8
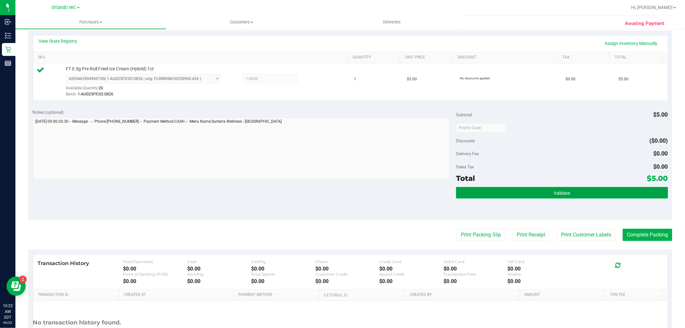
click at [562, 194] on span "Validate" at bounding box center [561, 192] width 16 height 5
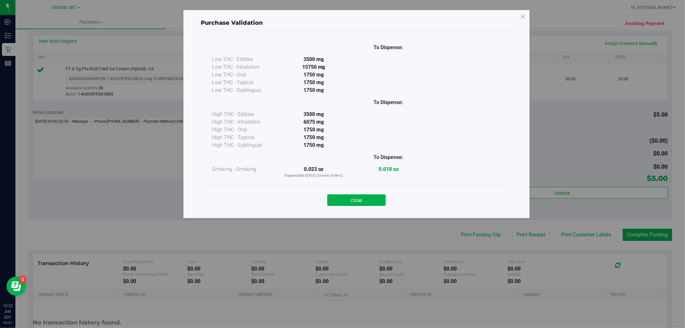
click at [340, 201] on button "Close" at bounding box center [356, 200] width 58 height 12
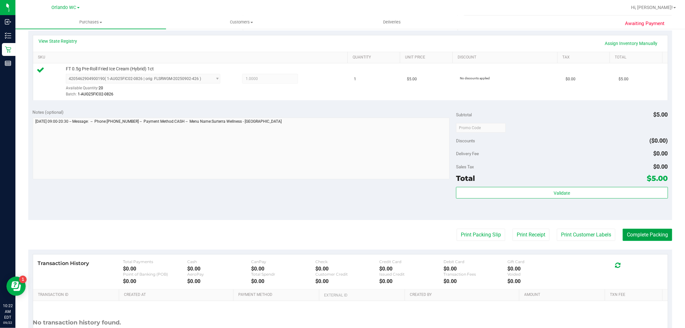
click at [644, 229] on button "Complete Packing" at bounding box center [646, 234] width 49 height 12
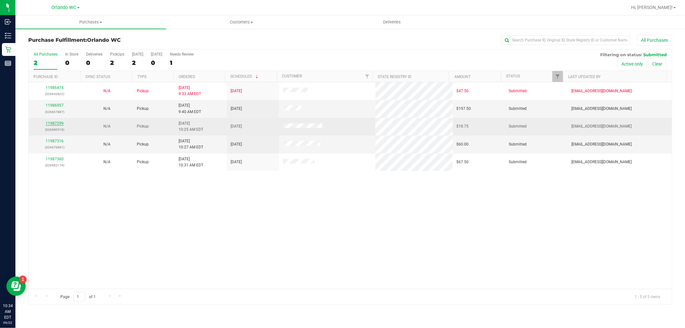
click at [55, 121] on link "11987299" at bounding box center [55, 123] width 18 height 4
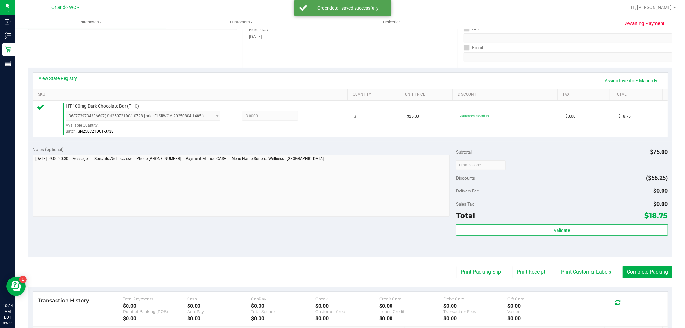
scroll to position [107, 0]
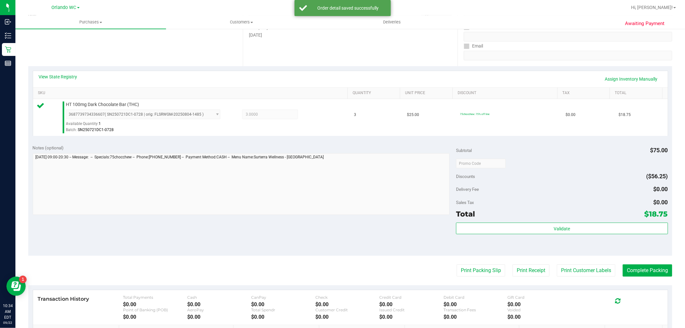
click at [520, 235] on div "Validate" at bounding box center [561, 236] width 211 height 29
click at [520, 213] on div "Total $18.75" at bounding box center [561, 214] width 211 height 12
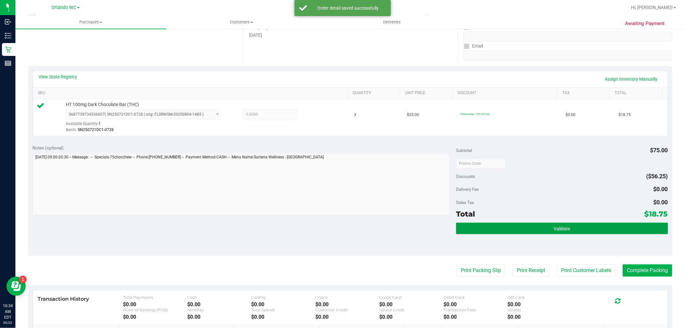
click at [511, 225] on button "Validate" at bounding box center [561, 228] width 211 height 12
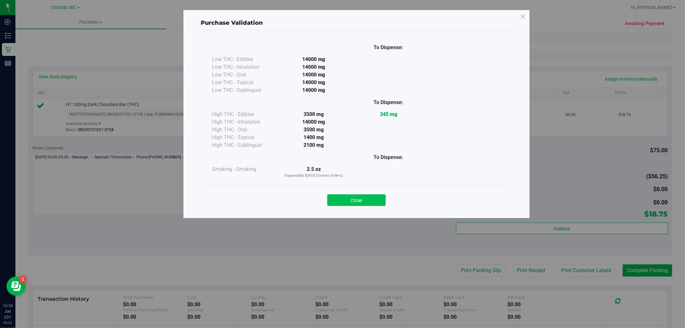
click at [361, 198] on button "Close" at bounding box center [356, 200] width 58 height 12
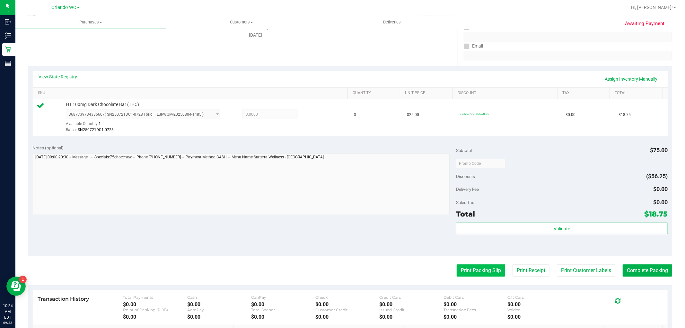
click at [492, 267] on button "Print Packing Slip" at bounding box center [480, 270] width 48 height 12
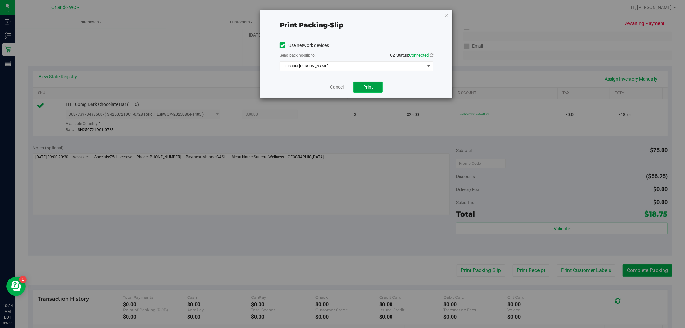
click at [373, 91] on button "Print" at bounding box center [368, 87] width 30 height 11
click at [447, 13] on icon "button" at bounding box center [446, 16] width 4 height 8
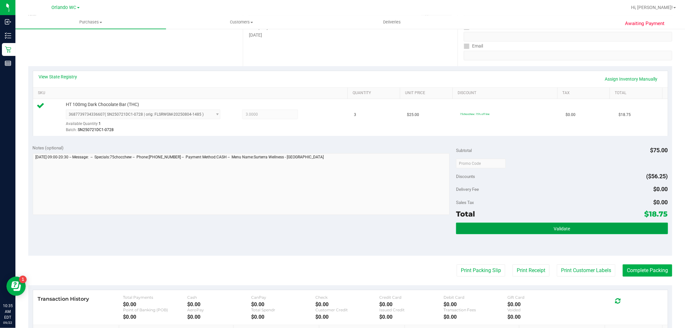
click at [569, 225] on button "Validate" at bounding box center [561, 228] width 211 height 12
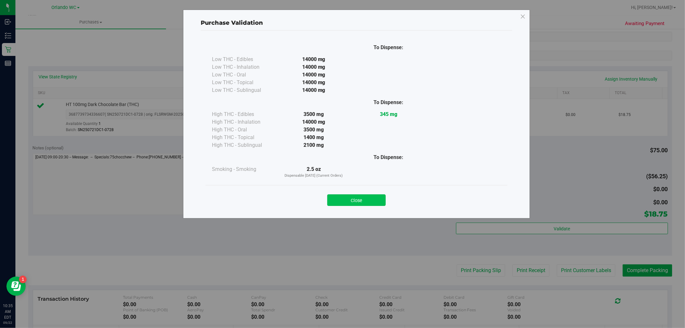
click at [369, 197] on button "Close" at bounding box center [356, 200] width 58 height 12
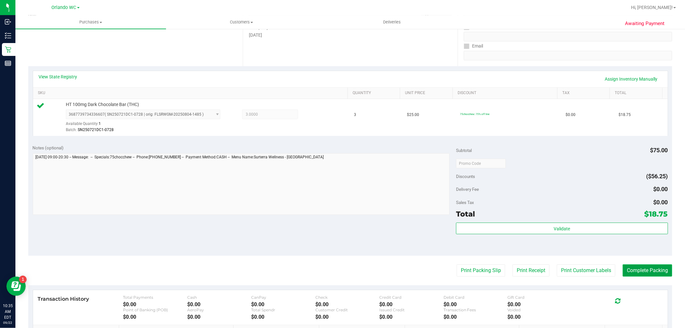
click at [634, 274] on button "Complete Packing" at bounding box center [646, 270] width 49 height 12
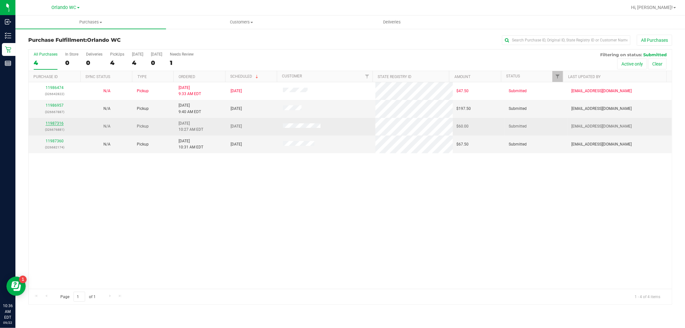
click at [59, 125] on link "11987316" at bounding box center [55, 123] width 18 height 4
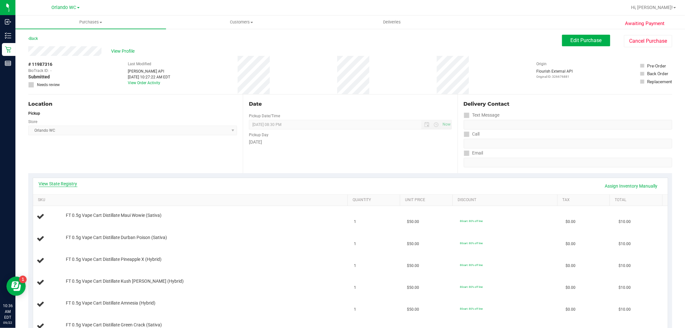
click at [74, 183] on link "View State Registry" at bounding box center [58, 183] width 39 height 6
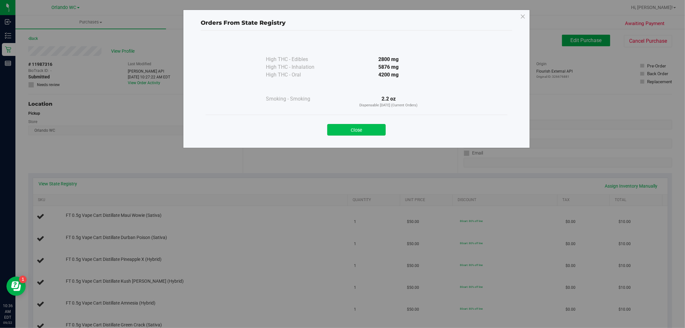
click at [372, 129] on button "Close" at bounding box center [356, 130] width 58 height 12
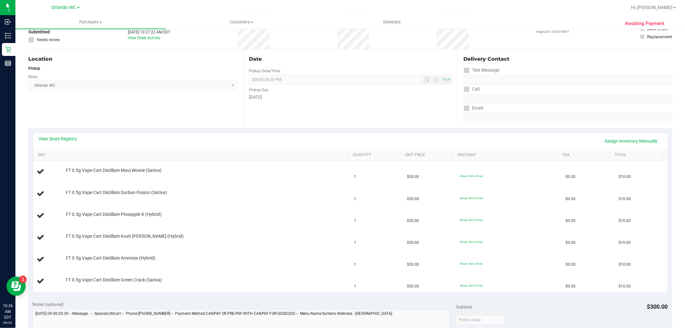
scroll to position [71, 0]
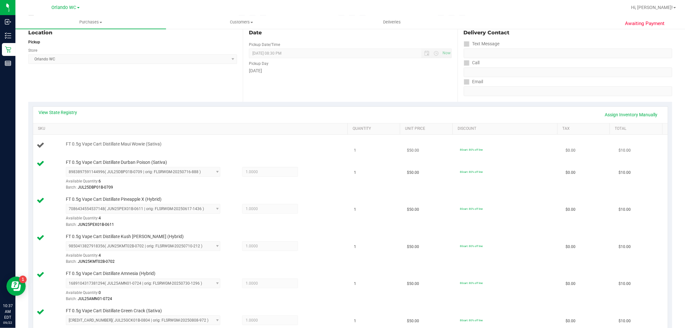
click at [256, 153] on td "FT 0.5g Vape Cart Distillate Maui Wowie (Sativa)" at bounding box center [191, 145] width 317 height 22
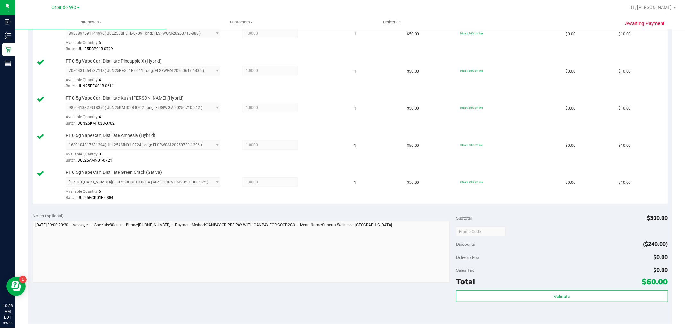
scroll to position [285, 0]
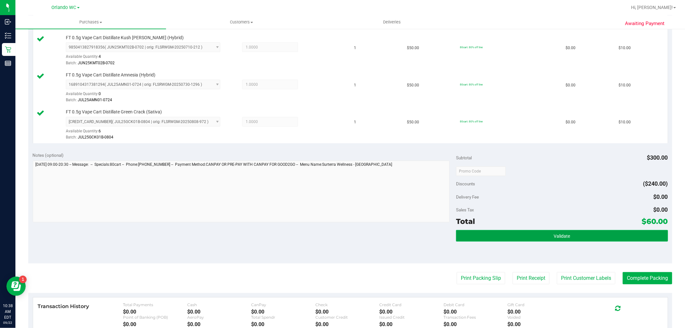
click at [544, 239] on button "Validate" at bounding box center [561, 236] width 211 height 12
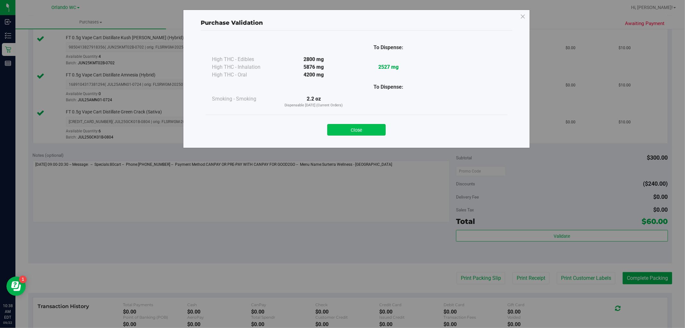
click at [359, 133] on button "Close" at bounding box center [356, 130] width 58 height 12
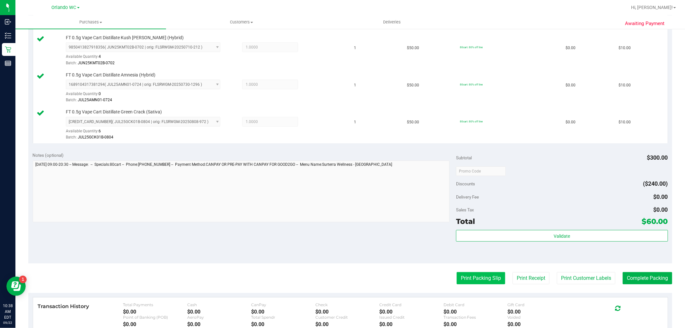
click at [467, 278] on button "Print Packing Slip" at bounding box center [480, 278] width 48 height 12
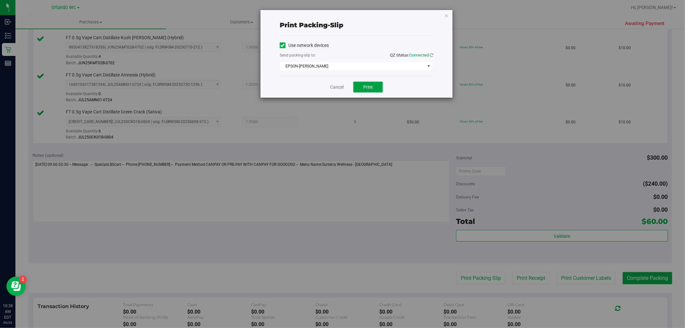
click at [371, 89] on span "Print" at bounding box center [368, 86] width 10 height 5
click at [444, 13] on icon "button" at bounding box center [446, 16] width 4 height 8
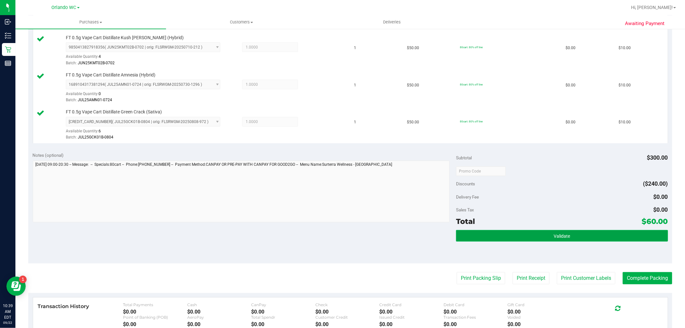
click at [521, 232] on button "Validate" at bounding box center [561, 236] width 211 height 12
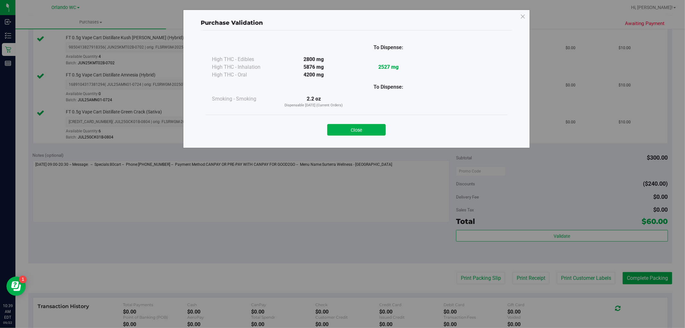
drag, startPoint x: 354, startPoint y: 128, endPoint x: 445, endPoint y: 156, distance: 95.4
click at [354, 128] on button "Close" at bounding box center [356, 130] width 58 height 12
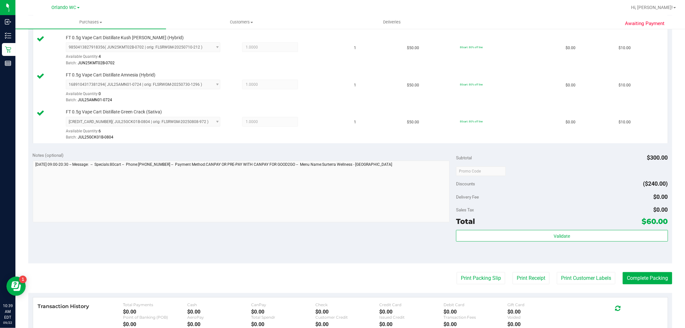
click at [627, 288] on purchase-details "Back Edit Purchase Cancel Purchase View Profile # 11987316 BioTrack ID: - Submi…" at bounding box center [349, 81] width 643 height 663
click at [629, 277] on button "Complete Packing" at bounding box center [646, 278] width 49 height 12
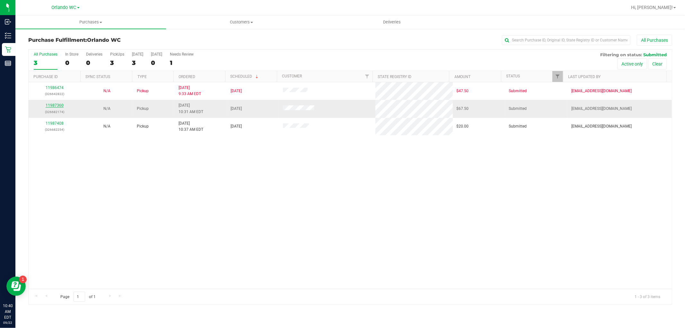
click at [52, 105] on link "11987360" at bounding box center [55, 105] width 18 height 4
click at [190, 311] on div "Purchases Summary of purchases Fulfillment All purchases Customers All customer…" at bounding box center [349, 171] width 669 height 312
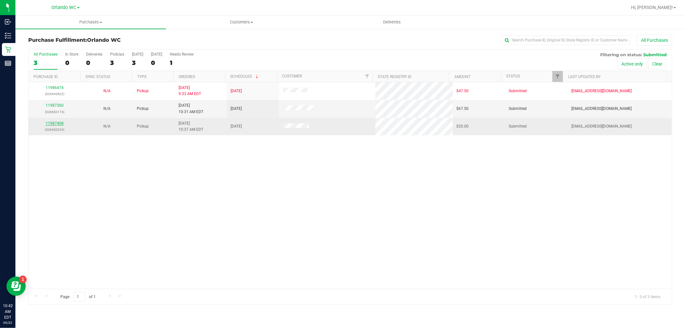
click at [57, 122] on link "11987408" at bounding box center [55, 123] width 18 height 4
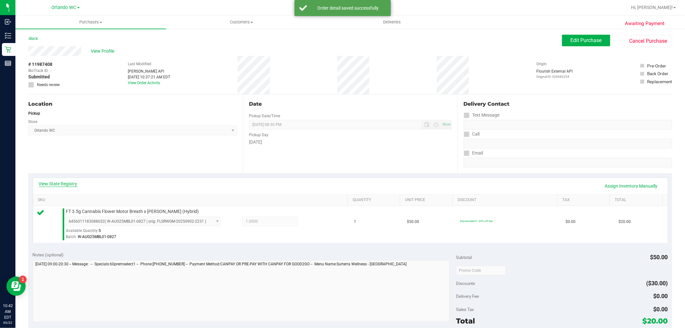
click at [72, 182] on link "View State Registry" at bounding box center [58, 183] width 39 height 6
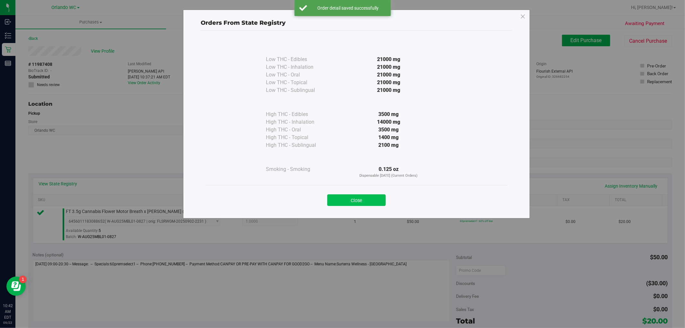
click at [350, 203] on button "Close" at bounding box center [356, 200] width 58 height 12
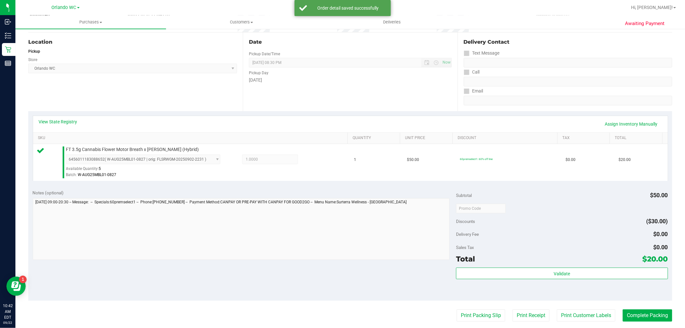
scroll to position [107, 0]
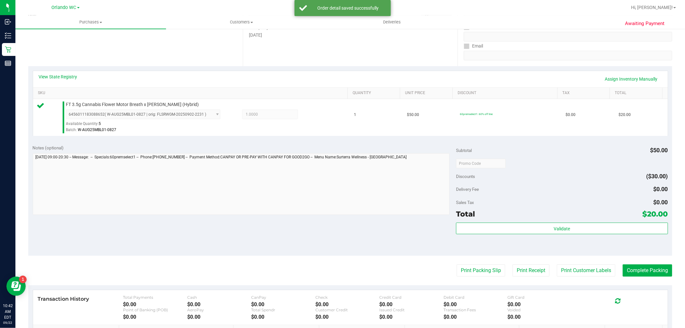
click at [480, 222] on div "Subtotal $50.00 Discounts ($30.00) Delivery Fee $0.00 Sales Tax $0.00 Total $20…" at bounding box center [561, 197] width 211 height 107
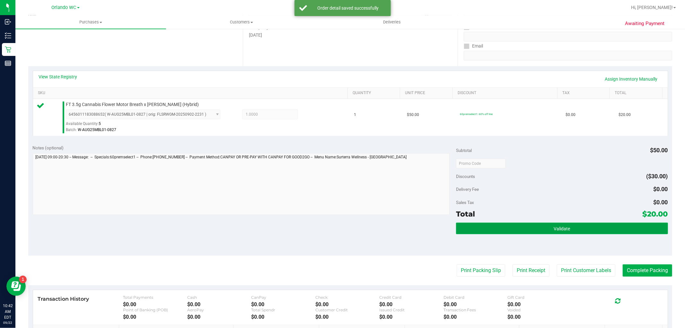
click at [480, 228] on button "Validate" at bounding box center [561, 228] width 211 height 12
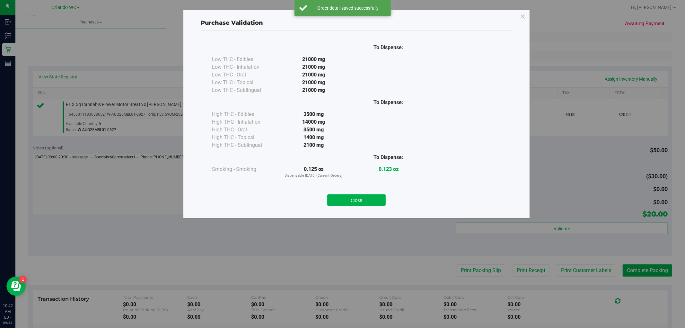
click at [350, 208] on div "Close" at bounding box center [356, 198] width 302 height 26
click at [362, 198] on button "Close" at bounding box center [356, 200] width 58 height 12
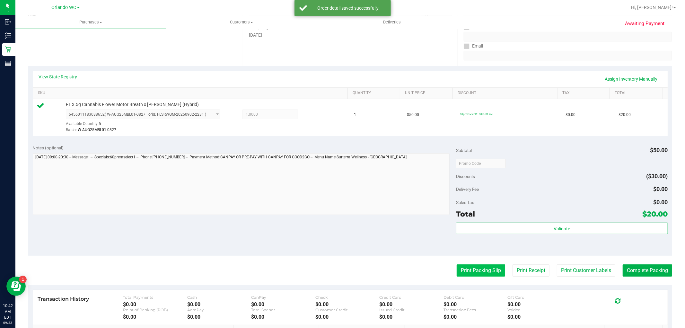
click at [492, 271] on button "Print Packing Slip" at bounding box center [480, 270] width 48 height 12
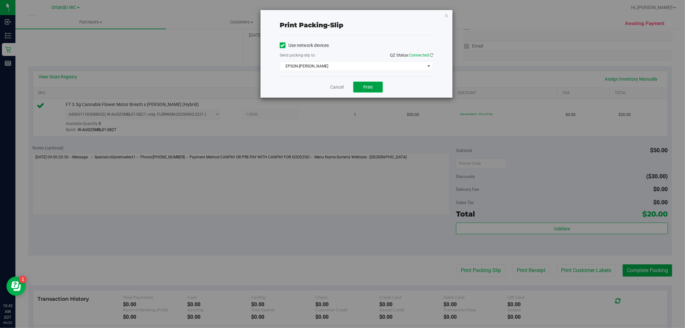
click at [363, 87] on span "Print" at bounding box center [368, 86] width 10 height 5
click at [450, 15] on div "Print packing-slip Use network devices Send packing-slip to: QZ Status: Connect…" at bounding box center [356, 54] width 192 height 88
click at [445, 15] on icon "button" at bounding box center [446, 16] width 4 height 8
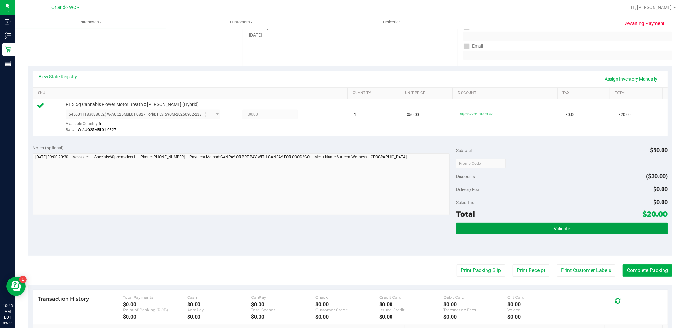
click at [547, 229] on button "Validate" at bounding box center [561, 228] width 211 height 12
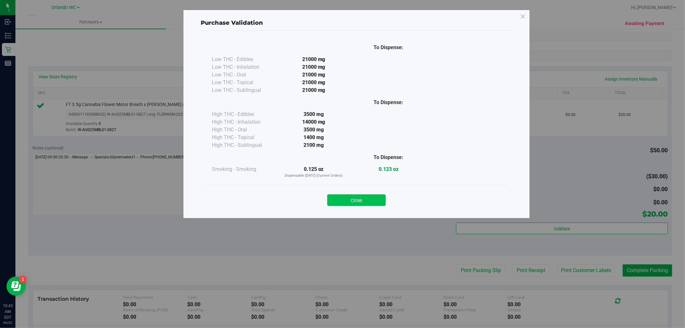
click at [383, 199] on button "Close" at bounding box center [356, 200] width 58 height 12
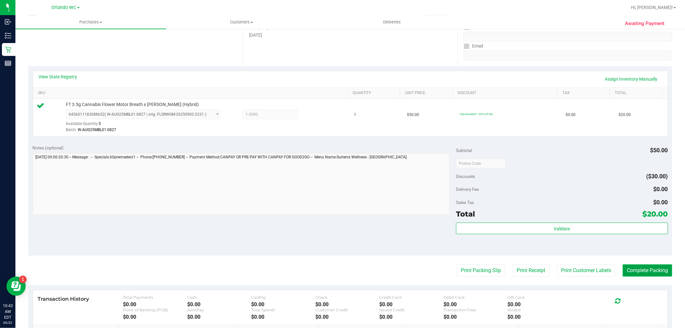
click at [631, 266] on button "Complete Packing" at bounding box center [646, 270] width 49 height 12
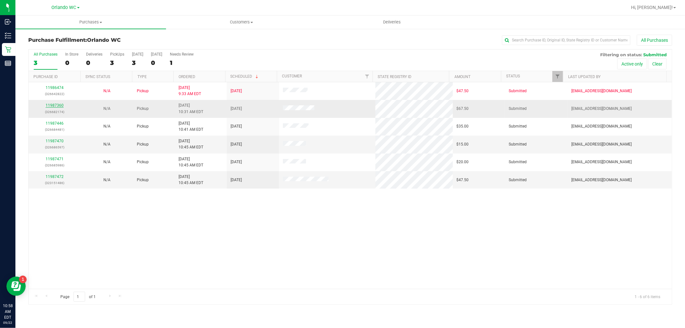
click at [53, 106] on link "11987360" at bounding box center [55, 105] width 18 height 4
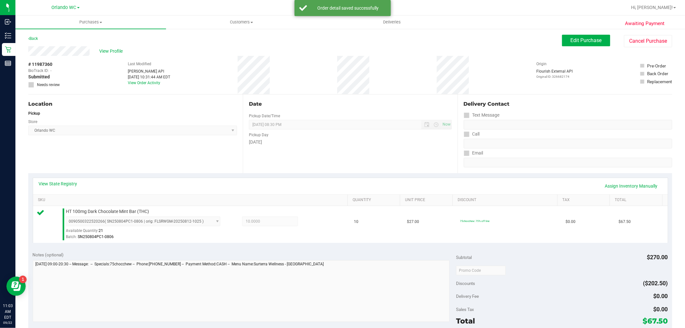
scroll to position [36, 0]
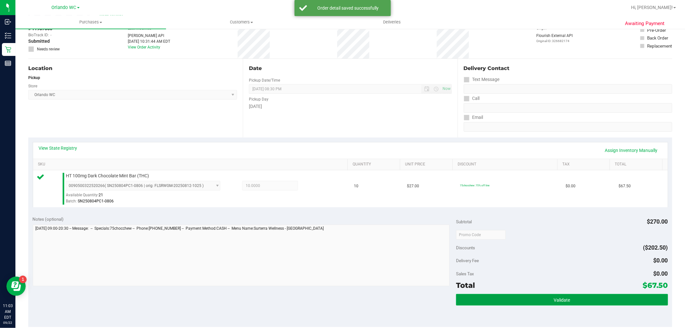
click at [579, 295] on button "Validate" at bounding box center [561, 300] width 211 height 12
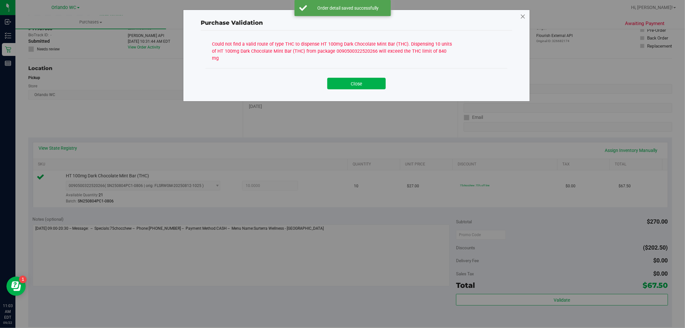
click at [521, 15] on icon at bounding box center [523, 17] width 6 height 10
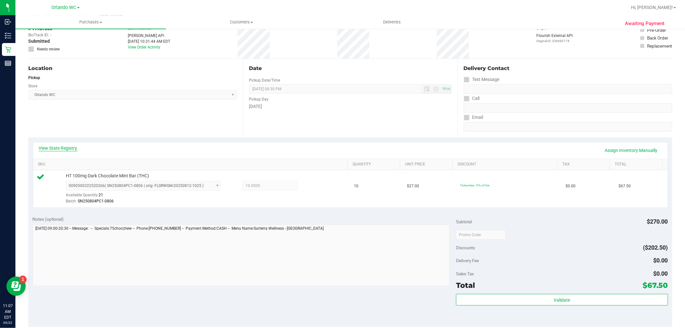
click at [69, 150] on link "View State Registry" at bounding box center [58, 148] width 39 height 6
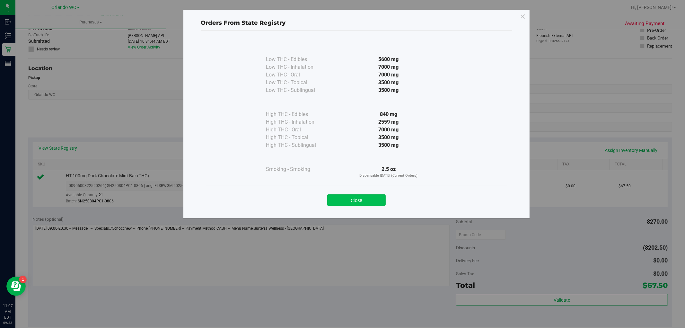
click at [364, 202] on button "Close" at bounding box center [356, 200] width 58 height 12
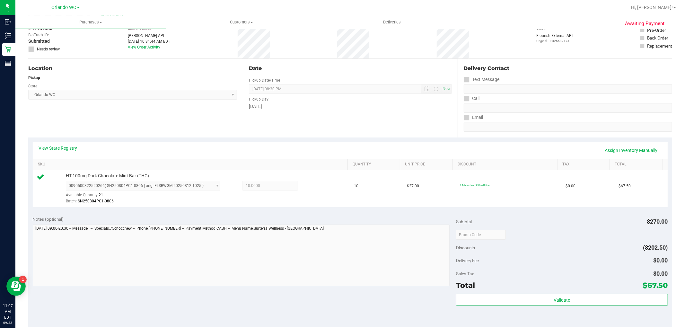
scroll to position [0, 0]
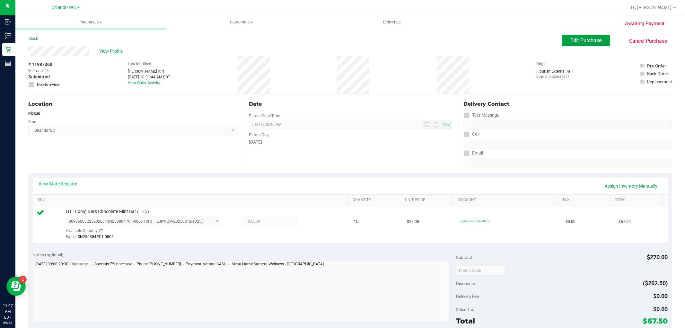
click at [570, 42] on span "Edit Purchase" at bounding box center [585, 40] width 31 height 6
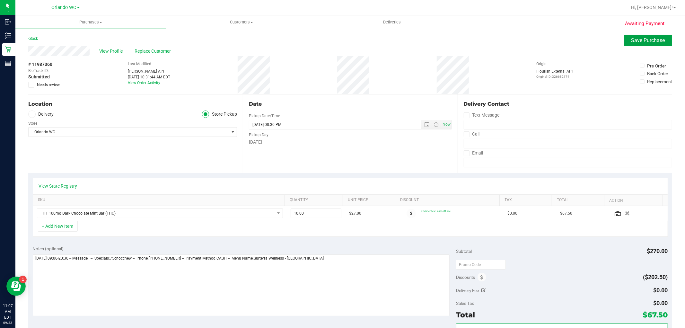
click at [633, 39] on span "Save Purchase" at bounding box center [648, 40] width 34 height 6
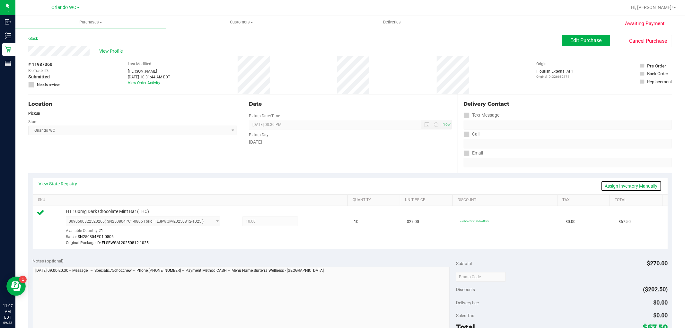
click at [645, 188] on link "Assign Inventory Manually" at bounding box center [630, 185] width 61 height 11
click at [272, 221] on span "10.00 10" at bounding box center [270, 221] width 56 height 10
click at [311, 222] on icon at bounding box center [314, 221] width 7 height 7
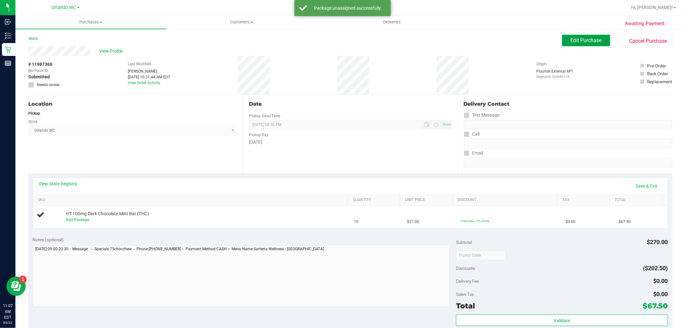
click at [583, 40] on span "Edit Purchase" at bounding box center [585, 40] width 31 height 6
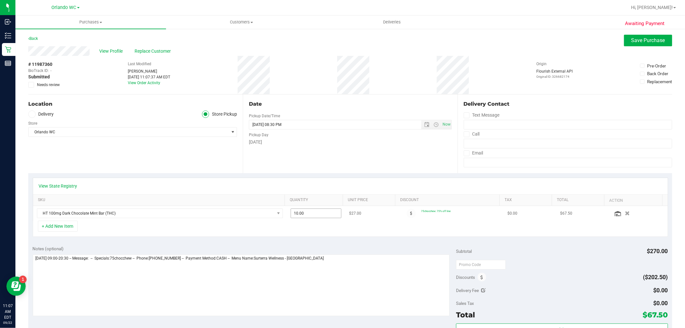
click at [320, 211] on span "10.00 10" at bounding box center [315, 213] width 51 height 10
type input "1"
type input "8"
type input "8.00"
click at [342, 228] on div "+ Add New Item" at bounding box center [350, 228] width 635 height 16
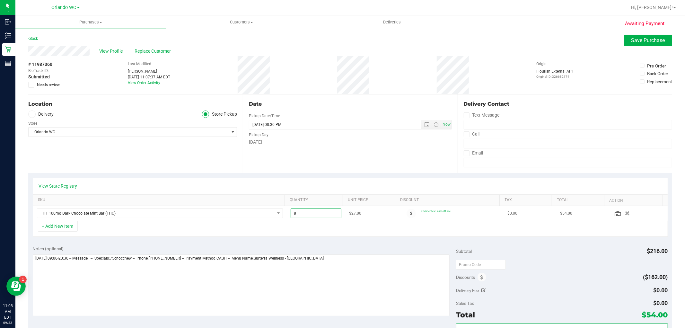
click at [305, 213] on span "8.00 8" at bounding box center [315, 213] width 51 height 10
type input "9"
type input "9.00"
click at [310, 229] on div "+ Add New Item" at bounding box center [350, 228] width 635 height 16
click at [625, 40] on button "Save Purchase" at bounding box center [648, 41] width 48 height 12
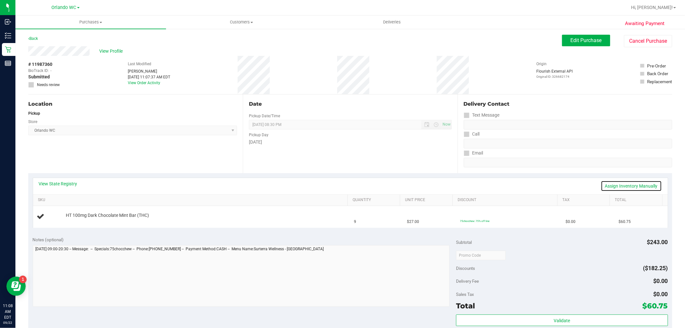
click at [621, 183] on link "Assign Inventory Manually" at bounding box center [630, 185] width 61 height 11
click at [75, 217] on link "Add Package" at bounding box center [77, 219] width 23 height 4
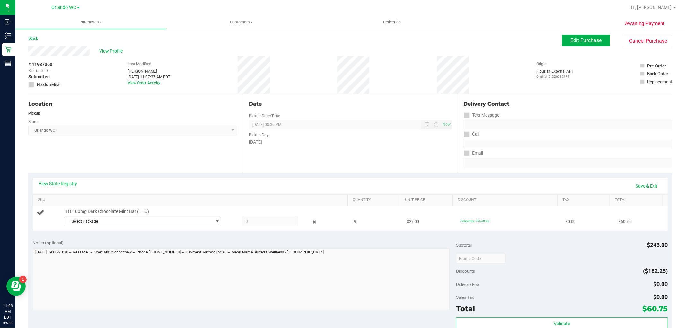
click at [159, 220] on span "Select Package" at bounding box center [139, 221] width 146 height 9
click at [137, 249] on span "( SN250804PC1-0806 | orig: FLSRWGM-20250812-1025 )" at bounding box center [155, 247] width 99 height 4
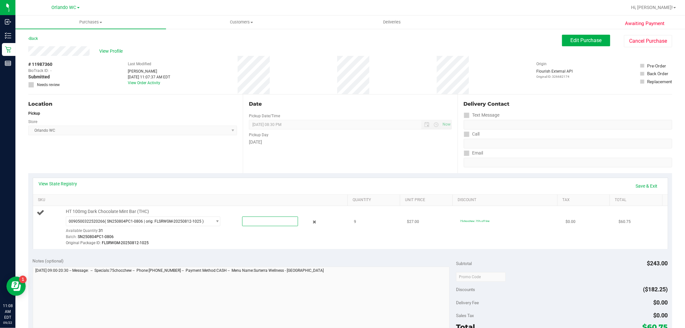
click at [264, 221] on span at bounding box center [270, 221] width 56 height 10
type input "9"
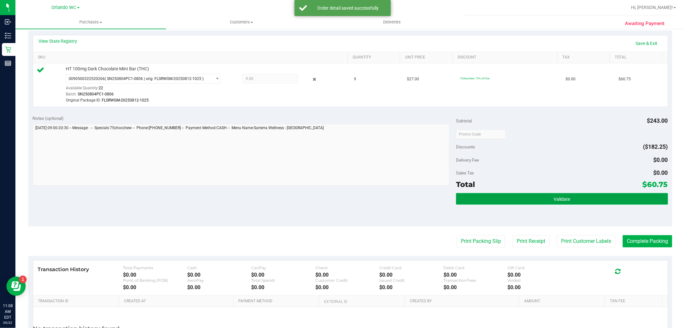
click at [572, 195] on button "Validate" at bounding box center [561, 199] width 211 height 12
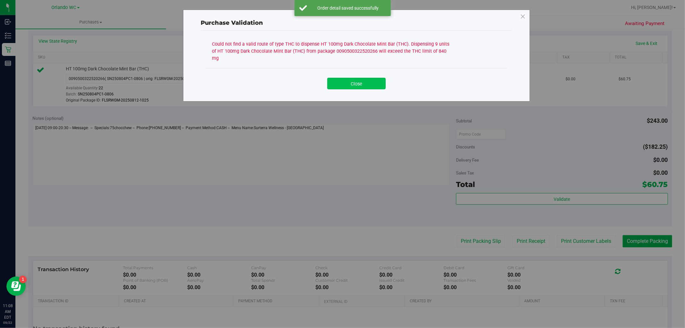
click at [351, 78] on button "Close" at bounding box center [356, 84] width 58 height 12
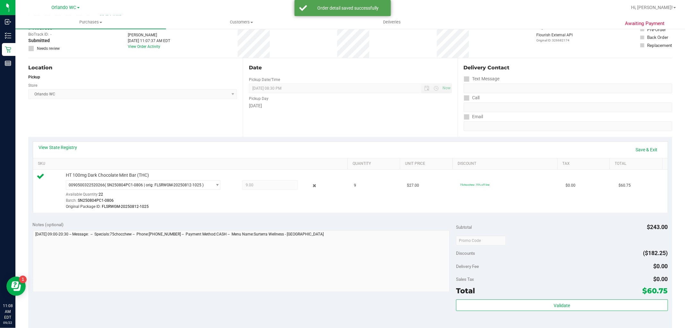
scroll to position [0, 0]
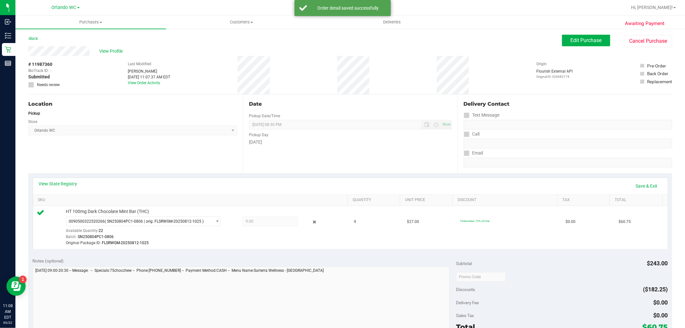
click at [590, 33] on div "Awaiting Payment Back Edit Purchase Cancel Purchase View Profile # 11987360 Bio…" at bounding box center [349, 279] width 669 height 503
click at [590, 35] on button "Edit Purchase" at bounding box center [586, 41] width 48 height 12
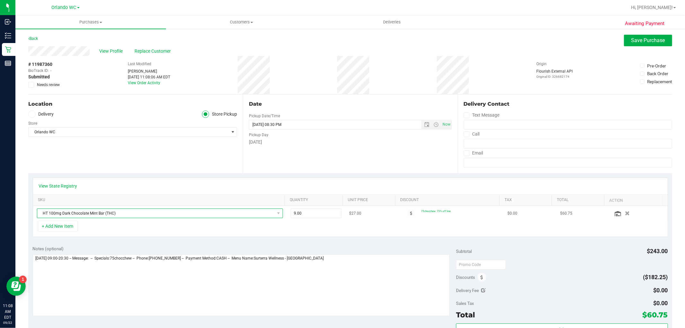
click at [116, 212] on span "HT 100mg Dark Chocolate Mint Bar (THC)" at bounding box center [155, 213] width 237 height 9
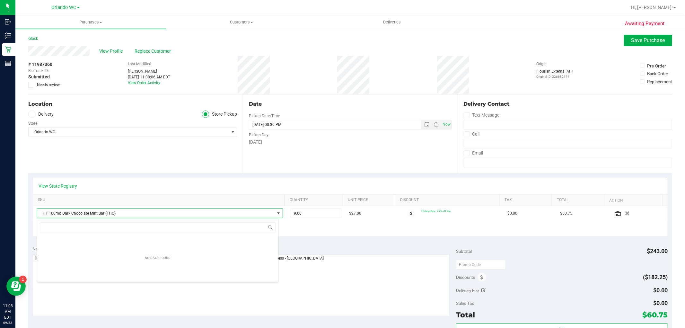
scroll to position [10, 239]
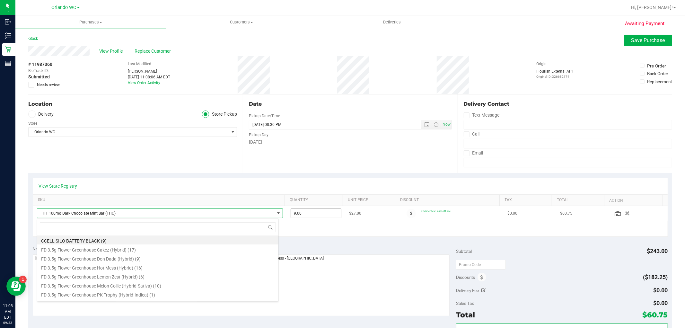
click at [299, 215] on span "9.00 9" at bounding box center [315, 213] width 51 height 10
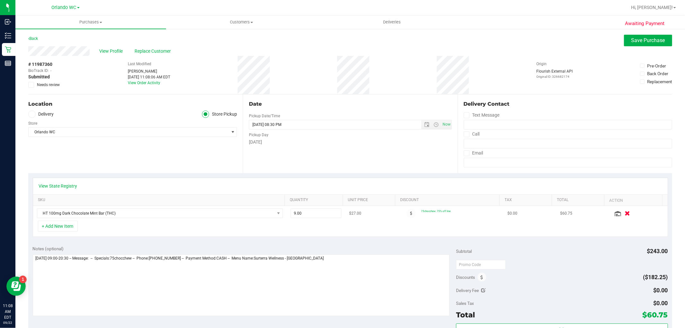
click at [624, 212] on icon "button" at bounding box center [626, 213] width 5 height 5
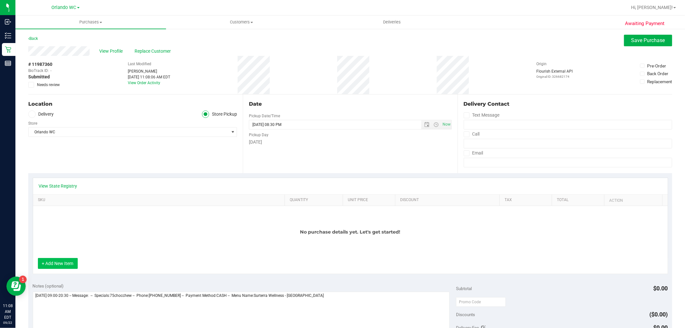
click at [71, 259] on button "+ Add New Item" at bounding box center [58, 263] width 40 height 11
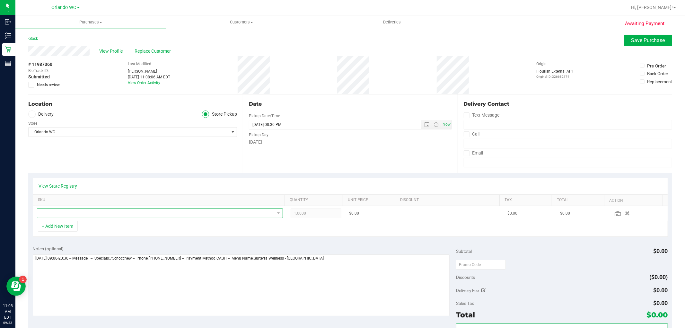
click at [63, 211] on span "NO DATA FOUND" at bounding box center [155, 213] width 237 height 9
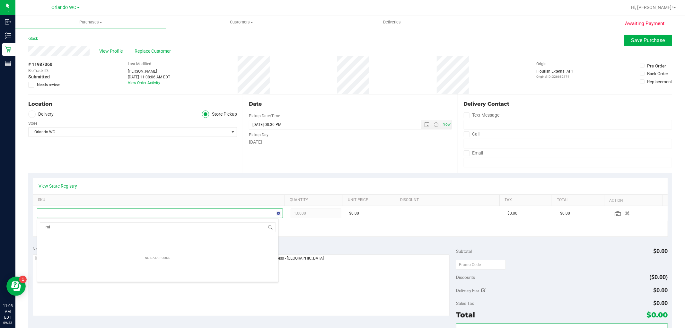
type input "m"
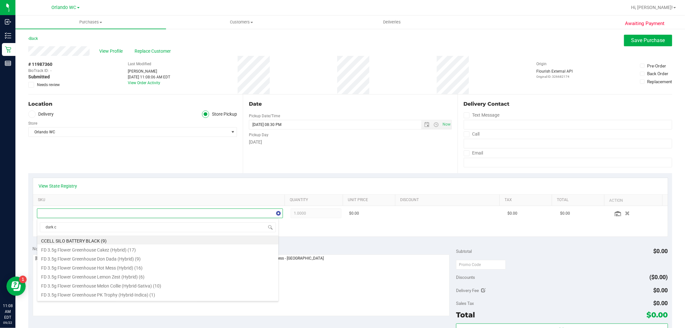
type input "dark ch"
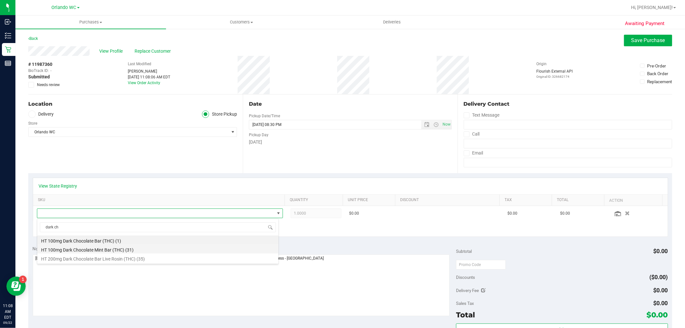
click at [113, 249] on li "HT 100mg Dark Chocolate Mint Bar (THC) (31)" at bounding box center [157, 248] width 241 height 9
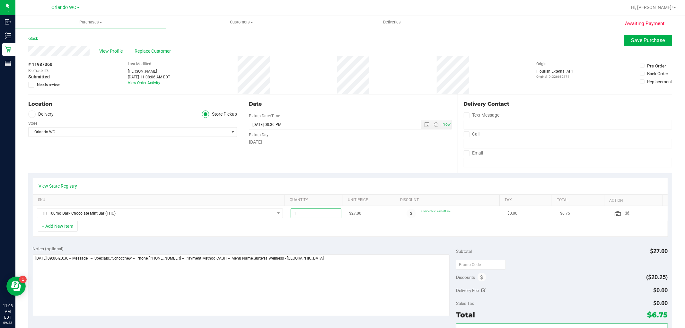
click at [309, 212] on span "1.00 1" at bounding box center [315, 213] width 51 height 10
type input "8"
type input "8.00"
click at [302, 237] on div "+ Add New Item" at bounding box center [350, 228] width 635 height 16
click at [629, 47] on div "View Profile Replace Customer" at bounding box center [349, 51] width 643 height 10
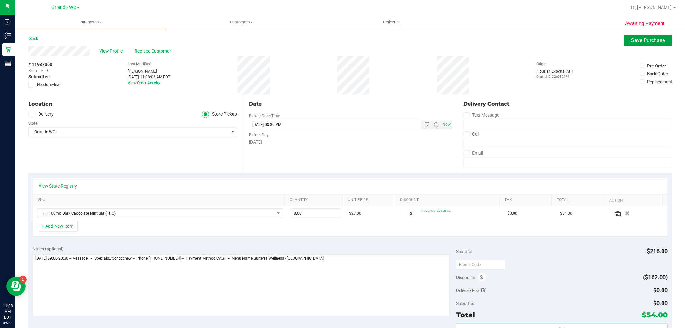
click at [631, 43] on span "Save Purchase" at bounding box center [648, 40] width 34 height 6
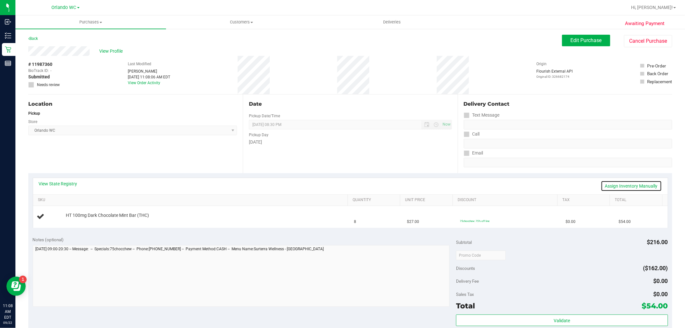
click at [621, 182] on link "Assign Inventory Manually" at bounding box center [630, 185] width 61 height 11
click at [69, 219] on link "Add Package" at bounding box center [77, 219] width 23 height 4
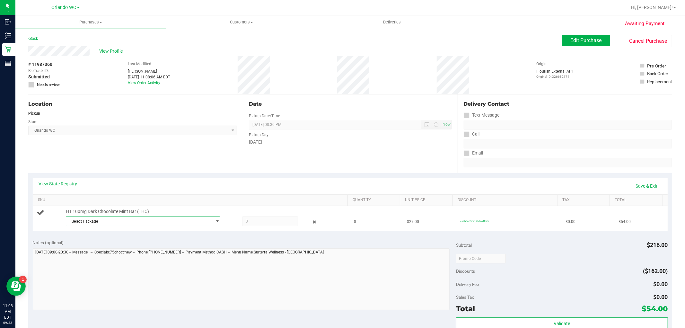
click at [123, 221] on span "Select Package" at bounding box center [139, 221] width 146 height 9
click at [160, 248] on span "( SN250804PC1-0806 | orig: FLSRWGM-20250812-1025 )" at bounding box center [155, 247] width 99 height 4
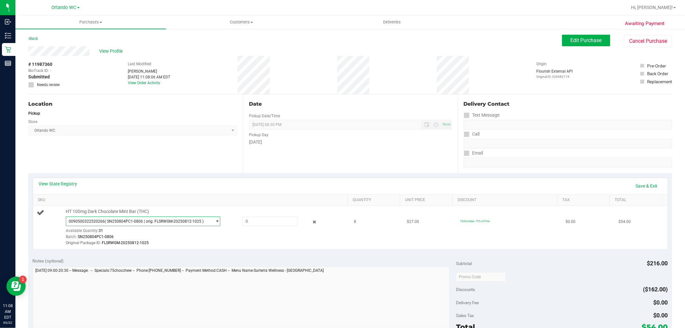
click at [279, 214] on div "HT 100mg Dark Chocolate Mint Bar (THC) 0090500322520266 ( SN250804PC1-0806 | or…" at bounding box center [204, 227] width 282 height 38
click at [273, 225] on span at bounding box center [270, 221] width 56 height 10
type input "8"
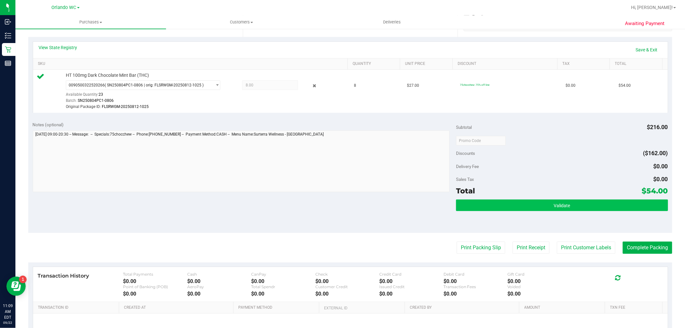
scroll to position [142, 0]
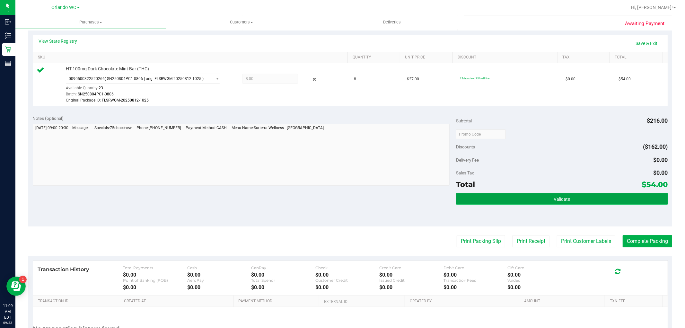
click at [553, 201] on span "Validate" at bounding box center [561, 198] width 16 height 5
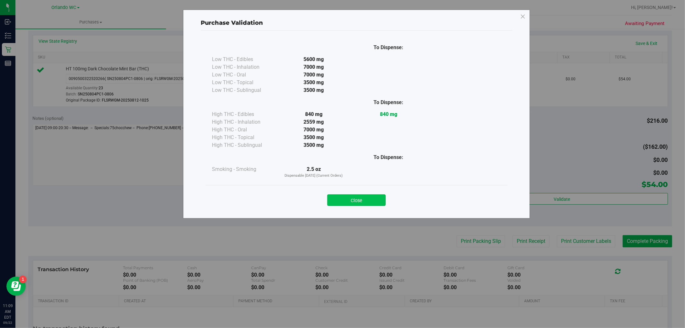
click at [357, 200] on button "Close" at bounding box center [356, 200] width 58 height 12
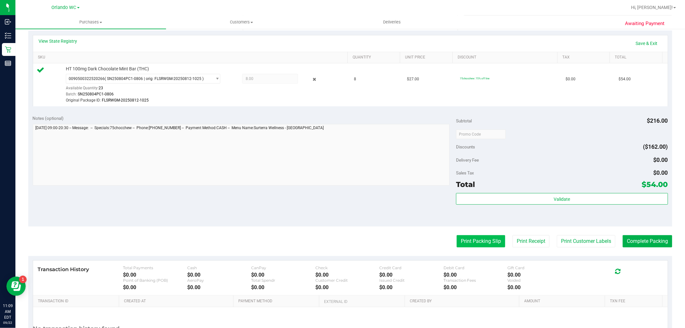
click at [487, 243] on button "Print Packing Slip" at bounding box center [480, 241] width 48 height 12
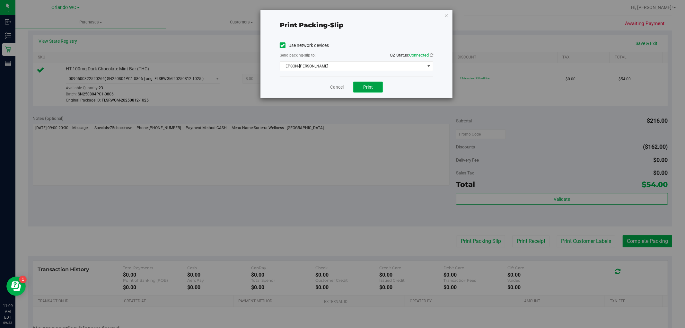
click at [370, 82] on button "Print" at bounding box center [368, 87] width 30 height 11
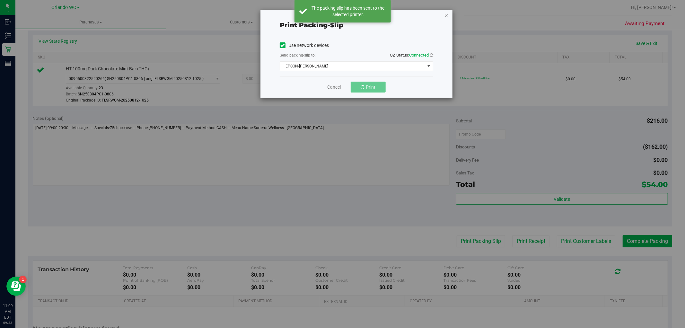
click at [445, 12] on icon "button" at bounding box center [446, 16] width 4 height 8
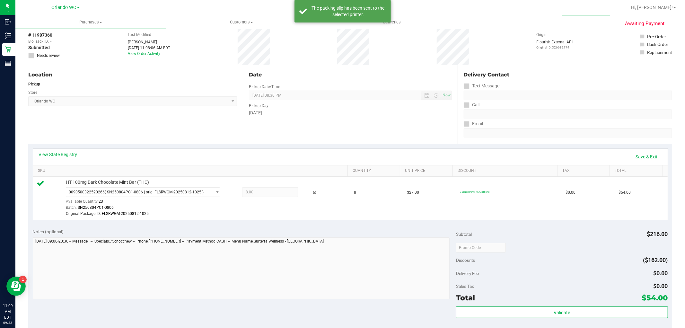
scroll to position [0, 0]
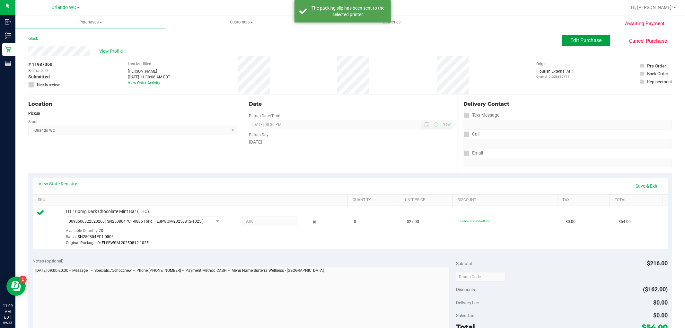
click at [582, 44] on button "Edit Purchase" at bounding box center [586, 41] width 48 height 12
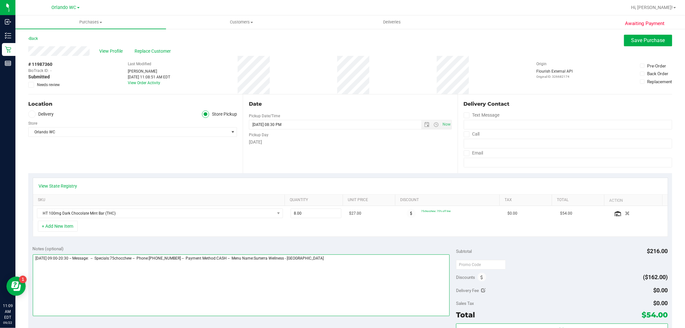
click at [323, 271] on textarea at bounding box center [241, 285] width 417 height 62
click at [96, 261] on textarea at bounding box center [241, 285] width 417 height 62
type textarea "Monday 09/22/2025 09:00-20:30 -- Message: -- Specials:75chocchew -- Phone:40777…"
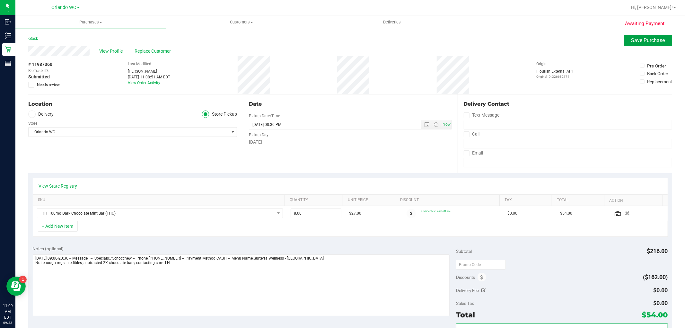
click at [631, 37] on span "Save Purchase" at bounding box center [648, 40] width 34 height 6
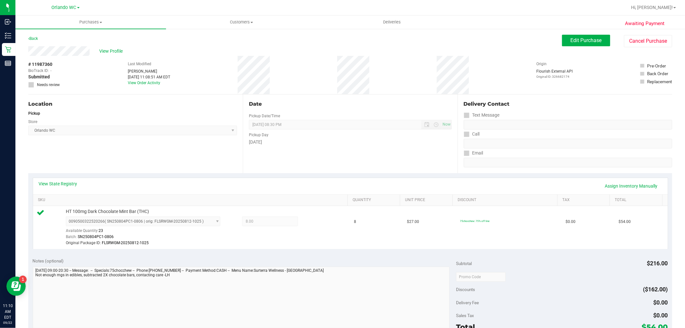
click at [111, 45] on div "Back Edit Purchase Cancel Purchase" at bounding box center [349, 41] width 643 height 12
click at [111, 50] on span "View Profile" at bounding box center [112, 51] width 26 height 7
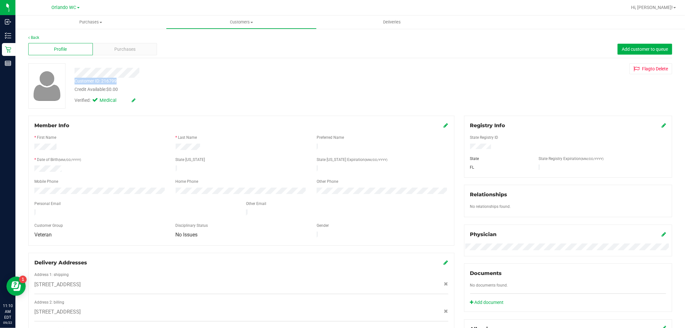
drag, startPoint x: 74, startPoint y: 80, endPoint x: 118, endPoint y: 82, distance: 44.0
click at [118, 82] on div "Customer ID: 216799 Credit Available: $0.00" at bounding box center [233, 85] width 327 height 15
copy div "Customer ID: 216799"
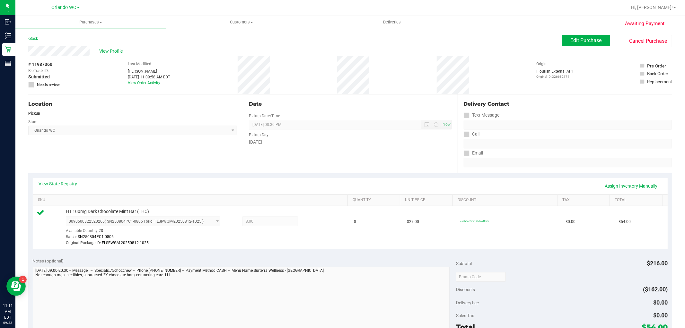
drag, startPoint x: 56, startPoint y: 63, endPoint x: 24, endPoint y: 64, distance: 31.5
click at [24, 64] on div "Awaiting Payment Back Edit Purchase Cancel Purchase View Profile # 11987360 Bio…" at bounding box center [349, 279] width 669 height 503
copy div "# 11987360"
click at [226, 196] on th "SKU" at bounding box center [190, 200] width 314 height 12
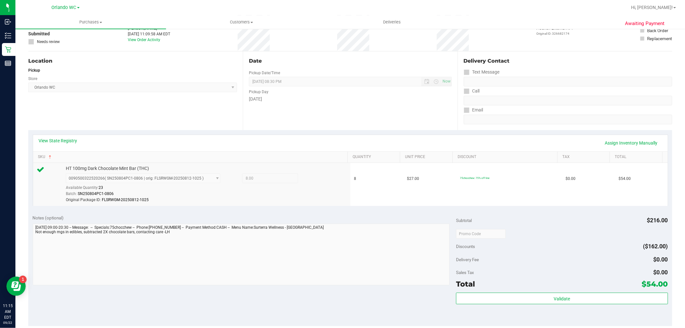
scroll to position [107, 0]
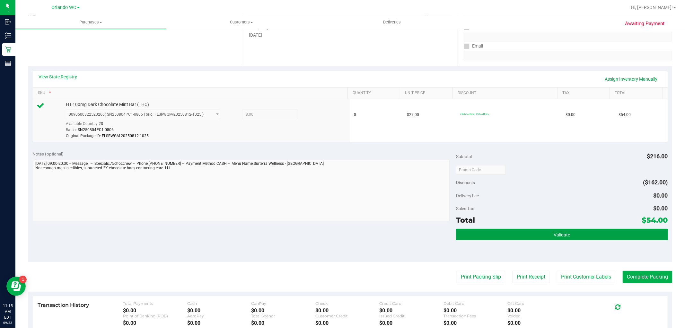
click at [555, 236] on span "Validate" at bounding box center [561, 234] width 16 height 5
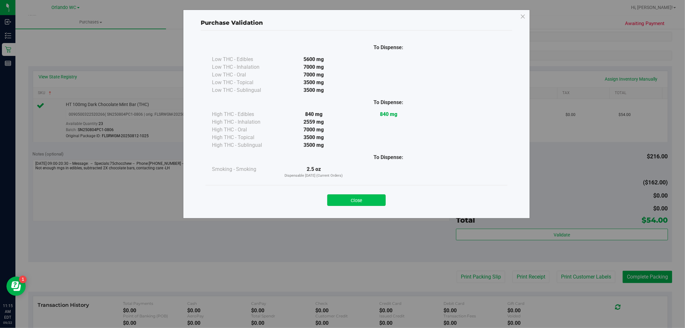
click at [350, 201] on button "Close" at bounding box center [356, 200] width 58 height 12
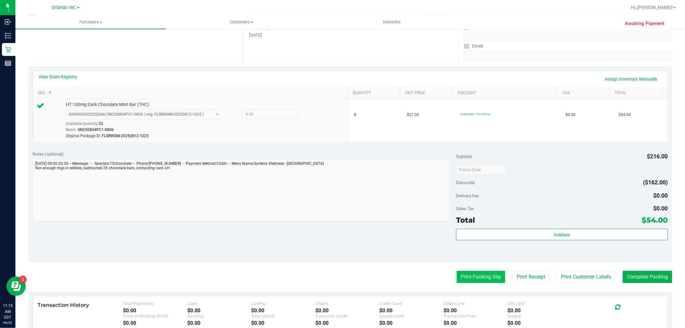
click at [489, 278] on button "Print Packing Slip" at bounding box center [480, 277] width 48 height 12
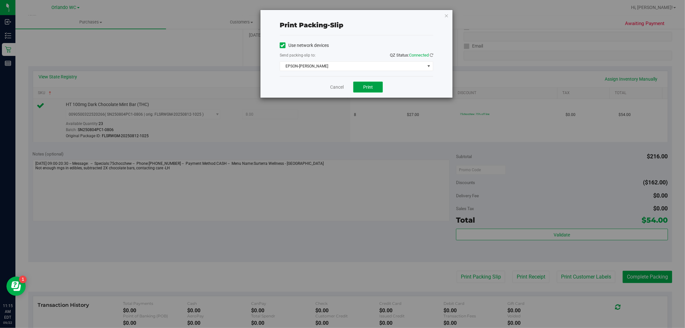
click at [373, 89] on button "Print" at bounding box center [368, 87] width 30 height 11
click at [446, 14] on icon "button" at bounding box center [446, 16] width 4 height 8
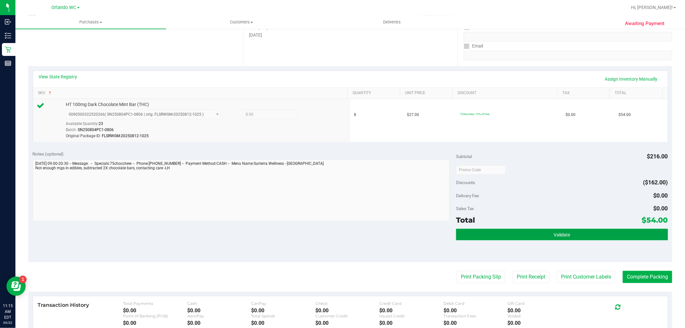
click at [582, 237] on button "Validate" at bounding box center [561, 234] width 211 height 12
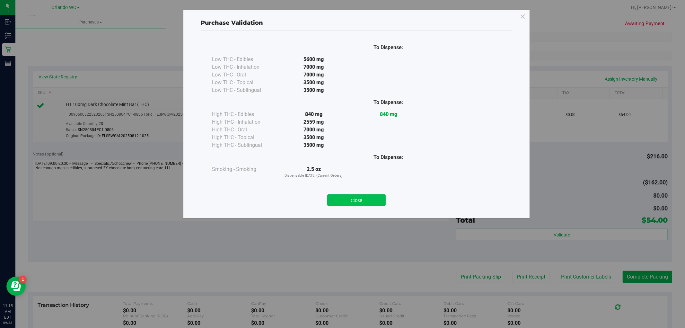
click at [377, 199] on button "Close" at bounding box center [356, 200] width 58 height 12
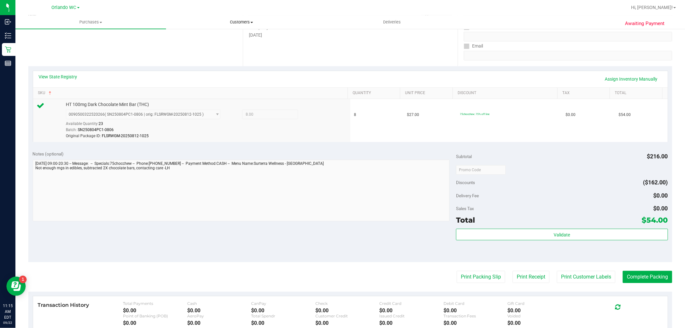
scroll to position [0, 0]
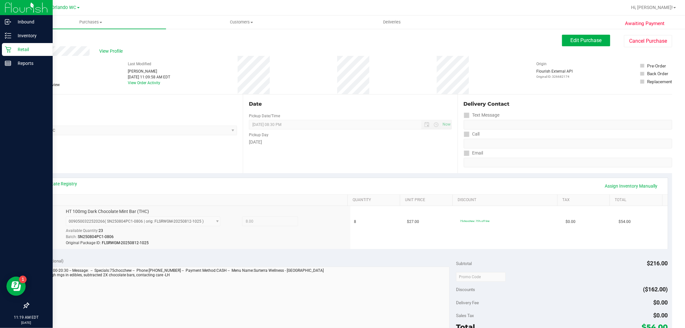
click at [20, 52] on p "Retail" at bounding box center [30, 50] width 39 height 8
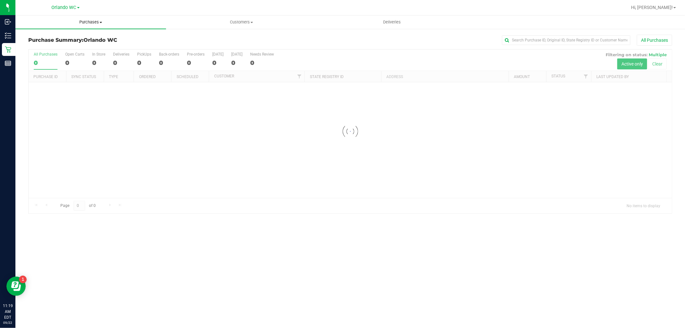
click at [86, 19] on span "Purchases" at bounding box center [90, 22] width 151 height 6
click at [60, 43] on li "Fulfillment" at bounding box center [90, 47] width 151 height 8
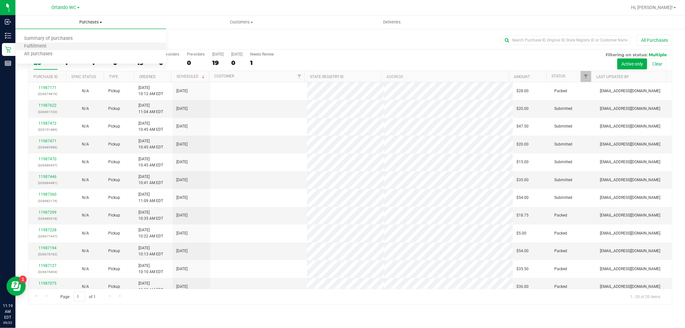
click at [60, 43] on li "Fulfillment" at bounding box center [90, 47] width 151 height 8
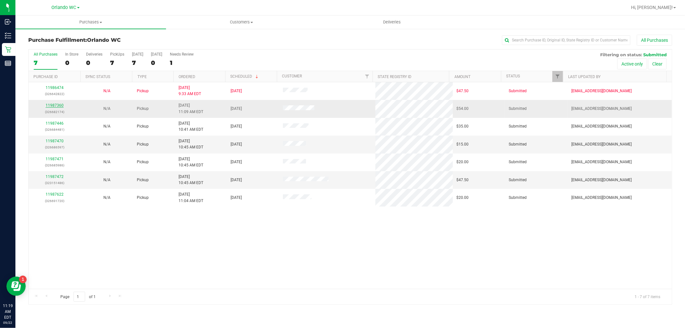
click at [52, 106] on link "11987360" at bounding box center [55, 105] width 18 height 4
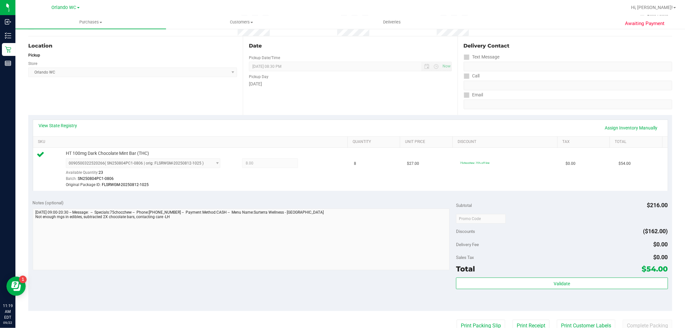
scroll to position [142, 0]
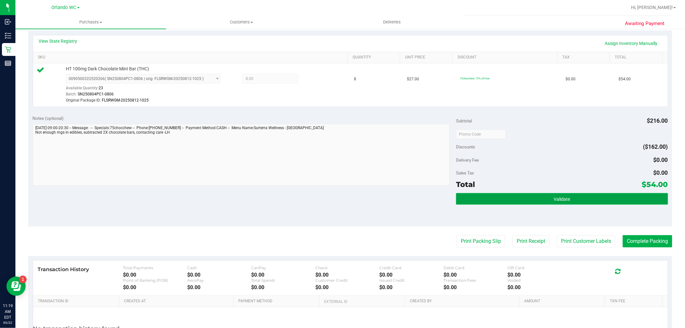
click at [553, 197] on span "Validate" at bounding box center [561, 198] width 16 height 5
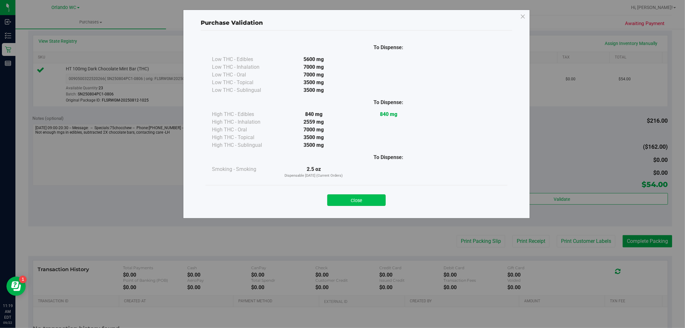
click at [363, 194] on button "Close" at bounding box center [356, 200] width 58 height 12
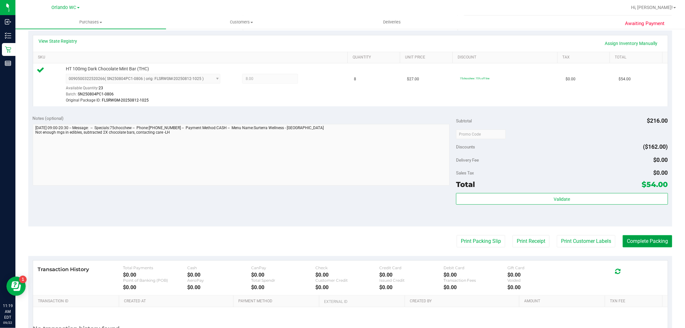
click at [640, 243] on button "Complete Packing" at bounding box center [646, 241] width 49 height 12
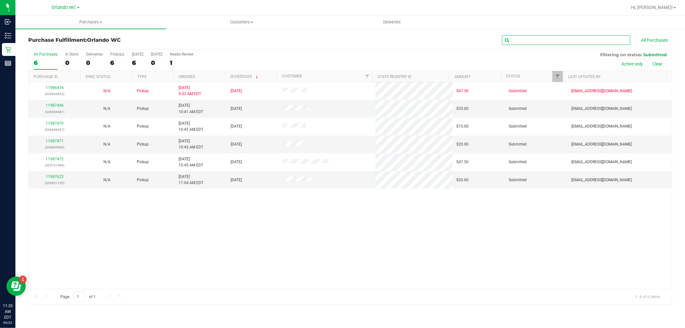
click at [585, 37] on input "text" at bounding box center [566, 40] width 128 height 10
type input "thomas"
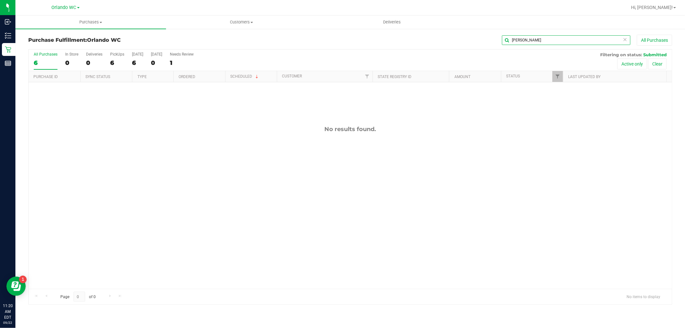
drag, startPoint x: 561, startPoint y: 36, endPoint x: 472, endPoint y: 41, distance: 89.0
click at [480, 42] on div "thomas All Purchases" at bounding box center [457, 40] width 429 height 11
click at [80, 20] on span "Purchases" at bounding box center [90, 22] width 151 height 6
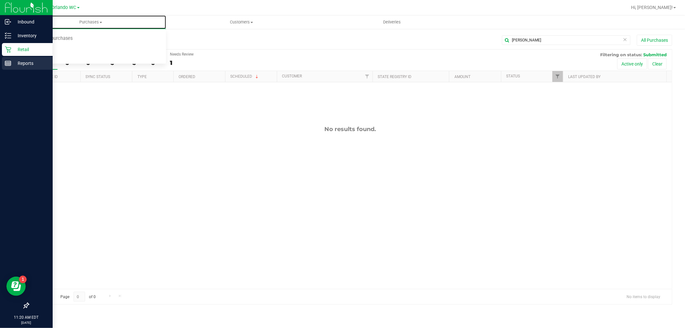
click at [8, 63] on line at bounding box center [8, 63] width 6 height 0
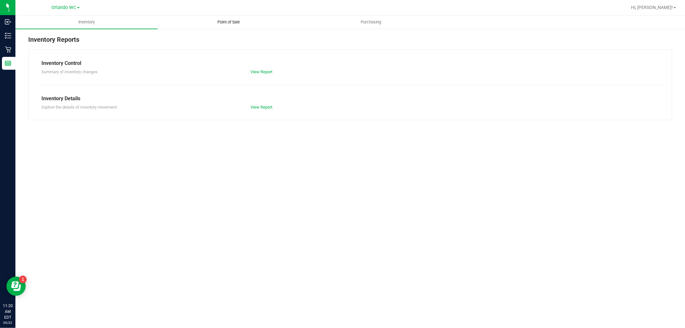
click at [235, 21] on span "Point of Sale" at bounding box center [229, 22] width 40 height 6
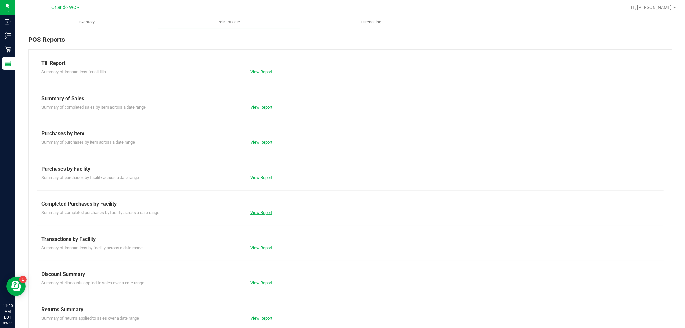
click at [259, 212] on link "View Report" at bounding box center [261, 212] width 22 height 5
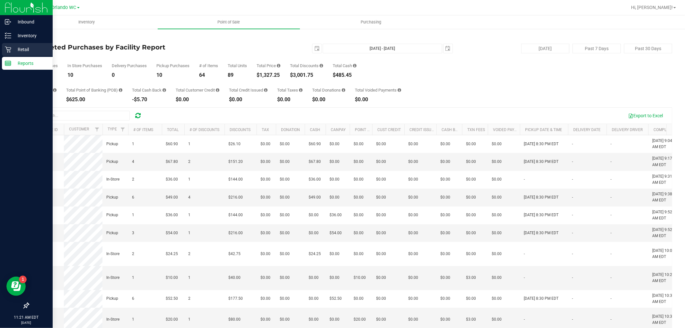
click at [18, 47] on p "Retail" at bounding box center [30, 50] width 39 height 8
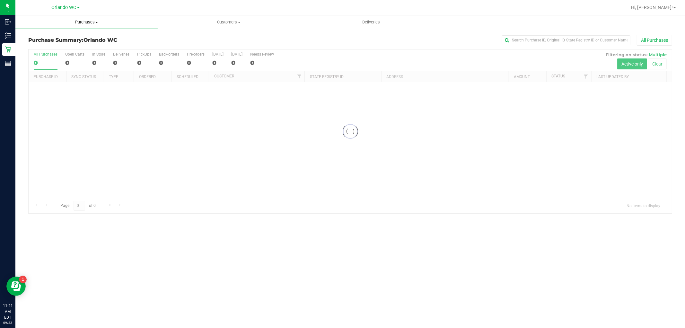
click at [82, 17] on uib-tab-heading "Purchases Summary of purchases Fulfillment All purchases" at bounding box center [86, 21] width 142 height 13
click at [66, 46] on li "Fulfillment" at bounding box center [86, 47] width 142 height 8
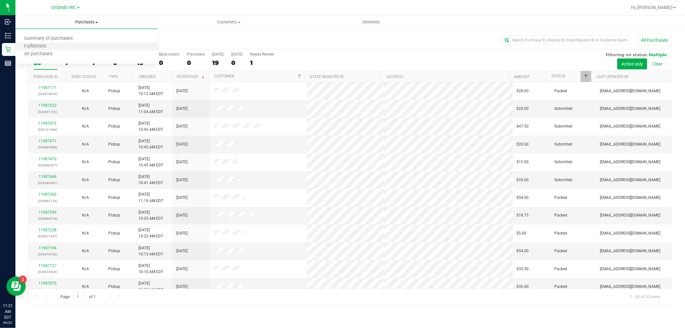
click at [75, 47] on li "Fulfillment" at bounding box center [86, 47] width 142 height 8
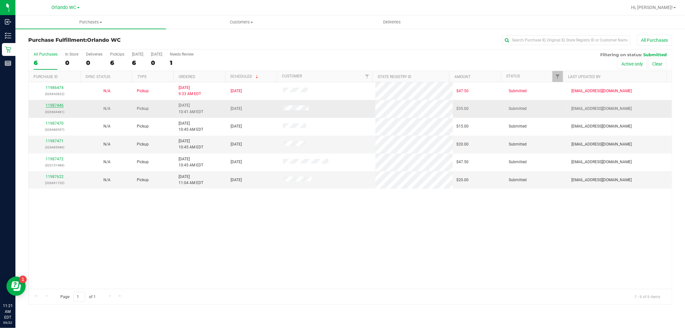
click at [56, 104] on link "11987446" at bounding box center [55, 105] width 18 height 4
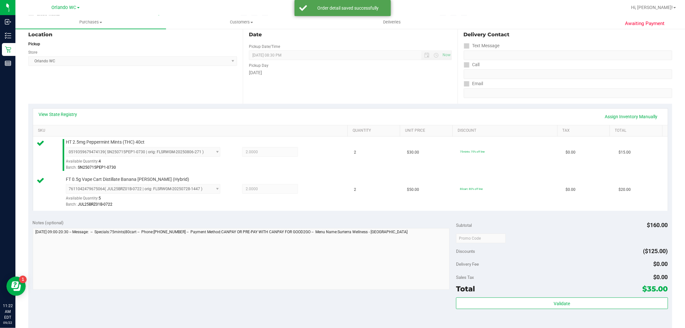
scroll to position [71, 0]
click at [543, 310] on div "Validate" at bounding box center [561, 309] width 211 height 29
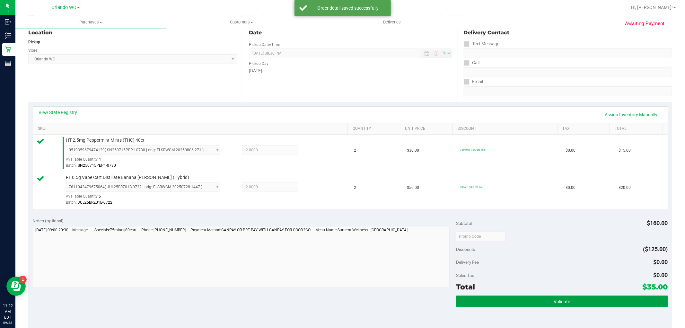
click at [543, 302] on button "Validate" at bounding box center [561, 301] width 211 height 12
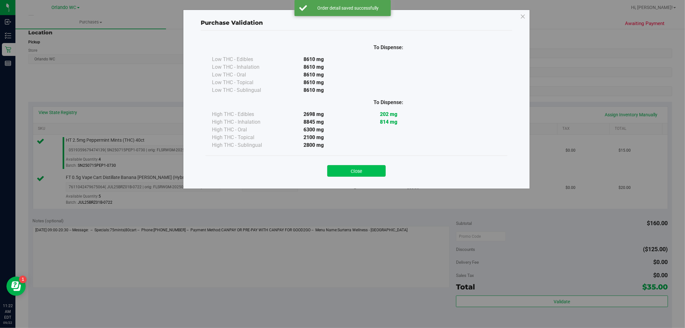
click at [364, 172] on button "Close" at bounding box center [356, 171] width 58 height 12
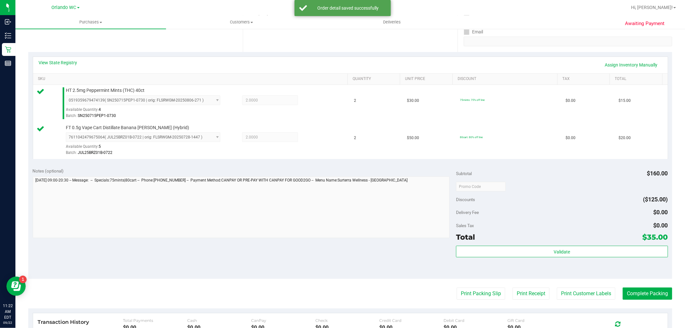
scroll to position [178, 0]
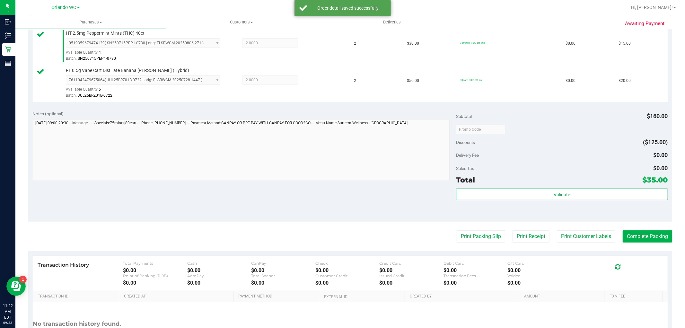
click at [489, 184] on div "Total $35.00" at bounding box center [561, 180] width 211 height 12
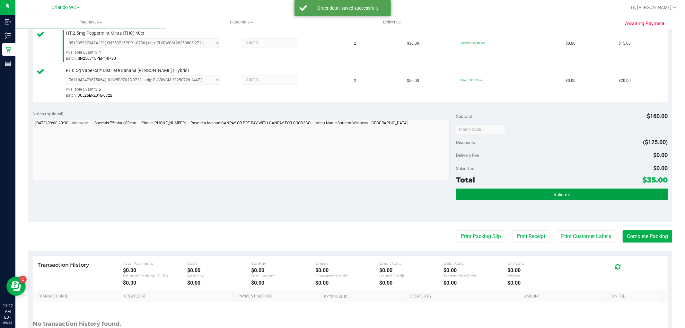
click at [490, 196] on button "Validate" at bounding box center [561, 194] width 211 height 12
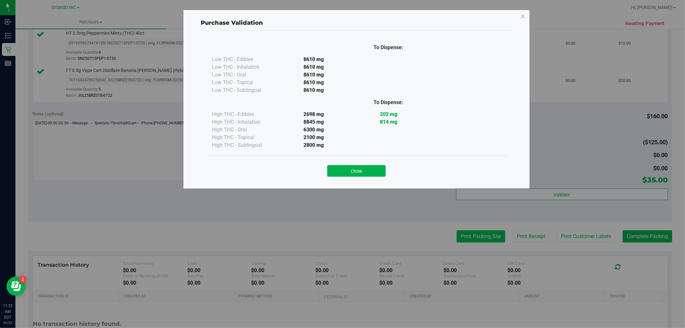
drag, startPoint x: 334, startPoint y: 170, endPoint x: 469, endPoint y: 239, distance: 151.6
click at [334, 170] on button "Close" at bounding box center [356, 171] width 58 height 12
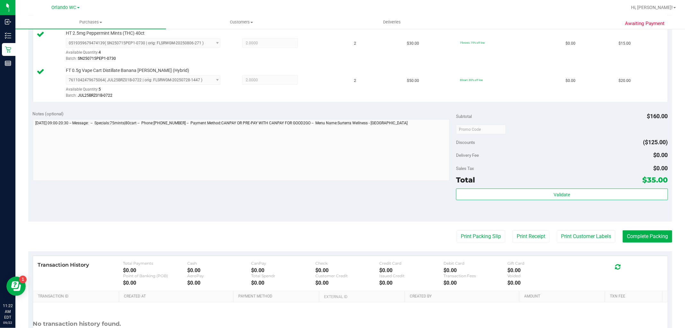
drag, startPoint x: 471, startPoint y: 243, endPoint x: 446, endPoint y: 224, distance: 31.1
click at [470, 243] on purchase-details "Back Edit Purchase Cancel Purchase View Profile # 11987446 BioTrack ID: - Submi…" at bounding box center [349, 114] width 643 height 514
click at [459, 239] on button "Print Packing Slip" at bounding box center [480, 236] width 48 height 12
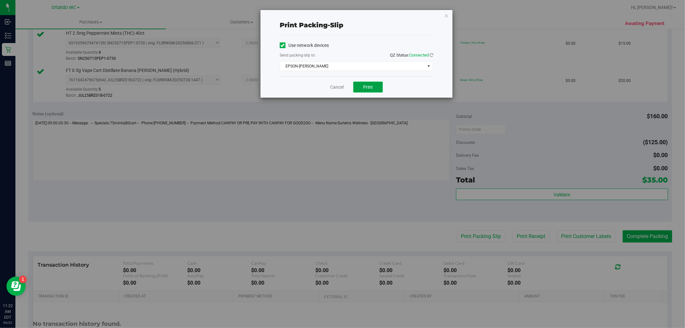
click at [374, 90] on button "Print" at bounding box center [368, 87] width 30 height 11
click at [445, 15] on icon "button" at bounding box center [446, 16] width 4 height 8
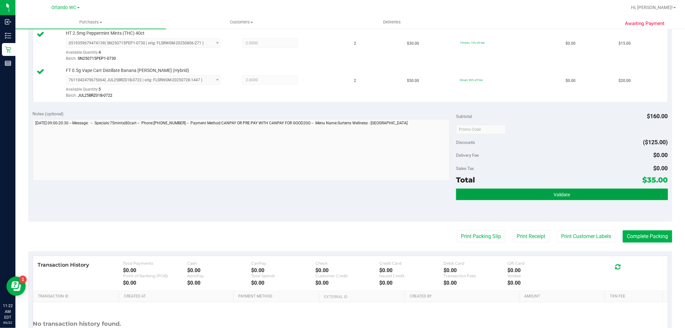
click at [581, 198] on button "Validate" at bounding box center [561, 194] width 211 height 12
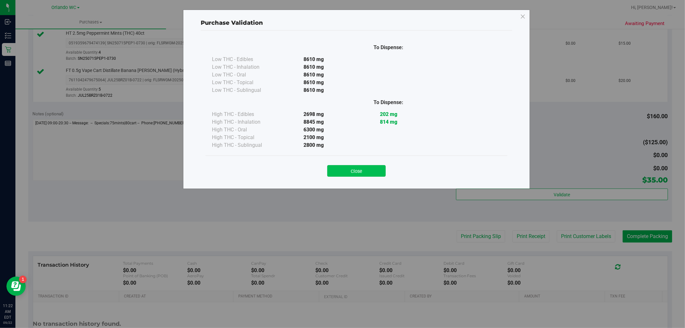
click at [353, 169] on button "Close" at bounding box center [356, 171] width 58 height 12
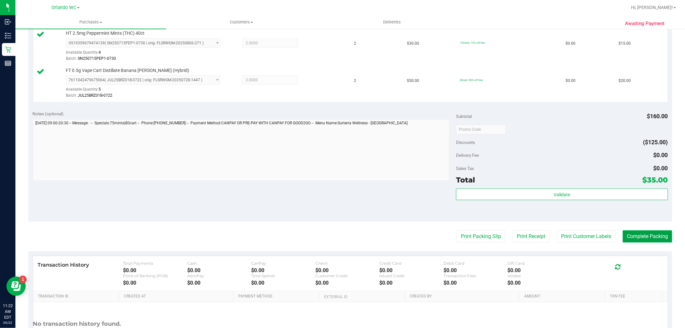
click at [644, 235] on button "Complete Packing" at bounding box center [646, 236] width 49 height 12
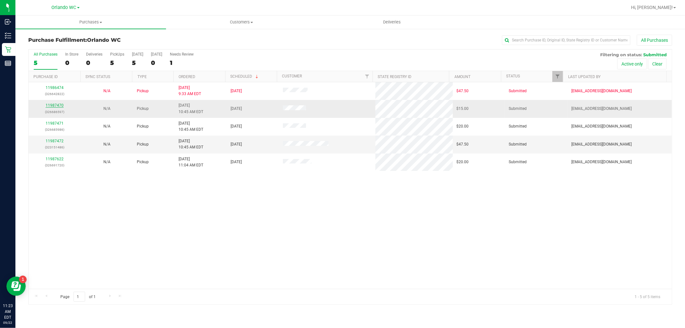
click at [60, 107] on link "11987470" at bounding box center [55, 105] width 18 height 4
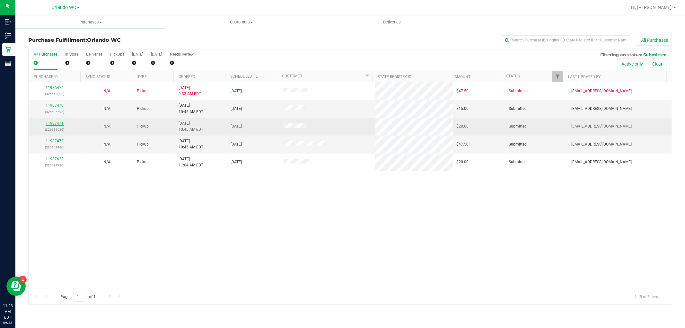
click at [53, 125] on link "11987471" at bounding box center [55, 123] width 18 height 4
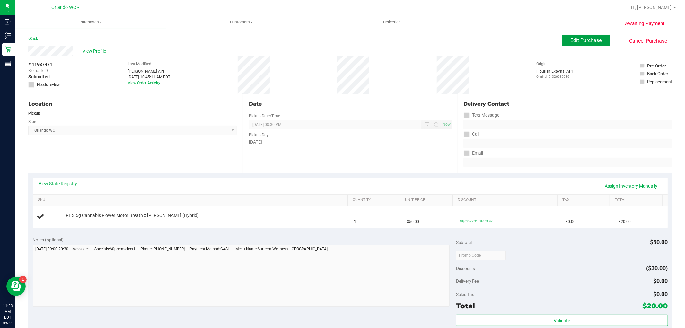
click at [596, 45] on button "Edit Purchase" at bounding box center [586, 41] width 48 height 12
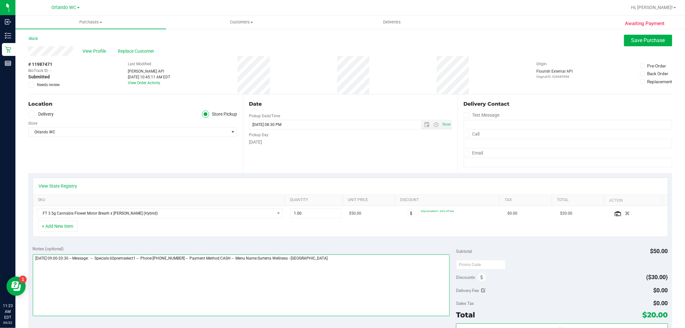
click at [325, 258] on textarea at bounding box center [241, 285] width 417 height 62
type textarea "Monday 09/22/2025 09:00-20:30 -- Message: -- Specials:60premselect1 -- Phone:40…"
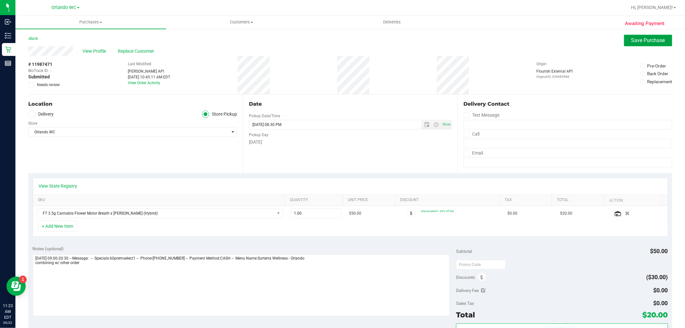
click at [645, 39] on span "Save Purchase" at bounding box center [648, 40] width 34 height 6
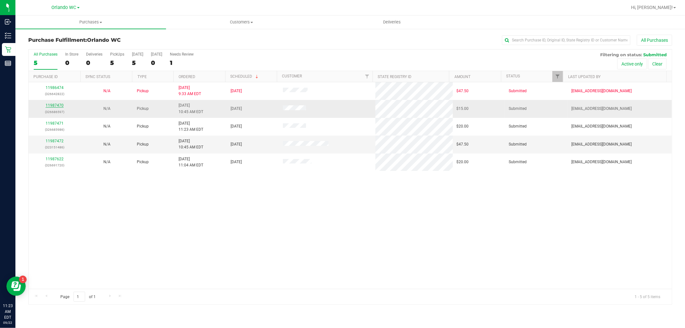
click at [62, 105] on link "11987470" at bounding box center [55, 105] width 18 height 4
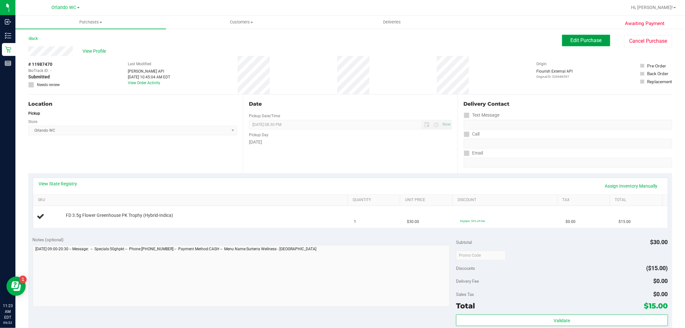
click at [571, 38] on span "Edit Purchase" at bounding box center [585, 40] width 31 height 6
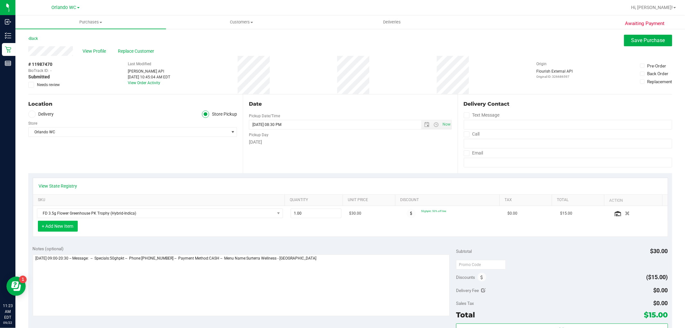
click at [70, 225] on button "+ Add New Item" at bounding box center [58, 225] width 40 height 11
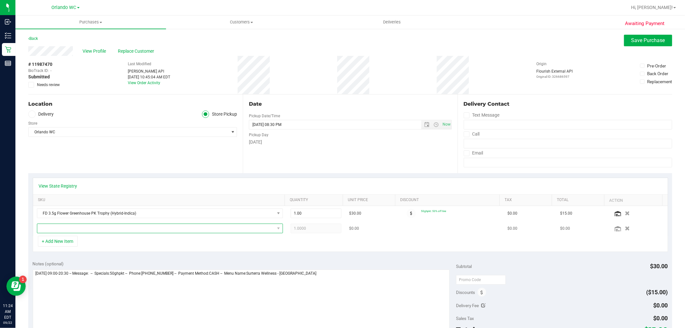
click at [84, 231] on span "NO DATA FOUND" at bounding box center [155, 228] width 237 height 9
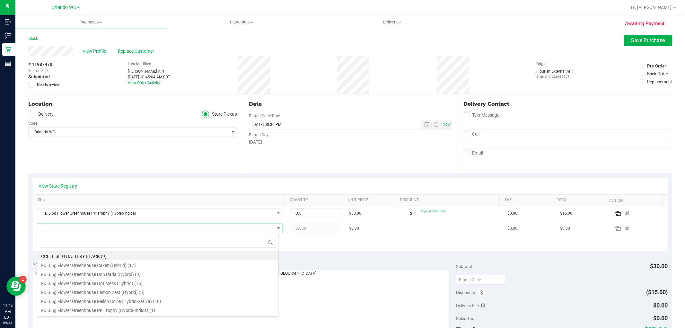
scroll to position [10, 239]
type input "motor"
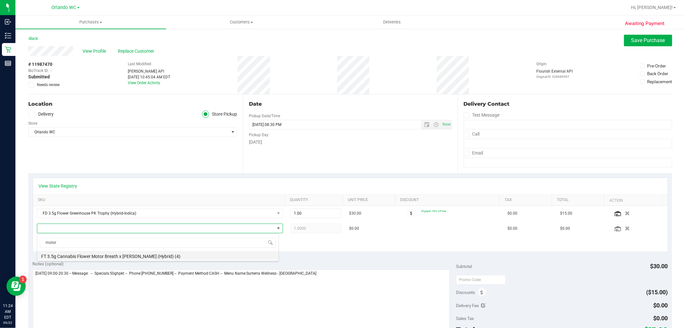
click at [105, 255] on li "FT 3.5g Cannabis Flower Motor Breath x Mike Larry (Hybrid) (4)" at bounding box center [157, 255] width 241 height 9
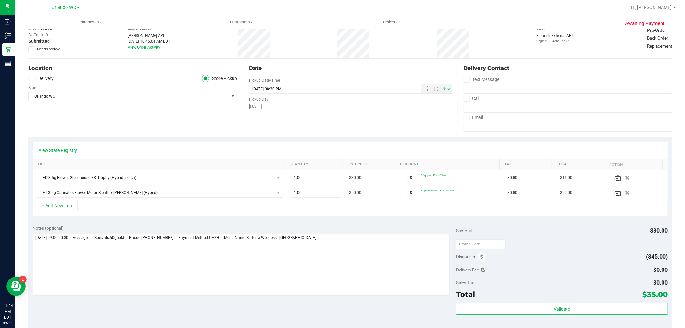
scroll to position [0, 0]
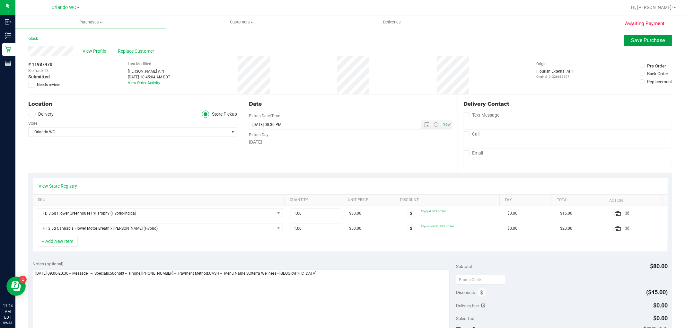
click at [637, 36] on button "Save Purchase" at bounding box center [648, 41] width 48 height 12
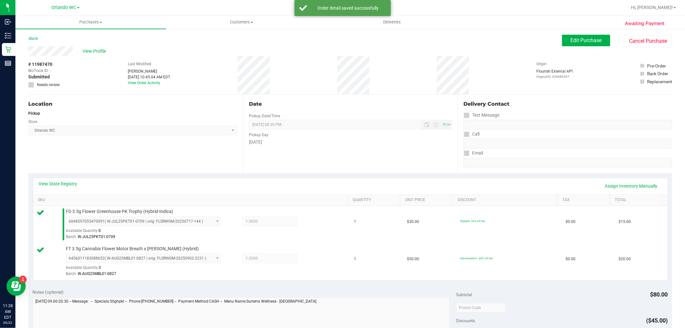
scroll to position [107, 0]
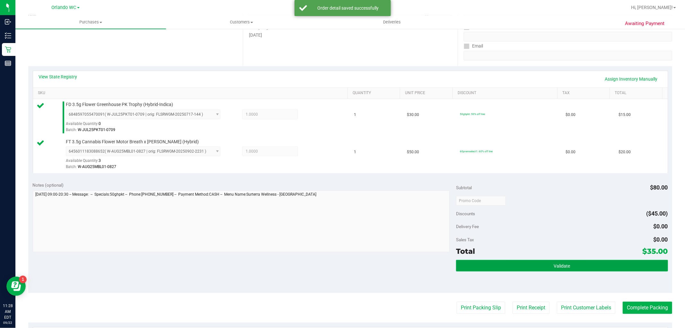
click at [541, 267] on button "Validate" at bounding box center [561, 266] width 211 height 12
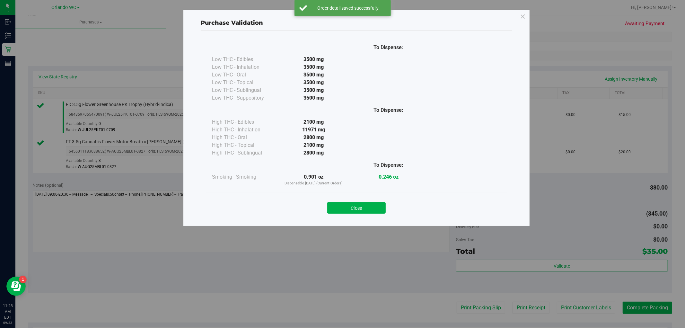
click at [364, 214] on div "Close" at bounding box center [356, 206] width 302 height 26
click at [375, 211] on button "Close" at bounding box center [356, 208] width 58 height 12
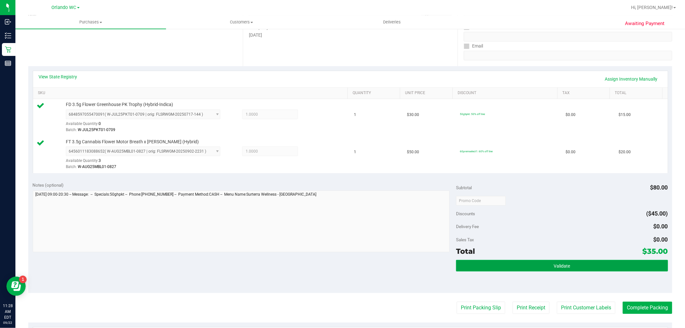
click at [568, 263] on button "Validate" at bounding box center [561, 266] width 211 height 12
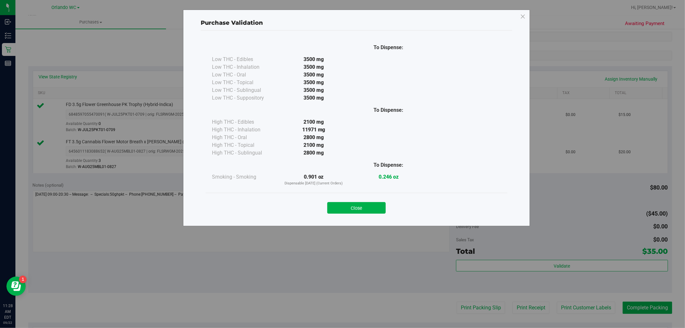
click at [364, 195] on div "Close" at bounding box center [356, 206] width 302 height 26
click at [366, 207] on button "Close" at bounding box center [356, 208] width 58 height 12
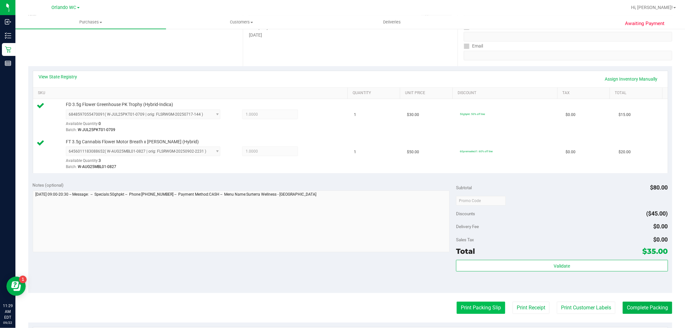
click at [467, 308] on button "Print Packing Slip" at bounding box center [480, 307] width 48 height 12
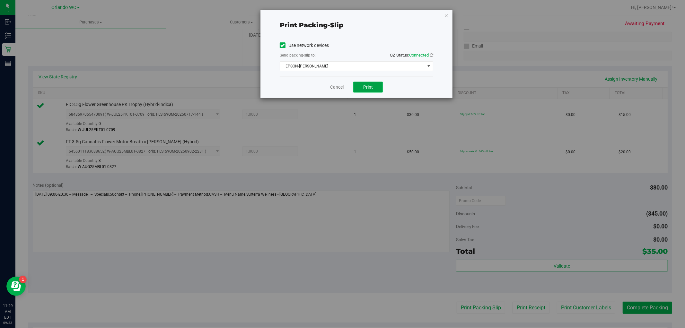
click at [359, 87] on button "Print" at bounding box center [368, 87] width 30 height 11
click at [452, 16] on div "Print packing-slip Use network devices Send packing-slip to: QZ Status: Connect…" at bounding box center [356, 54] width 192 height 88
click at [445, 17] on icon "button" at bounding box center [446, 16] width 4 height 8
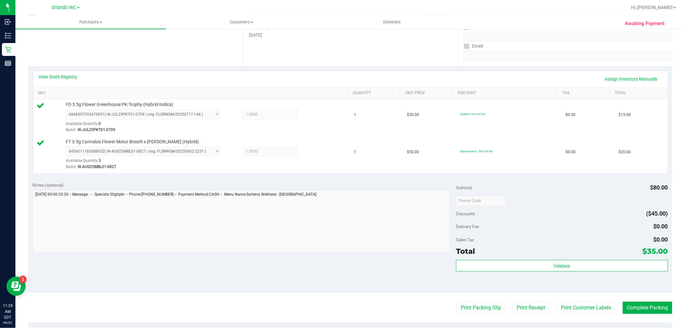
click at [518, 273] on div "Validate" at bounding box center [561, 274] width 211 height 29
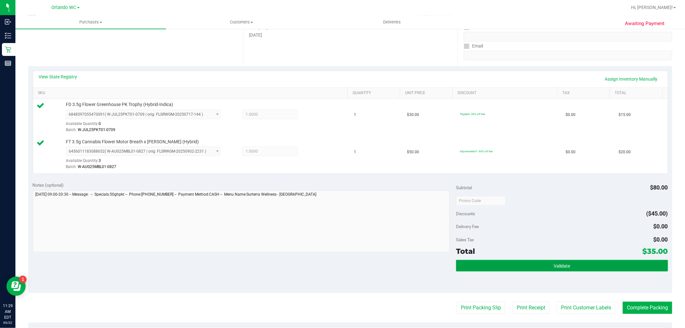
click at [518, 269] on button "Validate" at bounding box center [561, 266] width 211 height 12
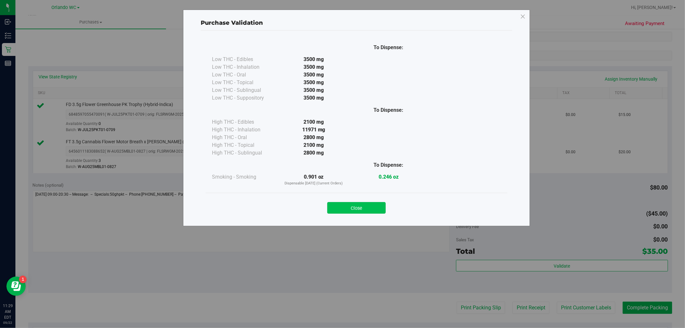
click at [363, 206] on button "Close" at bounding box center [356, 208] width 58 height 12
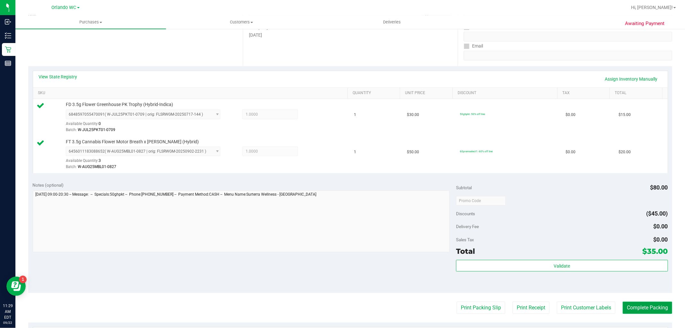
click at [630, 306] on button "Complete Packing" at bounding box center [646, 307] width 49 height 12
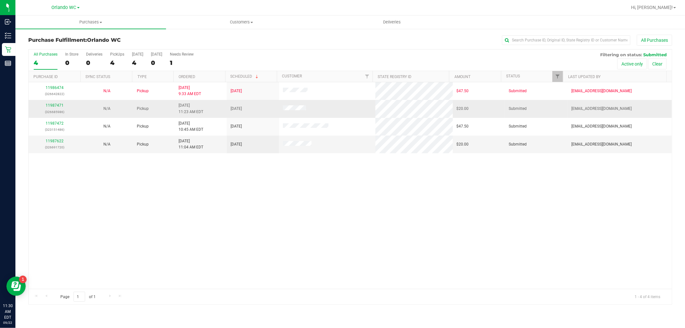
click at [56, 108] on div "11987471 (326685986)" at bounding box center [54, 108] width 44 height 12
click at [58, 103] on div "11987471 (326685986)" at bounding box center [54, 108] width 44 height 12
click at [58, 104] on link "11987471" at bounding box center [55, 105] width 18 height 4
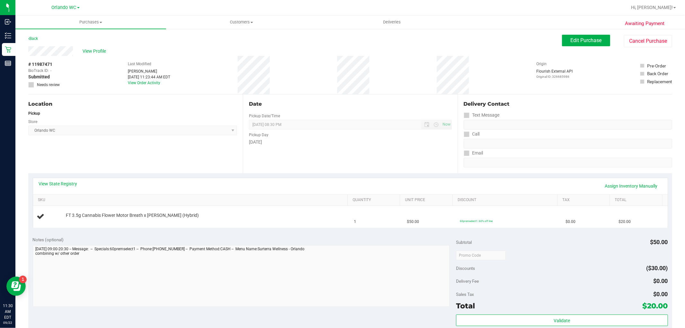
click at [617, 38] on div "Edit Purchase Cancel Purchase" at bounding box center [617, 41] width 110 height 13
click at [624, 38] on button "Cancel Purchase" at bounding box center [648, 41] width 48 height 12
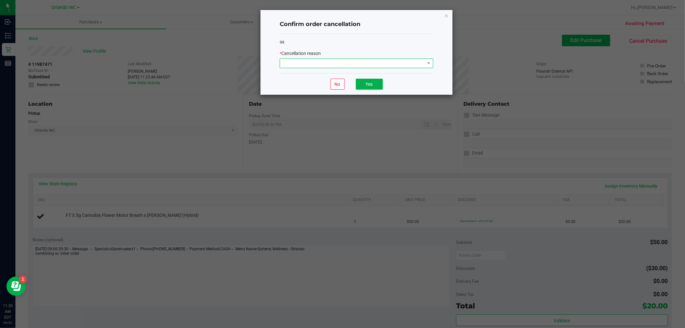
click at [338, 66] on span at bounding box center [352, 63] width 145 height 9
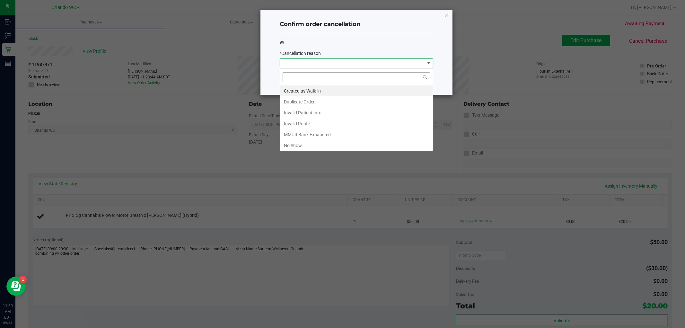
scroll to position [10, 153]
click at [336, 103] on li "Duplicate Order" at bounding box center [356, 101] width 153 height 11
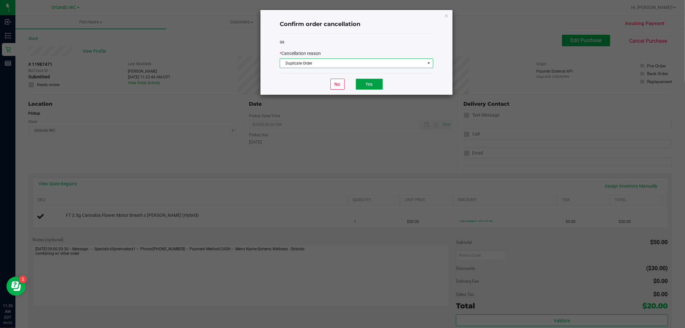
click at [378, 81] on button "Yes" at bounding box center [369, 84] width 27 height 11
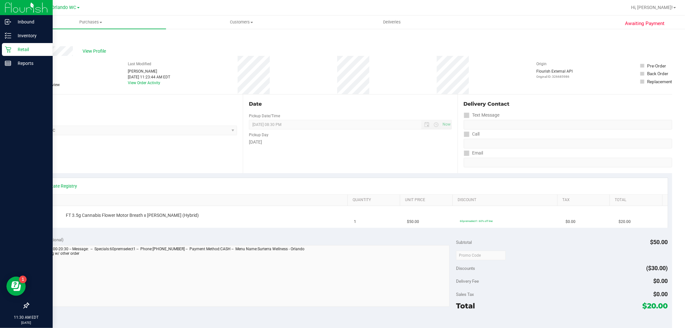
click at [10, 50] on icon at bounding box center [8, 50] width 6 height 6
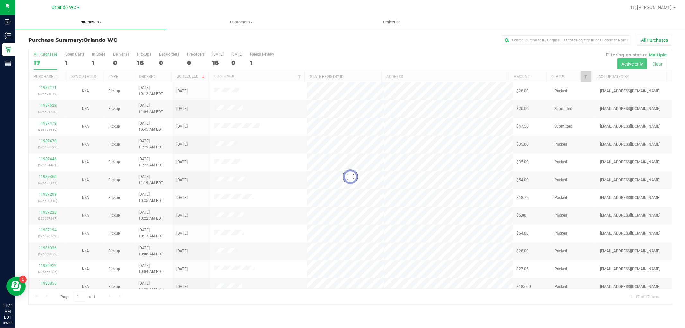
click at [80, 17] on uib-tab-heading "Purchases Summary of purchases Fulfillment All purchases" at bounding box center [90, 21] width 151 height 13
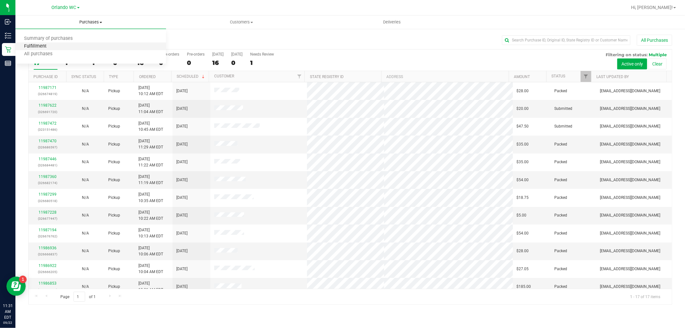
click at [52, 47] on span "Fulfillment" at bounding box center [35, 46] width 40 height 5
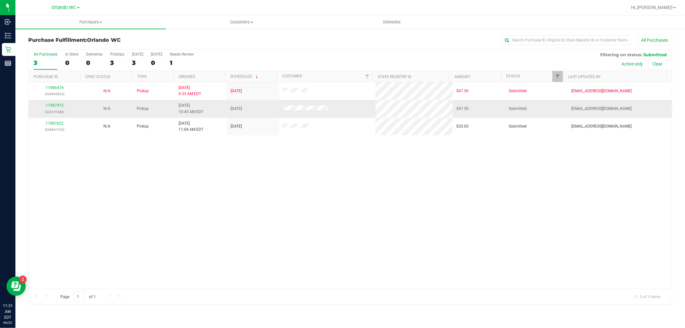
click at [49, 108] on div "11987472 (323151486)" at bounding box center [54, 108] width 44 height 12
click at [52, 107] on link "11987472" at bounding box center [55, 105] width 18 height 4
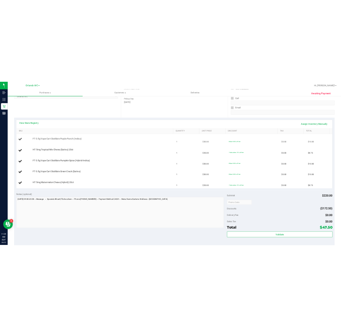
scroll to position [107, 0]
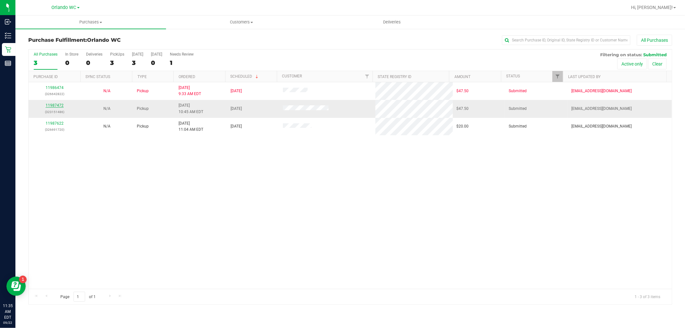
click at [54, 105] on link "11987472" at bounding box center [55, 105] width 18 height 4
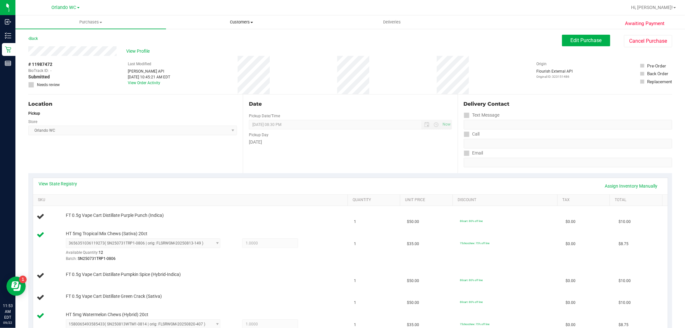
click at [248, 20] on span "Customers" at bounding box center [241, 22] width 150 height 6
click at [195, 41] on li "All customers" at bounding box center [241, 39] width 151 height 8
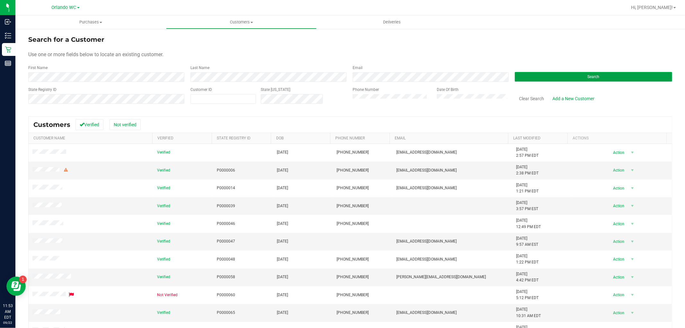
click at [556, 79] on button "Search" at bounding box center [592, 77] width 157 height 10
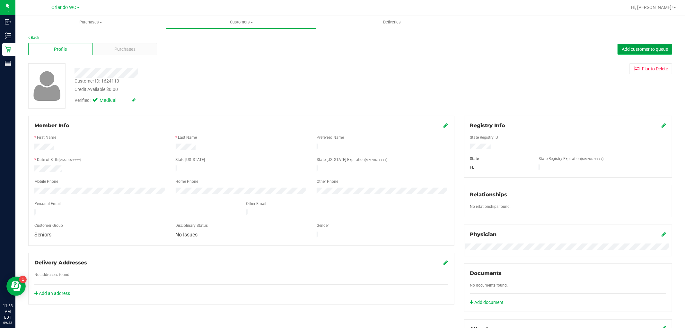
click at [623, 47] on span "Add customer to queue" at bounding box center [644, 49] width 46 height 5
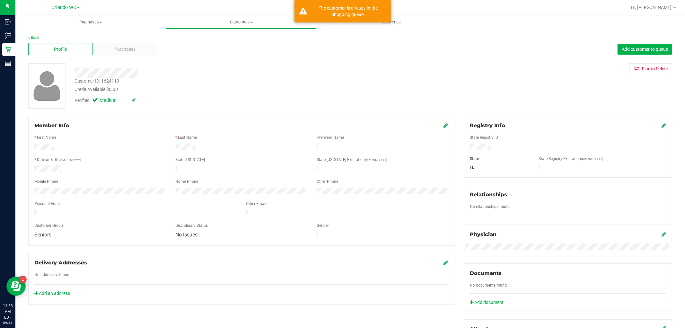
click at [488, 74] on div "Back Profile Purchases Add customer to queue Customer ID: 1624113 Credit Availa…" at bounding box center [349, 239] width 643 height 409
click at [325, 81] on div "Customer ID: 1624113 Credit Available: $0.00" at bounding box center [233, 85] width 327 height 15
click at [146, 51] on div "Purchases" at bounding box center [125, 49] width 65 height 12
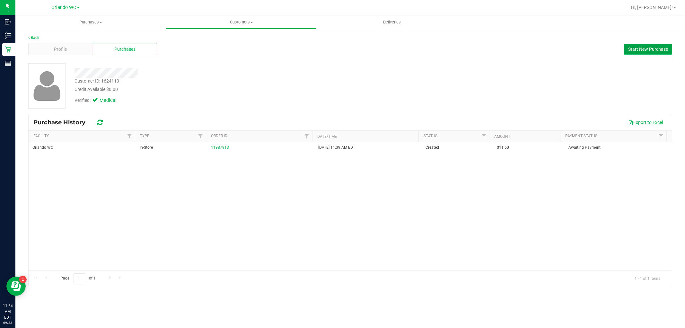
click at [645, 47] on span "Start New Purchase" at bounding box center [648, 49] width 40 height 5
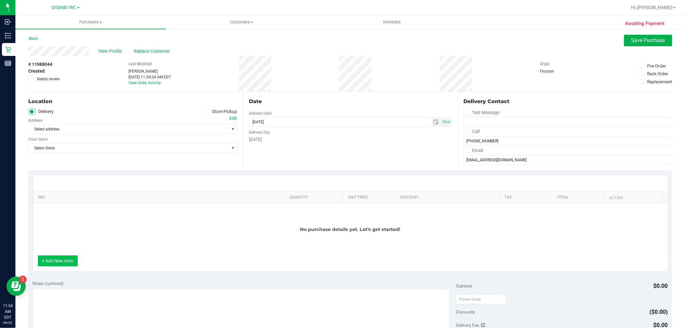
click at [61, 259] on button "+ Add New Item" at bounding box center [58, 260] width 40 height 11
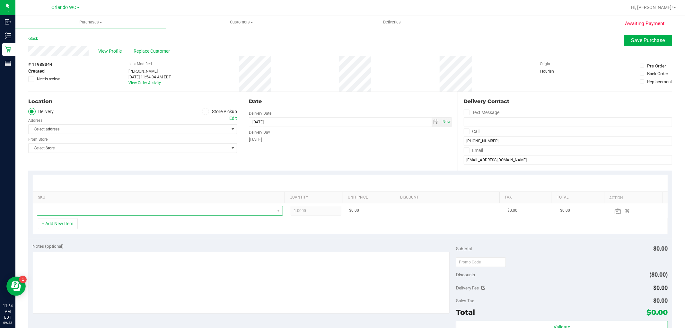
click at [72, 212] on span "NO DATA FOUND" at bounding box center [155, 210] width 237 height 9
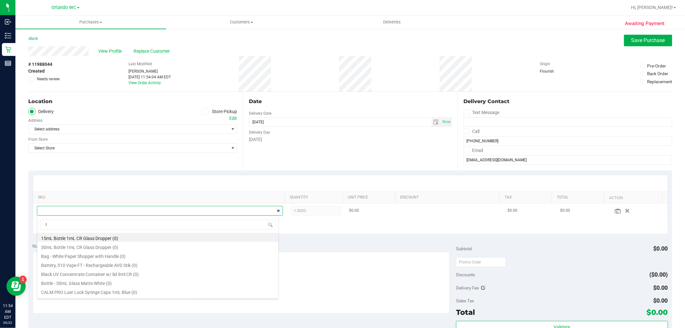
scroll to position [10, 239]
type input "tincture"
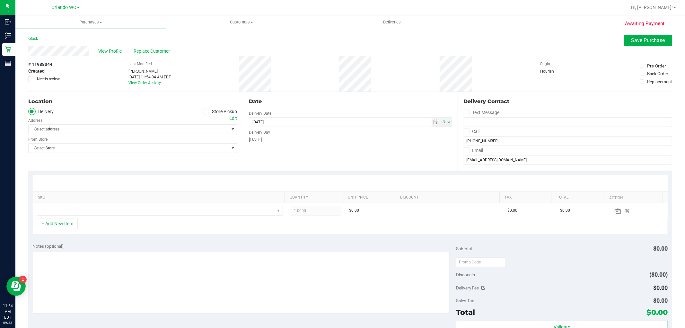
click at [204, 111] on icon at bounding box center [205, 111] width 4 height 0
click at [0, 0] on input "Store Pickup" at bounding box center [0, 0] width 0 height 0
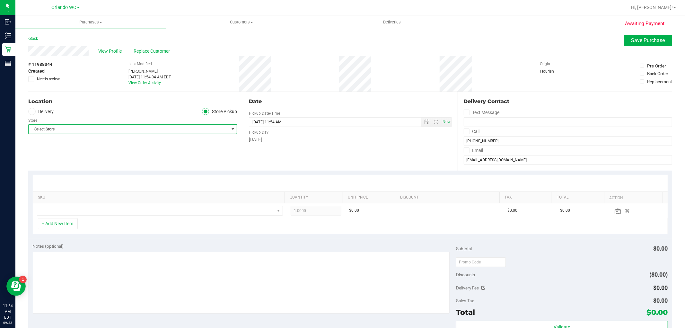
click at [169, 132] on span "Select Store" at bounding box center [129, 129] width 200 height 9
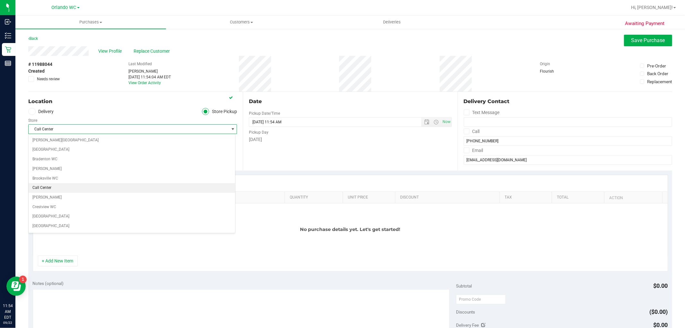
click at [55, 129] on span "Call Center" at bounding box center [129, 129] width 200 height 9
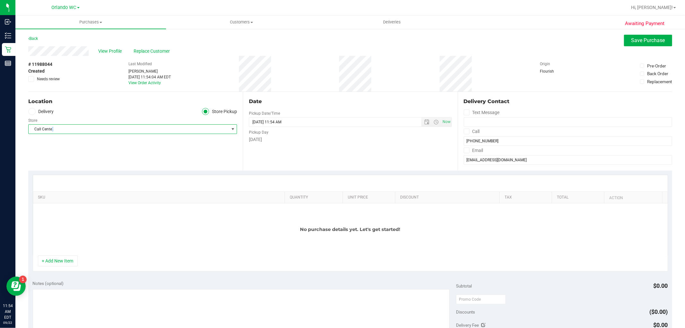
click at [52, 127] on span "Call Center" at bounding box center [129, 129] width 200 height 9
click at [45, 162] on li "Orlando Colonial WC" at bounding box center [132, 161] width 206 height 10
click at [53, 258] on button "+ Add New Item" at bounding box center [58, 260] width 40 height 11
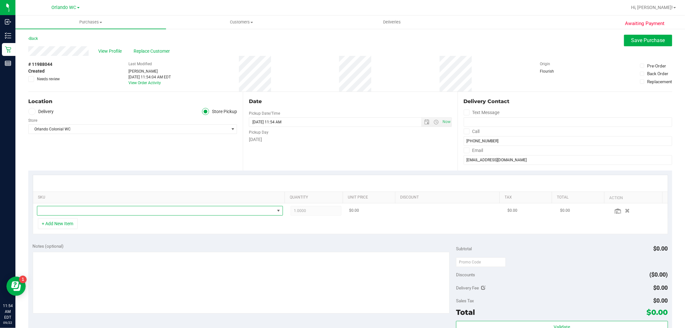
click at [62, 212] on span "NO DATA FOUND" at bounding box center [155, 210] width 237 height 9
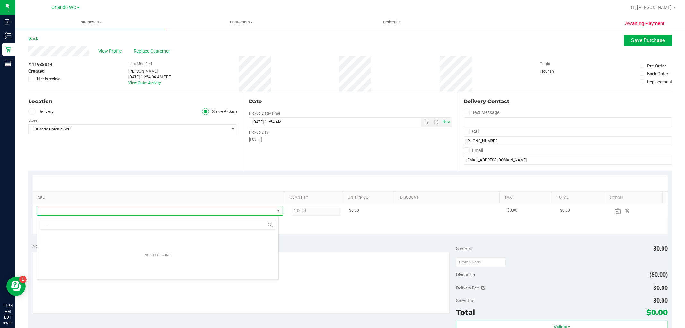
scroll to position [10, 239]
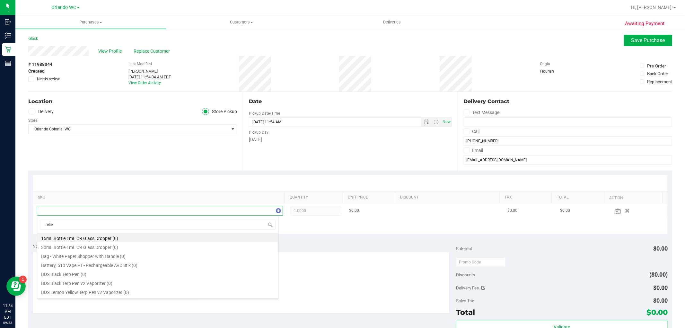
type input "relief"
click at [84, 171] on div "SKU Quantity Unit Price Discount Tax Total Action 1.0000 1 $0.00 $0.00 $0.00 + …" at bounding box center [349, 204] width 643 height 68
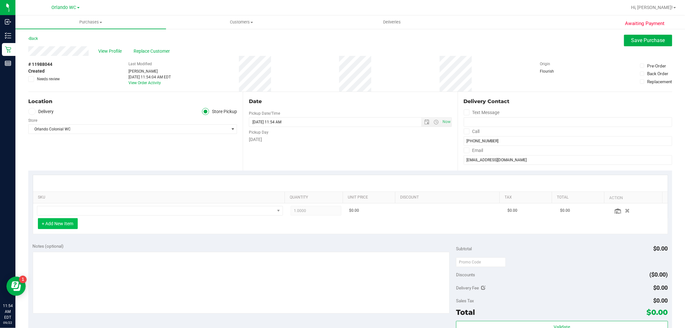
click at [64, 222] on button "+ Add New Item" at bounding box center [58, 223] width 40 height 11
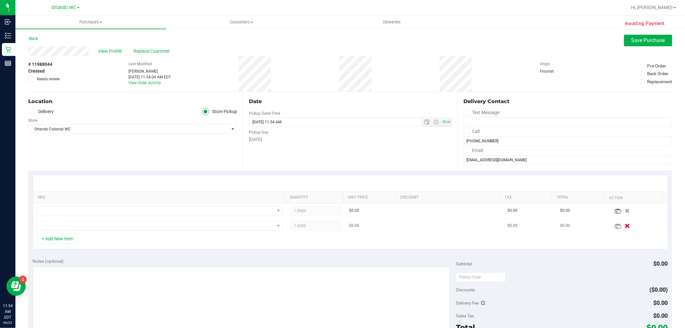
click at [622, 222] on button "button" at bounding box center [627, 225] width 11 height 7
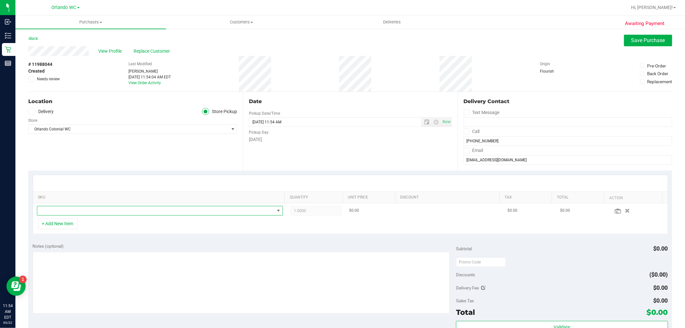
click at [121, 214] on span "NO DATA FOUND" at bounding box center [155, 210] width 237 height 9
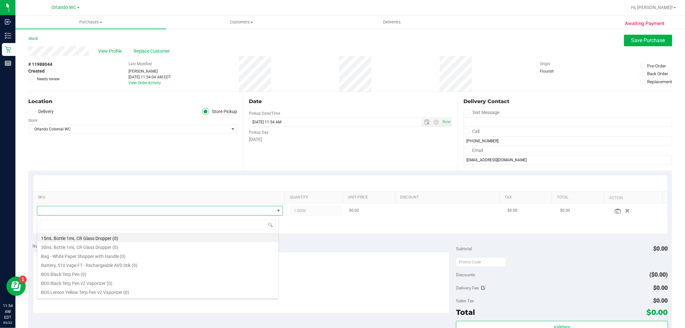
scroll to position [10, 239]
type input "relief"
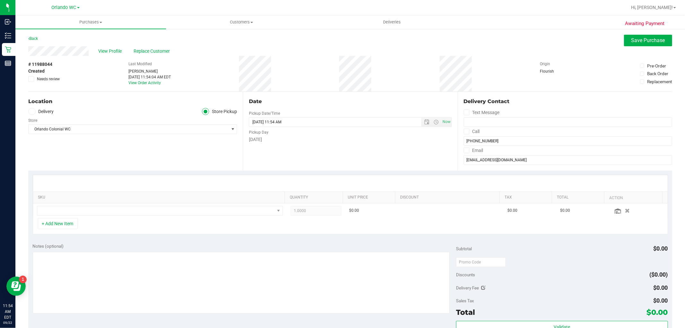
click at [94, 188] on div at bounding box center [350, 183] width 634 height 16
click at [70, 213] on span "NO DATA FOUND" at bounding box center [155, 210] width 237 height 9
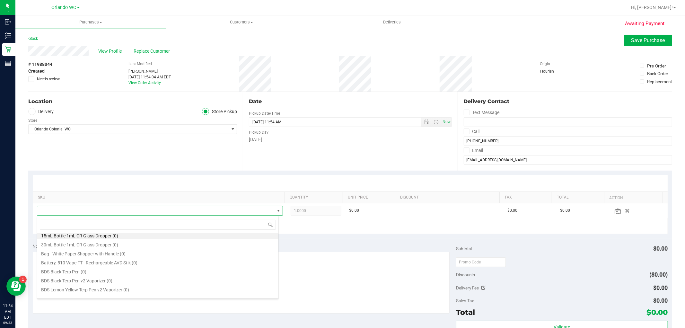
scroll to position [0, 0]
click at [88, 195] on link "SKU" at bounding box center [160, 197] width 244 height 5
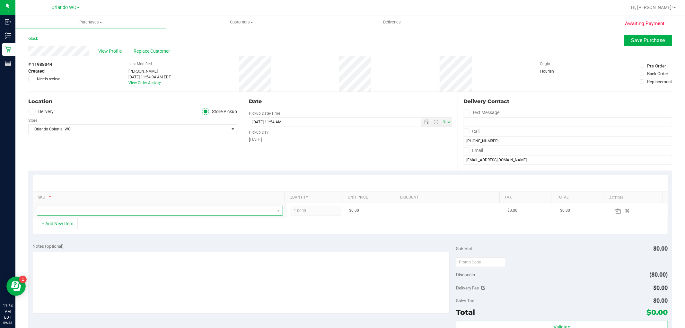
click at [73, 212] on span "NO DATA FOUND" at bounding box center [155, 210] width 237 height 9
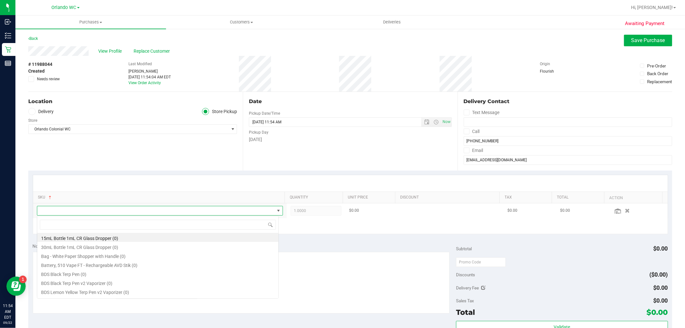
scroll to position [10, 239]
type input "relief"
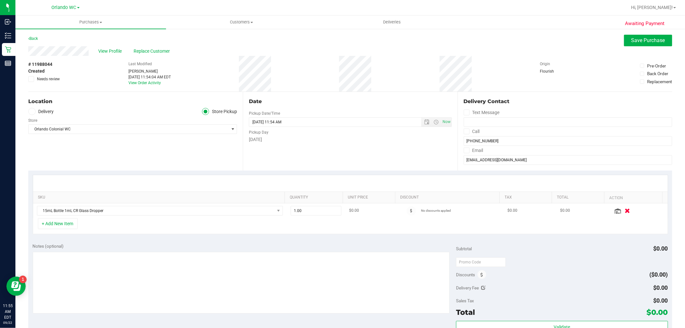
click at [622, 209] on button "button" at bounding box center [627, 210] width 11 height 7
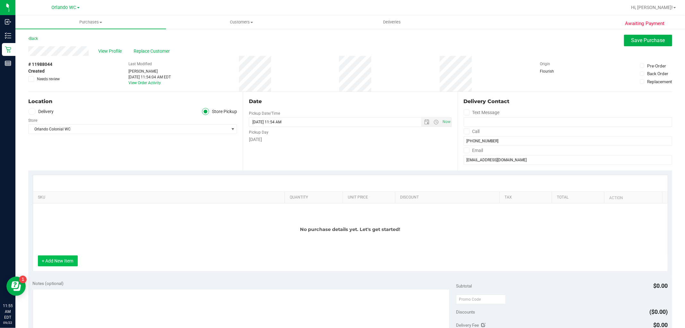
click at [60, 257] on button "+ Add New Item" at bounding box center [58, 260] width 40 height 11
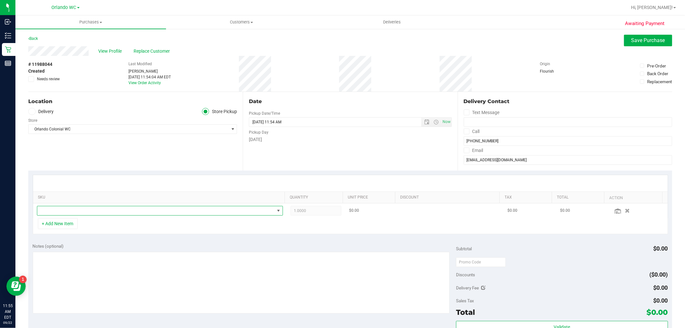
click at [78, 209] on span "NO DATA FOUND" at bounding box center [155, 210] width 237 height 9
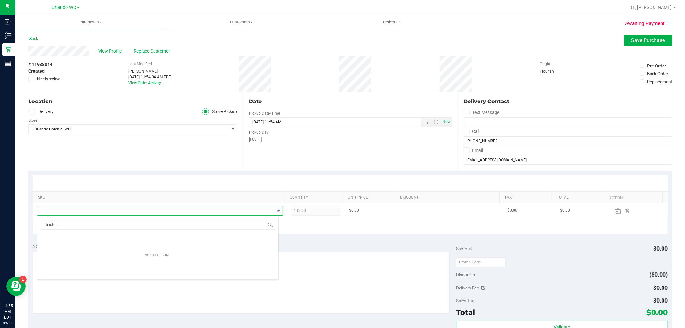
type input "tincture"
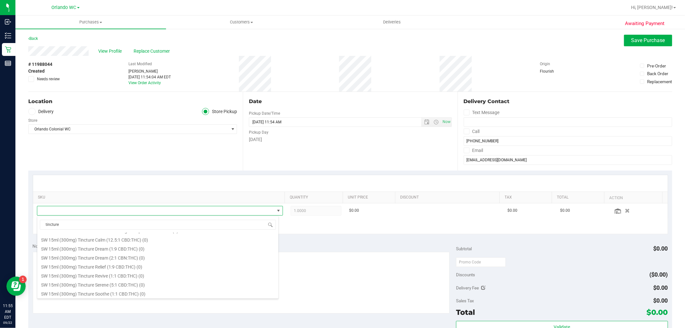
scroll to position [304, 0]
click at [123, 251] on li "SW 30ml (600mg) Tincture Relief (1:9 CBD:THC) (10)" at bounding box center [157, 247] width 241 height 9
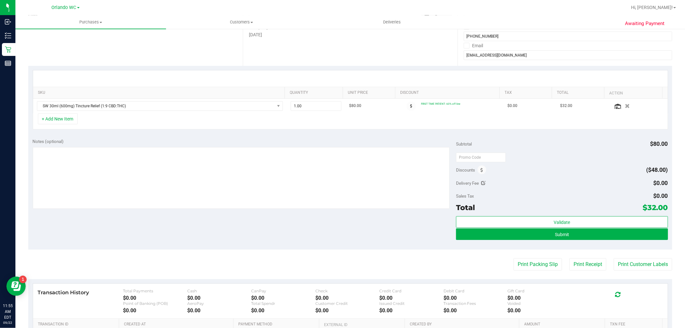
scroll to position [107, 0]
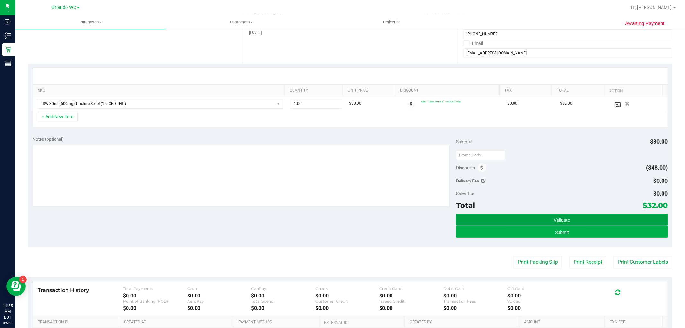
click at [561, 220] on span "Validate" at bounding box center [561, 219] width 16 height 5
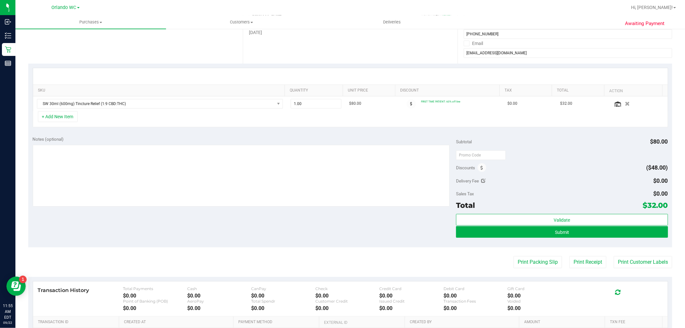
click at [549, 213] on div "Subtotal $80.00 Discounts ($48.00) Delivery Fee $0.00 Sales Tax $0.00 Total $32…" at bounding box center [561, 189] width 211 height 107
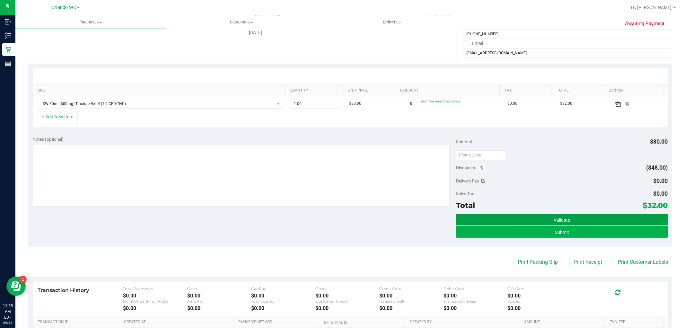
click at [553, 217] on span "Validate" at bounding box center [561, 219] width 16 height 5
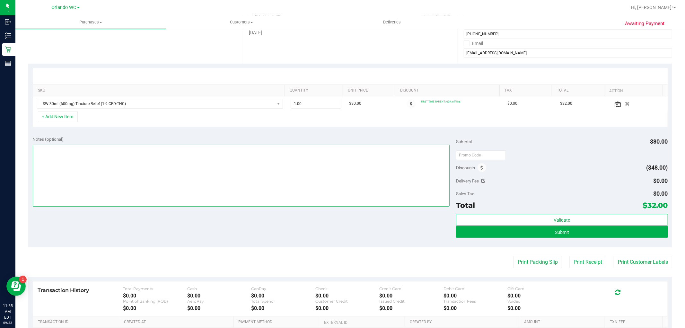
click at [136, 168] on textarea at bounding box center [241, 176] width 417 height 62
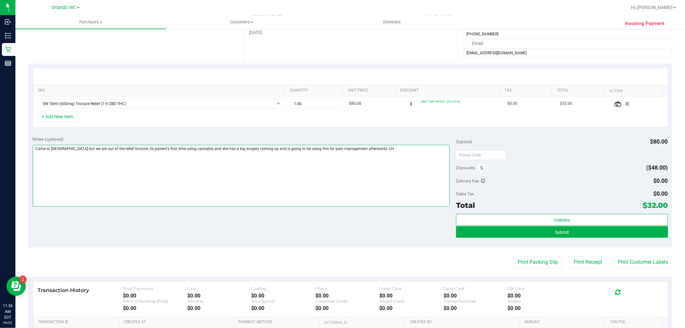
click at [263, 150] on textarea at bounding box center [241, 176] width 417 height 62
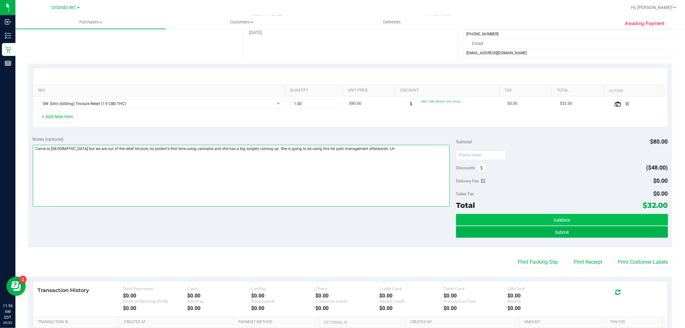
type textarea "Came to Orange Ave but we are out of the relief tincture, its patient's first t…"
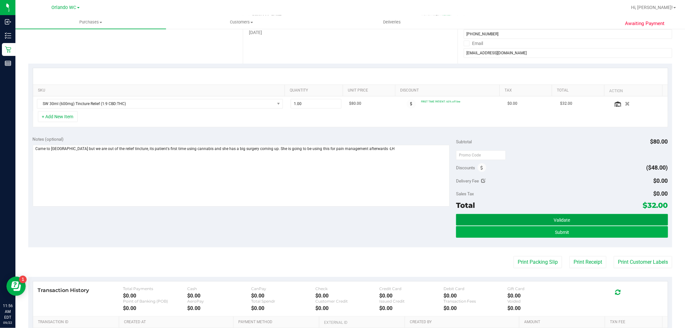
click at [560, 216] on button "Validate" at bounding box center [561, 220] width 211 height 12
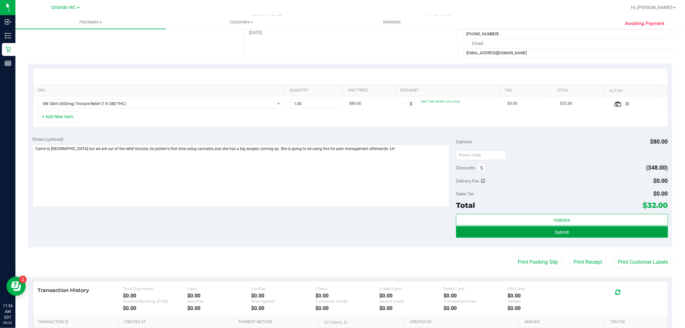
click at [555, 233] on span "Submit" at bounding box center [562, 231] width 14 height 5
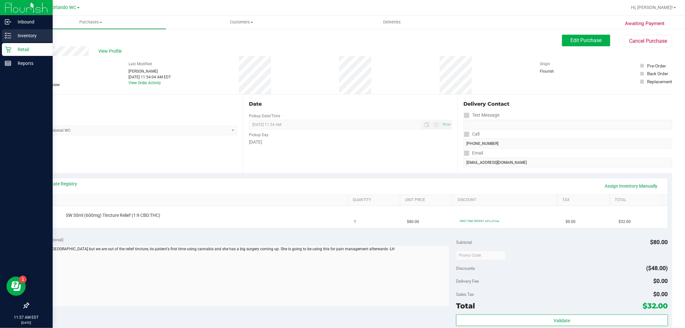
click at [16, 37] on p "Inventory" at bounding box center [30, 36] width 39 height 8
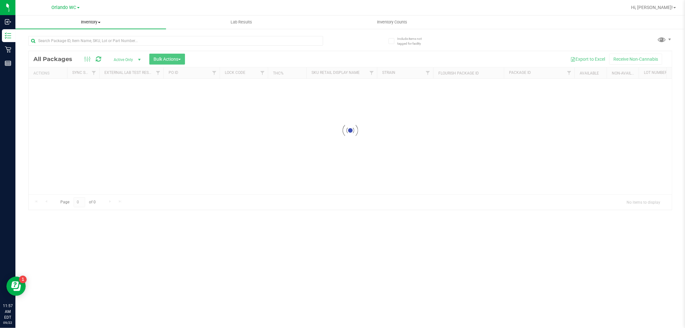
click at [90, 20] on div "Inventory All packages All inventory Waste log Create inventory Lab Results Inv…" at bounding box center [349, 171] width 669 height 312
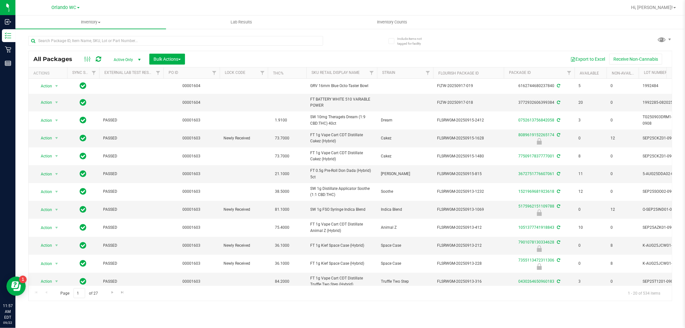
click at [101, 14] on nav "Orlando WC Hi, Lisa!" at bounding box center [349, 7] width 669 height 15
click at [91, 20] on span "Inventory" at bounding box center [90, 22] width 151 height 6
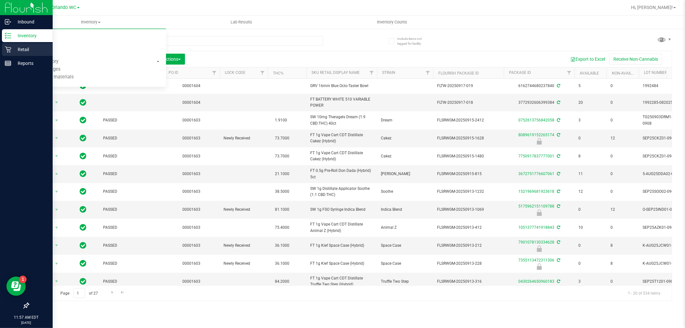
click at [0, 46] on link "Retail" at bounding box center [26, 50] width 53 height 14
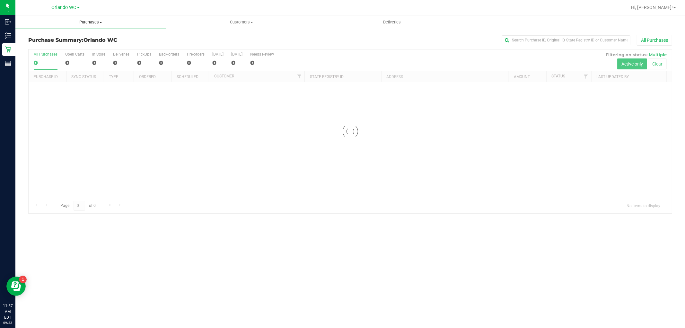
click at [86, 24] on span "Purchases" at bounding box center [90, 22] width 151 height 6
click at [65, 45] on li "Fulfillment" at bounding box center [90, 47] width 151 height 8
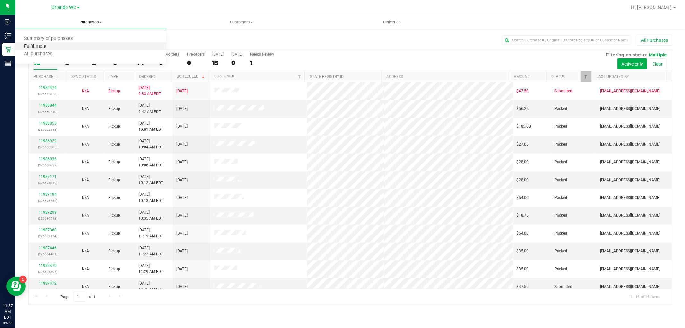
click at [38, 49] on span "Fulfillment" at bounding box center [35, 46] width 40 height 5
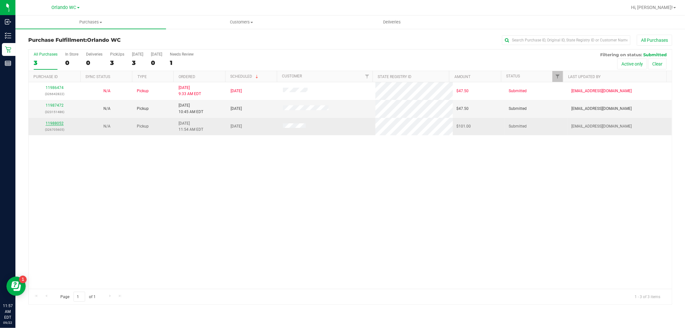
click at [46, 123] on link "11988052" at bounding box center [55, 123] width 18 height 4
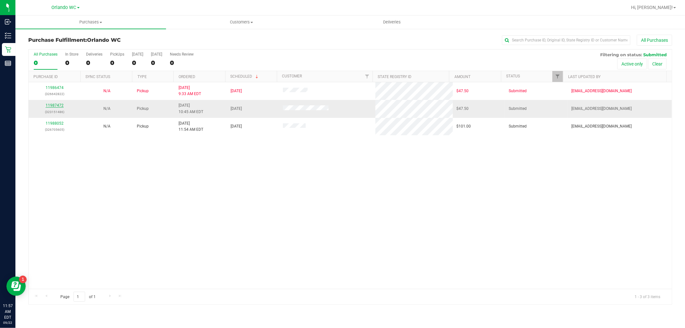
click at [56, 107] on link "11987472" at bounding box center [55, 105] width 18 height 4
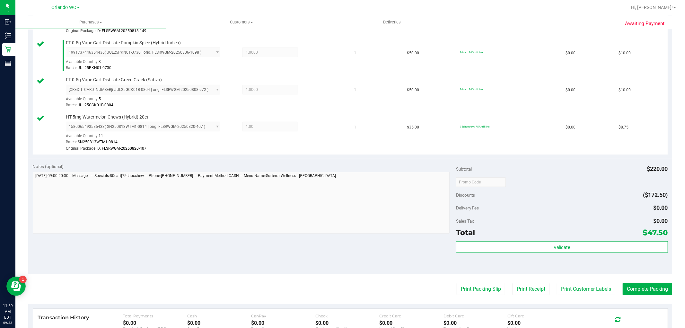
scroll to position [249, 0]
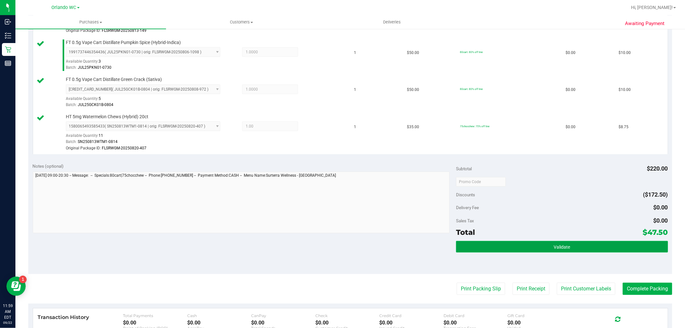
click at [524, 245] on button "Validate" at bounding box center [561, 247] width 211 height 12
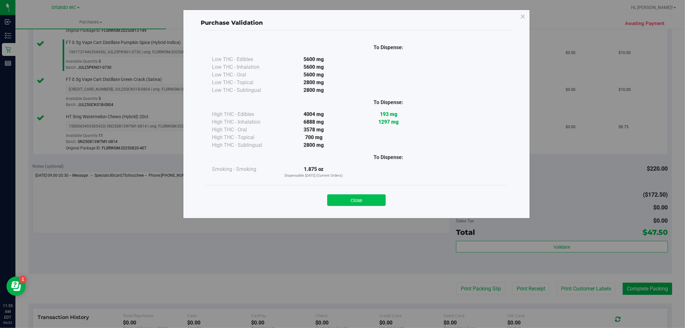
click at [357, 197] on button "Close" at bounding box center [356, 200] width 58 height 12
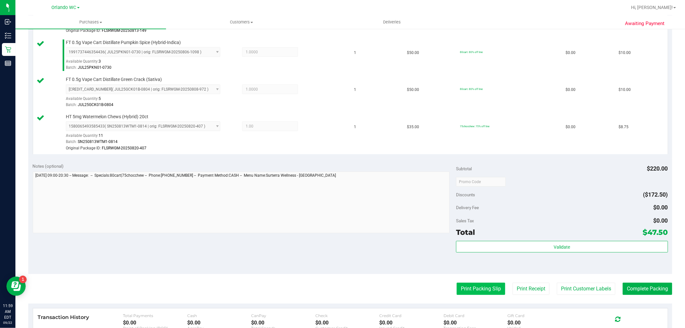
click at [470, 288] on button "Print Packing Slip" at bounding box center [480, 288] width 48 height 12
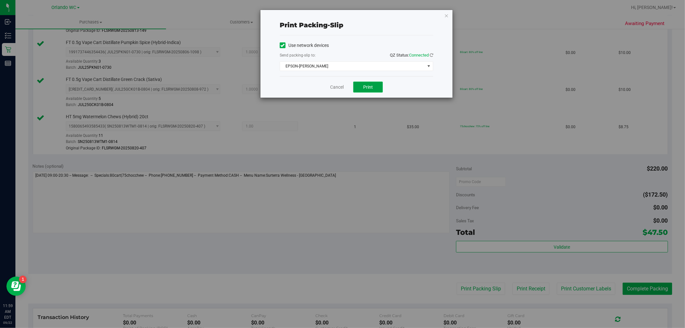
click at [366, 86] on span "Print" at bounding box center [368, 86] width 10 height 5
click at [449, 14] on div "Print packing-slip Use network devices Send packing-slip to: QZ Status: Connect…" at bounding box center [356, 54] width 192 height 88
click at [448, 15] on icon "button" at bounding box center [446, 16] width 4 height 8
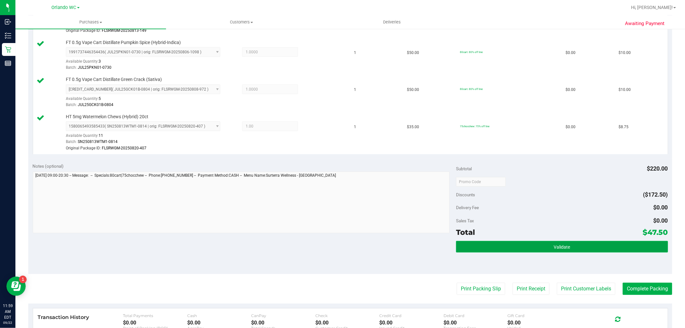
click at [530, 251] on button "Validate" at bounding box center [561, 247] width 211 height 12
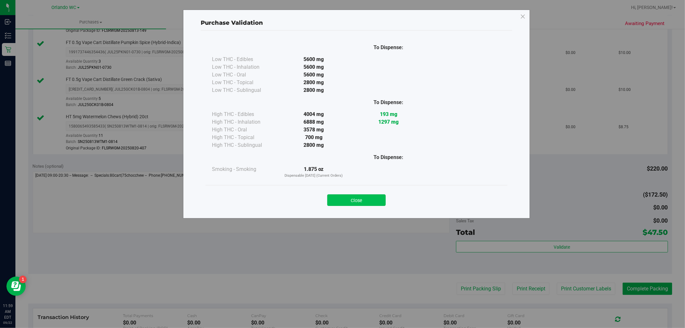
click at [344, 197] on button "Close" at bounding box center [356, 200] width 58 height 12
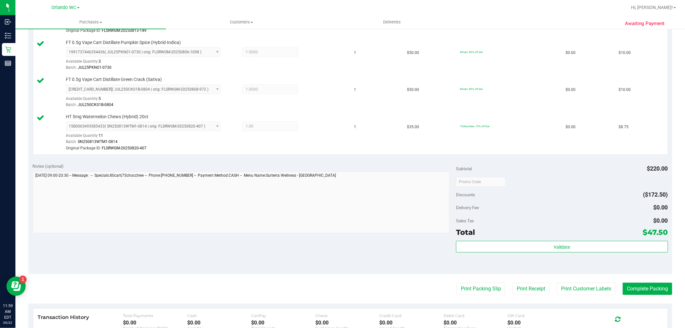
click at [638, 296] on purchase-details "Back Edit Purchase Cancel Purchase View Profile # 11987472 BioTrack ID: - Submi…" at bounding box center [349, 104] width 643 height 638
click at [638, 290] on button "Complete Packing" at bounding box center [646, 288] width 49 height 12
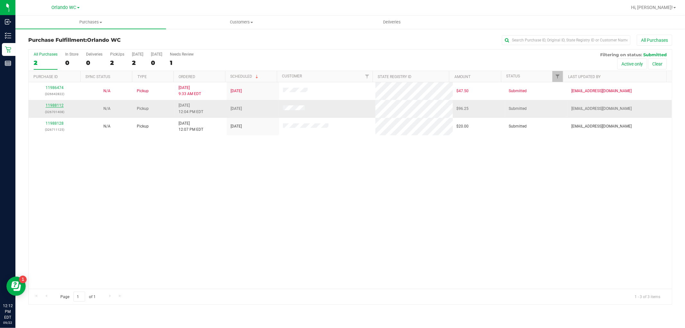
click at [51, 107] on link "11988112" at bounding box center [55, 105] width 18 height 4
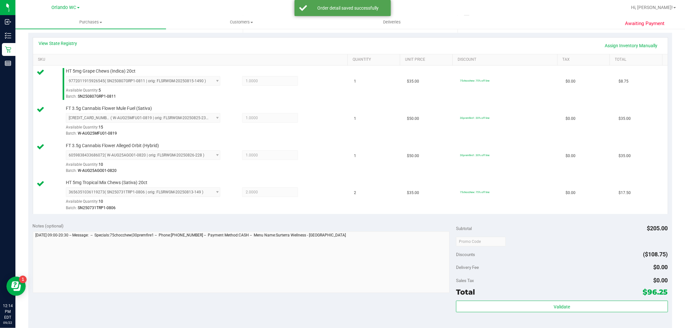
scroll to position [142, 0]
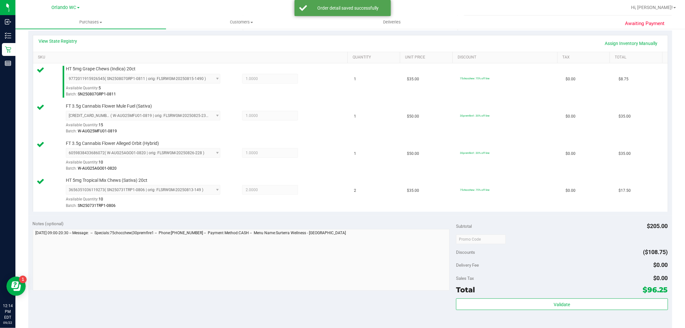
click at [592, 297] on div "Subtotal $205.00 Discounts ($108.75) Delivery Fee $0.00 Sales Tax $0.00 Total $…" at bounding box center [561, 273] width 211 height 107
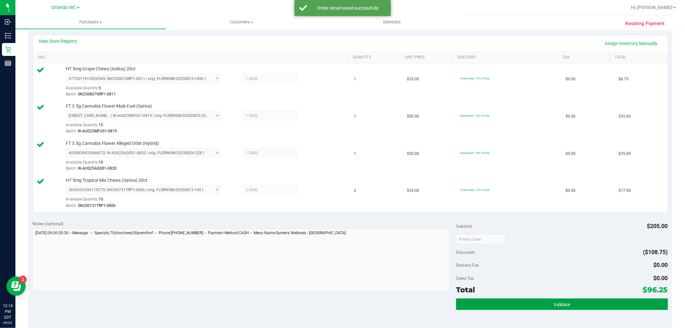
click at [589, 299] on button "Validate" at bounding box center [561, 304] width 211 height 12
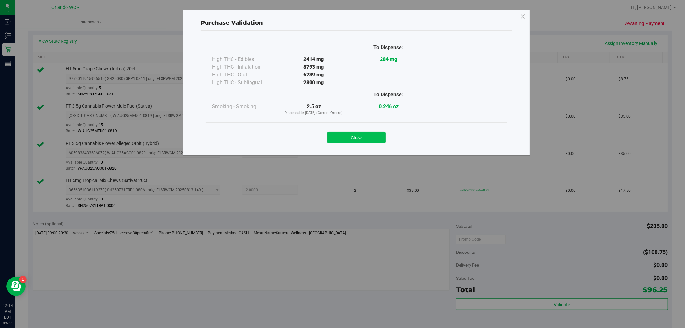
click at [364, 138] on button "Close" at bounding box center [356, 138] width 58 height 12
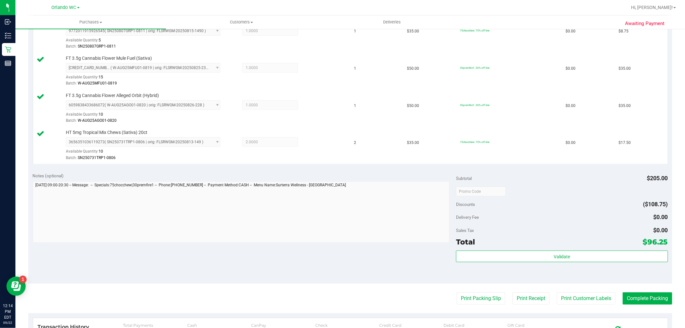
scroll to position [285, 0]
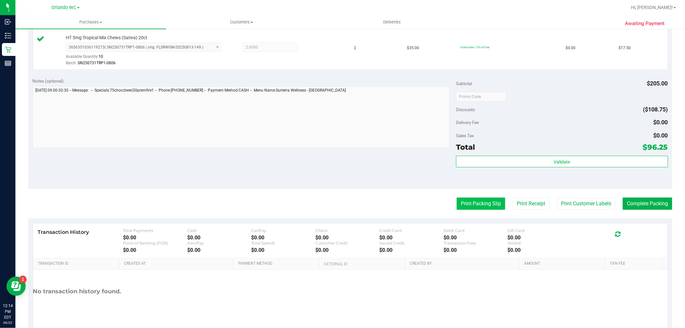
click at [465, 197] on button "Print Packing Slip" at bounding box center [480, 203] width 48 height 12
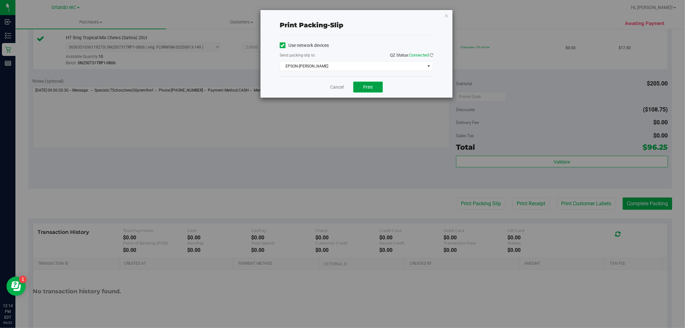
click at [378, 84] on button "Print" at bounding box center [368, 87] width 30 height 11
click at [448, 17] on icon "button" at bounding box center [446, 16] width 4 height 8
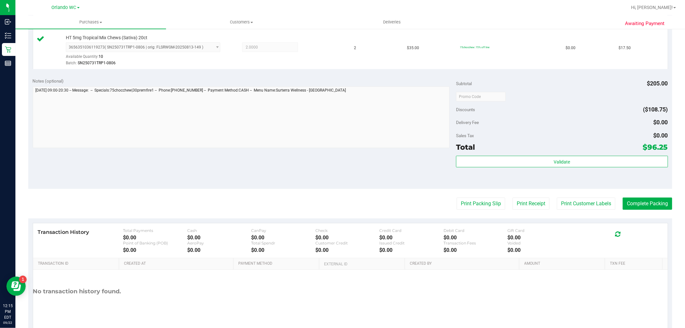
click at [561, 154] on div "Subtotal $205.00 Discounts ($108.75) Delivery Fee $0.00 Sales Tax $0.00 Total $…" at bounding box center [561, 131] width 211 height 107
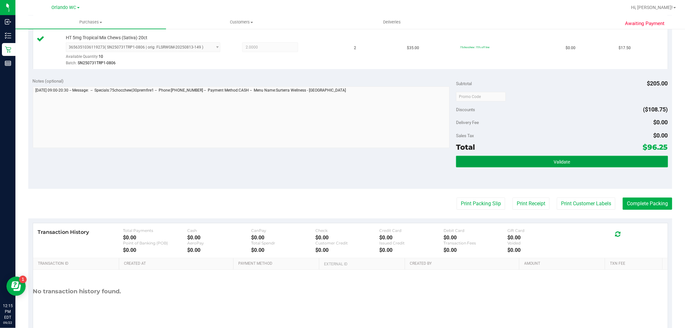
click at [566, 158] on button "Validate" at bounding box center [561, 162] width 211 height 12
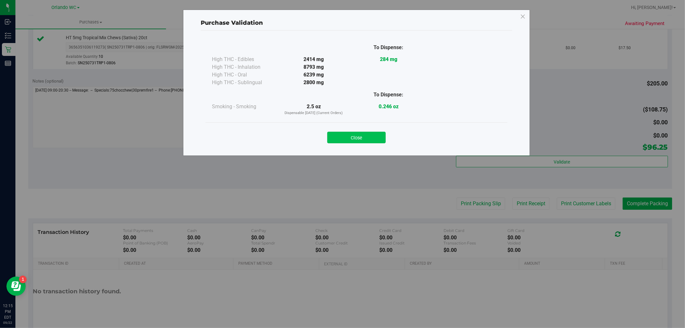
click at [371, 138] on button "Close" at bounding box center [356, 138] width 58 height 12
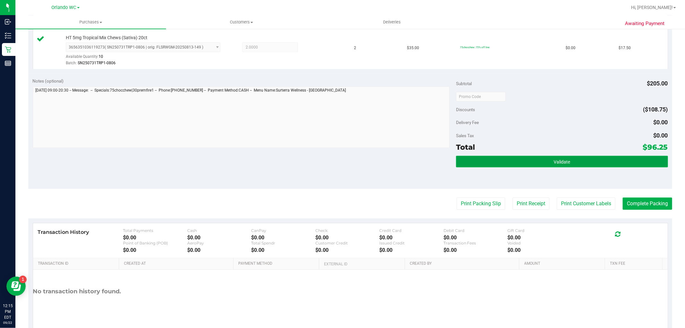
click at [623, 161] on button "Validate" at bounding box center [561, 162] width 211 height 12
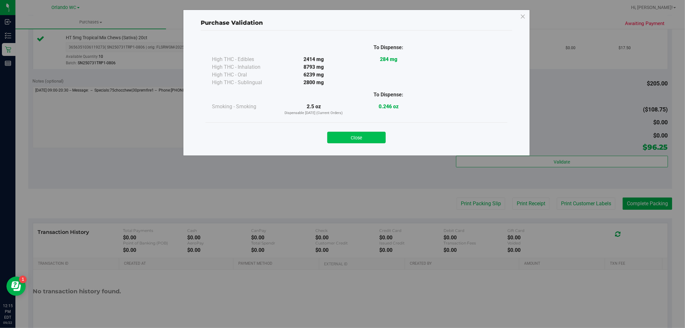
click at [345, 140] on button "Close" at bounding box center [356, 138] width 58 height 12
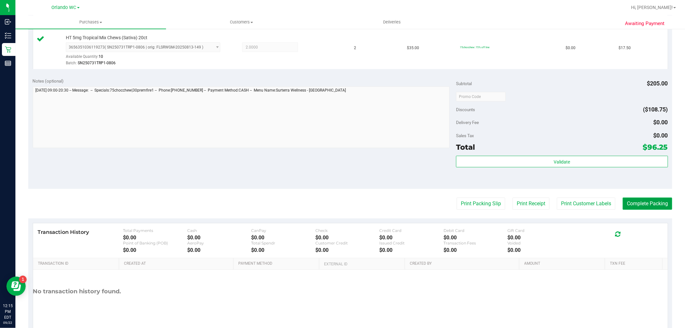
click at [624, 204] on button "Complete Packing" at bounding box center [646, 203] width 49 height 12
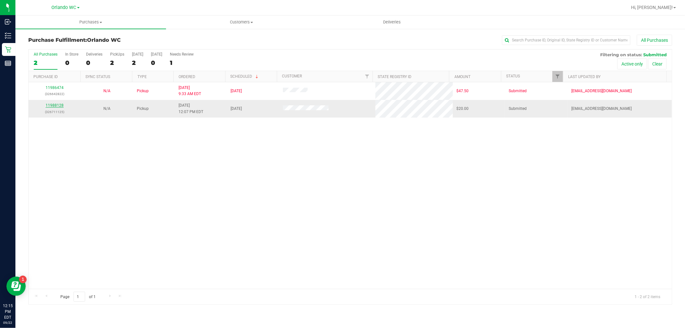
click at [54, 108] on link "11988128" at bounding box center [55, 105] width 18 height 4
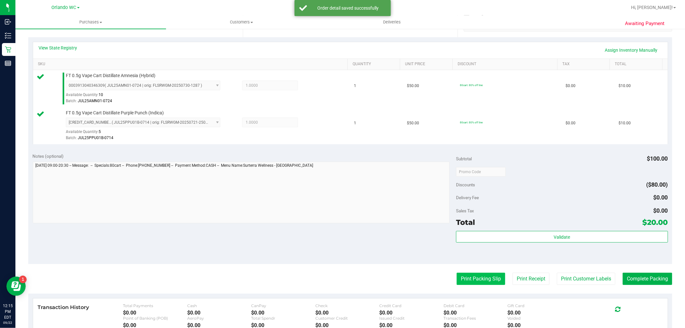
scroll to position [142, 0]
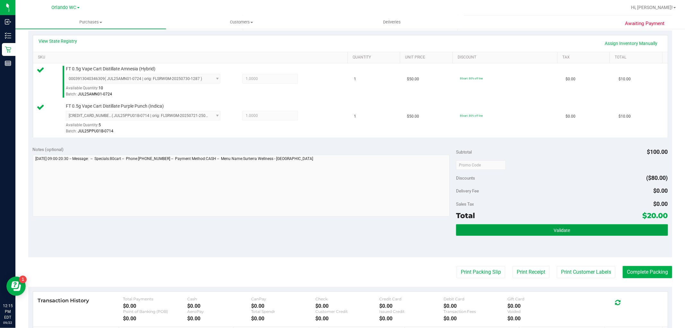
click at [525, 227] on button "Validate" at bounding box center [561, 230] width 211 height 12
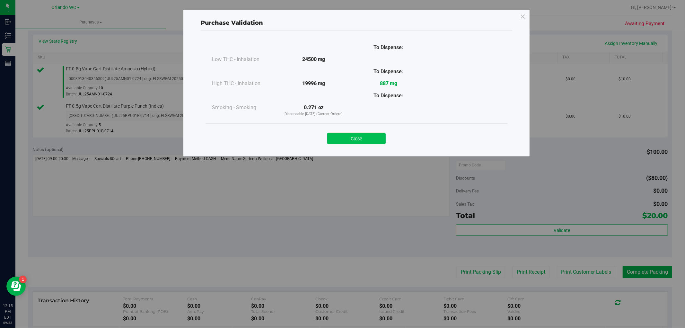
click at [362, 140] on button "Close" at bounding box center [356, 139] width 58 height 12
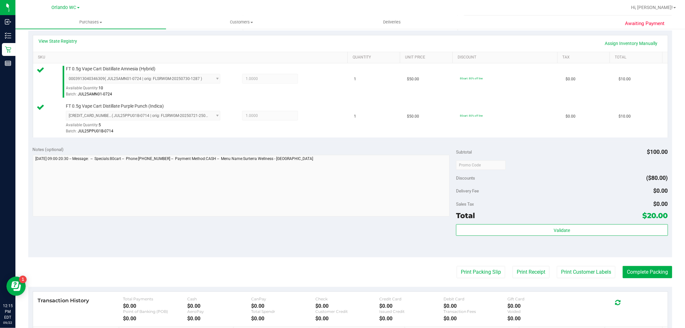
click at [473, 282] on purchase-details "Back Edit Purchase Cancel Purchase View Profile # 11988128 BioTrack ID: - Submi…" at bounding box center [349, 149] width 643 height 514
click at [471, 271] on button "Print Packing Slip" at bounding box center [480, 272] width 48 height 12
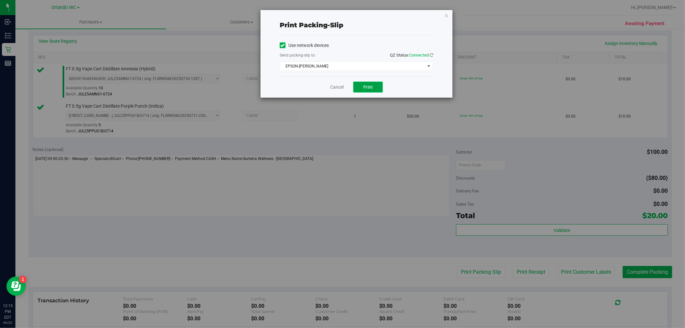
click at [364, 90] on button "Print" at bounding box center [368, 87] width 30 height 11
click at [447, 12] on icon "button" at bounding box center [446, 16] width 4 height 8
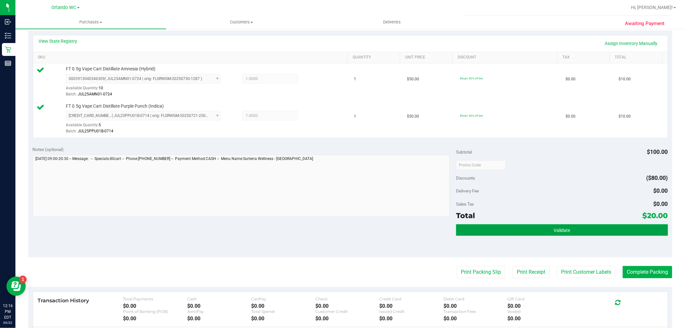
click at [569, 231] on button "Validate" at bounding box center [561, 230] width 211 height 12
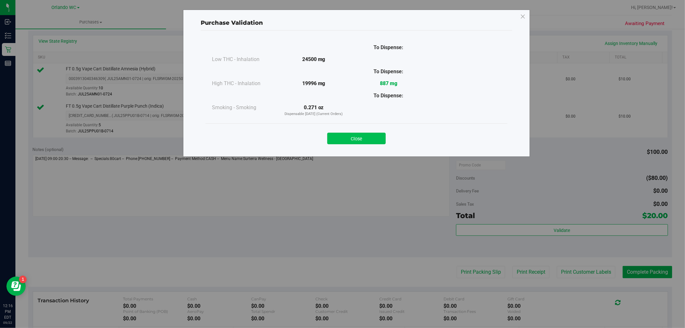
click at [352, 137] on button "Close" at bounding box center [356, 139] width 58 height 12
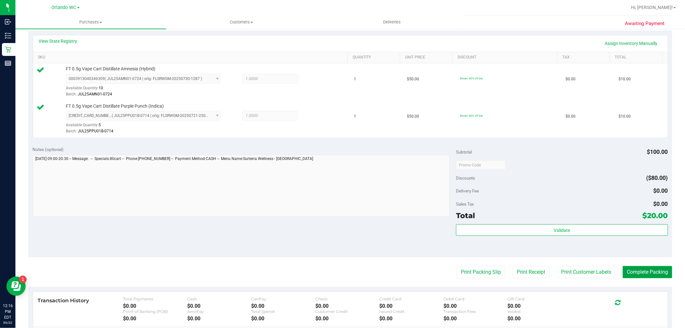
click at [640, 271] on button "Complete Packing" at bounding box center [646, 272] width 49 height 12
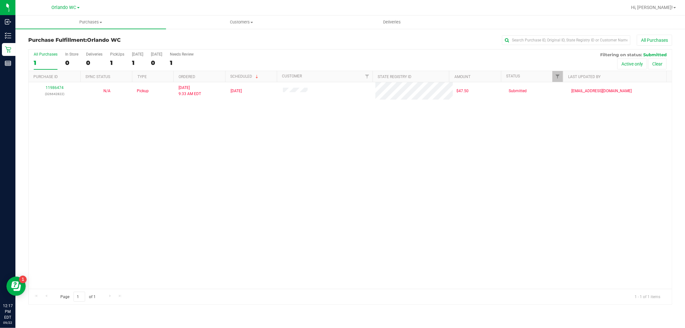
drag, startPoint x: 537, startPoint y: 180, endPoint x: 297, endPoint y: 122, distance: 246.4
click at [537, 180] on div "11986474 (326642822) N/A Pickup 9/22/2025 9:33 AM EDT 9/22/2025 $47.50 Submitte…" at bounding box center [350, 185] width 643 height 206
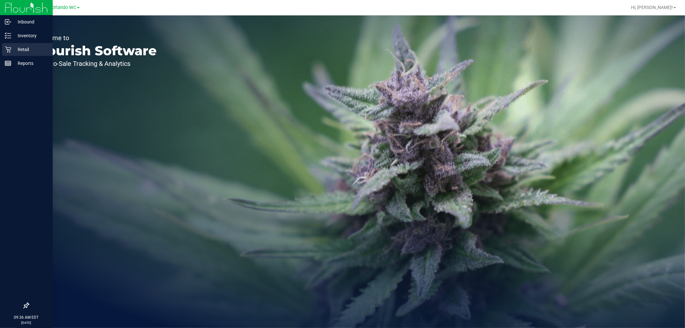
click at [9, 50] on icon at bounding box center [8, 50] width 6 height 6
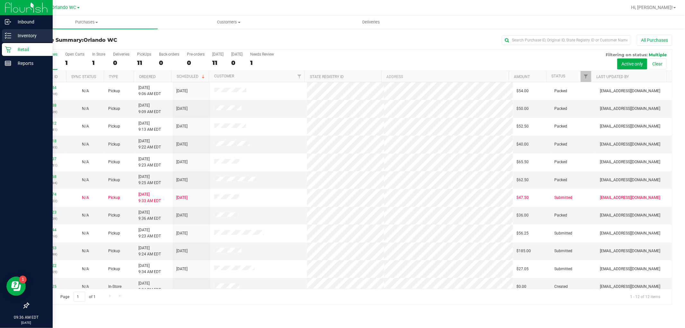
click at [16, 36] on p "Inventory" at bounding box center [30, 36] width 39 height 8
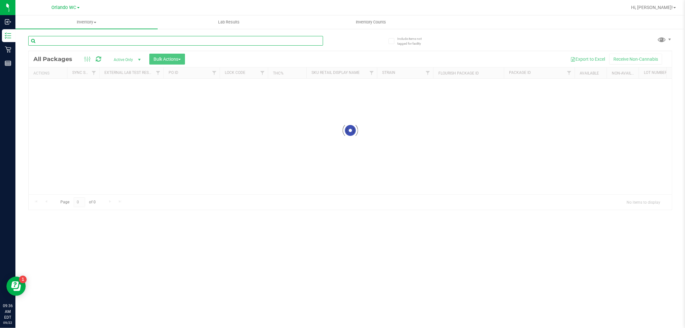
click at [59, 39] on input "text" at bounding box center [175, 41] width 295 height 10
type input "maw"
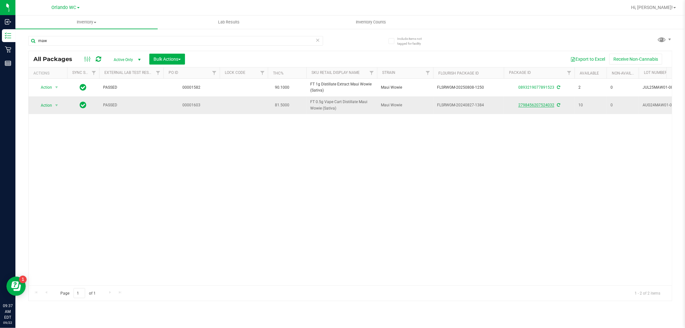
click at [535, 104] on link "2798456207524032" at bounding box center [536, 105] width 36 height 4
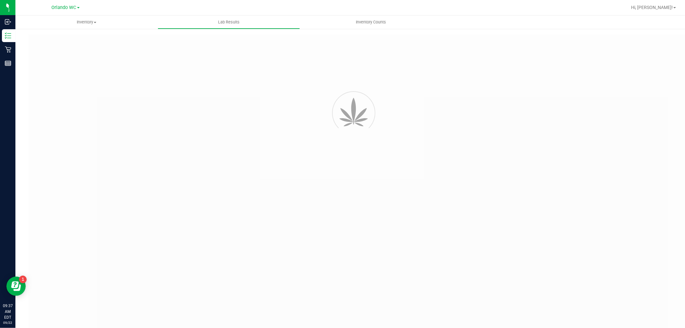
type input "2798456207524032"
type input "IH28007-03"
type input "09/03/2024 5:49 AM"
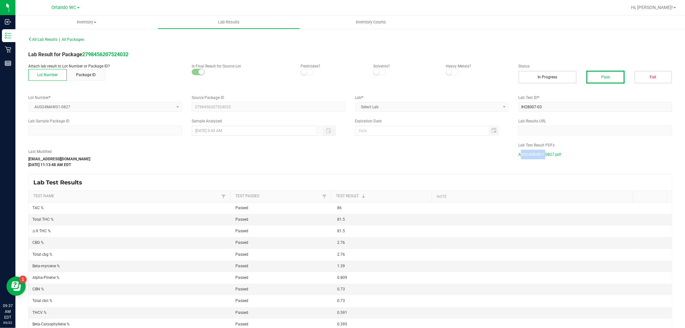
click at [528, 153] on span "AUG24MAW01-0827.pdf" at bounding box center [539, 155] width 43 height 10
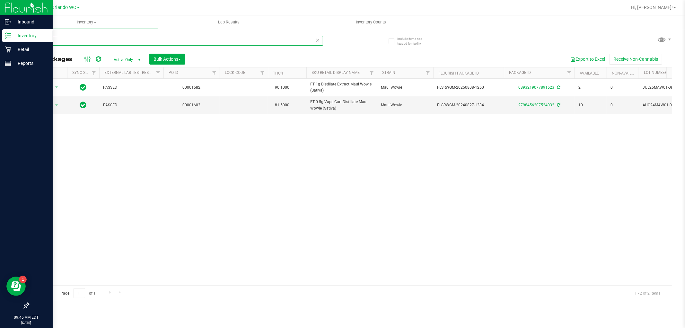
drag, startPoint x: 56, startPoint y: 42, endPoint x: 0, endPoint y: 15, distance: 61.9
click at [0, 15] on div "Inbound Inventory Retail Reports 09:46 AM EDT 09/22/2025 09/22 Orlando WC Hi, L…" at bounding box center [342, 164] width 685 height 328
paste input "FT 0.5g Vape Cart Distillate Purple Punch (Indica)"
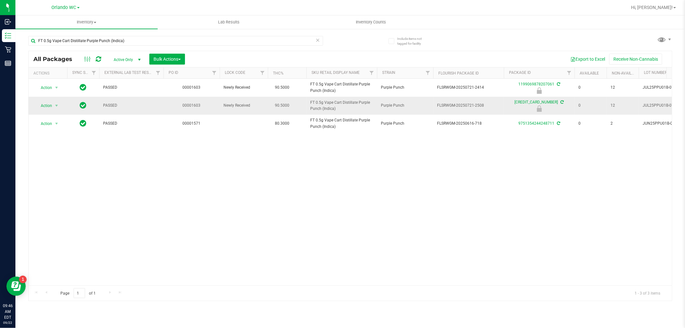
click at [333, 108] on span "FT 0.5g Vape Cart Distillate Purple Punch (Indica)" at bounding box center [341, 105] width 63 height 12
drag, startPoint x: 337, startPoint y: 108, endPoint x: 304, endPoint y: 105, distance: 33.2
click at [304, 105] on tr "Action Action Edit attributes Global inventory Locate package Package audit log…" at bounding box center [499, 106] width 940 height 18
copy tr "FT 0.5g Vape Cart Distillate Purple Punch (Indica)"
drag, startPoint x: 473, startPoint y: 105, endPoint x: 490, endPoint y: 104, distance: 16.7
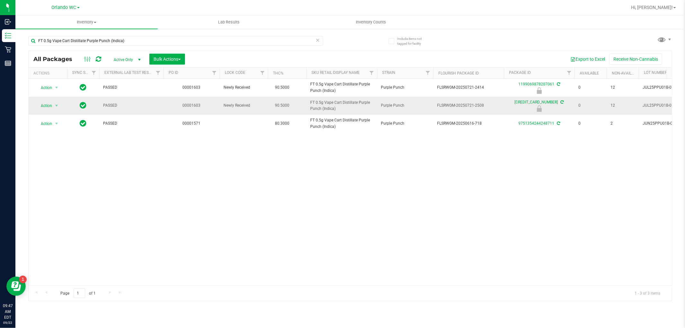
click at [490, 104] on span "FLSRWGM-20250721-2508" at bounding box center [468, 105] width 63 height 6
copy span "-2508"
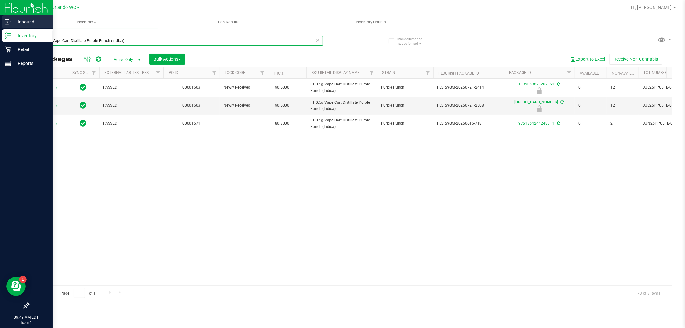
drag, startPoint x: 127, startPoint y: 40, endPoint x: 0, endPoint y: 16, distance: 129.5
click at [0, 16] on div "Inbound Inventory Retail Reports 09:49 AM EDT 09/22/2025 09/22 Orlando WC Hi, L…" at bounding box center [342, 164] width 685 height 328
paste input "1g Vape Cart Distillate Master Kus"
type input "FT 1g Vape Cart Distillate Master Kush (Indica)"
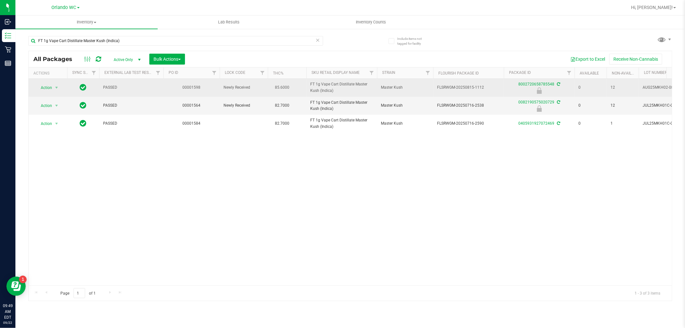
drag, startPoint x: 337, startPoint y: 90, endPoint x: 309, endPoint y: 83, distance: 28.5
click at [309, 83] on td "FT 1g Vape Cart Distillate Master Kush (Indica)" at bounding box center [341, 88] width 71 height 18
copy span "FT 1g Vape Cart Distillate Master Kush (Indica)"
click at [489, 87] on span "FLSRWGM-20250815-1112" at bounding box center [468, 87] width 63 height 6
drag, startPoint x: 487, startPoint y: 89, endPoint x: 474, endPoint y: 90, distance: 13.5
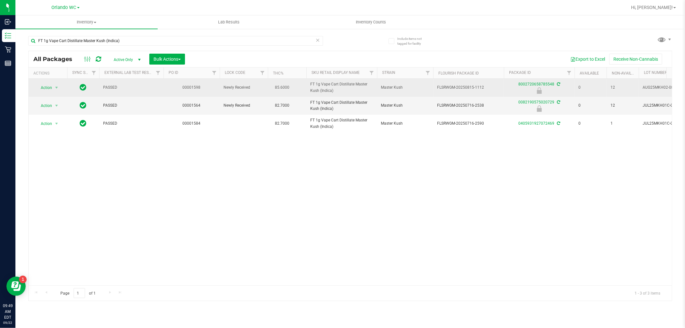
click at [474, 90] on span "FLSRWGM-20250815-1112" at bounding box center [468, 87] width 63 height 6
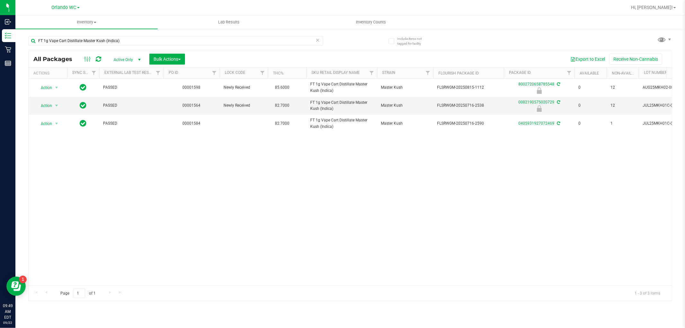
copy span "-1112"
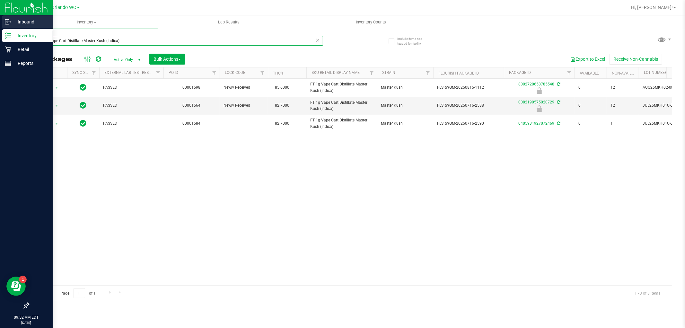
drag, startPoint x: 136, startPoint y: 39, endPoint x: 0, endPoint y: 20, distance: 137.4
click at [45, 32] on div "FT 1g Vape Cart Distillate Master Kush (Indica)" at bounding box center [189, 40] width 322 height 21
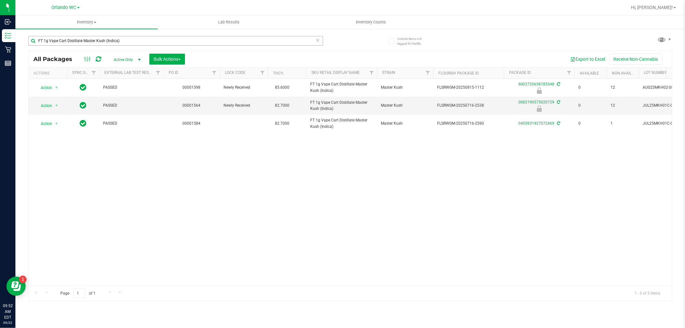
drag, startPoint x: 140, startPoint y: 31, endPoint x: 140, endPoint y: 42, distance: 11.2
click at [140, 36] on div "FT 1g Vape Cart Distillate Master Kush (Indica)" at bounding box center [189, 40] width 322 height 21
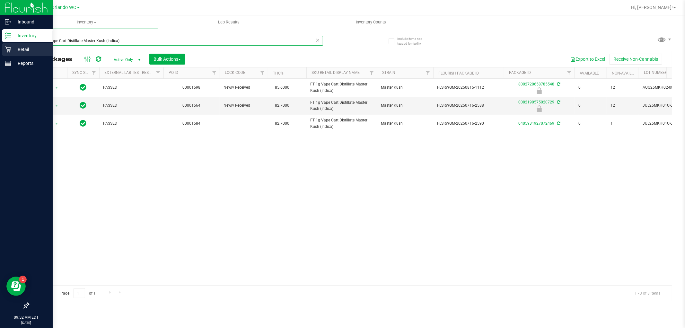
drag, startPoint x: 127, startPoint y: 41, endPoint x: 0, endPoint y: 50, distance: 127.4
click at [0, 50] on div "Inbound Inventory Retail Reports 09:52 AM EDT 09/22/2025 09/22 Orlando WC Hi, L…" at bounding box center [342, 164] width 685 height 328
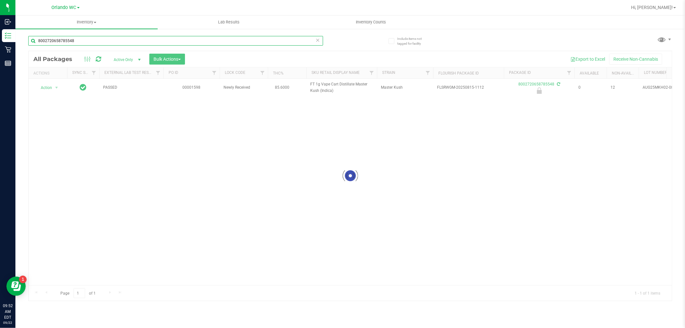
type input "8002720658785548"
click at [96, 125] on div at bounding box center [350, 175] width 643 height 249
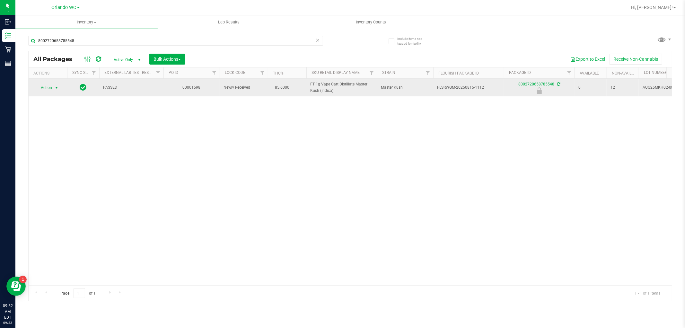
click at [44, 90] on span "Action" at bounding box center [43, 87] width 17 height 9
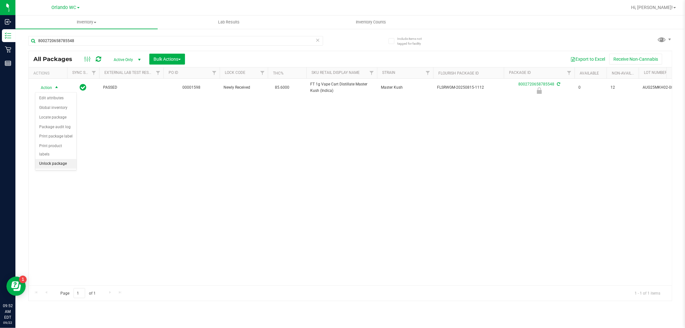
click at [52, 162] on li "Unlock package" at bounding box center [55, 164] width 41 height 10
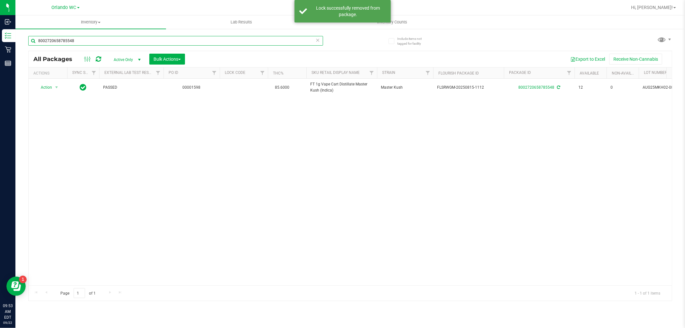
drag, startPoint x: 103, startPoint y: 38, endPoint x: 19, endPoint y: 40, distance: 84.8
click at [19, 40] on div "Include items not tagged for facility 8002720658785548 All Packages Active Only…" at bounding box center [349, 126] width 669 height 196
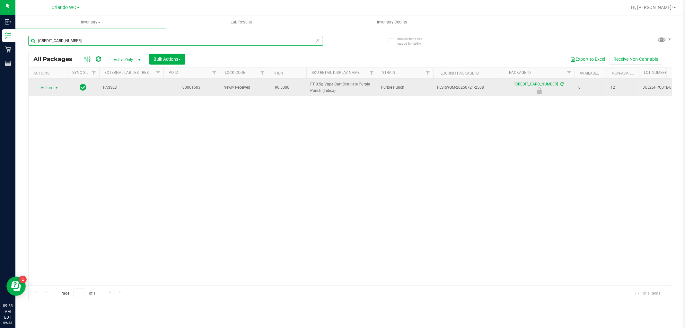
type input "5784677541274110"
click at [53, 84] on span "select" at bounding box center [57, 87] width 8 height 9
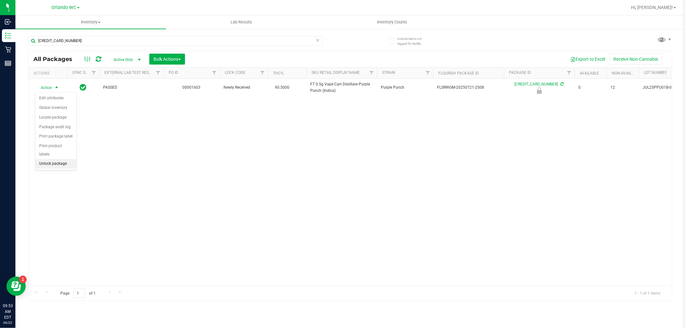
click at [65, 163] on li "Unlock package" at bounding box center [55, 164] width 41 height 10
click at [45, 119] on div "Action Action Create package Edit attributes Global inventory Locate package Lo…" at bounding box center [350, 182] width 643 height 206
click at [75, 47] on div "5784677541274110" at bounding box center [175, 43] width 295 height 15
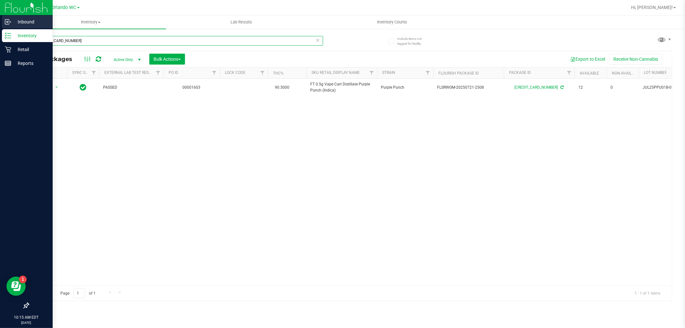
drag, startPoint x: 81, startPoint y: 40, endPoint x: 0, endPoint y: 19, distance: 83.9
click at [0, 19] on div "Inbound Inventory Retail Reports 10:15 AM EDT 09/22/2025 09/22 Orlando WC Hi, L…" at bounding box center [342, 164] width 685 height 328
type input "tnd"
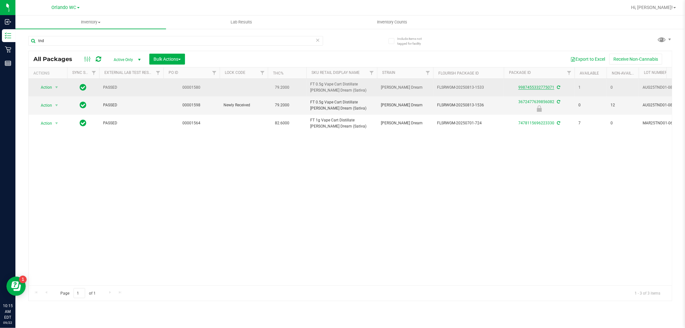
click at [546, 87] on link "9987455332775071" at bounding box center [536, 87] width 36 height 4
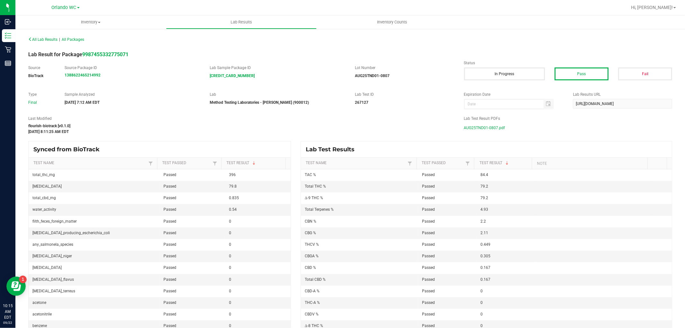
click at [483, 128] on span "AUG25TND01-0807.pdf" at bounding box center [484, 128] width 41 height 10
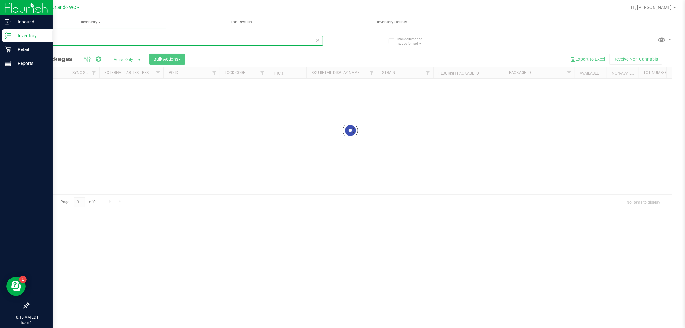
drag, startPoint x: 89, startPoint y: 41, endPoint x: 11, endPoint y: 42, distance: 78.0
click at [11, 42] on div "Inbound Inventory Retail Reports 10:16 AM EDT 09/22/2025 09/22 Orlando WC Hi, L…" at bounding box center [342, 164] width 685 height 328
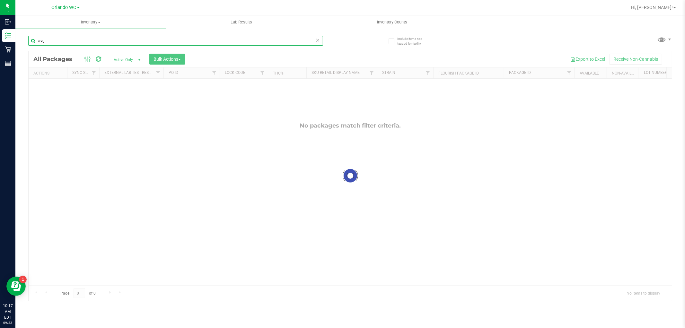
click at [43, 39] on input "avg" at bounding box center [175, 41] width 295 height 10
type input "acg"
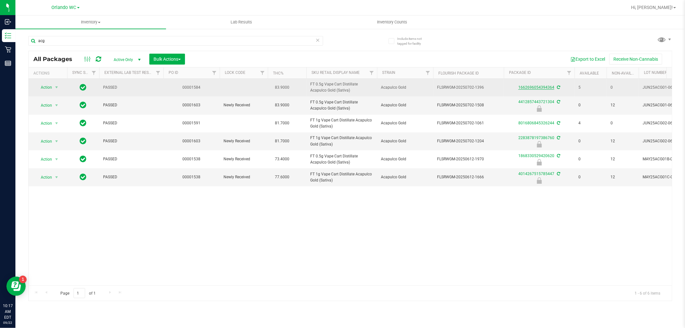
click at [527, 85] on link "1662696054394364" at bounding box center [536, 87] width 36 height 4
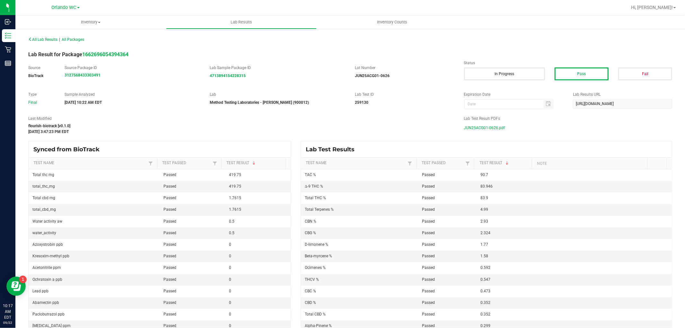
click at [486, 126] on span "JUN25ACG01-0626.pdf" at bounding box center [484, 128] width 41 height 10
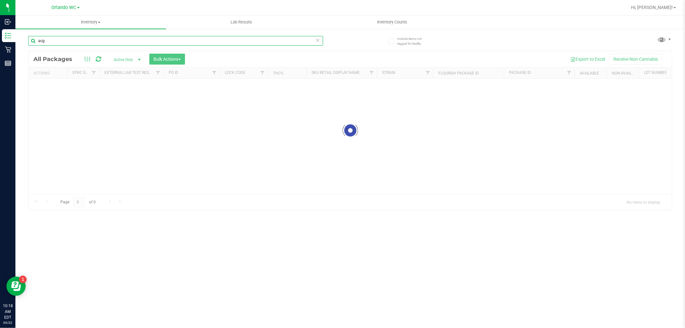
drag, startPoint x: 74, startPoint y: 44, endPoint x: 24, endPoint y: 36, distance: 50.1
click at [24, 36] on div "Include items not tagged for facility acg Loading... All Packages Active Only A…" at bounding box center [349, 126] width 669 height 196
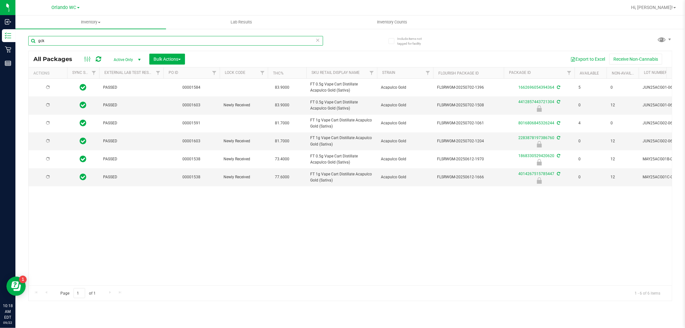
type input "gck"
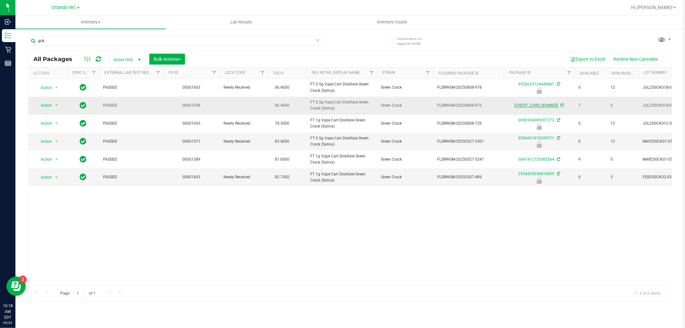
click at [540, 106] on link "4853985761078981" at bounding box center [535, 105] width 43 height 4
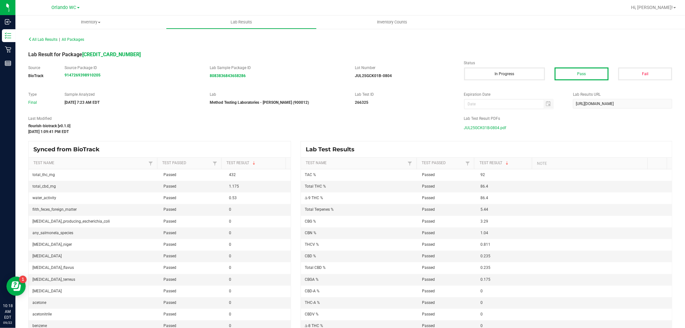
click at [480, 128] on span "JUL25GCK01B-0804.pdf" at bounding box center [485, 128] width 42 height 10
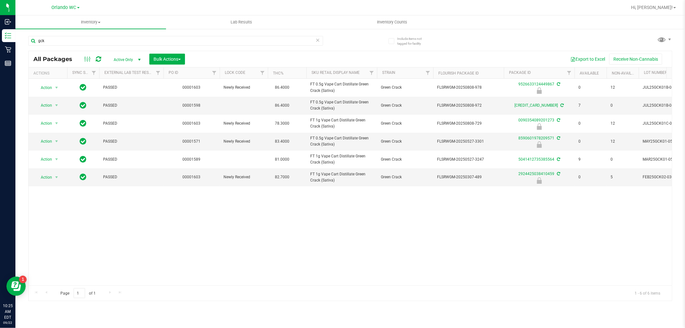
click at [93, 316] on div "Inventory All packages All inventory Waste log Create inventory Lab Results Inv…" at bounding box center [349, 171] width 669 height 312
drag, startPoint x: 45, startPoint y: 46, endPoint x: 56, endPoint y: 30, distance: 19.1
click at [45, 45] on div "gck" at bounding box center [175, 43] width 295 height 15
drag, startPoint x: 56, startPoint y: 30, endPoint x: 43, endPoint y: 33, distance: 12.8
click at [43, 33] on div "gck" at bounding box center [189, 40] width 322 height 21
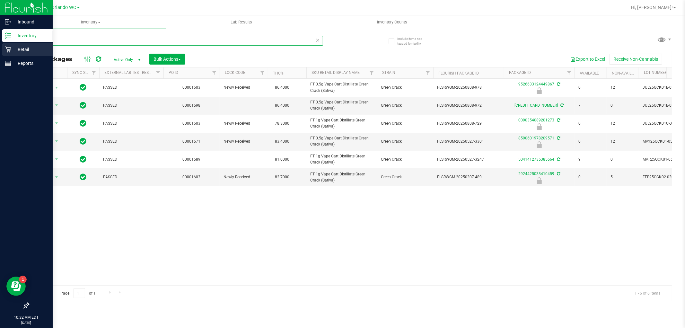
drag, startPoint x: 56, startPoint y: 40, endPoint x: 0, endPoint y: 46, distance: 56.2
click at [0, 46] on div "Inbound Inventory Retail Reports 10:32 AM EDT 09/22/2025 09/22 Orlando WC Hi, L…" at bounding box center [342, 164] width 685 height 328
drag, startPoint x: 50, startPoint y: 43, endPoint x: 7, endPoint y: 37, distance: 43.4
click at [7, 37] on div "Inbound Inventory Retail Reports 10:39 AM EDT 09/22/2025 09/22 Orlando WC Hi, L…" at bounding box center [342, 164] width 685 height 328
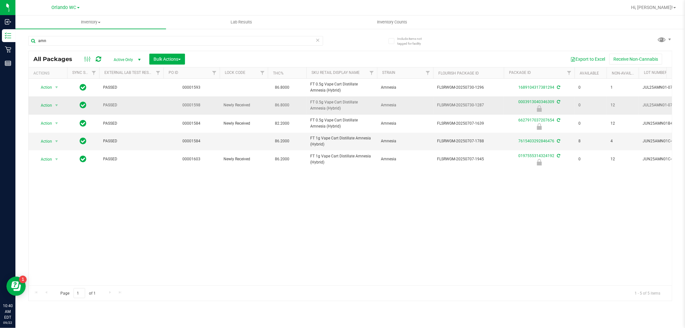
drag, startPoint x: 332, startPoint y: 106, endPoint x: 306, endPoint y: 109, distance: 25.9
click at [306, 109] on td "FT 0.5g Vape Cart Distillate Amnesia (Hybrid)" at bounding box center [341, 105] width 71 height 18
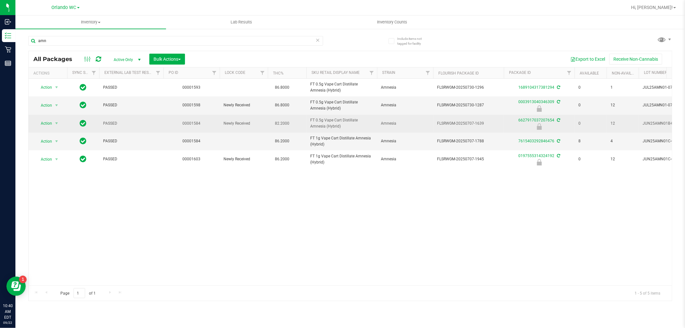
copy span "FT 0.5g Vape Cart Distillate Amnesia (Hybrid)"
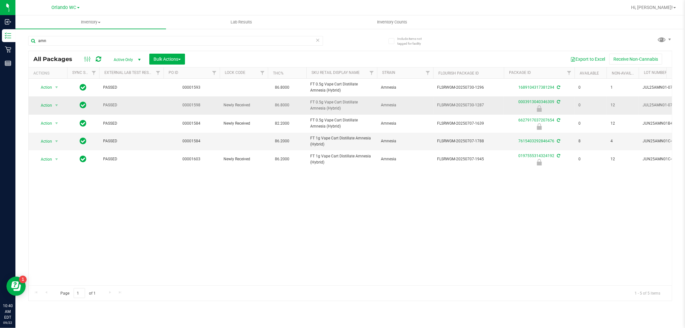
drag, startPoint x: 474, startPoint y: 106, endPoint x: 499, endPoint y: 106, distance: 24.7
click at [499, 106] on span "FLSRWGM-20250730-1287" at bounding box center [468, 105] width 63 height 6
copy span "1287"
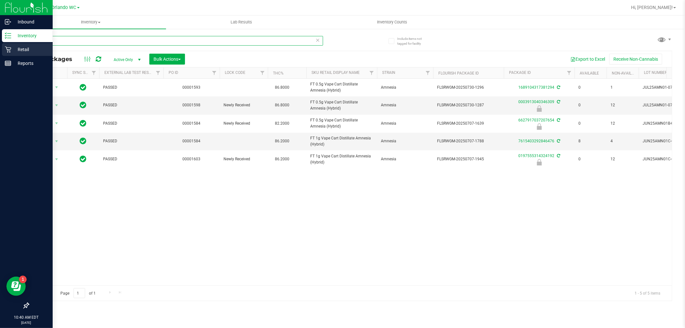
drag, startPoint x: 61, startPoint y: 36, endPoint x: 0, endPoint y: 44, distance: 61.8
click at [0, 44] on div "Inbound Inventory Retail Reports 10:40 AM EDT 09/22/2025 09/22 Orlando WC Hi, L…" at bounding box center [342, 164] width 685 height 328
type input "dark chocolate"
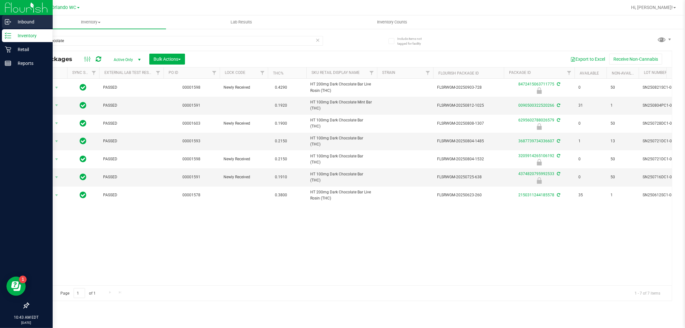
click at [16, 23] on p "Inbound" at bounding box center [30, 22] width 39 height 8
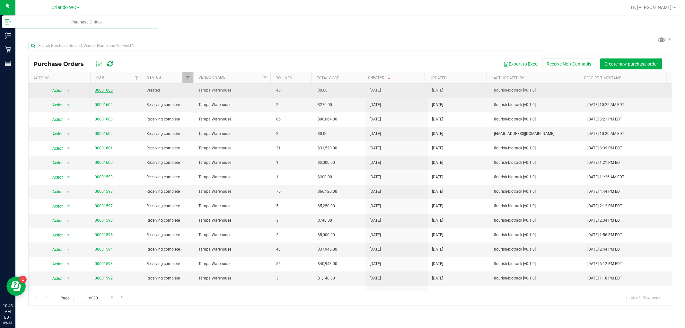
click at [99, 90] on link "00001605" at bounding box center [104, 90] width 18 height 4
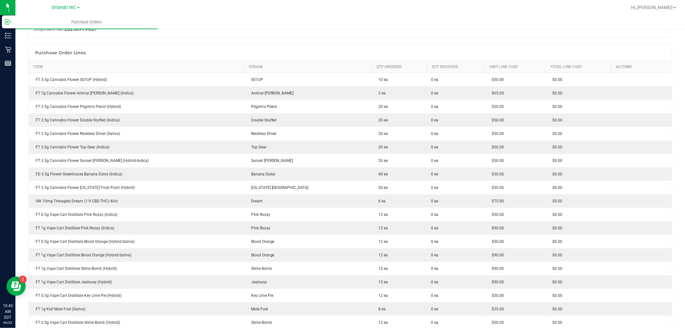
scroll to position [71, 0]
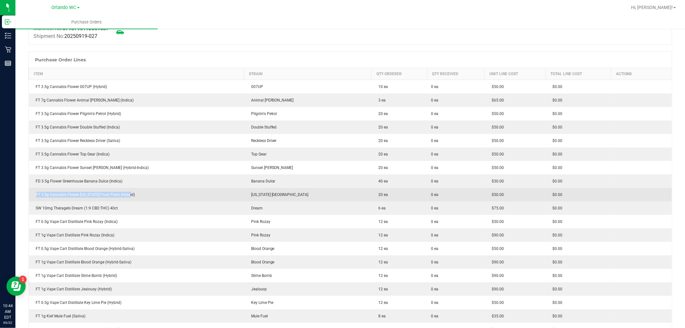
drag, startPoint x: 129, startPoint y: 196, endPoint x: 33, endPoint y: 194, distance: 96.0
click at [33, 194] on div "FT 3.5g Cannabis Flower Florida Frost Point (Hybrid)" at bounding box center [136, 195] width 207 height 6
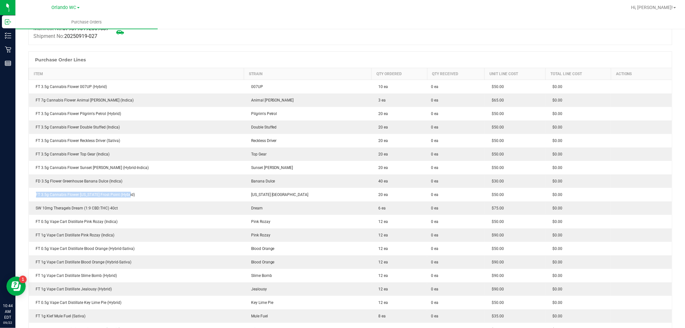
copy div "FT 3.5g Cannabis Flower Florida Frost Point (Hybrid)"
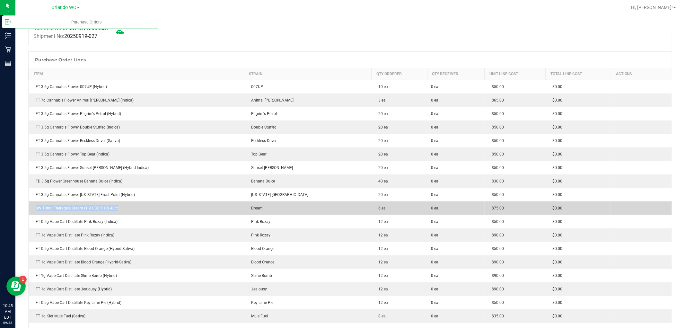
drag, startPoint x: 124, startPoint y: 207, endPoint x: 36, endPoint y: 207, distance: 88.6
click at [36, 207] on div "SW 10mg Theragels Dream (1:9 CBD:THC) 40ct" at bounding box center [136, 208] width 207 height 6
copy div "SW 10mg Theragels Dream (1:9 CBD:THC) 40ct"
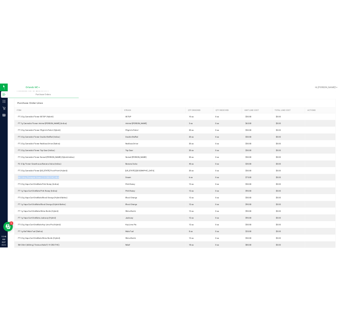
scroll to position [107, 0]
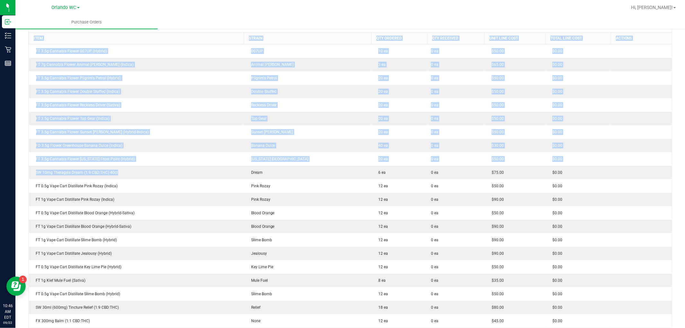
drag, startPoint x: 119, startPoint y: 172, endPoint x: 27, endPoint y: 172, distance: 92.4
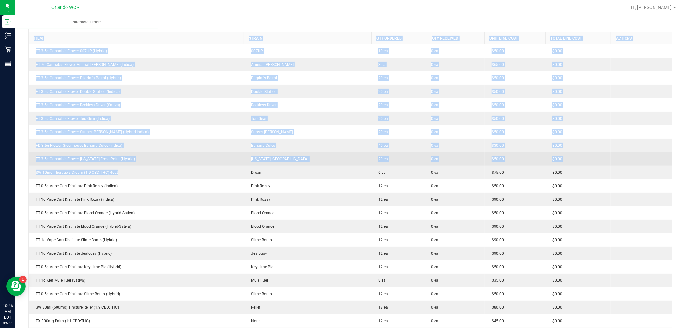
click at [101, 163] on td "FT 3.5g Cannabis Flower Florida Frost Point (Hybrid)" at bounding box center [136, 158] width 215 height 13
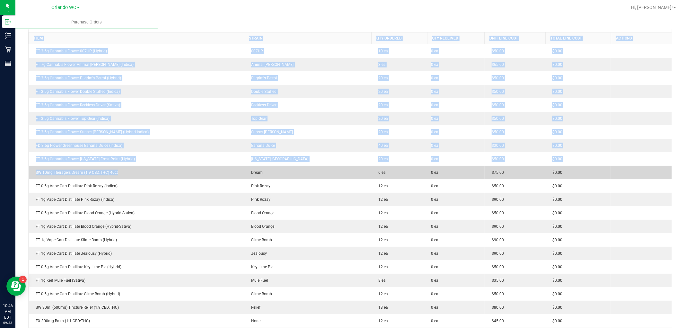
click at [123, 175] on div "SW 10mg Theragels Dream (1:9 CBD:THC) 40ct" at bounding box center [136, 172] width 207 height 6
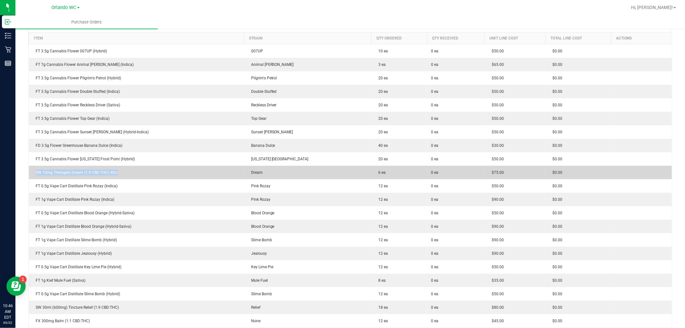
drag, startPoint x: 130, startPoint y: 174, endPoint x: 33, endPoint y: 173, distance: 97.2
click at [33, 173] on div "SW 10mg Theragels Dream (1:9 CBD:THC) 40ct" at bounding box center [136, 172] width 207 height 6
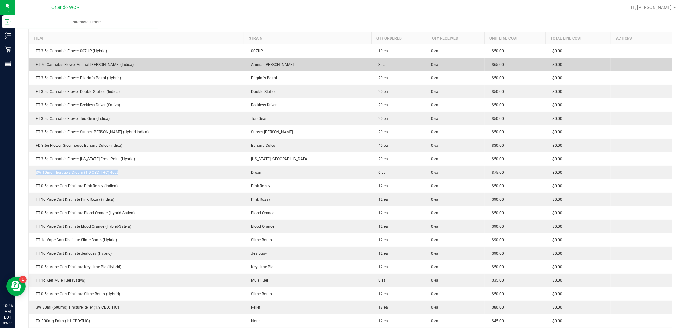
copy div "SW 10mg Theragels Dream (1:9 CBD:THC) 40ct"
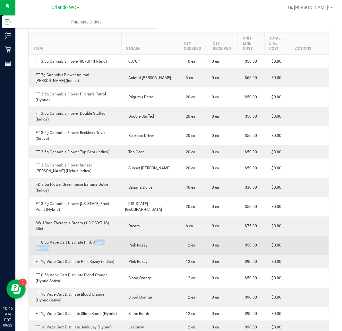
drag, startPoint x: 120, startPoint y: 224, endPoint x: 94, endPoint y: 222, distance: 26.3
click at [94, 236] on td "FT 0.5g Vape Cart Distillate Pink Rozay (Indica)" at bounding box center [75, 245] width 93 height 19
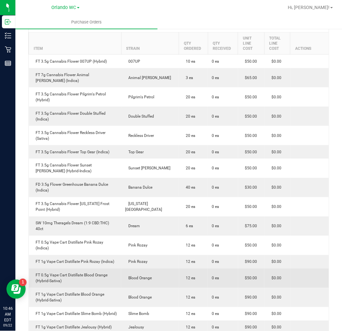
click at [104, 272] on div "FT 0.5g Vape Cart Distillate Blood Orange (Hybrid-Sativa)" at bounding box center [75, 278] width 85 height 12
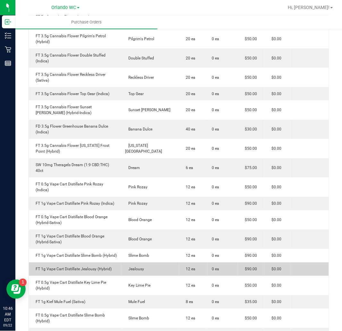
scroll to position [178, 0]
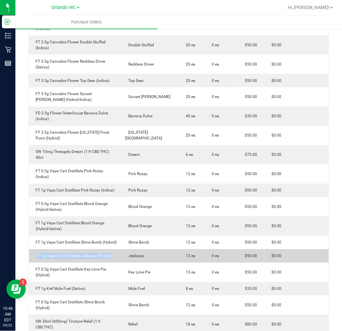
drag, startPoint x: 113, startPoint y: 235, endPoint x: 36, endPoint y: 232, distance: 77.1
click at [36, 253] on div "FT 1g Vape Cart Distillate Jealousy (Hybrid)" at bounding box center [75, 256] width 85 height 6
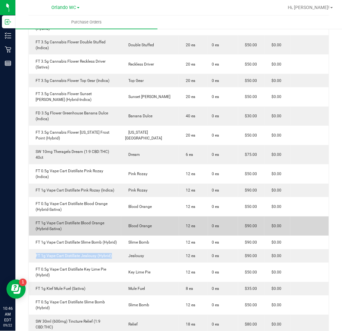
copy div "FT 1g Vape Cart Distillate Jealousy (Hybrid)"
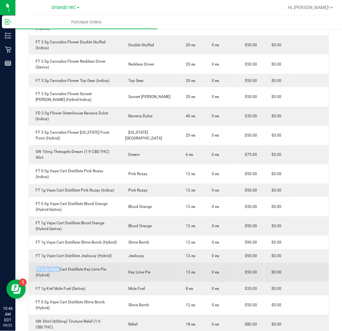
drag, startPoint x: 59, startPoint y: 249, endPoint x: 36, endPoint y: 246, distance: 22.7
click at [36, 266] on div "FT 0.5g Vape Cart Distillate Key Lime Pie (Hybrid)" at bounding box center [75, 272] width 85 height 12
click at [46, 266] on div "FT 0.5g Vape Cart Distillate Key Lime Pie (Hybrid)" at bounding box center [75, 272] width 85 height 12
drag, startPoint x: 52, startPoint y: 252, endPoint x: 33, endPoint y: 248, distance: 19.3
click at [33, 266] on div "FT 0.5g Vape Cart Distillate Key Lime Pie (Hybrid)" at bounding box center [75, 272] width 85 height 12
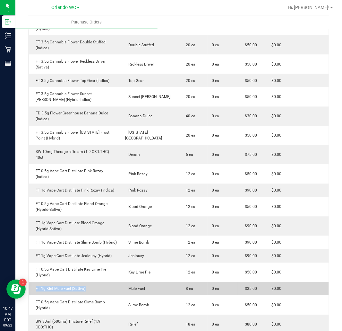
drag, startPoint x: 104, startPoint y: 266, endPoint x: 31, endPoint y: 268, distance: 72.9
click at [31, 282] on td "FT 1g Kief Mule Fuel (Sativa)" at bounding box center [75, 288] width 93 height 13
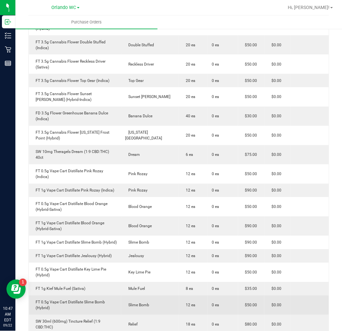
click at [120, 295] on td "FT 0.5g Vape Cart Distillate Slime Bomb (Hybrid)" at bounding box center [75, 304] width 93 height 19
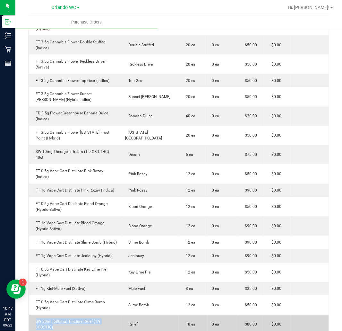
drag, startPoint x: 120, startPoint y: 294, endPoint x: 36, endPoint y: 294, distance: 84.4
click at [36, 314] on td "SW 30ml (600mg) Tincture Relief (1:9 CBD:THC)" at bounding box center [75, 323] width 93 height 19
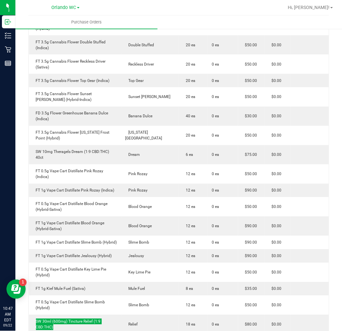
scroll to position [214, 0]
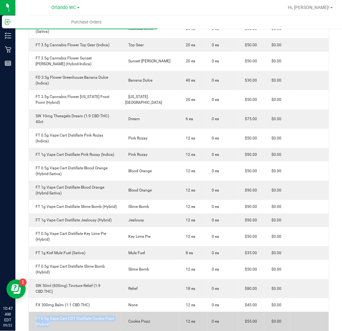
drag, startPoint x: 55, startPoint y: 290, endPoint x: 33, endPoint y: 286, distance: 22.2
click at [33, 315] on div "FT 0.5g Vape Cart CDT Distillate Cookie Popz (Hybrid)" at bounding box center [75, 321] width 85 height 12
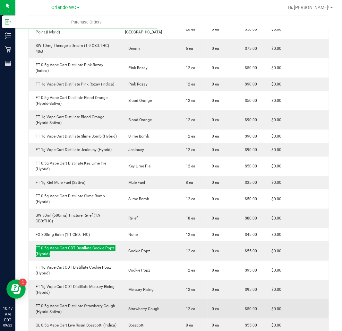
scroll to position [285, 0]
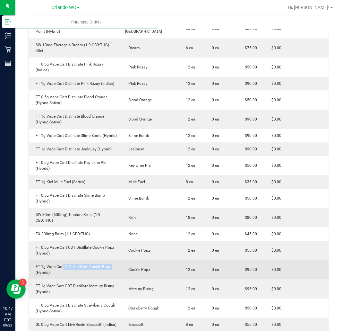
drag, startPoint x: 62, startPoint y: 233, endPoint x: 32, endPoint y: 236, distance: 29.3
click at [33, 263] on div "FT 1g Vape Cart CDT Distillate Cookie Popz (Hybrid)" at bounding box center [75, 269] width 85 height 12
click at [55, 263] on div "FT 1g Vape Cart CDT Distillate Cookie Popz (Hybrid)" at bounding box center [75, 269] width 85 height 12
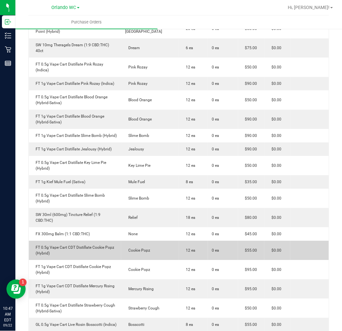
click at [139, 240] on td "Cookie Popz" at bounding box center [149, 249] width 57 height 19
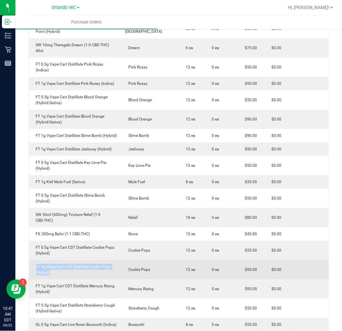
drag, startPoint x: 61, startPoint y: 235, endPoint x: 29, endPoint y: 228, distance: 33.2
click at [29, 260] on td "FT 1g Vape Cart CDT Distillate Cookie Popz (Hybrid)" at bounding box center [75, 269] width 93 height 19
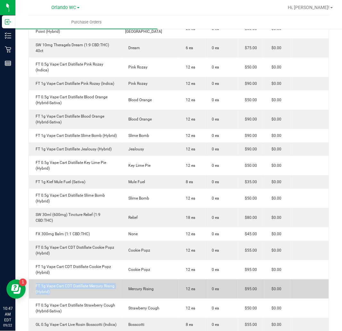
drag, startPoint x: 81, startPoint y: 255, endPoint x: 33, endPoint y: 252, distance: 47.9
click at [33, 283] on div "FT 1g Vape Cart CDT Distillate Mercury Rising (Hybrid)" at bounding box center [75, 289] width 85 height 12
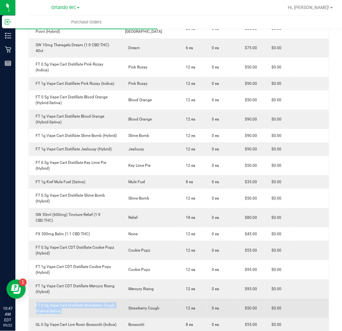
drag, startPoint x: 66, startPoint y: 275, endPoint x: 35, endPoint y: 271, distance: 31.8
click at [35, 302] on div "FT 0.5g Vape Cart Distillate Strawberry Cough (Hybrid-Sativa)" at bounding box center [75, 308] width 85 height 12
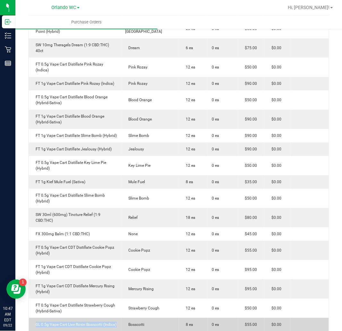
drag, startPoint x: 123, startPoint y: 291, endPoint x: 36, endPoint y: 289, distance: 86.3
click at [36, 317] on purchase-order-line-row "GL 0.5g Vape Cart Live Rosin Bosscotti (Indica) Bosscotti 8 ea 0 ea $55.00 $0.00" at bounding box center [179, 323] width 300 height 13
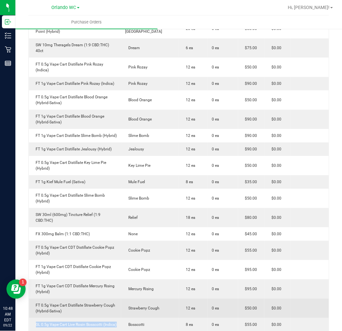
drag, startPoint x: 87, startPoint y: 252, endPoint x: 91, endPoint y: 271, distance: 20.0
click at [87, 283] on div "FT 1g Vape Cart CDT Distillate Mercury Rising (Hybrid)" at bounding box center [75, 289] width 85 height 12
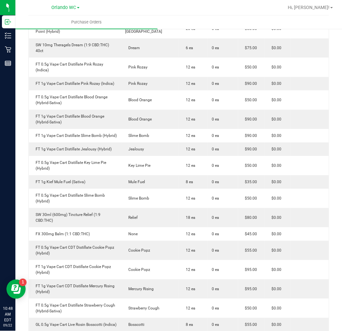
drag, startPoint x: 66, startPoint y: 305, endPoint x: 38, endPoint y: 304, distance: 28.2
drag, startPoint x: 43, startPoint y: 308, endPoint x: 46, endPoint y: 310, distance: 3.5
drag, startPoint x: 50, startPoint y: 307, endPoint x: 37, endPoint y: 303, distance: 14.5
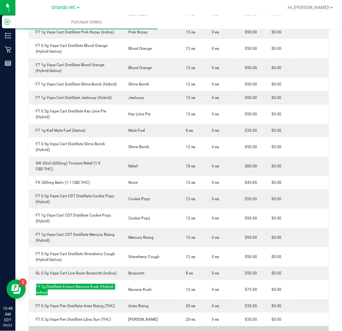
scroll to position [357, 0]
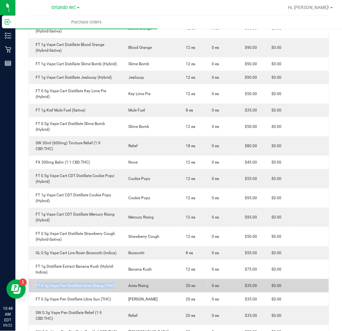
drag, startPoint x: 120, startPoint y: 252, endPoint x: 34, endPoint y: 251, distance: 86.0
click at [34, 279] on td "FT 0.3g Vape Pen Distillate Aries Rising (THC)" at bounding box center [75, 285] width 93 height 13
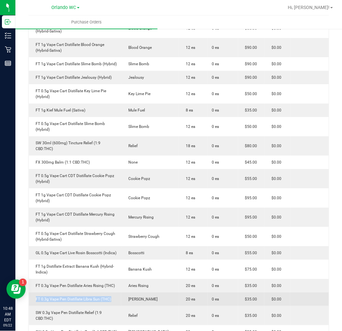
drag, startPoint x: 110, startPoint y: 264, endPoint x: 32, endPoint y: 263, distance: 77.7
click at [33, 296] on div "FT 0.3g Vape Pen Distillate Libra Sun (THC)" at bounding box center [75, 299] width 85 height 6
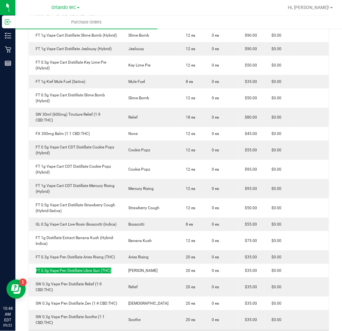
scroll to position [428, 0]
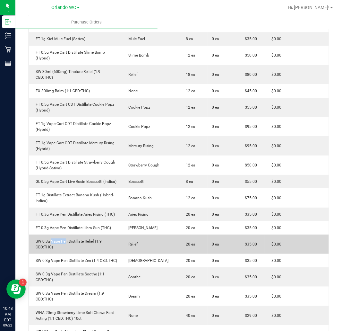
drag, startPoint x: 66, startPoint y: 207, endPoint x: 50, endPoint y: 208, distance: 15.4
click at [50, 238] on div "SW 0.3g Vape Pen Distillate Relief (1:9 CBD:THC)" at bounding box center [75, 244] width 85 height 12
drag, startPoint x: 60, startPoint y: 215, endPoint x: 33, endPoint y: 209, distance: 28.1
click at [33, 234] on td "SW 0.3g Vape Pen Distillate Relief (1:9 CBD:THC)" at bounding box center [75, 243] width 93 height 19
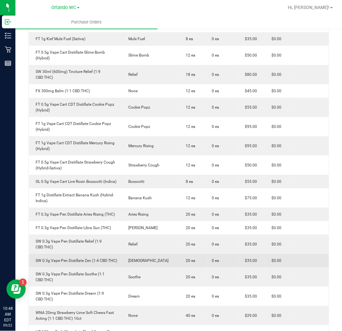
click at [119, 254] on td "SW 0.3g Vape Pen Distillate Zen (1:4 CBD:THC)" at bounding box center [75, 260] width 93 height 13
drag, startPoint x: 119, startPoint y: 225, endPoint x: 35, endPoint y: 225, distance: 84.4
click at [35, 254] on td "SW 0.3g Vape Pen Distillate Zen (1:4 CBD:THC)" at bounding box center [75, 260] width 93 height 13
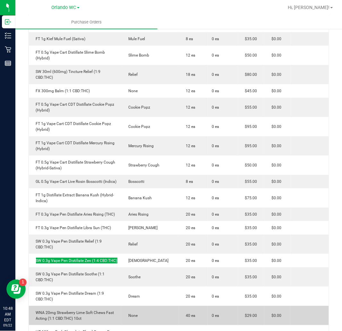
scroll to position [463, 0]
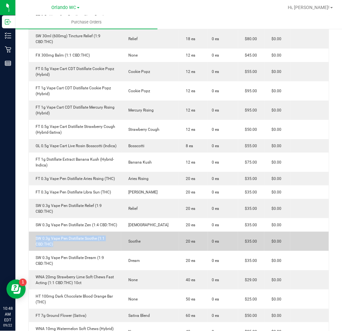
drag, startPoint x: 68, startPoint y: 211, endPoint x: 30, endPoint y: 204, distance: 38.5
click at [30, 231] on td "SW 0.3g Vape Pen Distillate Soothe (1:1 CBD:THC)" at bounding box center [75, 240] width 93 height 19
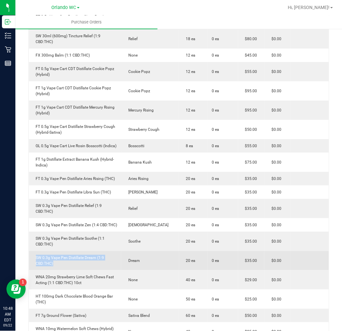
drag, startPoint x: 60, startPoint y: 228, endPoint x: 35, endPoint y: 223, distance: 24.9
click at [35, 254] on div "SW 0.3g Vape Pen Distillate Dream (1:9 CBD:THC)" at bounding box center [75, 260] width 85 height 12
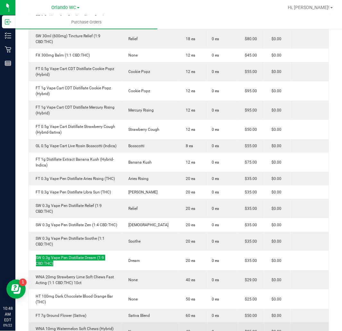
scroll to position [499, 0]
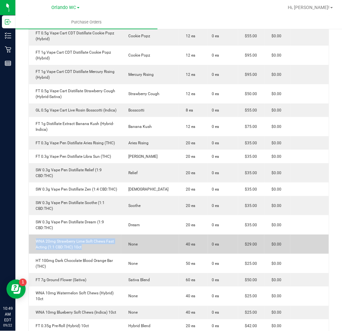
drag, startPoint x: 85, startPoint y: 213, endPoint x: 29, endPoint y: 206, distance: 56.6
click at [29, 234] on td "WNA 20mg Strawberry Lime Soft Chews Fast Acting (1:1 CBD:THC) 10ct" at bounding box center [75, 243] width 93 height 19
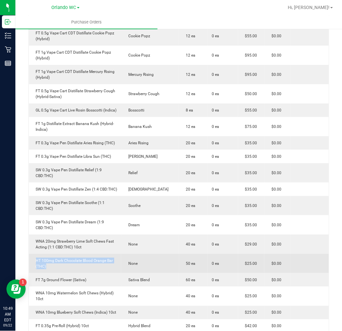
drag, startPoint x: 59, startPoint y: 232, endPoint x: 33, endPoint y: 225, distance: 27.2
click at [33, 257] on div "HT 100mg Dark Chocolate Blood Orange Bar (THC)" at bounding box center [75, 263] width 85 height 12
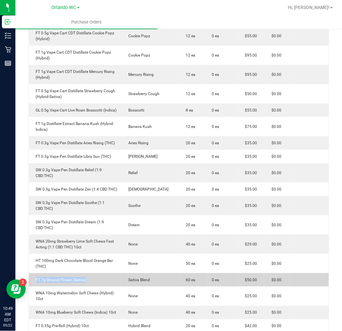
drag, startPoint x: 88, startPoint y: 244, endPoint x: 29, endPoint y: 242, distance: 59.1
click at [29, 273] on td "FT 7g Ground Flower (Sativa)" at bounding box center [75, 279] width 93 height 13
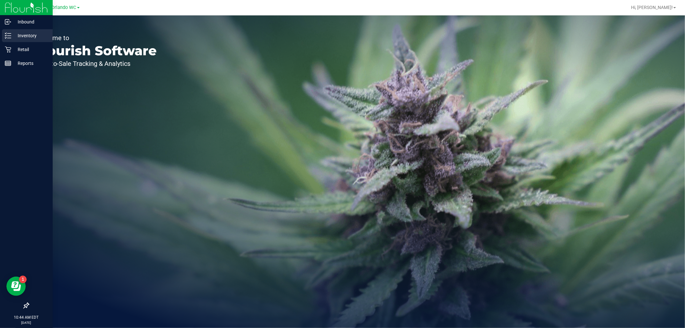
click at [14, 37] on p "Inventory" at bounding box center [30, 36] width 39 height 8
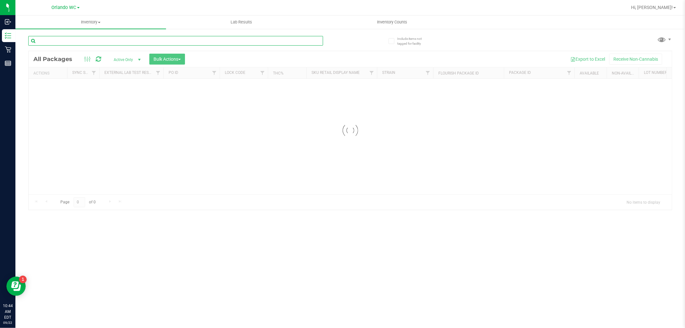
click at [90, 41] on input "text" at bounding box center [175, 41] width 295 height 10
paste input "FT 3.5g Cannabis Flower [US_STATE] Frost Point (Hybrid)"
drag, startPoint x: 129, startPoint y: 41, endPoint x: 0, endPoint y: -6, distance: 137.3
click at [0, 0] on html "Inbound Inventory Retail Reports 10:45 AM EDT [DATE] 09/22 Orlando WC Hi, [PERS…" at bounding box center [342, 164] width 685 height 328
paste input "SW 10mg Theragels Dream (1:9 CBD:THC) 40ct"
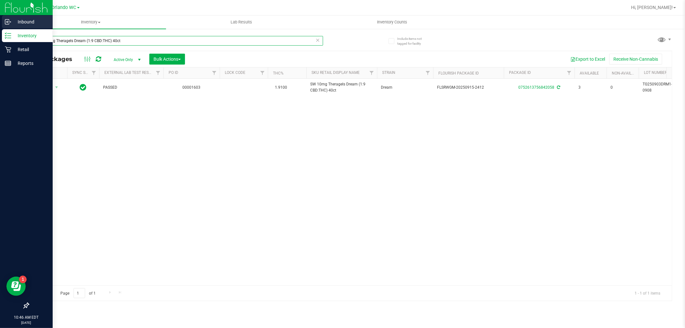
drag, startPoint x: 121, startPoint y: 39, endPoint x: 0, endPoint y: 20, distance: 122.6
click at [0, 20] on div "Inbound Inventory Retail Reports 10:46 AM EDT [DATE] 09/22 Orlando WC Hi, [PERS…" at bounding box center [342, 164] width 685 height 328
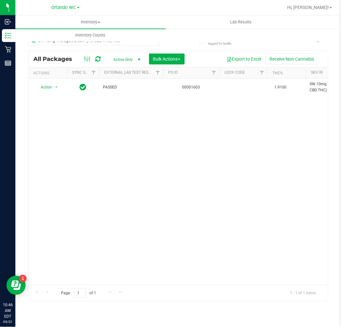
click at [103, 130] on div "Action Action Create package Edit attributes Global inventory Locate package Lo…" at bounding box center [179, 182] width 300 height 206
drag, startPoint x: 120, startPoint y: 44, endPoint x: -66, endPoint y: 44, distance: 186.1
click at [0, 44] on html "Inbound Inventory Retail Reports 10:46 AM EDT [DATE] 09/22 Orlando WC Hi, [PERS…" at bounding box center [170, 163] width 341 height 327
paste input "FT 1g Vape Cart Distillate Jealousy (Hybrid)"
type input "FT 1g Vape Cart Distillate Jealousy (Hybrid)"
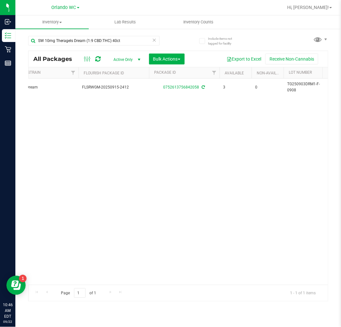
scroll to position [0, 355]
drag, startPoint x: 125, startPoint y: 41, endPoint x: -145, endPoint y: 40, distance: 270.2
click at [0, 40] on html "Inbound Inventory Retail Reports 10:46 AM EDT 09/22/2025 09/22 Orlando WC Hi, L…" at bounding box center [170, 163] width 341 height 327
paste input "FT 0.5g Vape Cart Distillate Key Lime Pie (Hybrid)"
drag, startPoint x: 129, startPoint y: 42, endPoint x: -276, endPoint y: 44, distance: 405.3
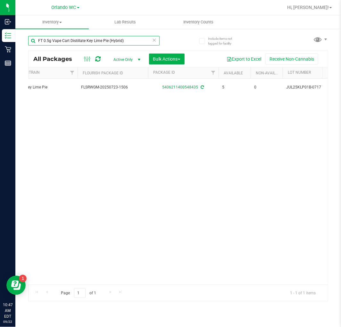
click at [0, 44] on html "Inbound Inventory Retail Reports 10:47 AM EDT 09/22/2025 09/22 Orlando WC Hi, L…" at bounding box center [170, 163] width 341 height 327
paste input "1g Kief Mule Fuel (Sativa"
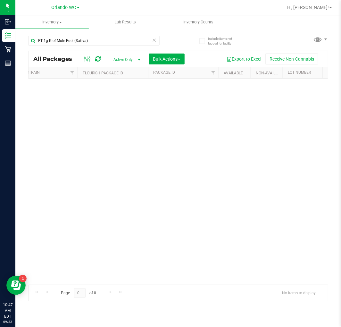
click at [316, 105] on div "No packages match filter criteria." at bounding box center [179, 182] width 300 height 206
drag, startPoint x: 106, startPoint y: 45, endPoint x: -124, endPoint y: 17, distance: 231.2
click at [0, 17] on html "Inbound Inventory Retail Reports 10:47 AM EDT 09/22/2025 09/22 Orlando WC Hi, L…" at bounding box center [170, 163] width 341 height 327
paste input "SW 30ml (600mg) Tincture Relief (1:9 CBD:THC"
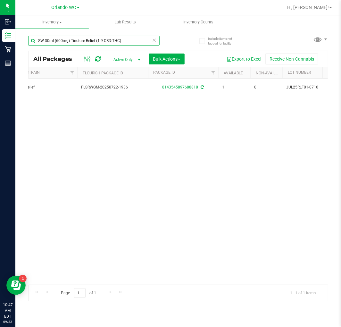
drag, startPoint x: 128, startPoint y: 39, endPoint x: -187, endPoint y: 39, distance: 315.8
click at [0, 39] on html "Inbound Inventory Retail Reports 10:47 AM EDT 09/22/2025 09/22 Orlando WC Hi, L…" at bounding box center [170, 163] width 341 height 327
paste input "FT 0.5g Vape Cart CDT Distillate Cookie Popz (Hybrid"
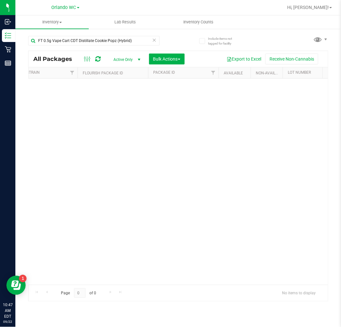
drag, startPoint x: 90, startPoint y: 317, endPoint x: 94, endPoint y: 209, distance: 108.2
click at [90, 317] on div "Inventory All packages All inventory Waste log Create inventory Lab Results Inv…" at bounding box center [178, 171] width 326 height 312
drag, startPoint x: 132, startPoint y: 41, endPoint x: -268, endPoint y: -21, distance: 404.3
click at [0, 0] on html "Inbound Inventory Retail Reports 10:47 AM EDT 09/22/2025 09/22 Orlando WC Hi, L…" at bounding box center [170, 163] width 341 height 327
paste input "1"
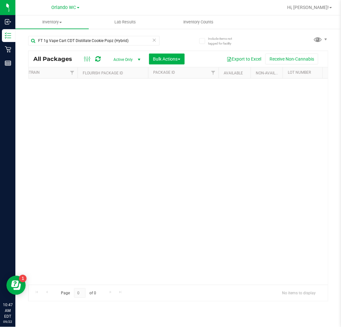
click at [218, 306] on div "Inventory All packages All inventory Waste log Create inventory Lab Results Inv…" at bounding box center [178, 171] width 326 height 312
drag, startPoint x: 133, startPoint y: 39, endPoint x: -236, endPoint y: -3, distance: 371.0
click at [0, 0] on html "Inbound Inventory Retail Reports 10:47 AM EDT 09/22/2025 09/22 Orlando WC Hi, L…" at bounding box center [170, 163] width 341 height 327
paste input "Mercury Rising"
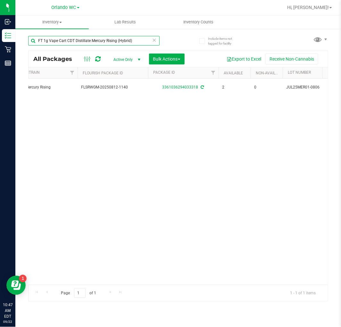
drag, startPoint x: 136, startPoint y: 42, endPoint x: -113, endPoint y: 18, distance: 250.5
click at [0, 18] on html "Inbound Inventory Retail Reports 10:47 AM EDT 09/22/2025 09/22 Orlando WC Hi, L…" at bounding box center [170, 163] width 341 height 327
paste input "0.5g Vape Cart Distillate Strawberry Cough (Hybrid-Sativa"
type input "FT 0.5g Vape Cart Distillate Strawberry Cough (Hybrid-Sativa)"
click at [152, 41] on icon at bounding box center [154, 40] width 4 height 8
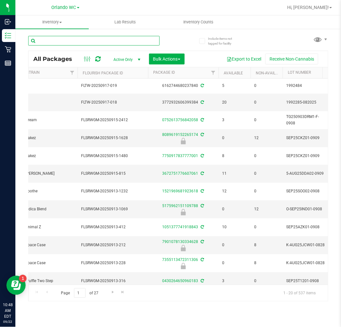
click at [139, 41] on input "text" at bounding box center [94, 41] width 132 height 10
paste input "GL 0.5g Vape Cart Live Rosin Bosscotti (Indica)"
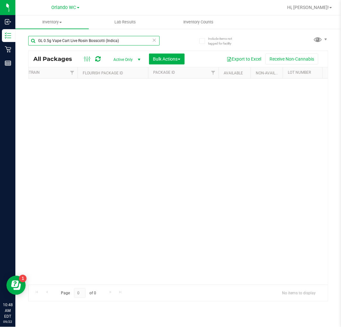
drag, startPoint x: 126, startPoint y: 39, endPoint x: -273, endPoint y: 30, distance: 399.7
click at [0, 30] on html "Inbound Inventory Retail Reports 10:48 AM EDT 09/22/2025 09/22 Orlando WC Hi, L…" at bounding box center [170, 163] width 341 height 327
paste input "FT 1g Distillate Extract Banana Kush (Hybrid-"
drag, startPoint x: 136, startPoint y: 40, endPoint x: -127, endPoint y: 29, distance: 263.4
click at [0, 29] on html "Inbound Inventory Retail Reports 10:48 AM EDT 09/22/2025 09/22 Orlando WC Hi, L…" at bounding box center [170, 163] width 341 height 327
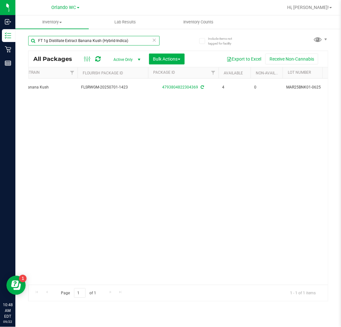
paste input "0.3g Vape Pen Distillate Aries Rising (THC"
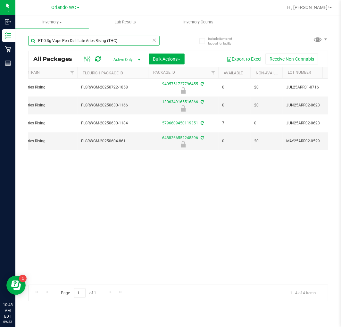
drag, startPoint x: 126, startPoint y: 37, endPoint x: -249, endPoint y: 26, distance: 374.6
click at [0, 26] on html "Inbound Inventory Retail Reports 10:48 AM EDT 09/22/2025 09/22 Orlando WC Hi, L…" at bounding box center [170, 163] width 341 height 327
paste input "Libra Sun"
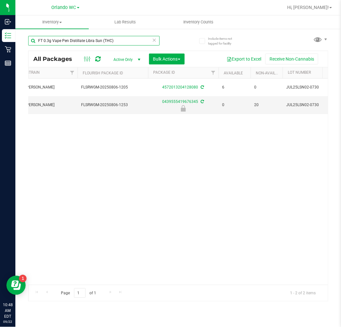
drag, startPoint x: 124, startPoint y: 38, endPoint x: -103, endPoint y: 0, distance: 229.9
click at [0, 0] on html "Inbound Inventory Retail Reports 10:48 AM EDT 09/22/2025 09/22 Orlando WC Hi, L…" at bounding box center [170, 163] width 341 height 327
paste input "SW 0.3g Vape Pen Distillate Relief (1:9 CBD:"
drag, startPoint x: 132, startPoint y: 43, endPoint x: -233, endPoint y: -32, distance: 372.5
click at [0, 0] on html "Inbound Inventory Retail Reports 10:48 AM EDT 09/22/2025 09/22 Orlando WC Hi, L…" at bounding box center [170, 163] width 341 height 327
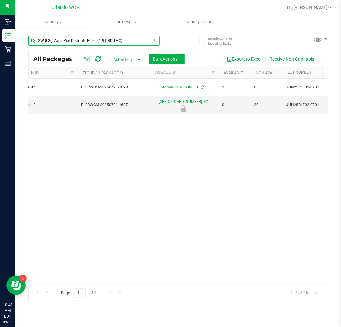
paste input "Zen (1:4"
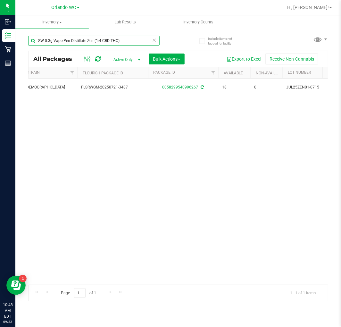
drag, startPoint x: 125, startPoint y: 43, endPoint x: -121, endPoint y: 44, distance: 246.5
click at [0, 44] on html "Inbound Inventory Retail Reports 10:48 AM EDT 09/22/2025 09/22 Orlando WC Hi, L…" at bounding box center [170, 163] width 341 height 327
paste input "Soothe (1:1"
drag, startPoint x: 148, startPoint y: 40, endPoint x: -176, endPoint y: 19, distance: 325.1
click at [0, 19] on html "Inbound Inventory Retail Reports 10:48 AM EDT 09/22/2025 09/22 Orlando WC Hi, L…" at bounding box center [170, 163] width 341 height 327
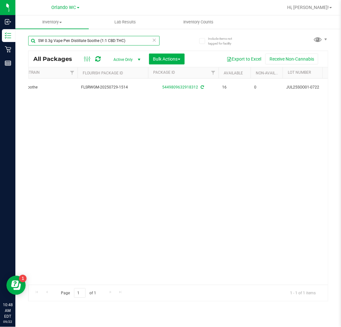
paste input "Dream (1:9"
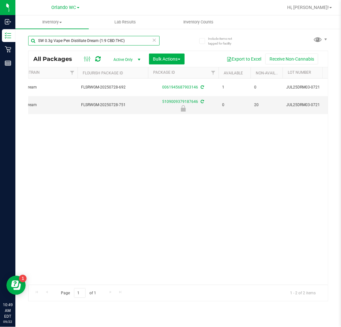
drag, startPoint x: 131, startPoint y: 41, endPoint x: -282, endPoint y: 8, distance: 413.7
click at [0, 8] on html "Inbound Inventory Retail Reports 10:49 AM EDT 09/22/2025 09/22 Orlando WC Hi, L…" at bounding box center [170, 163] width 341 height 327
paste input "WNA 20mg Strawberry Lime Soft Chews Fast Acting (1:1 CBD:THC) 10ct"
type input "WNA 20mg Strawberry Lime Soft Chews Fast Acting (1:1 CBD:THC) 10ct"
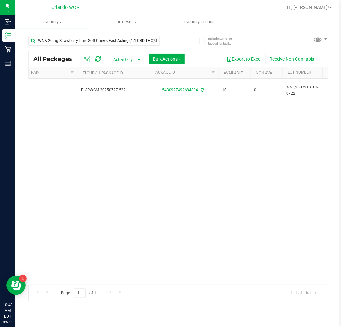
click at [152, 39] on icon at bounding box center [154, 40] width 4 height 8
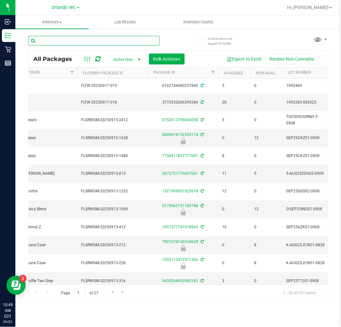
click at [92, 38] on input "text" at bounding box center [94, 41] width 132 height 10
paste input "HT 100mg Dark Chocolate Blood Orange Bar (THC)"
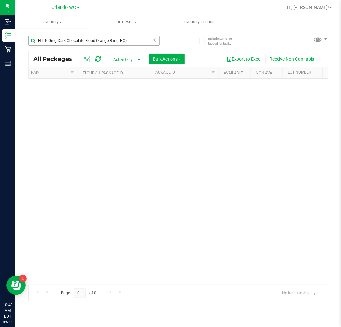
click at [128, 43] on div "HT 100mg Dark Chocolate Blood Orange Bar (THC)" at bounding box center [94, 43] width 132 height 15
drag, startPoint x: 133, startPoint y: 39, endPoint x: -224, endPoint y: -9, distance: 361.0
click at [0, 0] on html "Inbound Inventory Retail Reports 10:49 AM EDT 09/22/2025 09/22 Orlando WC Hi, L…" at bounding box center [170, 163] width 341 height 327
paste input "FT 7g Ground Flower (Sativa"
type input "FT 7g Ground Flower (Sativa)"
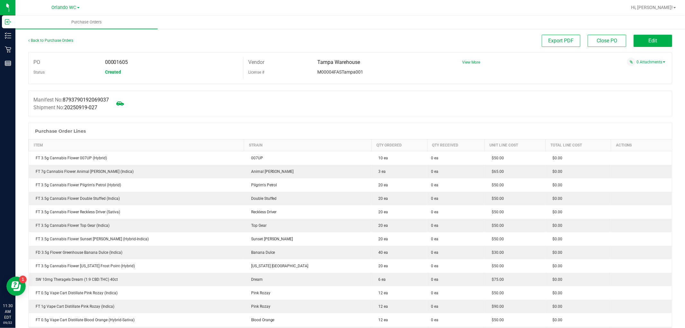
scroll to position [499, 0]
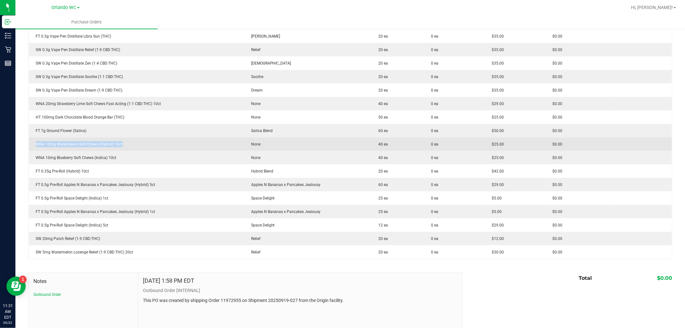
drag, startPoint x: 123, startPoint y: 143, endPoint x: 35, endPoint y: 143, distance: 87.9
click at [35, 143] on div "WNA 10mg Watermelon Soft Chews (Hybrid) 10ct" at bounding box center [136, 144] width 207 height 6
copy div "WNA 10mg Watermelon Soft Chews (Hybrid) 10ct"
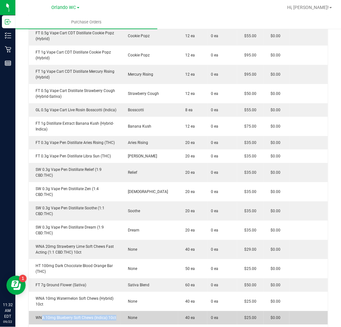
drag, startPoint x: 116, startPoint y: 275, endPoint x: 41, endPoint y: 271, distance: 75.8
click at [41, 311] on td "WNA 10mg Blueberry Soft Chews (Indica) 10ct" at bounding box center [75, 317] width 92 height 13
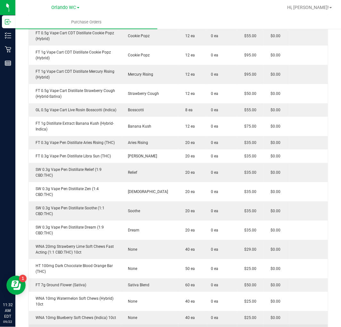
drag, startPoint x: 121, startPoint y: 287, endPoint x: 116, endPoint y: 290, distance: 5.8
click at [121, 325] on td "FT 0.35g Pre-Roll (Hybrid) 10ct" at bounding box center [75, 331] width 92 height 13
drag, startPoint x: 106, startPoint y: 293, endPoint x: 33, endPoint y: 287, distance: 73.1
click at [33, 325] on td "FT 0.35g Pre-Roll (Hybrid) 10ct" at bounding box center [75, 331] width 92 height 13
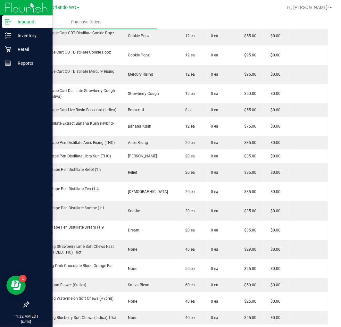
copy div "FT 0.35g Pre-Roll (Hybrid) 10ct"
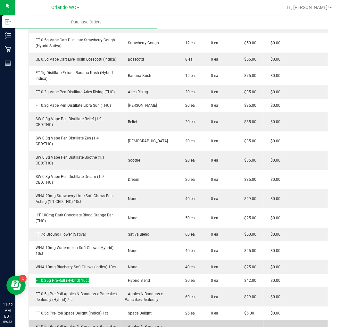
scroll to position [570, 0]
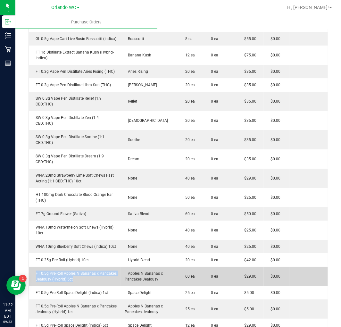
drag, startPoint x: 82, startPoint y: 241, endPoint x: 30, endPoint y: 233, distance: 52.9
click at [30, 267] on td "FT 0.5g Pre-Roll Apples N Bananas x Pancakes Jealousy (Hybrid) 5ct" at bounding box center [75, 276] width 92 height 19
copy div "FT 0.5g Pre-Roll Apples N Bananas x Pancakes Jealousy (Hybrid) 5ct"
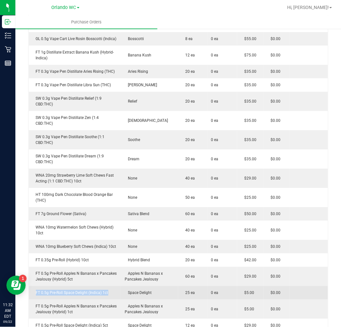
drag, startPoint x: 108, startPoint y: 254, endPoint x: 33, endPoint y: 248, distance: 75.6
click at [33, 286] on td "FT 0.5g Pre-Roll Space Delight (Indica) 1ct" at bounding box center [75, 292] width 92 height 13
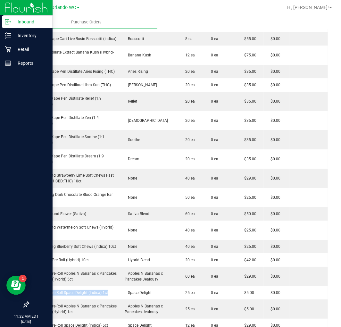
copy div "FT 0.5g Pre-Roll Space Delight (Indica) 1ct"
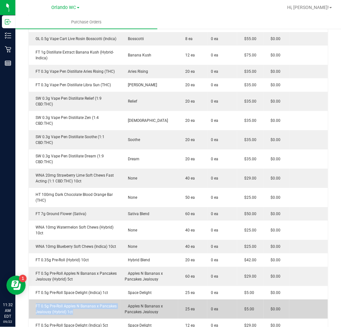
drag, startPoint x: 102, startPoint y: 273, endPoint x: 31, endPoint y: 264, distance: 71.2
click at [31, 300] on td "FT 0.5g Pre-Roll Apples N Bananas x Pancakes Jealousy (Hybrid) 1ct" at bounding box center [75, 309] width 92 height 19
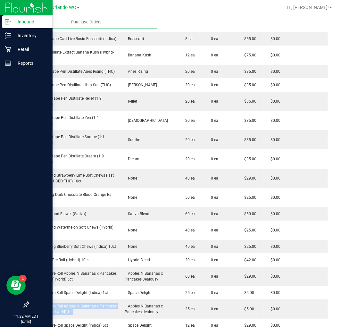
copy div "FT 0.5g Pre-Roll Apples N Bananas x Pancakes Jealousy (Hybrid) 1ct"
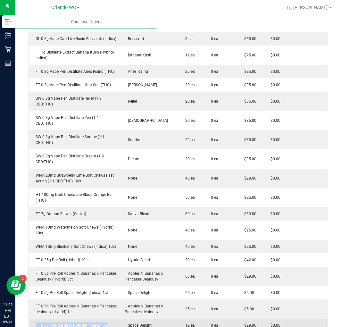
drag, startPoint x: 118, startPoint y: 284, endPoint x: 31, endPoint y: 288, distance: 86.4
click at [31, 319] on td "FT 0.5g Pre-Roll Space Delight (Indica) 5ct" at bounding box center [75, 325] width 92 height 13
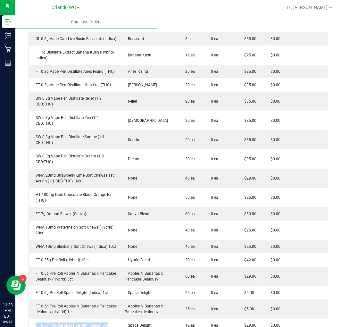
copy div "FT 0.5g Pre-Roll Space Delight (Indica) 5ct"
drag, startPoint x: 114, startPoint y: 298, endPoint x: 31, endPoint y: 295, distance: 82.9
drag, startPoint x: 109, startPoint y: 300, endPoint x: 28, endPoint y: 300, distance: 80.9
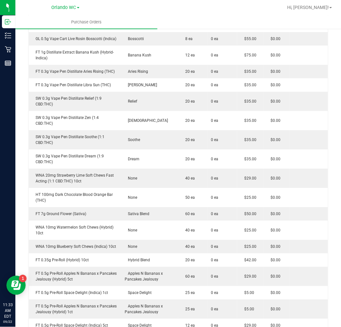
copy div "SW 20mg Patch Relief (1:9 CBD:THC)"
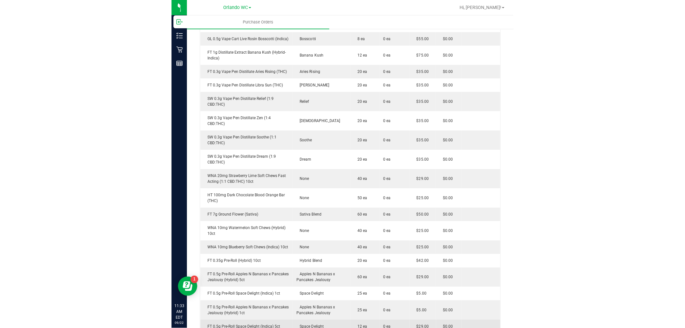
scroll to position [606, 0]
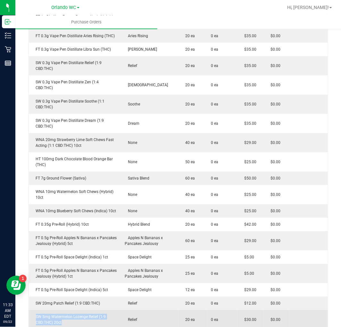
drag, startPoint x: 73, startPoint y: 282, endPoint x: 35, endPoint y: 277, distance: 38.2
click at [35, 314] on div "SW 5mg Watermelon Lozenge Relief (1:9 CBD:THC) 20ct" at bounding box center [75, 320] width 85 height 12
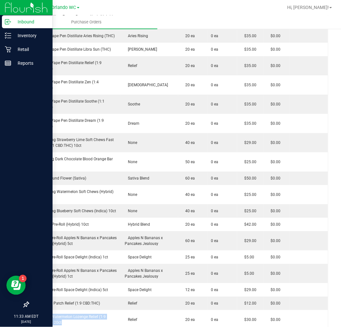
copy div "SW 5mg Watermelon Lozenge Relief (1:9 CBD:THC) 20ct"
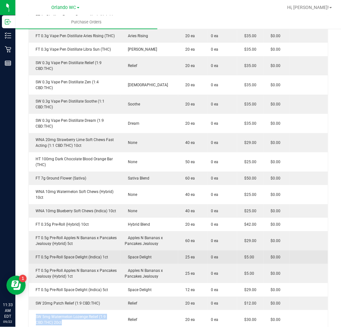
drag, startPoint x: 324, startPoint y: 212, endPoint x: 196, endPoint y: 215, distance: 128.4
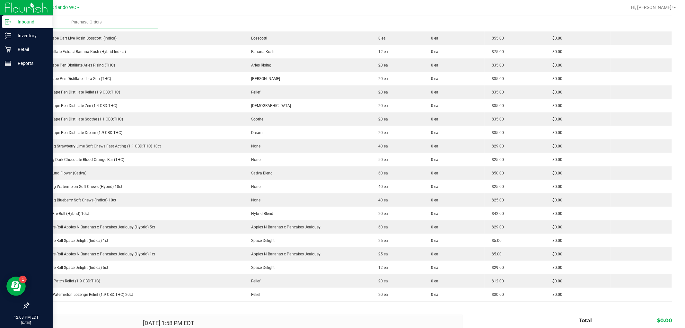
scroll to position [358, 0]
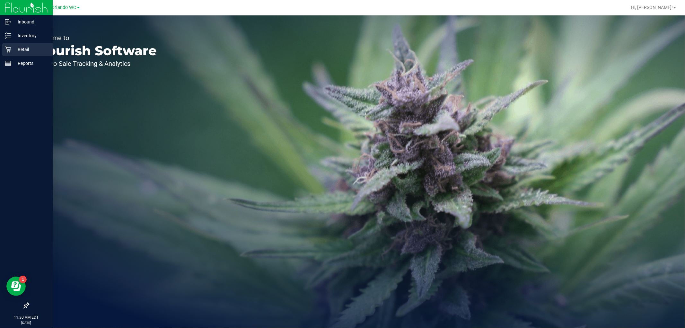
click at [51, 50] on div "Retail" at bounding box center [27, 49] width 51 height 13
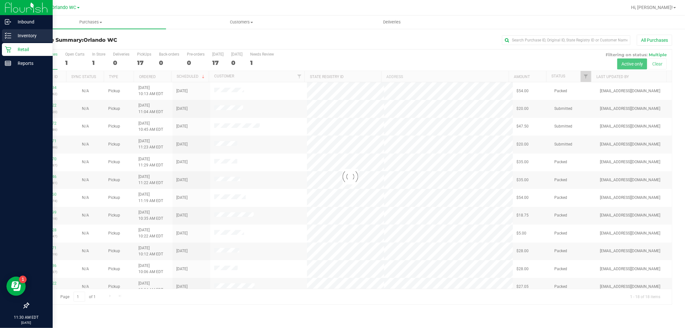
click at [11, 36] on line at bounding box center [9, 36] width 4 height 0
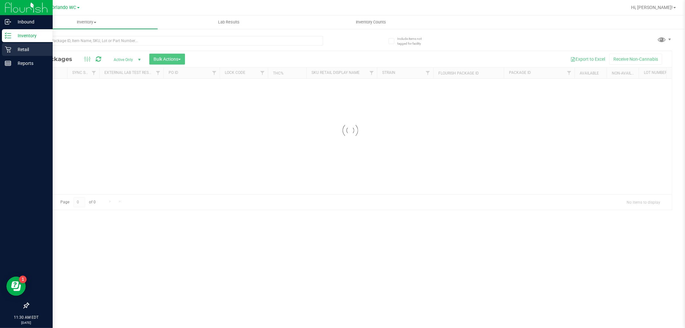
click at [13, 49] on p "Retail" at bounding box center [30, 50] width 39 height 8
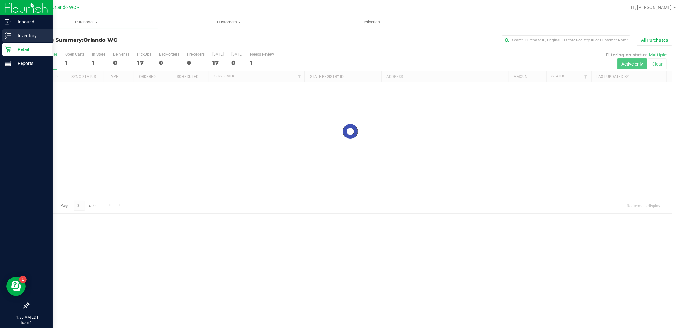
click at [16, 35] on p "Inventory" at bounding box center [30, 36] width 39 height 8
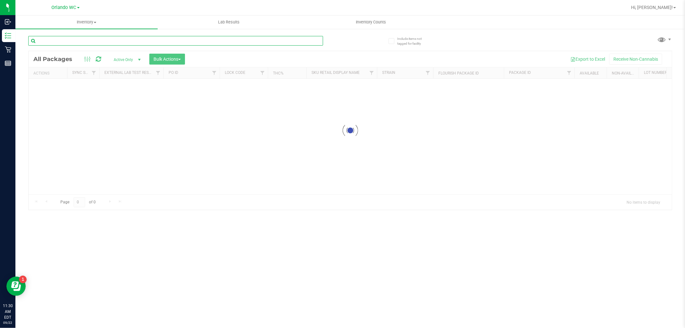
click at [69, 43] on input "text" at bounding box center [175, 41] width 295 height 10
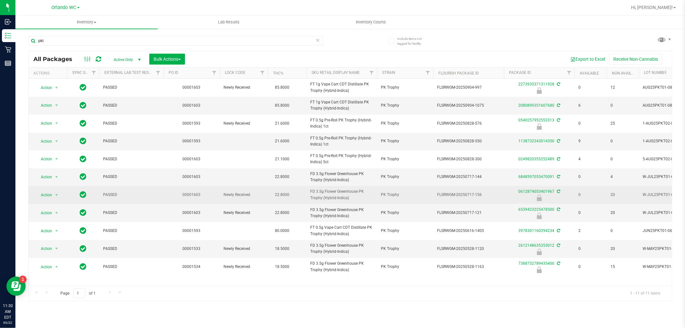
drag, startPoint x: 351, startPoint y: 196, endPoint x: 294, endPoint y: 196, distance: 57.4
click at [294, 196] on tr "Action Action Edit attributes Global inventory Locate package Package audit log…" at bounding box center [499, 195] width 940 height 18
copy tr "FD 3.5g Flower Greenhouse PK Trophy (Hybrid-Indica)"
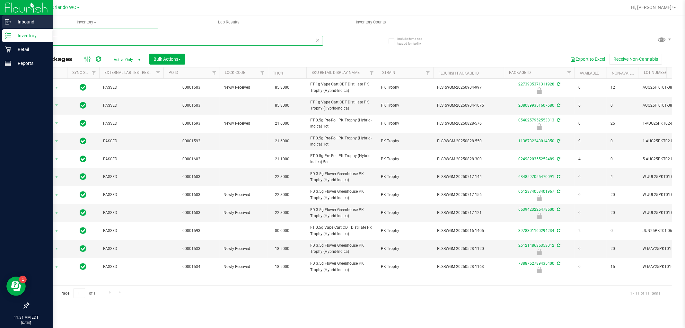
drag, startPoint x: 45, startPoint y: 40, endPoint x: 7, endPoint y: 18, distance: 43.9
click at [0, 22] on div "Inbound Inventory Retail Reports 11:31 AM EDT [DATE] 09/22 Orlando WC Hi, [PERS…" at bounding box center [342, 164] width 685 height 328
paste input "WNA 10mg Watermelon Soft Chews (Hybrid) 10c"
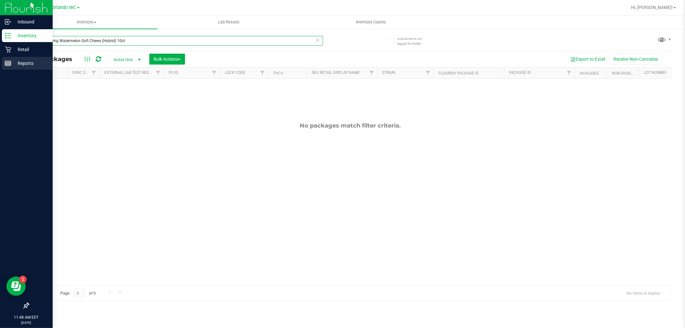
drag, startPoint x: 133, startPoint y: 42, endPoint x: 0, endPoint y: 61, distance: 134.2
click at [0, 61] on div "Inbound Inventory Retail Reports 11:48 AM EDT [DATE] 09/22 Orlando WC Hi, [PERS…" at bounding box center [342, 164] width 685 height 328
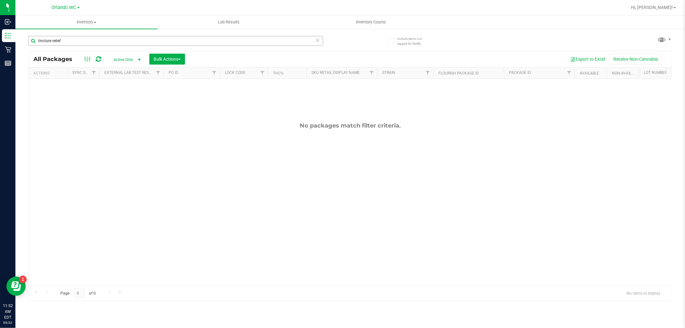
drag, startPoint x: 30, startPoint y: 168, endPoint x: 30, endPoint y: 39, distance: 128.7
click at [30, 168] on div "No packages match filter criteria." at bounding box center [350, 204] width 643 height 250
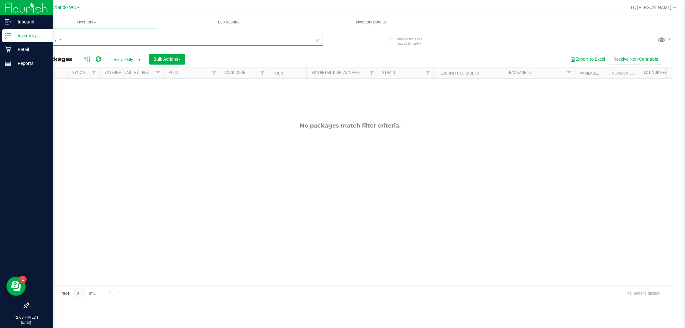
drag, startPoint x: 109, startPoint y: 39, endPoint x: 0, endPoint y: 42, distance: 109.2
click at [0, 42] on div "Inbound Inventory Retail Reports 12:03 PM EDT [DATE] 09/22 Orlando WC Hi, [PERS…" at bounding box center [342, 164] width 685 height 328
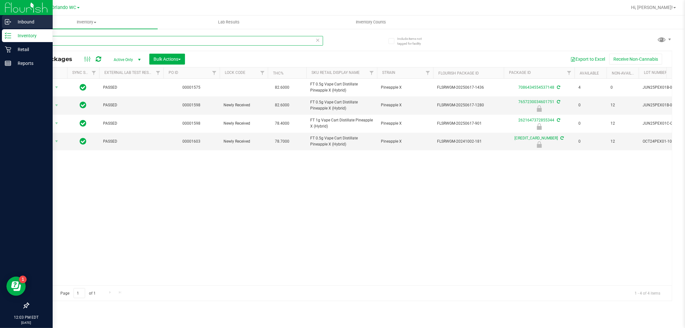
drag, startPoint x: 56, startPoint y: 38, endPoint x: 0, endPoint y: 27, distance: 56.6
click at [0, 27] on div "Inbound Inventory Retail Reports 12:03 PM EDT [DATE] 09/22 Orlando WC Hi, [PERS…" at bounding box center [342, 164] width 685 height 328
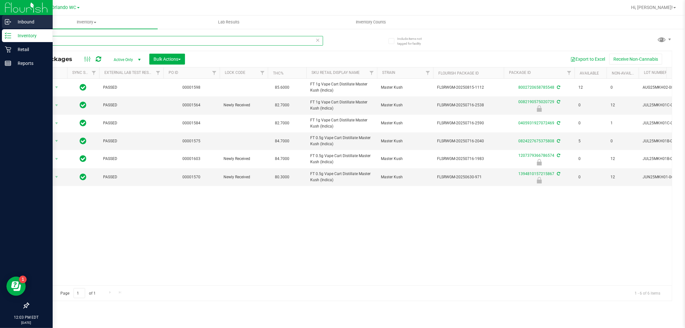
drag, startPoint x: 67, startPoint y: 42, endPoint x: 0, endPoint y: 16, distance: 72.1
click at [0, 16] on div "Inbound Inventory Retail Reports 12:03 PM EDT [DATE] 09/22 Orlando WC Hi, [PERS…" at bounding box center [342, 164] width 685 height 328
type input "pex"
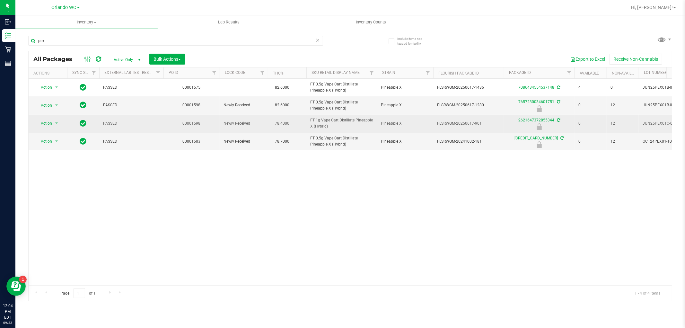
drag, startPoint x: 344, startPoint y: 127, endPoint x: 306, endPoint y: 120, distance: 39.4
click at [306, 120] on tr "Action Action Edit attributes Global inventory Locate package Package audit log…" at bounding box center [499, 124] width 940 height 18
copy tr "FT 1g Vape Cart Distillate Pineapple X (Hybrid)"
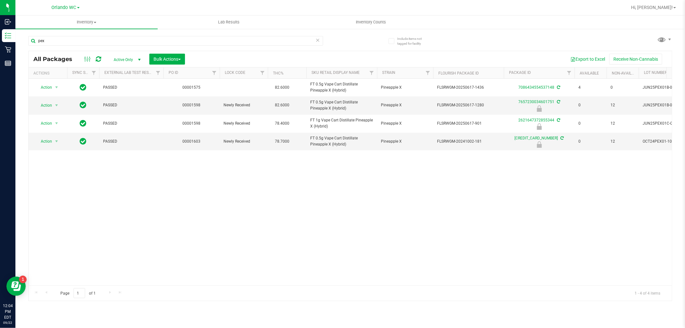
click at [579, 203] on div "Action Action Create package Edit attributes Global inventory Locate package Lo…" at bounding box center [350, 182] width 643 height 206
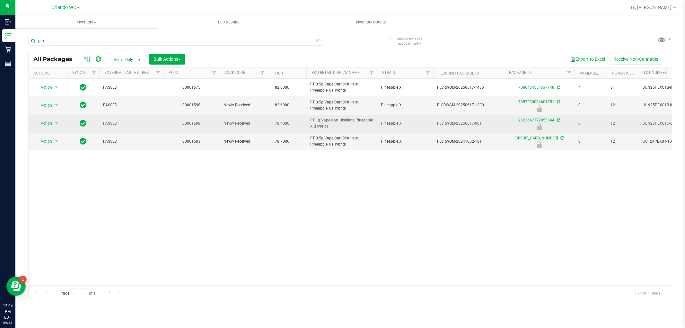
drag, startPoint x: 473, startPoint y: 124, endPoint x: 489, endPoint y: 124, distance: 15.4
click at [489, 124] on span "FLSRWGM-20250617-901" at bounding box center [468, 123] width 63 height 6
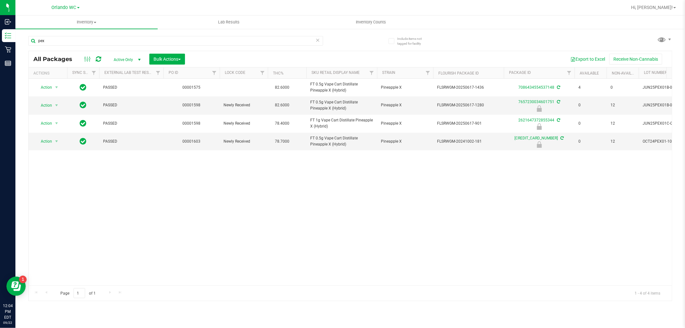
copy span "-901"
click at [481, 206] on div "Action Action Create package Edit attributes Global inventory Locate package Lo…" at bounding box center [350, 182] width 643 height 206
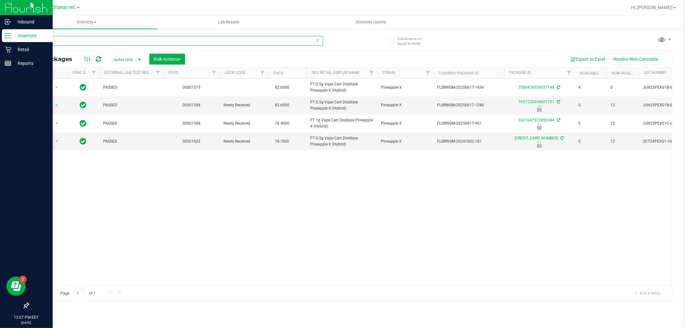
drag, startPoint x: 99, startPoint y: 37, endPoint x: 0, endPoint y: 14, distance: 101.4
click at [0, 14] on div "Inbound Inventory Retail Reports 12:07 PM EDT [DATE] 09/22 Orlando WC Hi, [PERS…" at bounding box center [342, 164] width 685 height 328
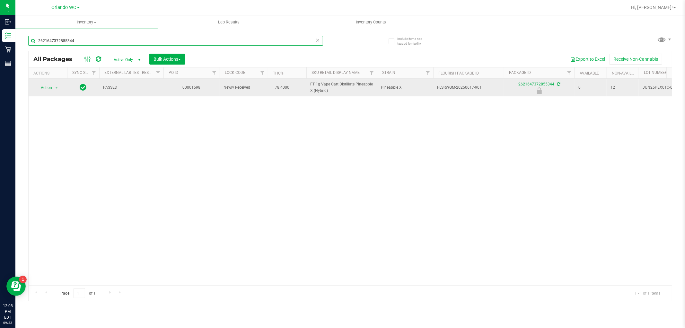
type input "2621647372855344"
click at [47, 87] on span "Action" at bounding box center [43, 87] width 17 height 9
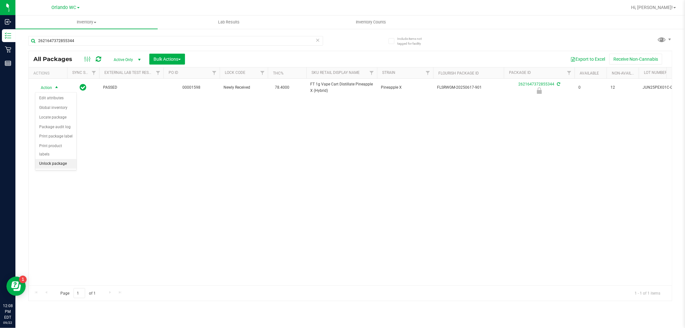
click at [50, 166] on li "Unlock package" at bounding box center [55, 164] width 41 height 10
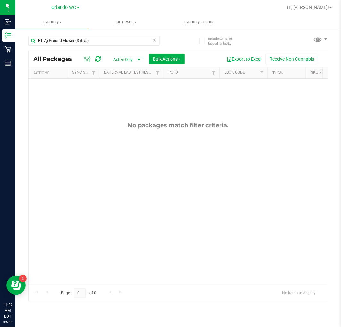
scroll to position [0, 355]
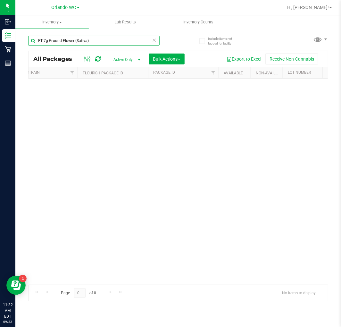
drag, startPoint x: 111, startPoint y: 40, endPoint x: -2, endPoint y: 25, distance: 114.4
click at [0, 25] on html "Inbound Inventory Retail Reports 11:32 AM EDT [DATE] 09/22 Orlando WC Hi, [PERS…" at bounding box center [170, 163] width 341 height 327
paste input "0.35g Pre-Roll (Hybrid) 10ct"
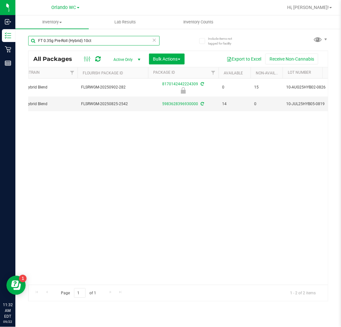
drag, startPoint x: 95, startPoint y: 43, endPoint x: -2, endPoint y: 11, distance: 102.4
click at [0, 11] on html "Inbound Inventory Retail Reports 11:32 AM EDT [DATE] 09/22 Orlando WC Hi, [PERS…" at bounding box center [170, 163] width 341 height 327
paste input "5g Pre-Roll Apples N Bananas x Pancakes Jealousy (Hybrid) 5"
type input "FT 0.5g Pre-Roll Apples N Bananas x Pancakes Jealousy (Hybrid) 5ct"
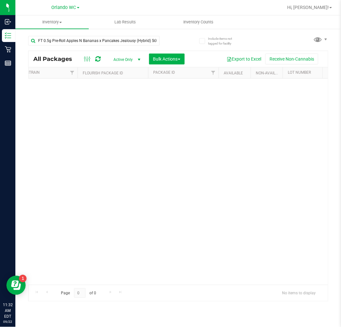
click at [153, 39] on icon at bounding box center [154, 40] width 4 height 8
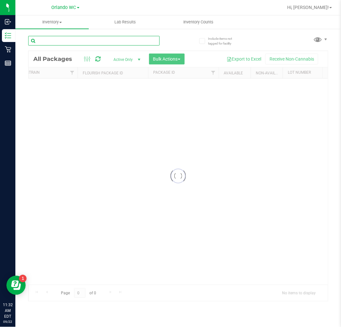
click at [109, 42] on input "text" at bounding box center [94, 41] width 132 height 10
drag, startPoint x: 121, startPoint y: 36, endPoint x: -2, endPoint y: -13, distance: 132.4
click at [0, 0] on html "Inbound Inventory Retail Reports 11:32 AM EDT [DATE] 09/22 Orlando WC Hi, [PERS…" at bounding box center [170, 163] width 341 height 327
paste input "Apples N Bananas x Pancakes Jealousy (Hybrid"
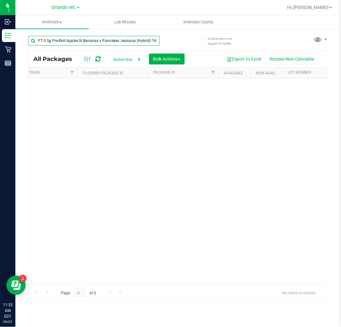
type input "FT 0.5g Pre-Roll Apples N Bananas x Pancakes Jealousy (Hybrid) 1ct"
click at [277, 126] on div "No packages match filter criteria." at bounding box center [179, 182] width 300 height 206
click at [146, 39] on input "FT 0.5g Pre-Roll Apples N Bananas x Pancakes Jealousy (Hybrid) 1ct" at bounding box center [94, 41] width 132 height 10
click at [155, 40] on icon at bounding box center [154, 40] width 4 height 8
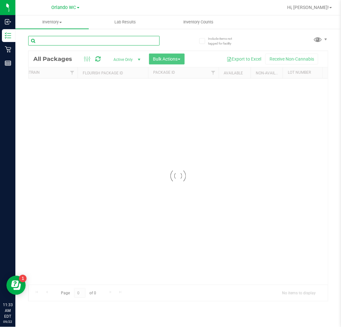
click at [105, 41] on input "text" at bounding box center [94, 41] width 132 height 10
paste input "FT 0.5g Pre-Roll Space Delight (Indica) 5ct"
drag, startPoint x: 125, startPoint y: 40, endPoint x: -2, endPoint y: 10, distance: 130.9
click at [0, 10] on html "Inbound Inventory Retail Reports 11:33 AM EDT [DATE] 09/22 Orlando WC Hi, [PERS…" at bounding box center [170, 163] width 341 height 327
paste input "SW 20mg Patch Relief (1:9 CBD:THC)"
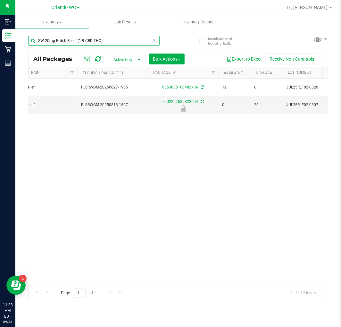
drag, startPoint x: 112, startPoint y: 39, endPoint x: -2, endPoint y: 25, distance: 114.6
click at [0, 25] on html "Inbound Inventory Retail Reports 11:33 AM EDT [DATE] 09/22 Orlando WC Hi, [PERS…" at bounding box center [170, 163] width 341 height 327
paste input "5mg Watermelon Lozenge Relief (1:9 CBD:THC) 20ct"
type input "SW 5mg Watermelon Lozenge Relief (1:9 CBD:THC) 20ct"
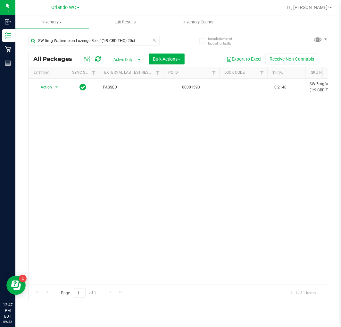
scroll to position [0, 355]
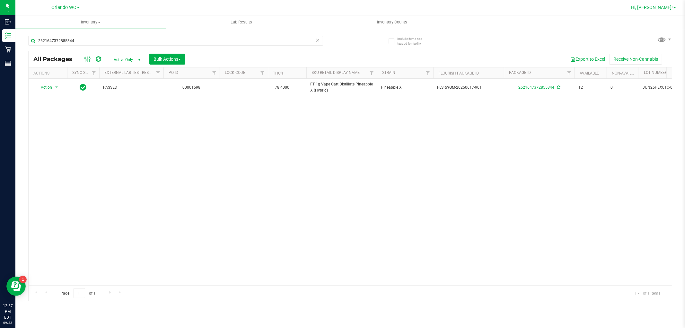
click at [667, 5] on span "Hi, [PERSON_NAME]!" at bounding box center [652, 7] width 42 height 5
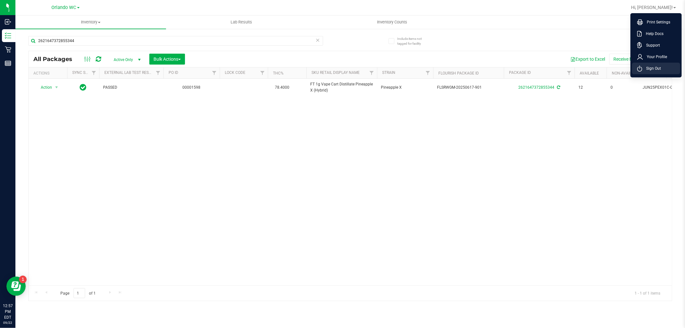
click at [650, 67] on span "Sign Out" at bounding box center [651, 68] width 19 height 6
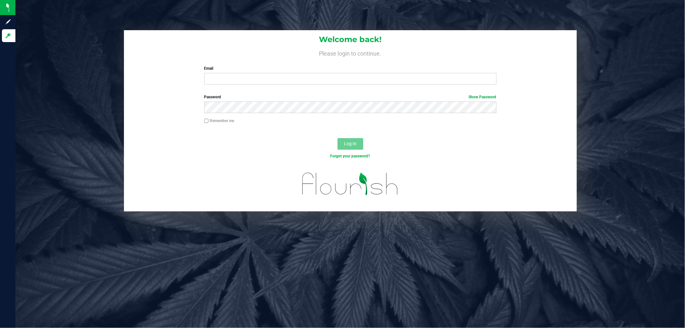
click at [81, 147] on div "Welcome back! Please login to continue. Email Required Please format your email…" at bounding box center [350, 120] width 679 height 181
